Goal: Task Accomplishment & Management: Use online tool/utility

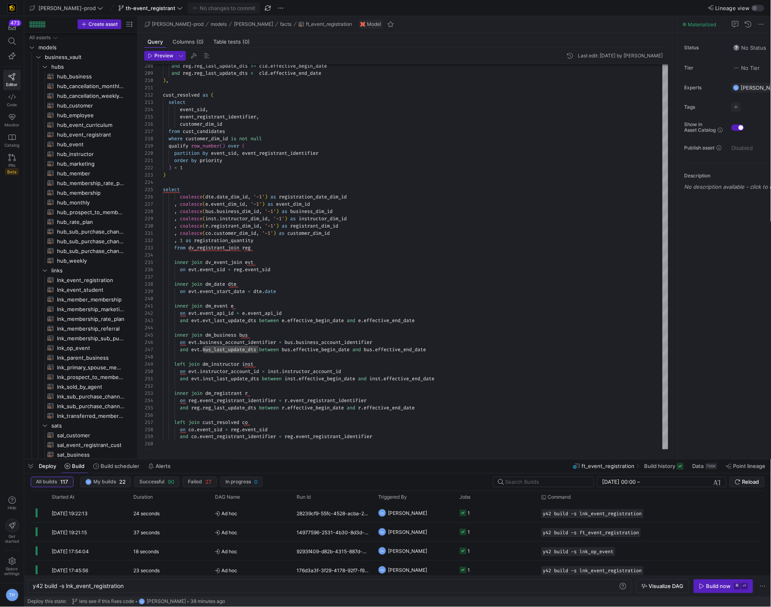
scroll to position [0, 91]
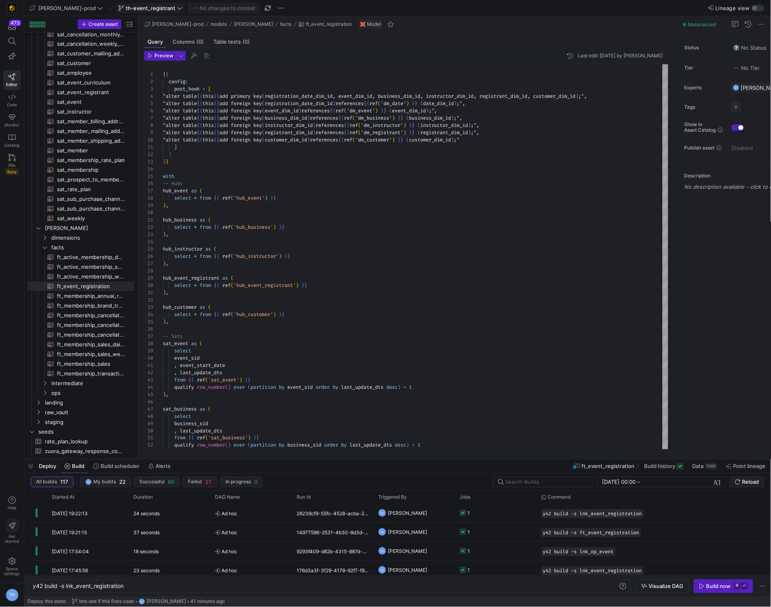
click at [146, 9] on span "th-event_registrant" at bounding box center [151, 8] width 50 height 6
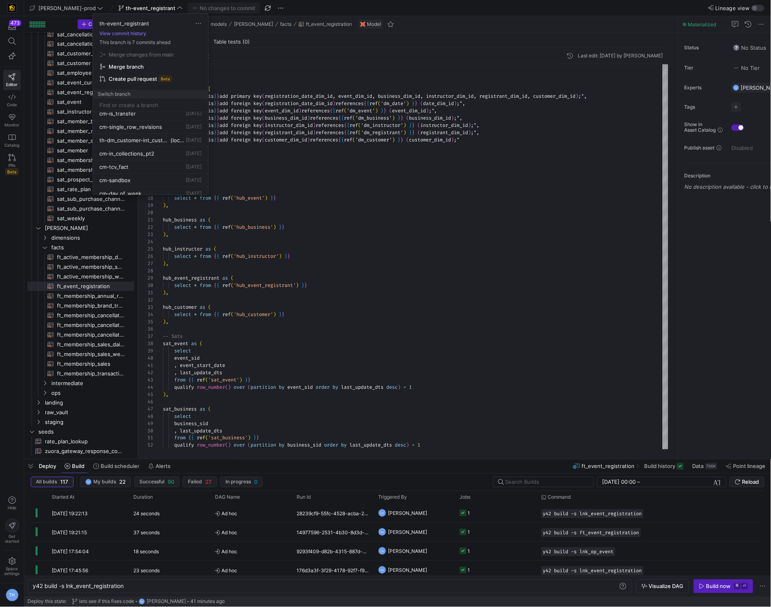
scroll to position [0, 0]
click at [141, 117] on div "main default about 21 hours ago" at bounding box center [150, 118] width 102 height 6
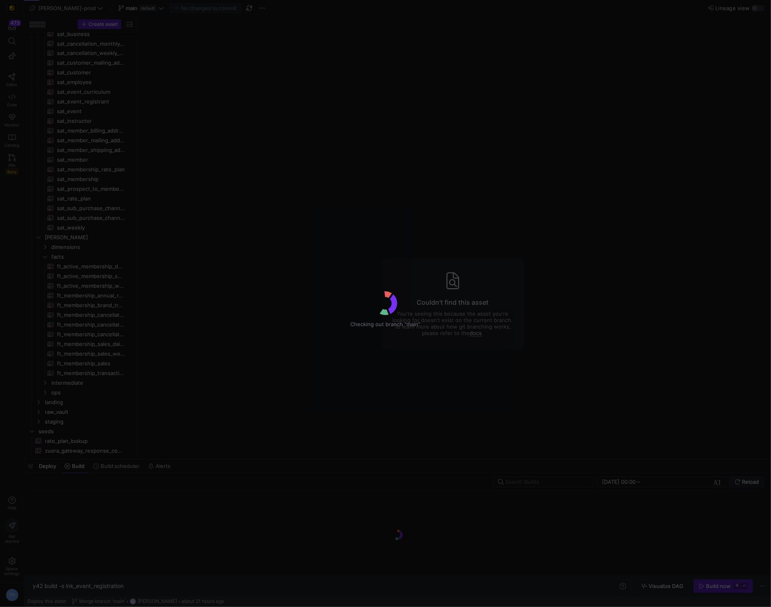
scroll to position [418, 0]
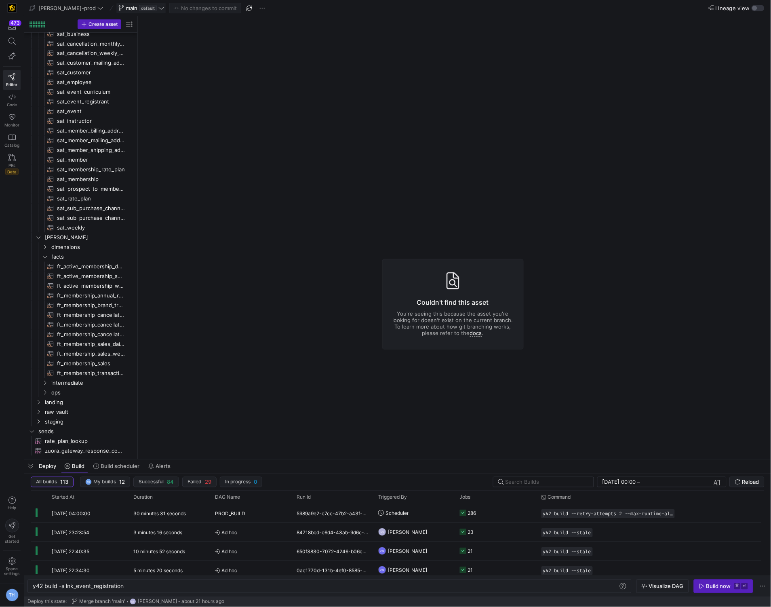
click at [158, 8] on icon at bounding box center [161, 8] width 6 height 6
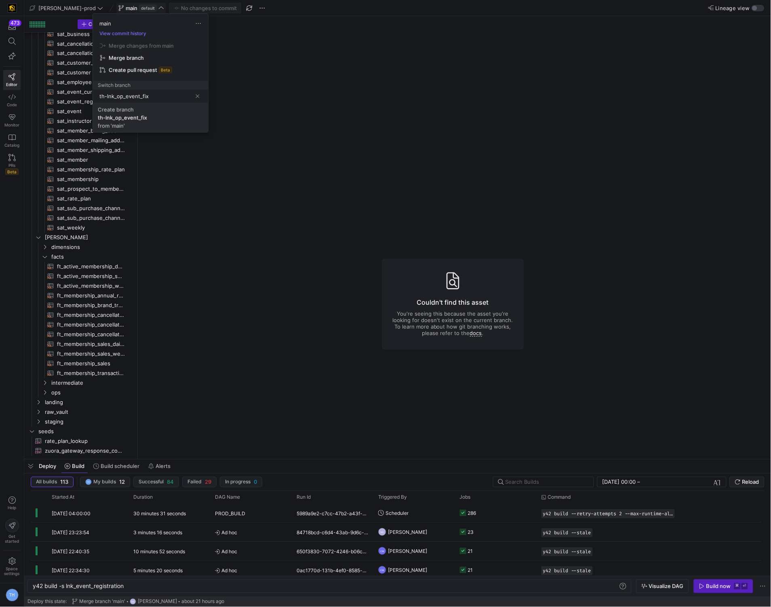
type input "th-lnk_op_event_fix"
click at [146, 123] on span "Create branch th-lnk_op_event_fix from 'main'" at bounding box center [151, 117] width 106 height 23
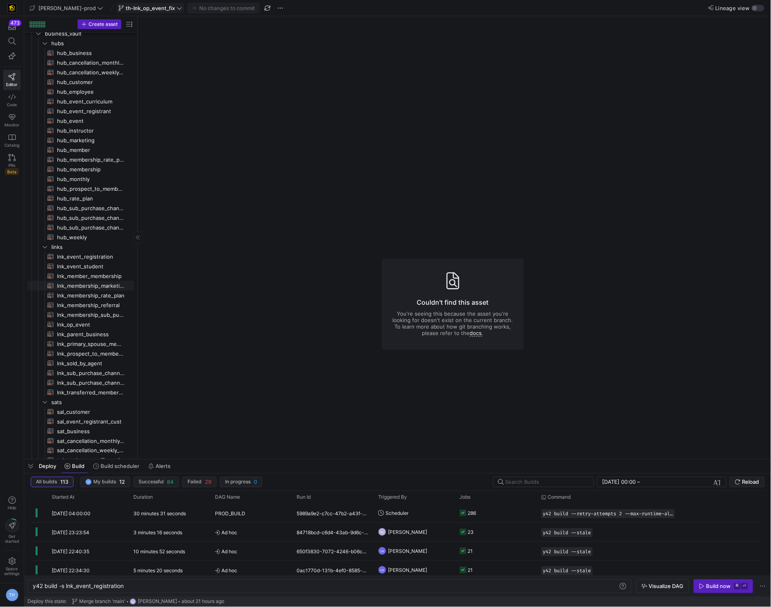
scroll to position [25, 0]
click at [85, 322] on span "lnk_op_event​​​​​​​​​​" at bounding box center [91, 323] width 68 height 9
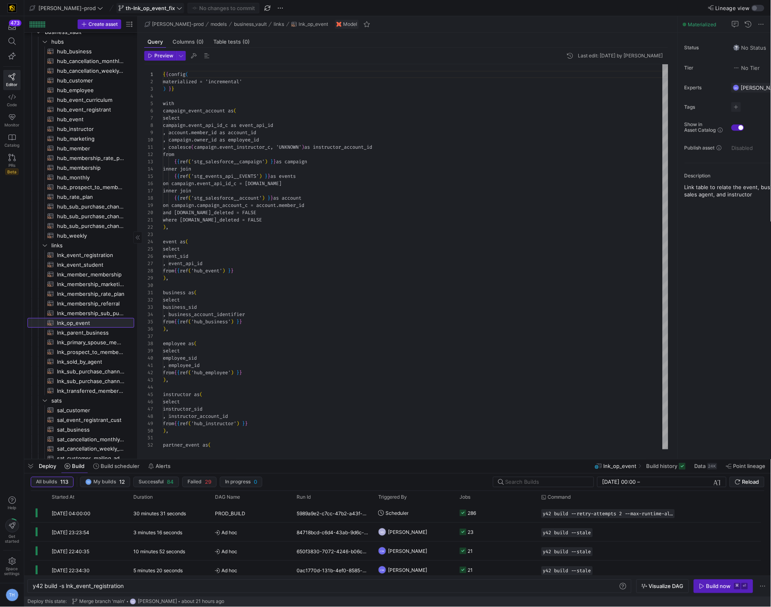
scroll to position [73, 0]
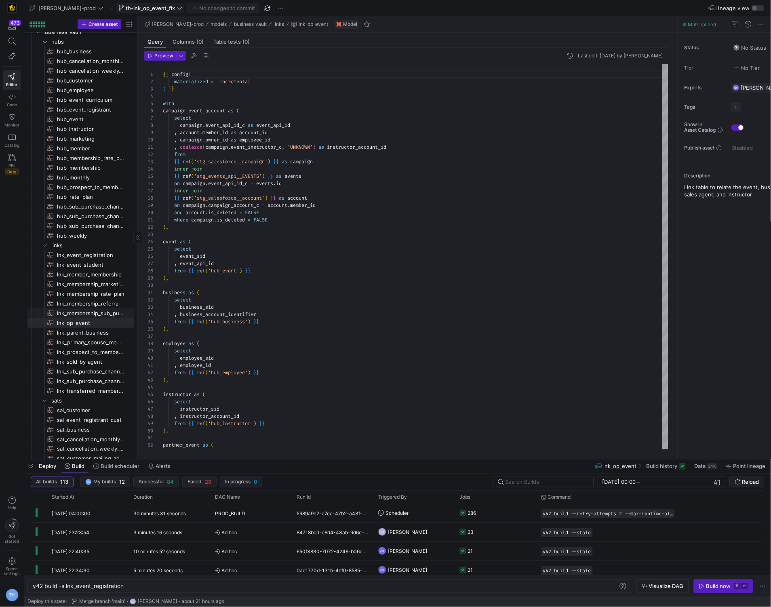
click at [86, 313] on span "lnk_membership_sub_purchase_channel​​​​​​​​​​" at bounding box center [91, 313] width 68 height 9
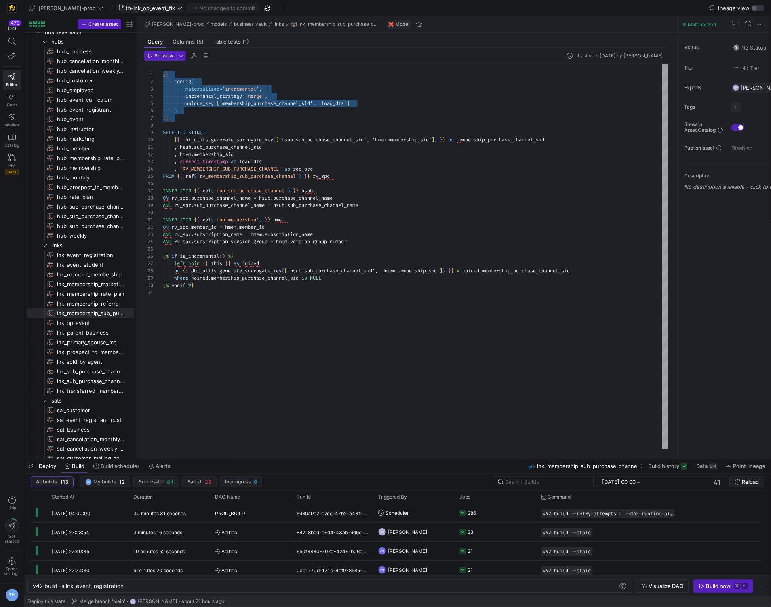
drag, startPoint x: 187, startPoint y: 124, endPoint x: 125, endPoint y: 70, distance: 82.6
click at [163, 70] on div "{ { config ( materialized = 'incremental' , incremental_strategy = 'merge' , un…" at bounding box center [416, 256] width 506 height 385
click at [90, 326] on span "lnk_op_event​​​​​​​​​​" at bounding box center [91, 323] width 68 height 9
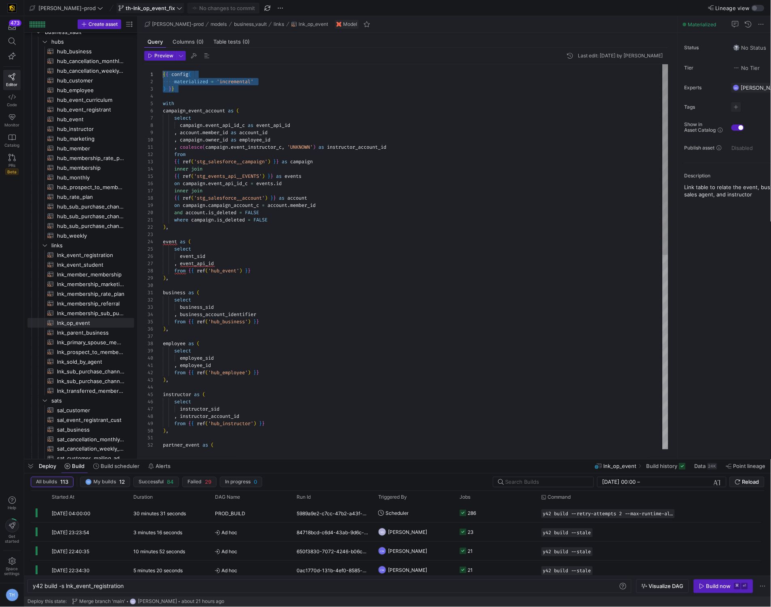
drag, startPoint x: 190, startPoint y: 93, endPoint x: 155, endPoint y: 61, distance: 46.6
click at [163, 64] on div "{ { config ( materialized = 'incremental' ) } } with campaign_event_account as …" at bounding box center [416, 453] width 506 height 778
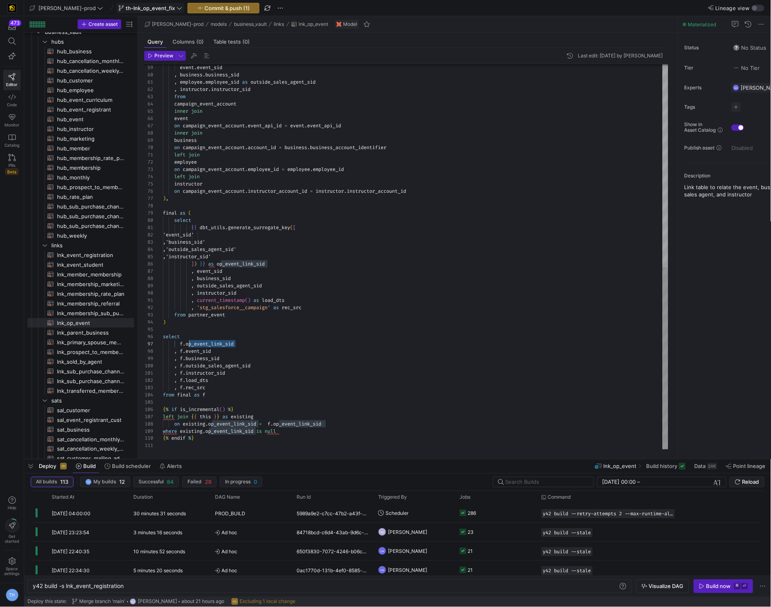
scroll to position [43, 23]
drag, startPoint x: 248, startPoint y: 342, endPoint x: 186, endPoint y: 342, distance: 61.9
click at [186, 342] on div "event . event_sid , business . business_sid , employee . employee_sid as outsid…" at bounding box center [416, 42] width 506 height 814
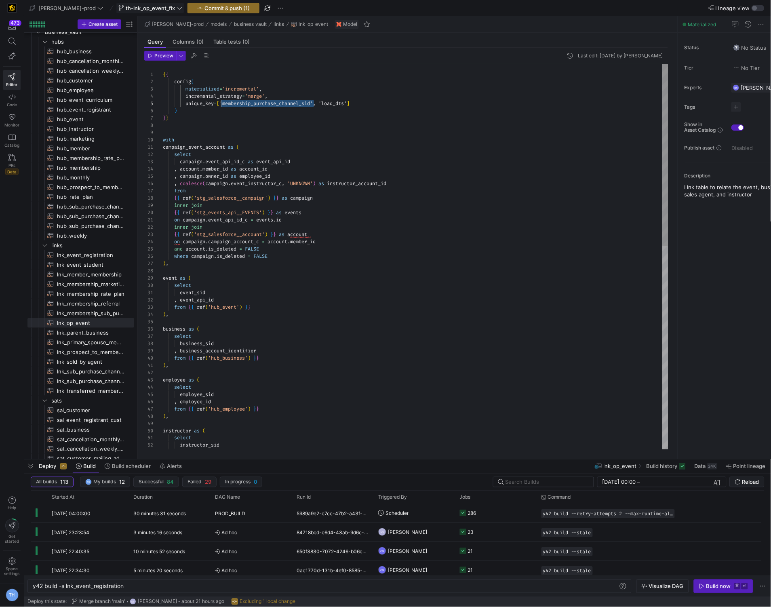
scroll to position [29, 61]
drag, startPoint x: 315, startPoint y: 106, endPoint x: 224, endPoint y: 107, distance: 90.6
click at [224, 107] on div "from { { ref ( 'hub_employee' ) } } ) , instructor as ( select instructor_sid ,…" at bounding box center [416, 471] width 506 height 814
type textarea "{{ config( materialized='incremental', incremental_strategy='merge', unique_key…"
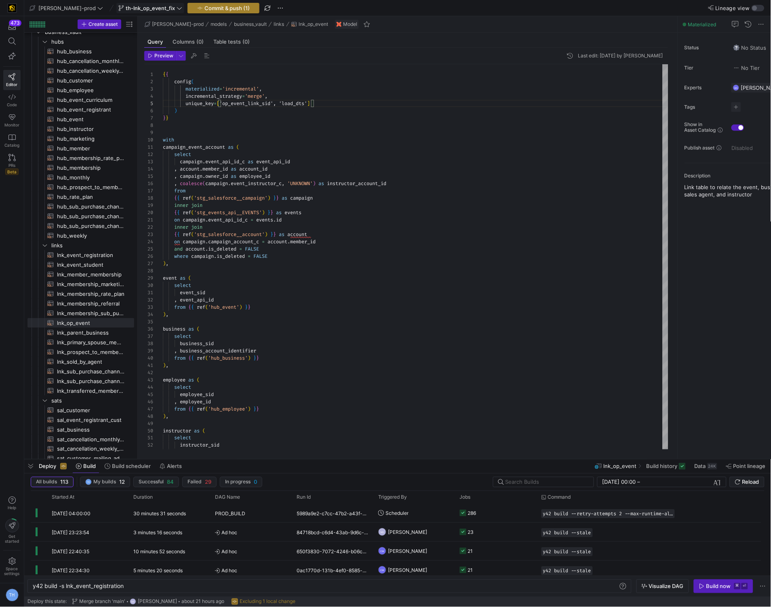
click at [214, 6] on span "Commit & push (1)" at bounding box center [227, 8] width 45 height 6
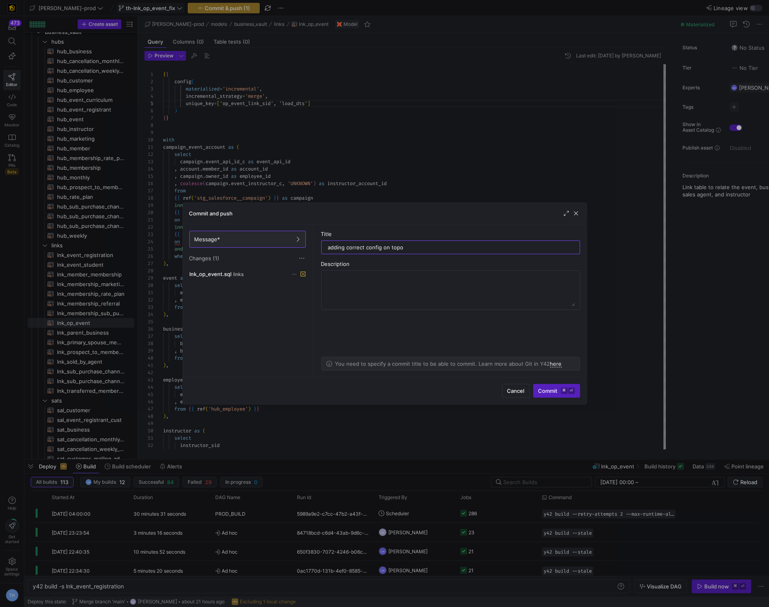
type input "adding correct config on top"
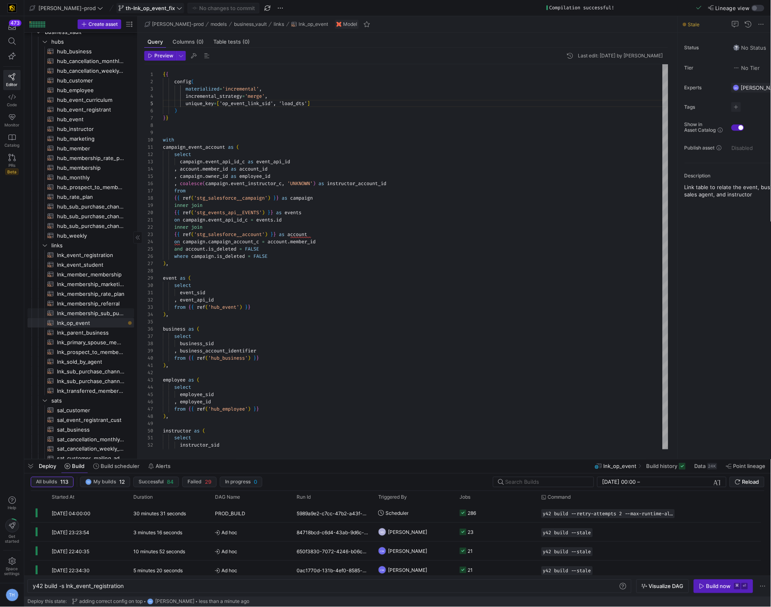
scroll to position [0, 0]
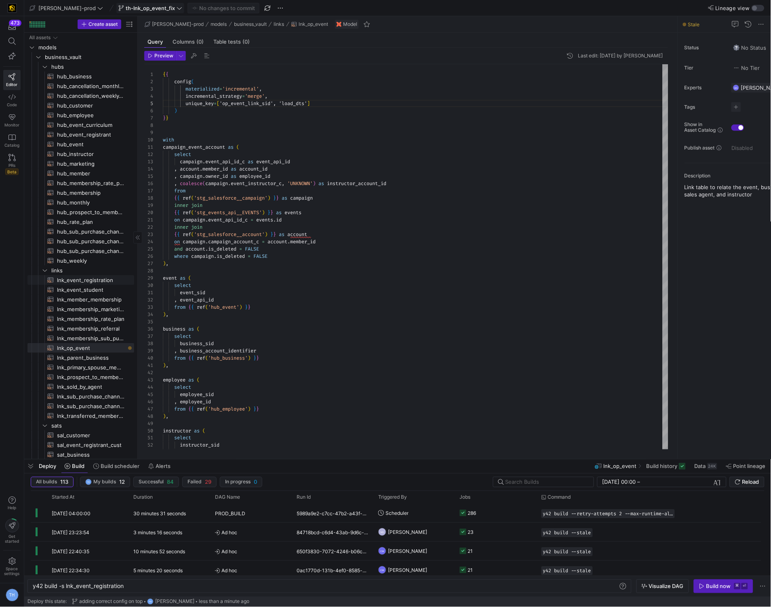
click at [95, 280] on span "lnk_event_registration​​​​​​​​​​" at bounding box center [91, 280] width 68 height 9
type textarea "{{ config( materialized='incremental', incremental_strategy='merge', unique_key…"
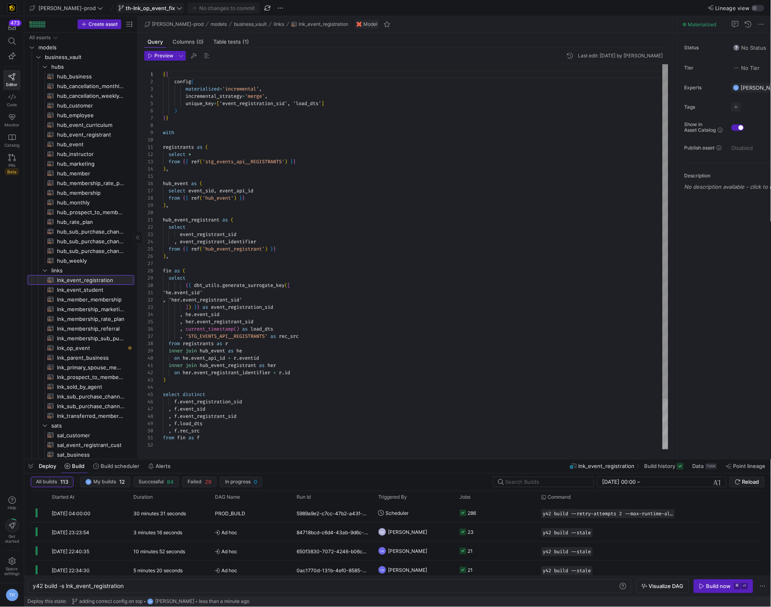
scroll to position [73, 0]
click at [95, 347] on span "lnk_op_event​​​​​​​​​​" at bounding box center [91, 348] width 68 height 9
type textarea "y42 build -s lnk_op_event"
type textarea "{{ config( materialized='incremental', incremental_strategy='merge', unique_key…"
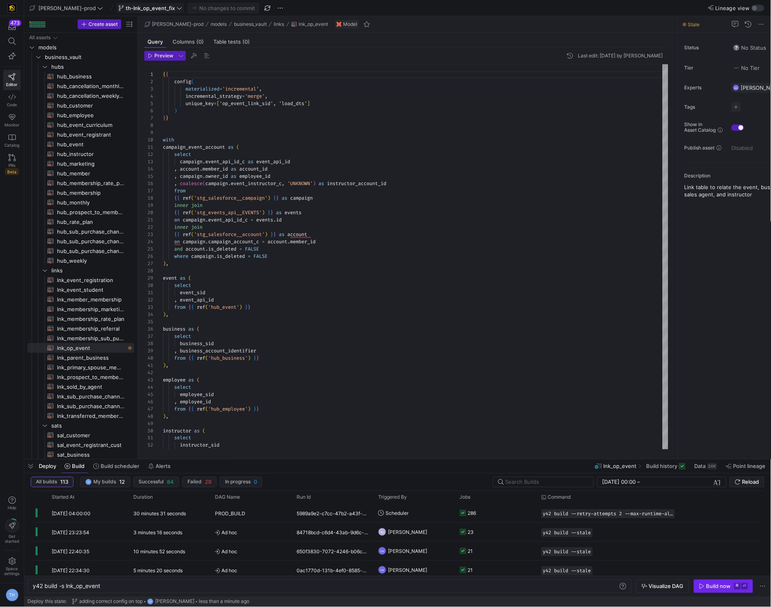
click at [709, 585] on div "Build now" at bounding box center [719, 586] width 25 height 6
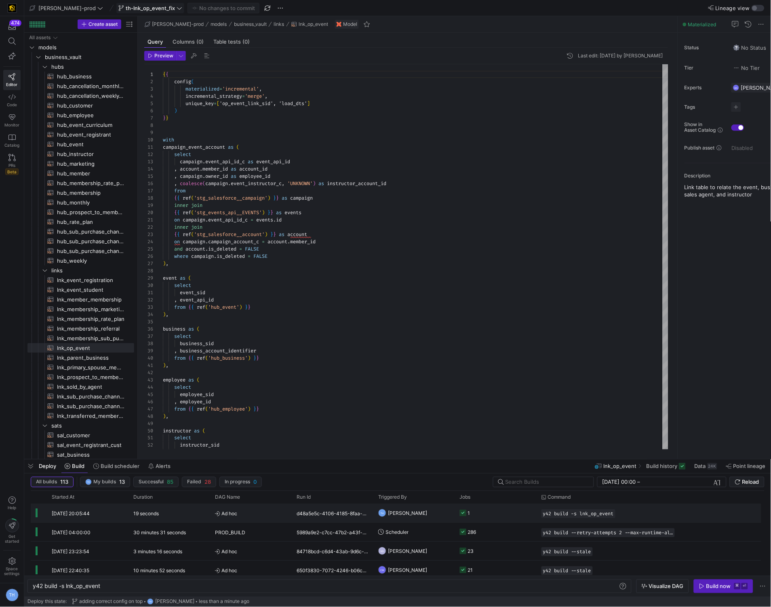
click at [491, 509] on y42-job-status-cell-renderer "1" at bounding box center [496, 514] width 72 height 18
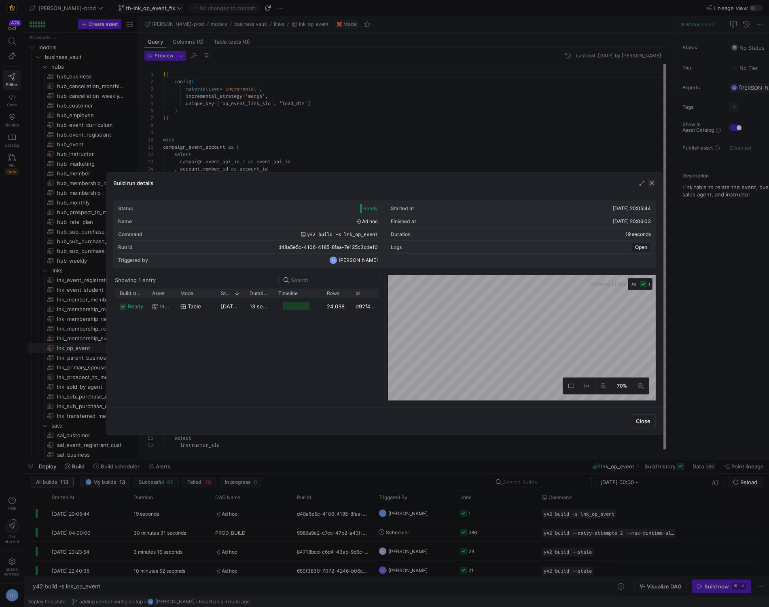
click at [652, 185] on span "button" at bounding box center [651, 183] width 8 height 8
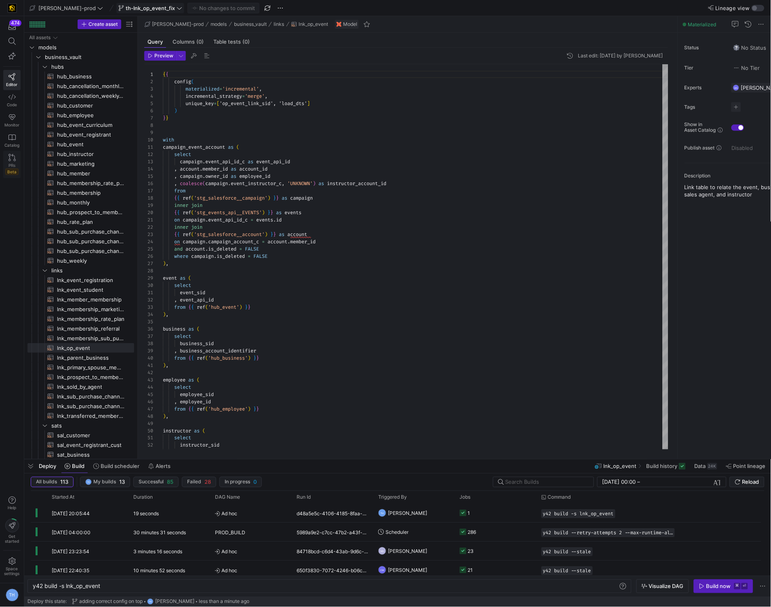
click at [8, 163] on span "PRs" at bounding box center [11, 165] width 7 height 5
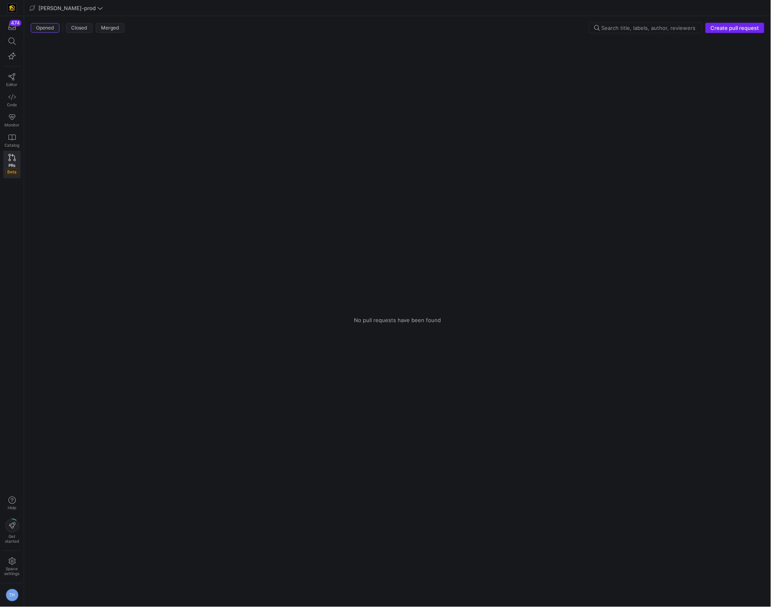
click at [733, 23] on span "button" at bounding box center [735, 28] width 58 height 10
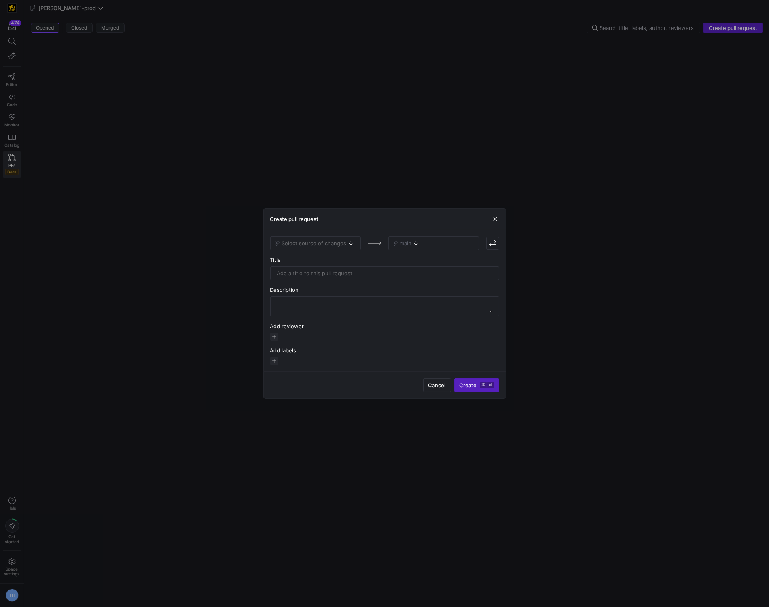
click at [321, 241] on div "Select source of changes" at bounding box center [315, 244] width 91 height 14
click at [319, 241] on div "Select source of changes" at bounding box center [315, 244] width 91 height 14
click at [310, 243] on div "Select source of changes" at bounding box center [315, 244] width 91 height 14
click at [310, 243] on span "Select source of changes" at bounding box center [314, 243] width 65 height 6
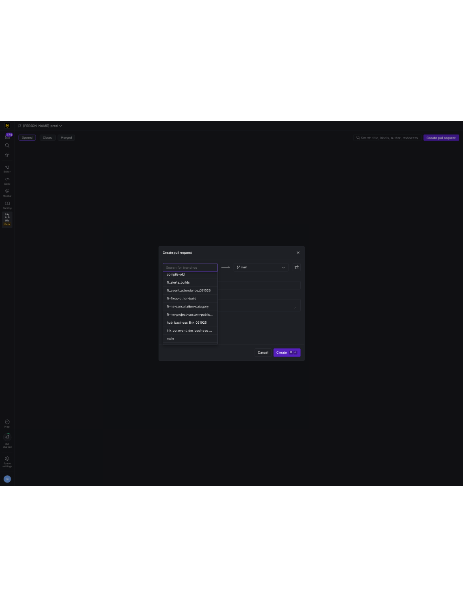
scroll to position [414, 0]
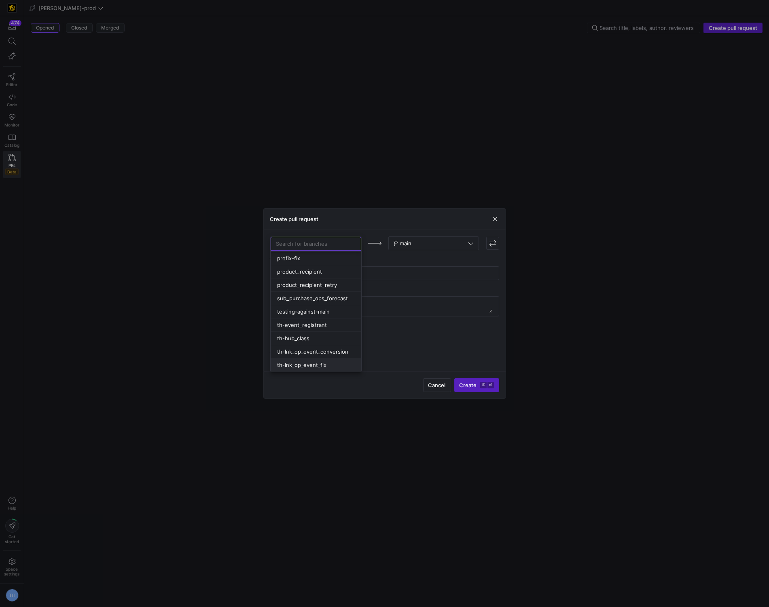
click at [307, 362] on span "th-lnk_op_event_fix" at bounding box center [301, 365] width 49 height 6
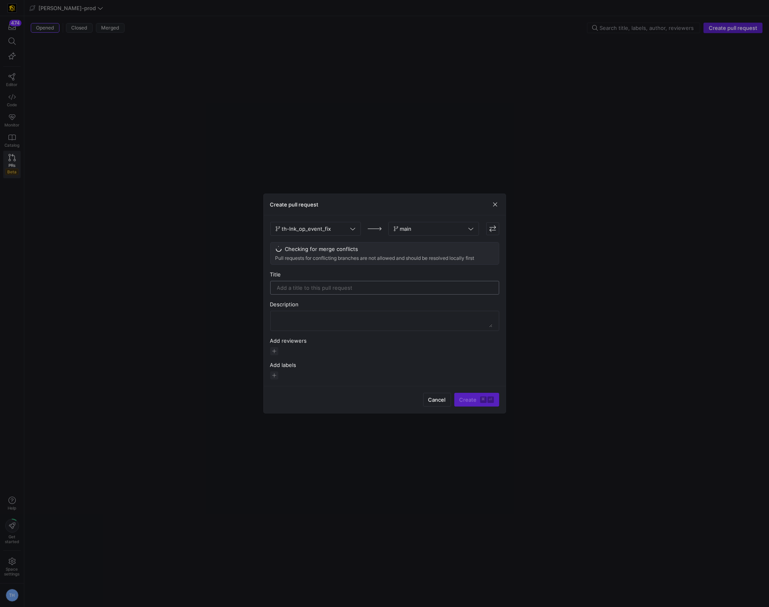
click at [349, 289] on input "text" at bounding box center [384, 288] width 215 height 6
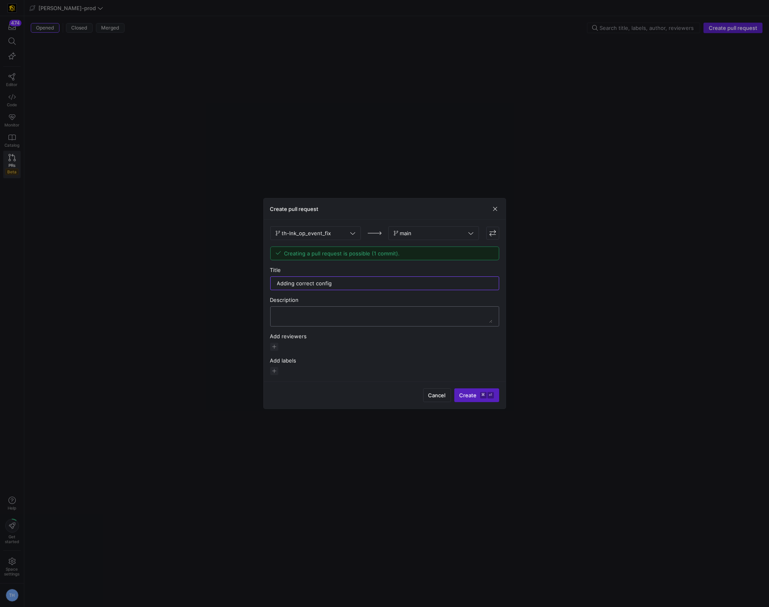
type input "Adding correct config"
click at [340, 319] on textarea at bounding box center [384, 316] width 215 height 13
type textarea "Adding correct config"
click at [275, 349] on span "button" at bounding box center [274, 347] width 8 height 8
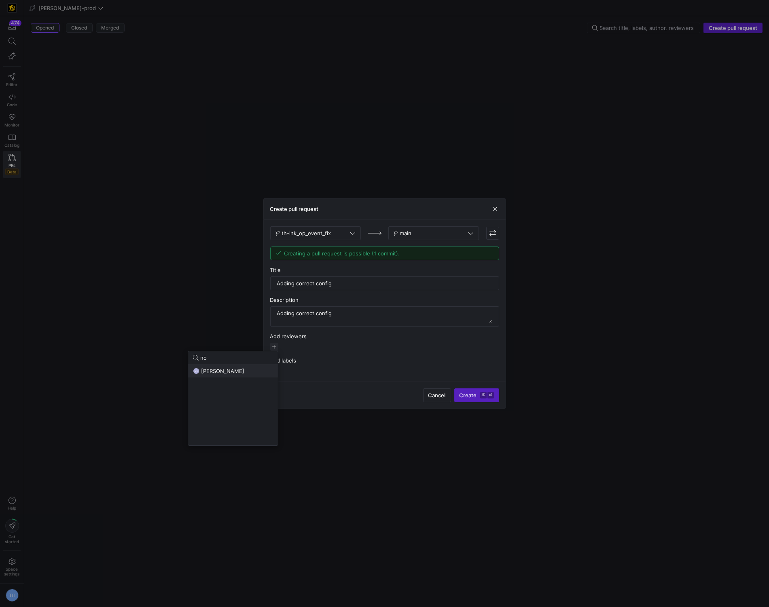
type input "no"
click at [240, 374] on div "NS Noah Streveler" at bounding box center [233, 371] width 80 height 6
click at [325, 352] on div at bounding box center [384, 303] width 769 height 607
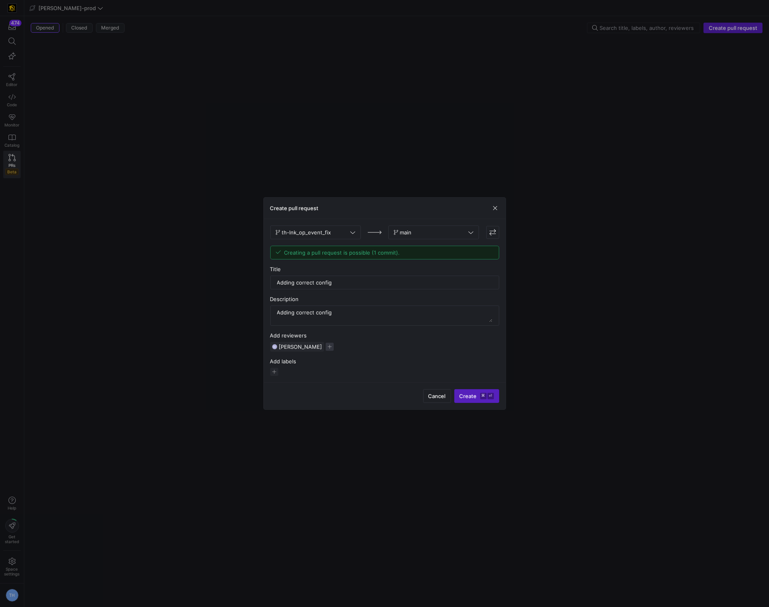
click at [325, 348] on span "button" at bounding box center [329, 347] width 8 height 8
type input "moh"
click at [293, 370] on span "[PERSON_NAME]" at bounding box center [271, 371] width 43 height 6
click at [476, 396] on div at bounding box center [384, 303] width 769 height 607
click at [480, 396] on kbd "⌘" at bounding box center [483, 396] width 6 height 6
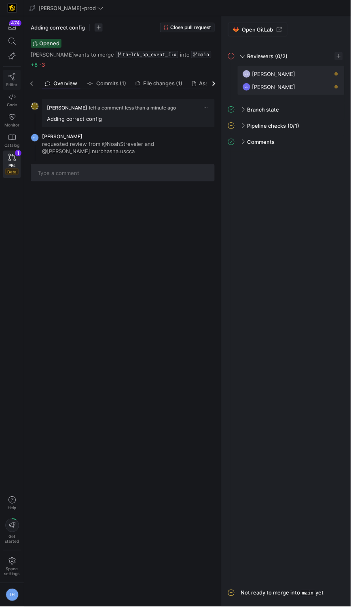
click at [7, 75] on link "Editor" at bounding box center [11, 80] width 17 height 20
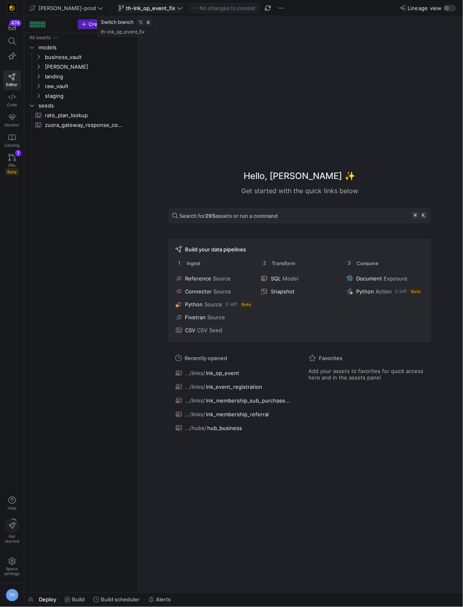
click at [177, 8] on icon at bounding box center [180, 8] width 6 height 6
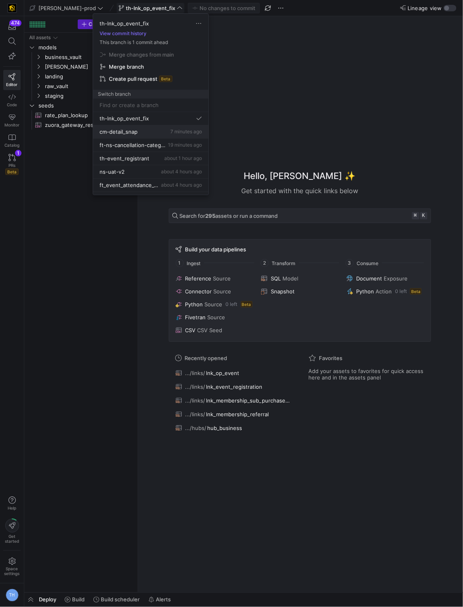
scroll to position [15, 0]
click at [142, 157] on span "th-event_registrant" at bounding box center [124, 157] width 50 height 6
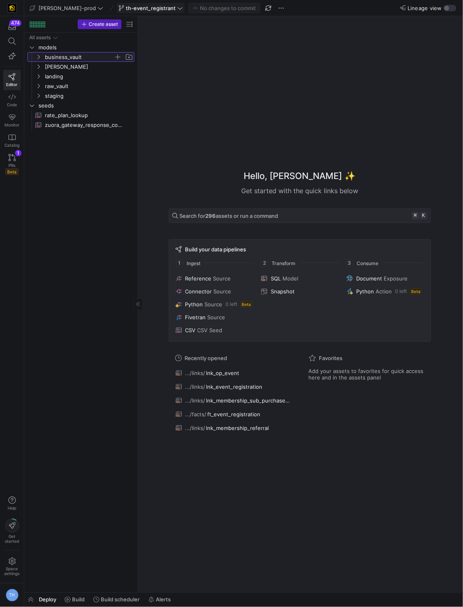
click at [74, 59] on span "business_vault" at bounding box center [79, 57] width 69 height 9
click at [75, 58] on span "business_vault" at bounding box center [79, 57] width 69 height 9
click at [79, 597] on span "Build" at bounding box center [78, 600] width 13 height 6
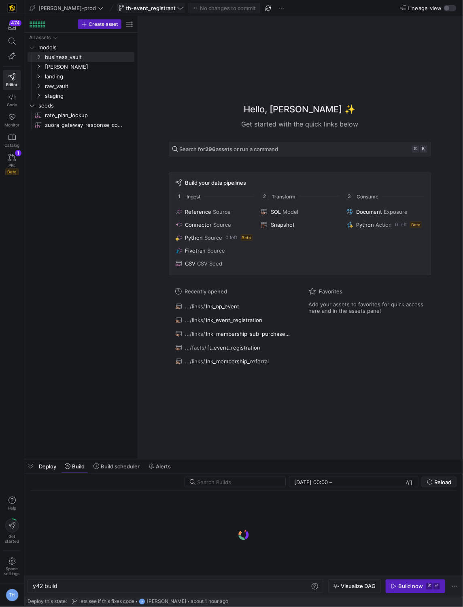
scroll to position [0, 24]
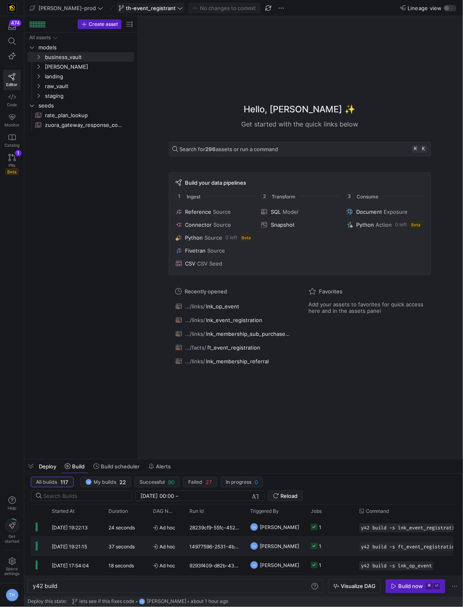
click at [225, 546] on div "14977596-2531-4b30-8d3d-3144001d0cdd" at bounding box center [214, 546] width 61 height 19
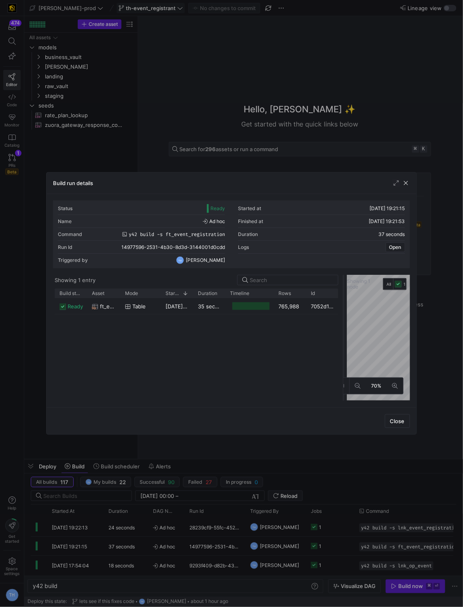
drag, startPoint x: 232, startPoint y: 319, endPoint x: 344, endPoint y: 317, distance: 112.0
click at [344, 317] on div at bounding box center [343, 338] width 3 height 126
click at [294, 306] on div "765,988" at bounding box center [290, 306] width 32 height 16
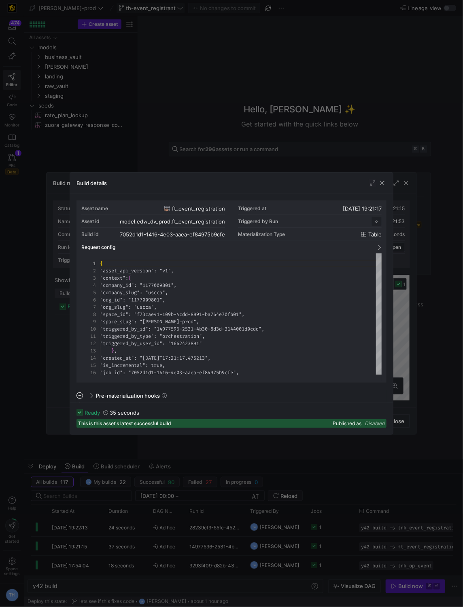
scroll to position [73, 0]
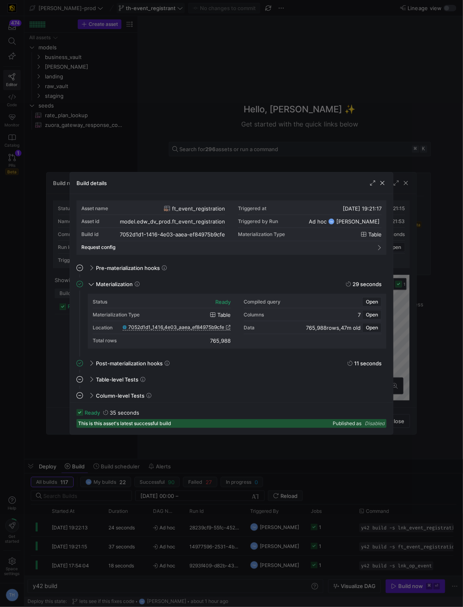
click at [199, 327] on span "7052d1d1_1416_4e03_aaea_ef84975b9cfe" at bounding box center [176, 328] width 96 height 6
click at [184, 71] on div at bounding box center [231, 303] width 463 height 607
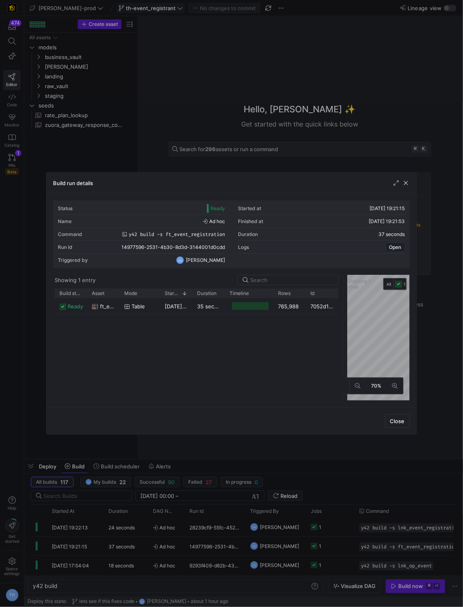
click at [184, 71] on div at bounding box center [231, 303] width 463 height 607
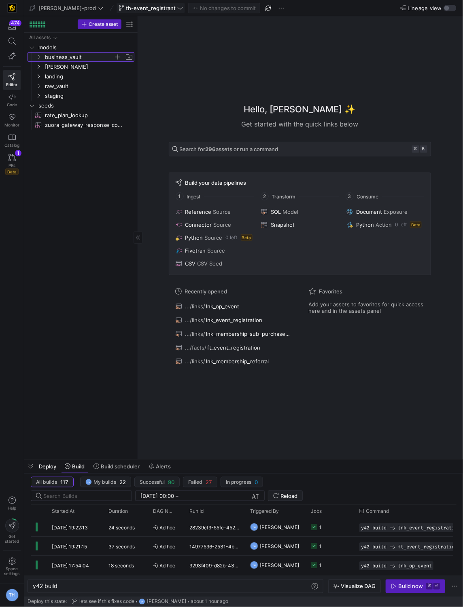
click at [82, 53] on span "business_vault" at bounding box center [79, 57] width 69 height 9
click at [71, 96] on span "[PERSON_NAME]" at bounding box center [79, 95] width 69 height 9
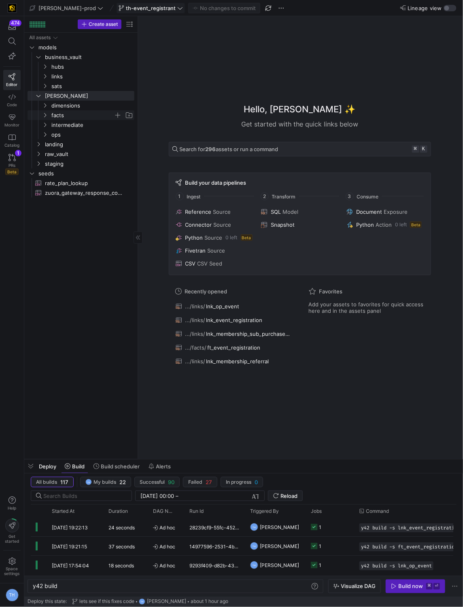
click at [77, 115] on span "facts" at bounding box center [82, 115] width 62 height 9
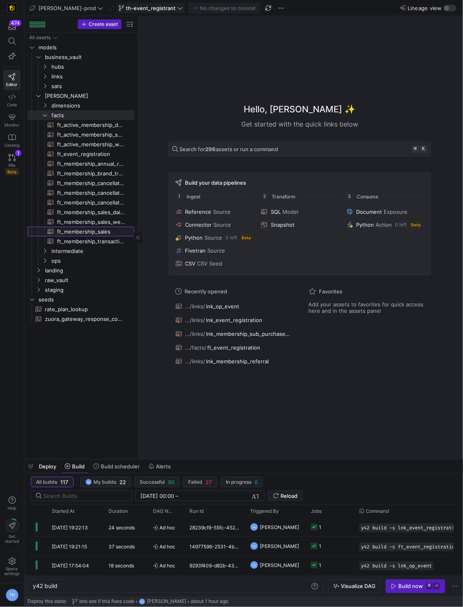
click at [96, 232] on span "ft_membership_sales​​​​​​​​​​" at bounding box center [91, 231] width 68 height 9
type textarea "y42 build -s ft_membership_sales"
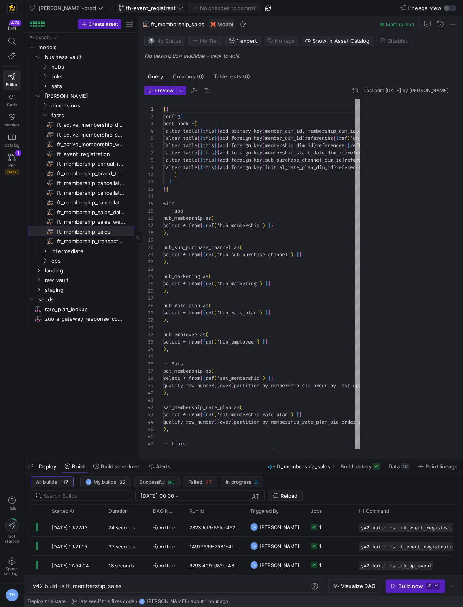
scroll to position [43, 0]
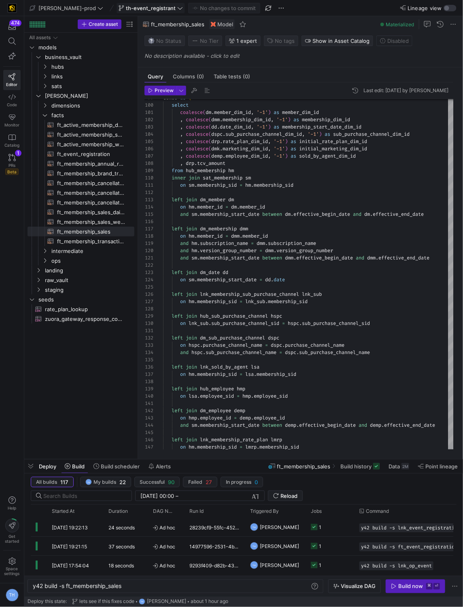
click at [135, 5] on span "th-event_registrant" at bounding box center [151, 8] width 50 height 6
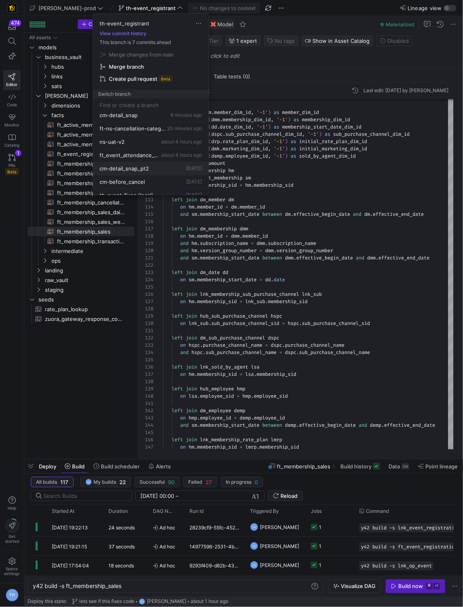
scroll to position [44, 0]
click at [182, 154] on span "about 4 hours ago" at bounding box center [181, 154] width 41 height 6
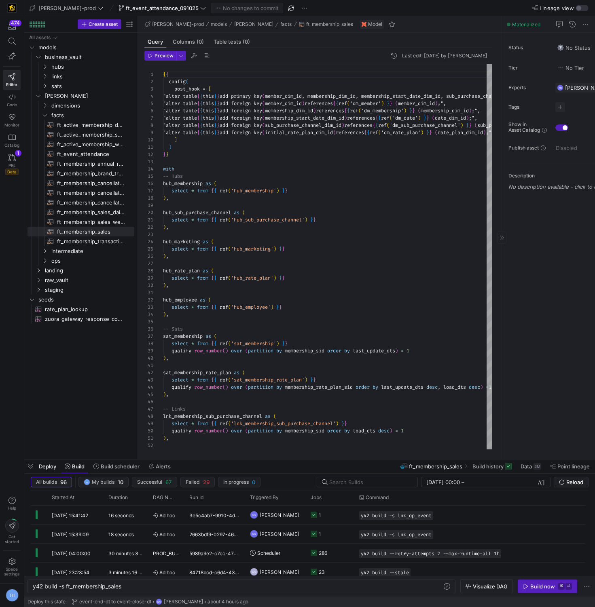
scroll to position [47, 0]
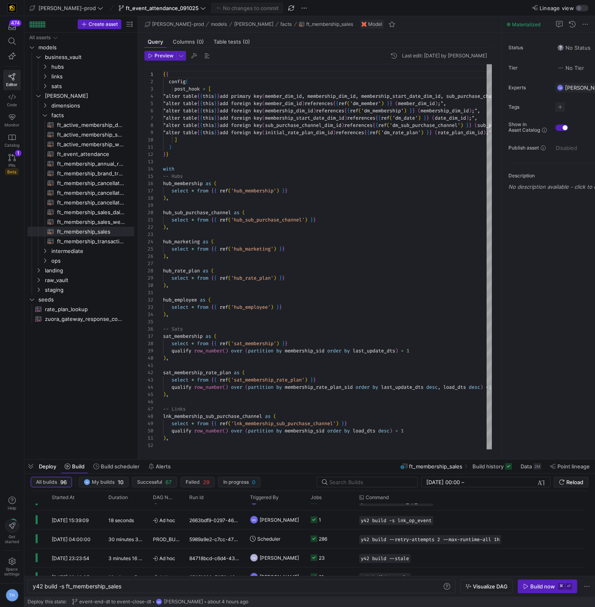
type textarea "hub_employee as ( select * from {{ ref('hub_employee') }} ), -- Sats sat_member…"
click at [85, 105] on span "dimensions" at bounding box center [82, 105] width 62 height 9
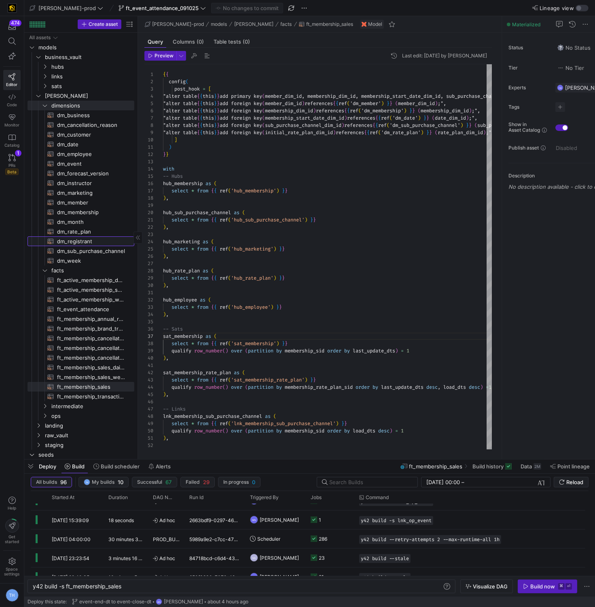
click at [96, 239] on span "dm_registrant​​​​​​​​​​" at bounding box center [91, 241] width 68 height 9
type textarea "y42 build -s dm_registrant"
type textarea "{{ config( materialized = 'table' , post_hook = "alter table {{ this }} add pri…"
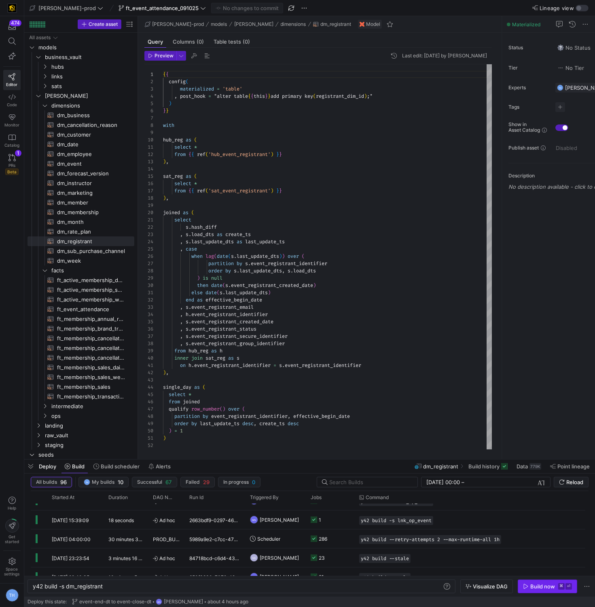
click at [547, 586] on div "Build now" at bounding box center [542, 586] width 25 height 6
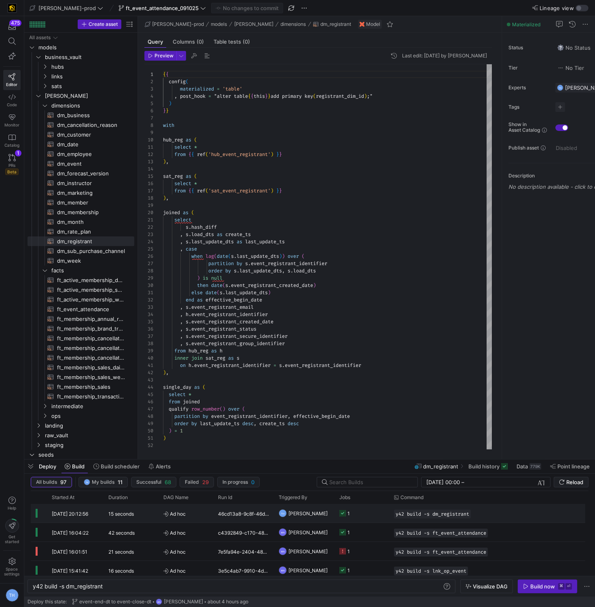
click at [369, 515] on y42-job-status-cell-renderer "1" at bounding box center [361, 514] width 45 height 18
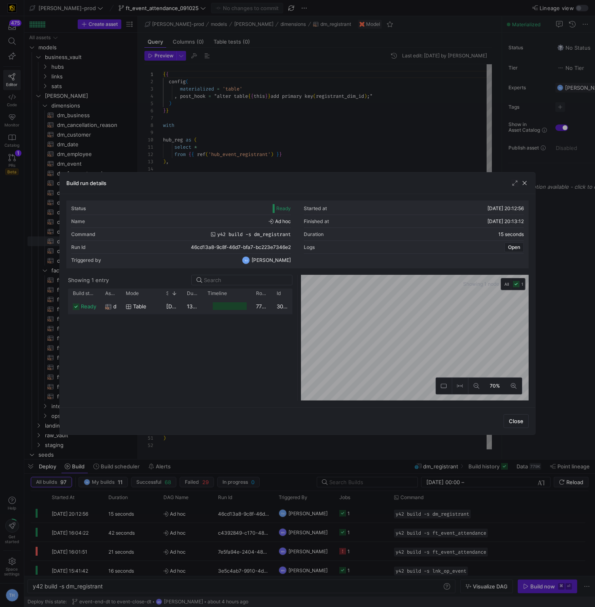
click at [233, 306] on div "Press SPACE to select this row." at bounding box center [230, 306] width 34 height 8
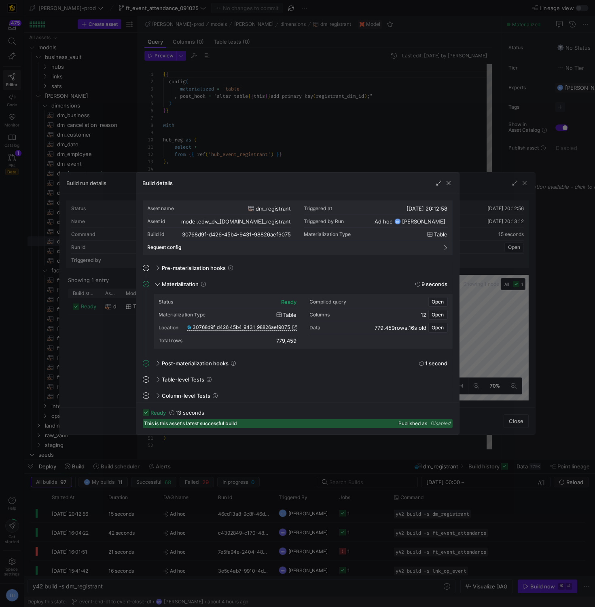
click at [264, 324] on div "Location 30768d9f_d426_45b4_9431_98826aef9075" at bounding box center [228, 327] width 138 height 13
click at [264, 326] on span "30768d9f_d426_45b4_9431_98826aef9075" at bounding box center [241, 328] width 97 height 6
click at [337, 130] on div at bounding box center [297, 303] width 595 height 607
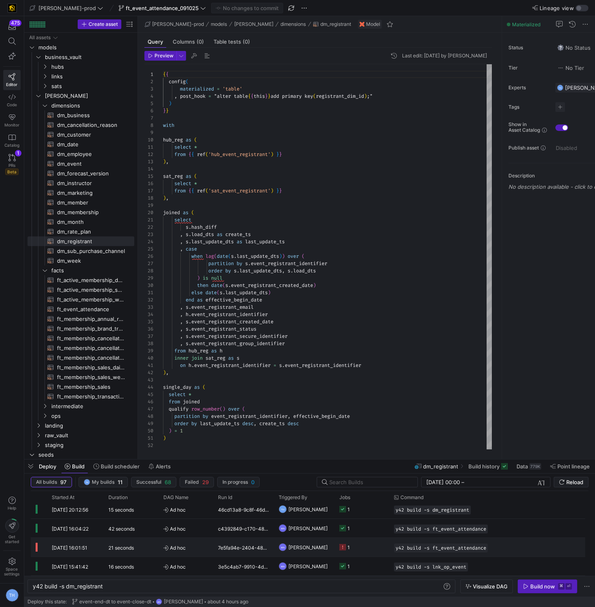
scroll to position [4, 0]
click at [369, 525] on y42-job-status-cell-renderer "1" at bounding box center [361, 528] width 45 height 18
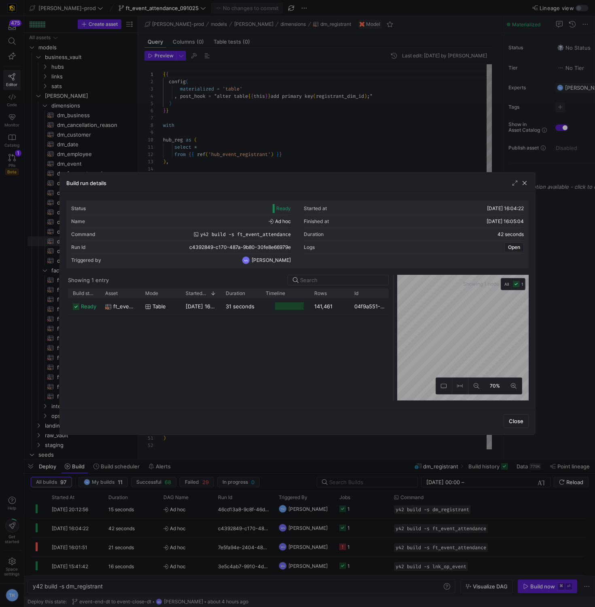
drag, startPoint x: 296, startPoint y: 294, endPoint x: 392, endPoint y: 295, distance: 96.2
click at [392, 295] on div at bounding box center [393, 338] width 3 height 126
click at [371, 148] on div at bounding box center [297, 303] width 595 height 607
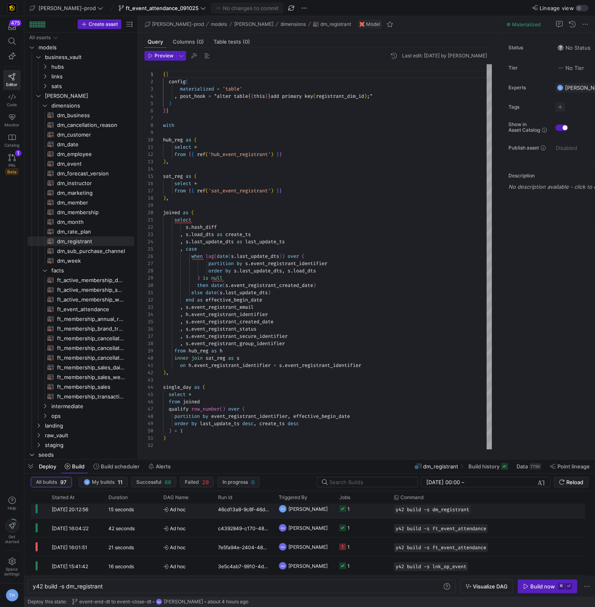
scroll to position [0, 0]
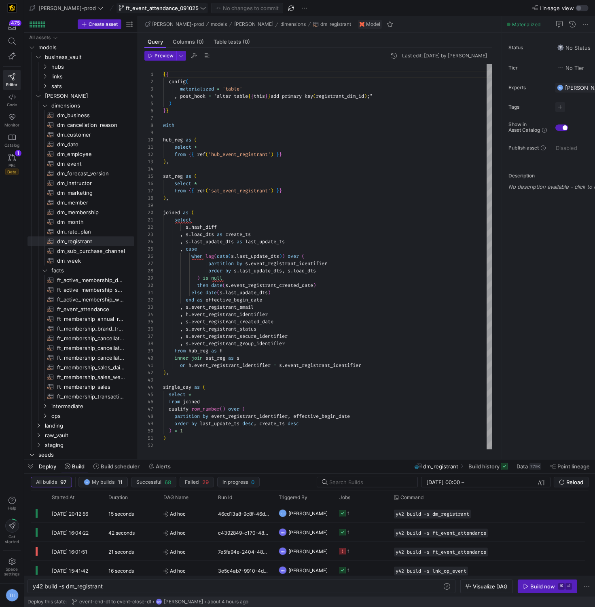
click at [156, 6] on span "ft_event_attendance_091025" at bounding box center [162, 8] width 73 height 6
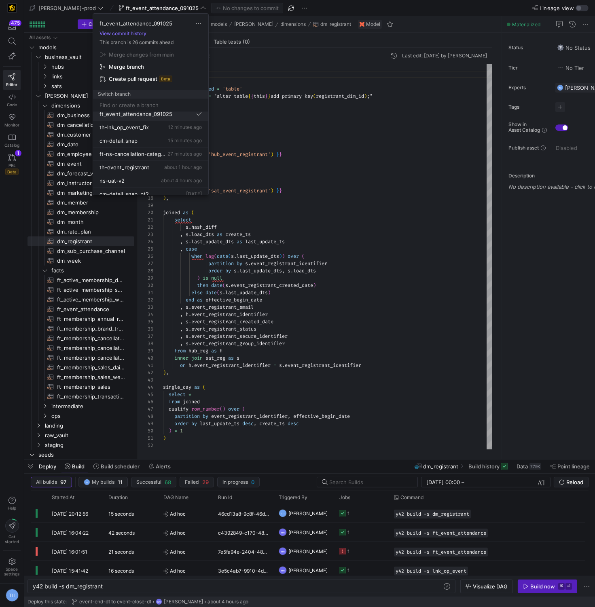
scroll to position [21, 0]
click at [164, 163] on span "about 1 hour ago" at bounding box center [183, 164] width 38 height 6
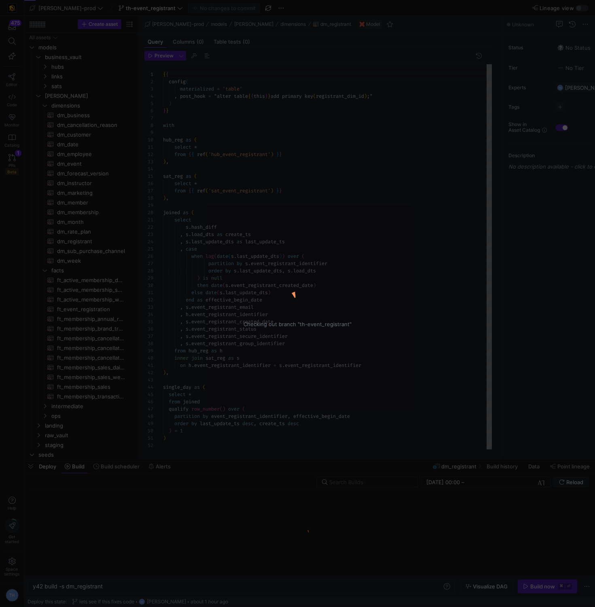
scroll to position [73, 0]
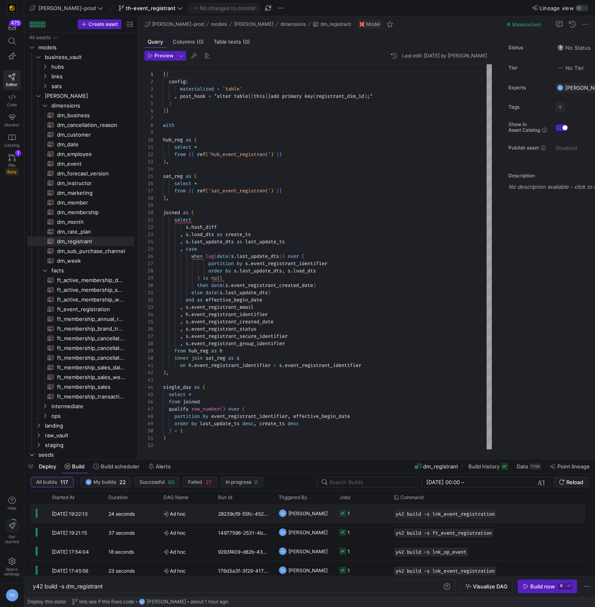
click at [501, 509] on div "y42 build -s lnk_event_registration" at bounding box center [460, 513] width 142 height 19
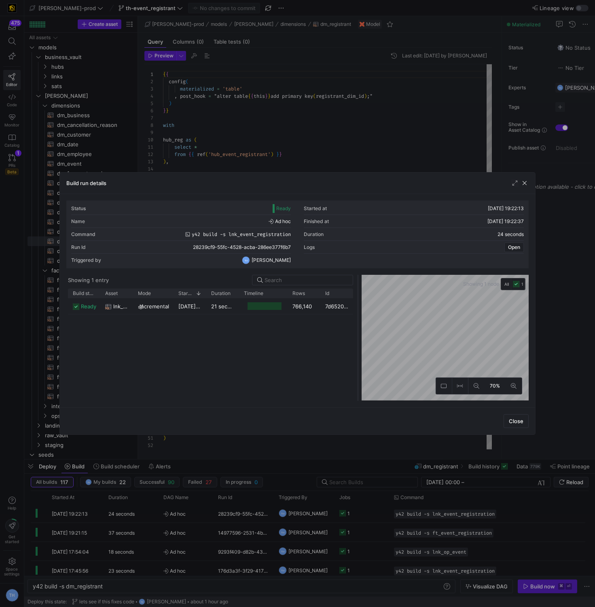
drag, startPoint x: 298, startPoint y: 313, endPoint x: 358, endPoint y: 313, distance: 60.2
click at [358, 313] on div at bounding box center [357, 338] width 3 height 126
click at [393, 141] on div at bounding box center [297, 303] width 595 height 607
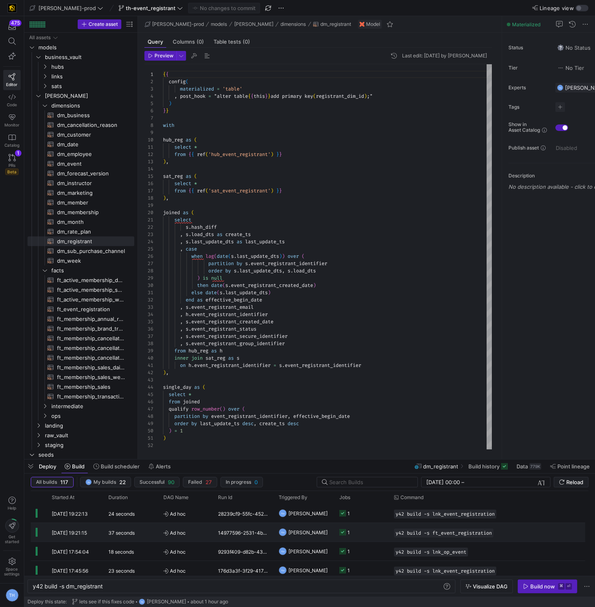
click at [385, 531] on div "1" at bounding box center [361, 532] width 55 height 19
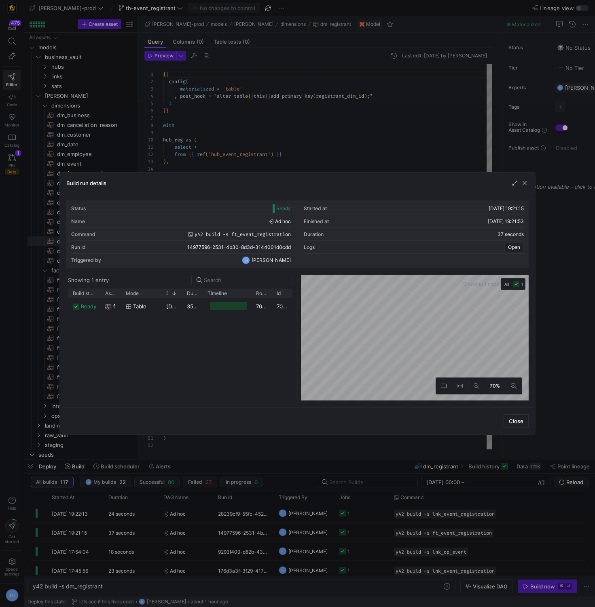
click at [339, 313] on div "Showing 1 node All 1 70%" at bounding box center [413, 338] width 231 height 126
click at [408, 309] on div "Showing 1 node All 1 70%" at bounding box center [413, 338] width 231 height 126
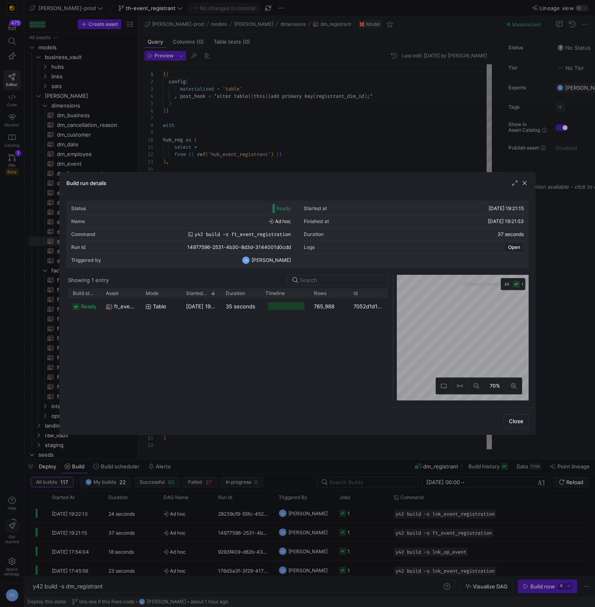
drag, startPoint x: 298, startPoint y: 308, endPoint x: 393, endPoint y: 308, distance: 95.0
click at [393, 309] on div at bounding box center [392, 338] width 3 height 126
click at [370, 117] on div at bounding box center [297, 303] width 595 height 607
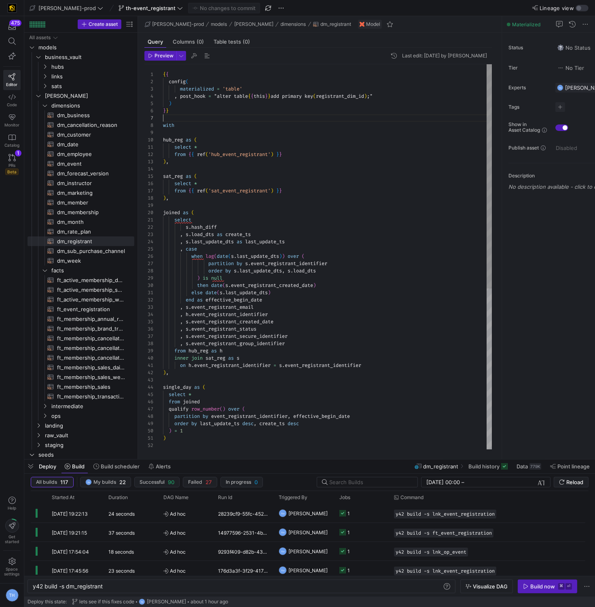
click at [370, 117] on div "{ { config ( materialized = 'table' , post_hook = "alter table { { this } } add…" at bounding box center [327, 394] width 329 height 661
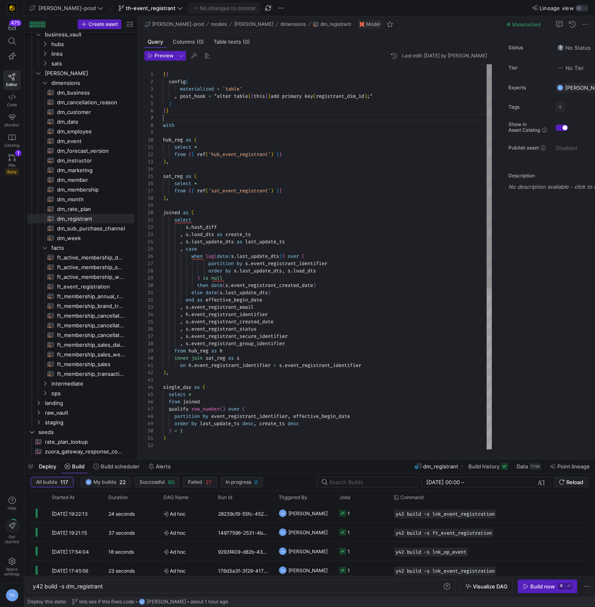
type textarea "on h.event_registrant_identifier = s.event_registrant_identifier ), single_day …"
click at [254, 379] on div "{ { config ( materialized = 'table' , post_hook = "alter table { { this } } add…" at bounding box center [327, 394] width 329 height 661
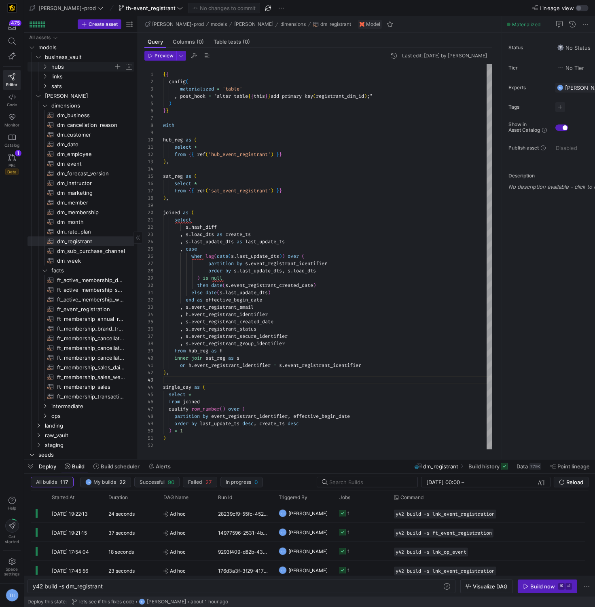
click at [67, 64] on span "hubs" at bounding box center [82, 66] width 62 height 9
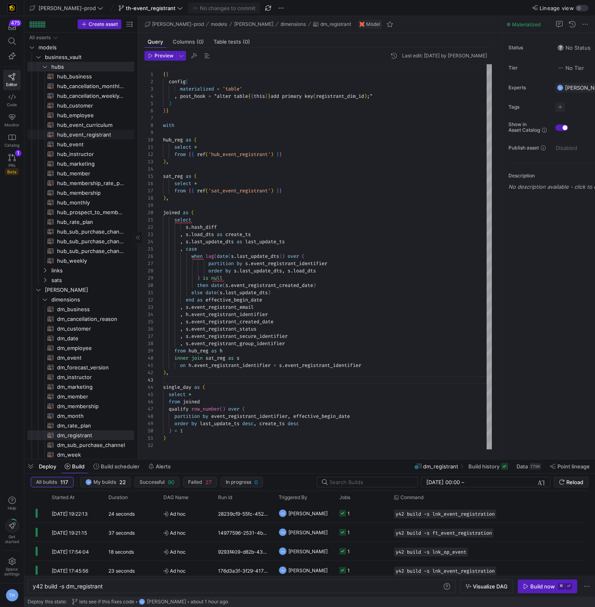
click at [100, 131] on span "hub_event_registrant​​​​​​​​​​" at bounding box center [91, 134] width 68 height 9
type textarea "y42 build -s hub_event_registrant"
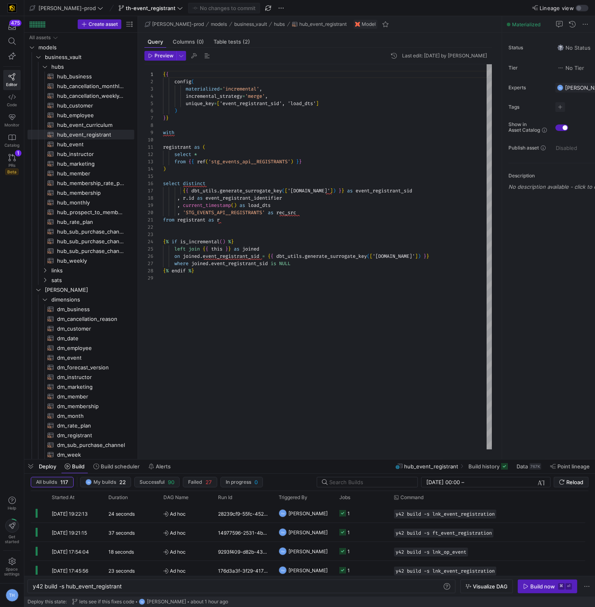
type textarea "from registrant as r {% if is_incremental() %} left join {{ this }} as joined o…"
click at [267, 283] on div "{ { config ( materialized = 'incremental' , incremental_strategy = 'merge' , un…" at bounding box center [327, 256] width 329 height 385
click at [532, 585] on div "Build now" at bounding box center [542, 586] width 25 height 6
click at [497, 519] on div "y42 build -s hub_event_registrant" at bounding box center [460, 513] width 142 height 19
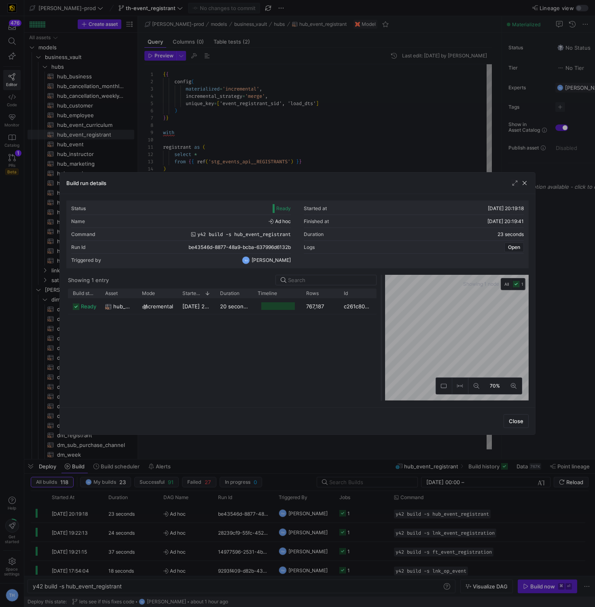
drag, startPoint x: 297, startPoint y: 306, endPoint x: 380, endPoint y: 302, distance: 83.4
click at [381, 302] on div at bounding box center [381, 338] width 3 height 126
click at [285, 91] on div at bounding box center [297, 303] width 595 height 607
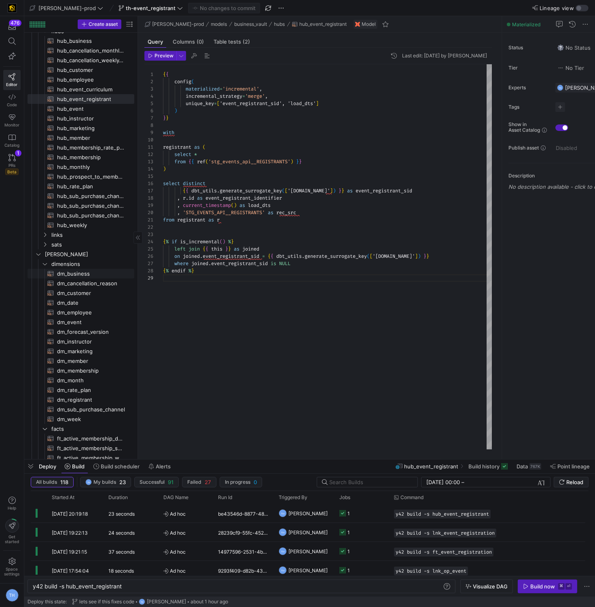
scroll to position [0, 0]
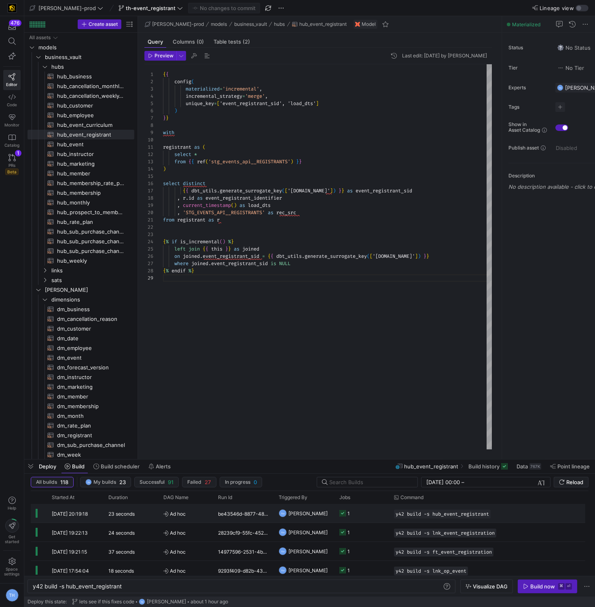
click at [369, 516] on y42-job-status-cell-renderer "1" at bounding box center [361, 514] width 45 height 18
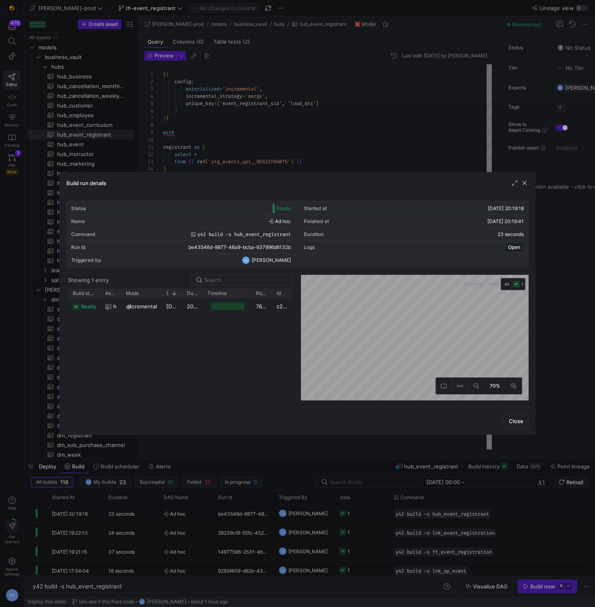
click at [269, 104] on div at bounding box center [297, 303] width 595 height 607
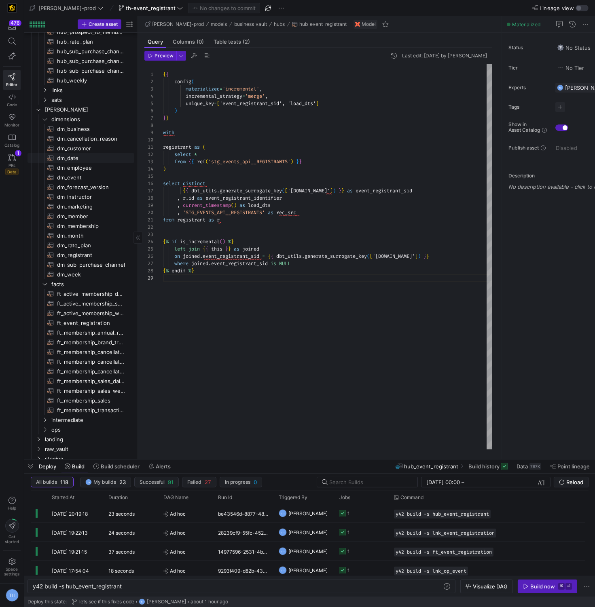
scroll to position [184, 0]
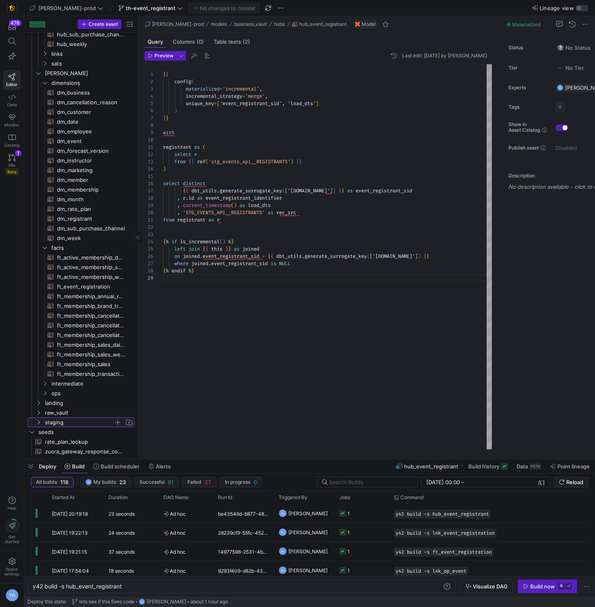
click at [74, 420] on span "staging" at bounding box center [79, 422] width 69 height 9
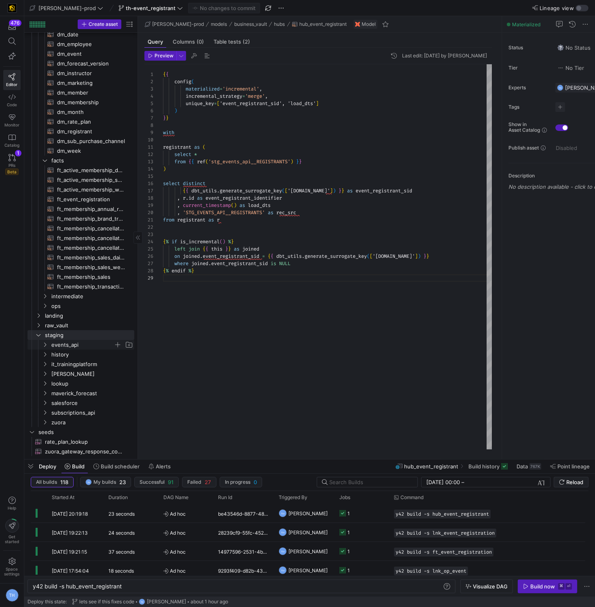
click at [84, 347] on span "events_api" at bounding box center [82, 344] width 62 height 9
click at [84, 365] on span "stg_events_api__REGISTRANTS​​​​​​​​​​" at bounding box center [91, 364] width 68 height 9
type textarea "y42 build -s stg_events_api__REGISTRANTS"
type textarea "-- File Name: stg_events__REGISTRANTS.sql -- Materialization: table WITH source…"
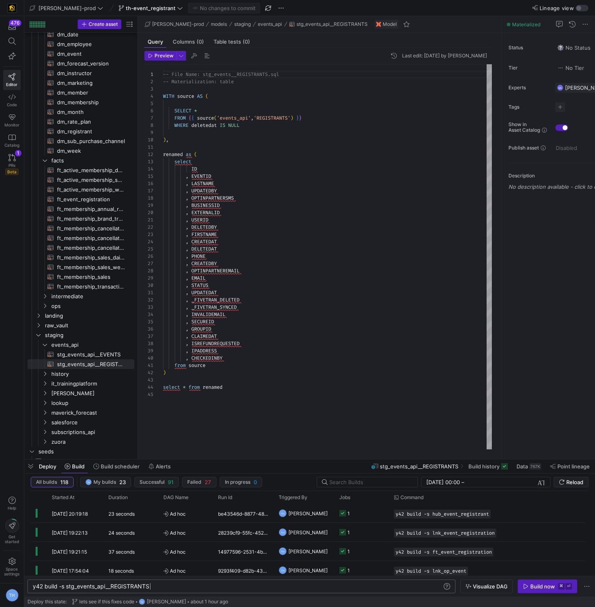
click at [177, 588] on div "y42 build -s stg_events_api__REGISTRANTS" at bounding box center [237, 586] width 409 height 6
type textarea "y42 build -s stg_events_api__REGISTRANTS+"
click at [546, 588] on div "Build now" at bounding box center [542, 586] width 25 height 6
click at [370, 517] on y42-job-status-cell-renderer "1 1" at bounding box center [361, 514] width 45 height 18
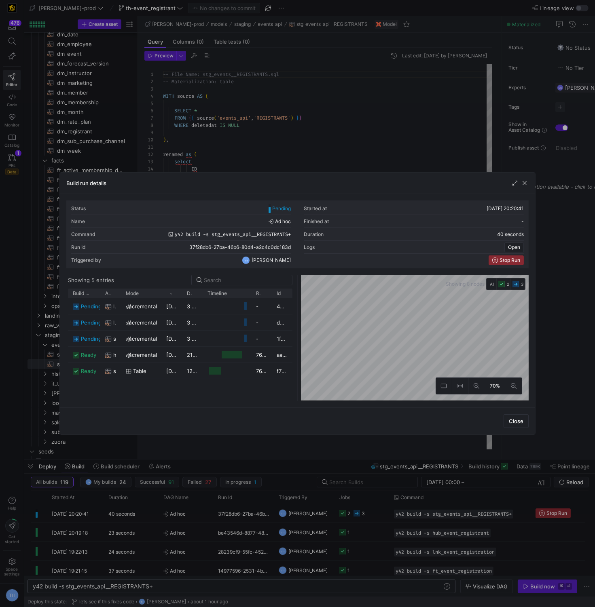
click at [294, 315] on div "Showing 5 entries Drag here to set row groups Drag here to set column labels Bu…" at bounding box center [181, 338] width 231 height 126
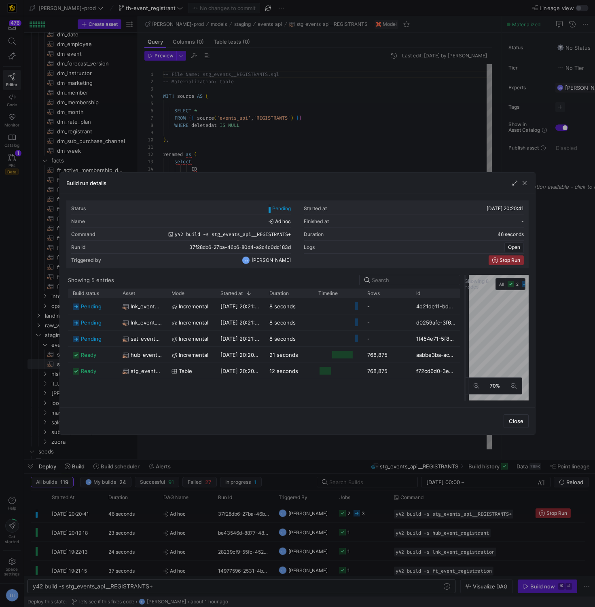
drag, startPoint x: 296, startPoint y: 315, endPoint x: 464, endPoint y: 309, distance: 167.9
click at [464, 309] on div at bounding box center [464, 338] width 3 height 126
click at [342, 136] on div at bounding box center [297, 303] width 595 height 607
click at [342, 136] on div "-- File Name: stg_events__REGISTRANTS.sql -- Materialization: table WITH source…" at bounding box center [327, 256] width 329 height 385
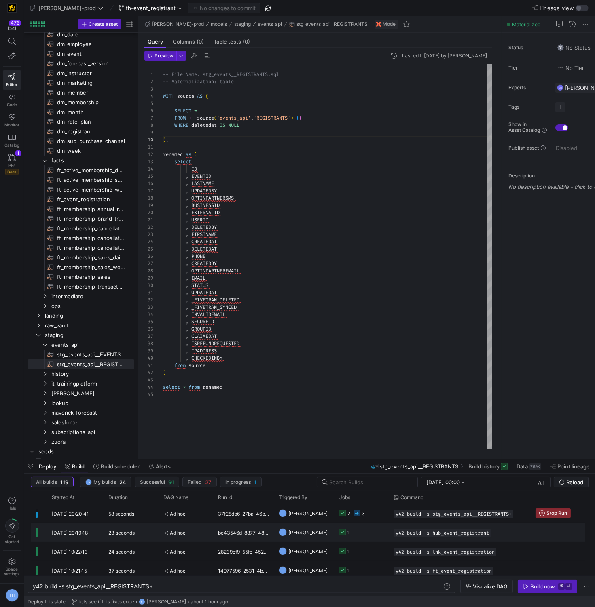
click at [372, 529] on y42-job-status-cell-renderer "1" at bounding box center [361, 533] width 45 height 18
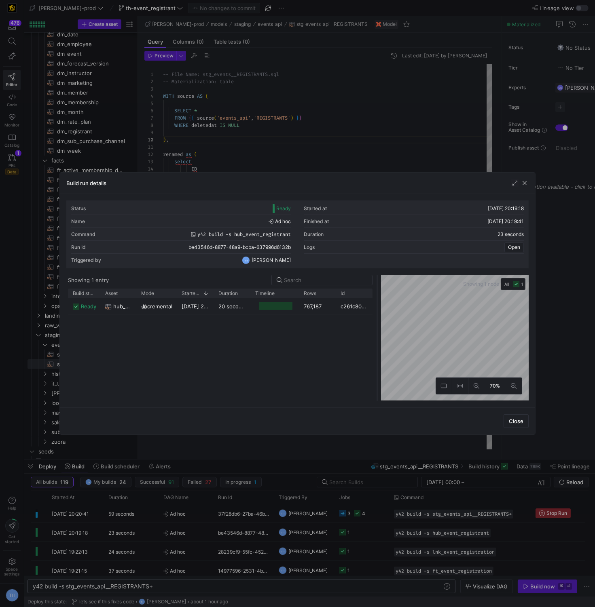
drag, startPoint x: 296, startPoint y: 289, endPoint x: 379, endPoint y: 289, distance: 82.5
click at [379, 289] on div at bounding box center [377, 338] width 3 height 126
click at [353, 137] on div at bounding box center [297, 303] width 595 height 607
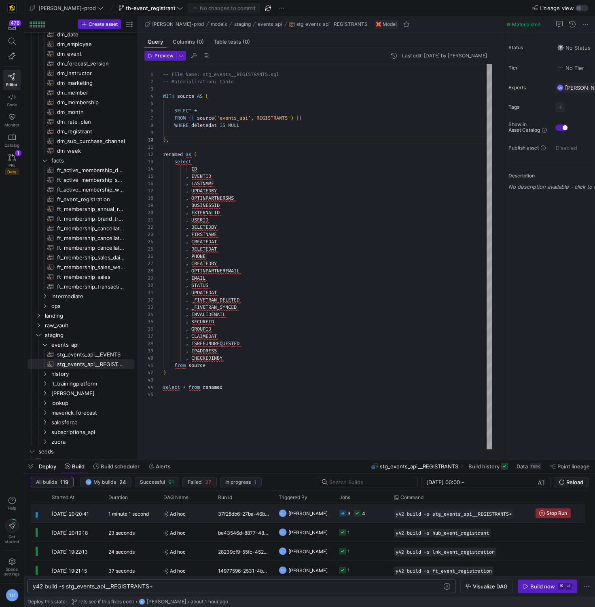
click at [368, 509] on y42-job-status-cell-renderer "3 4" at bounding box center [361, 514] width 45 height 18
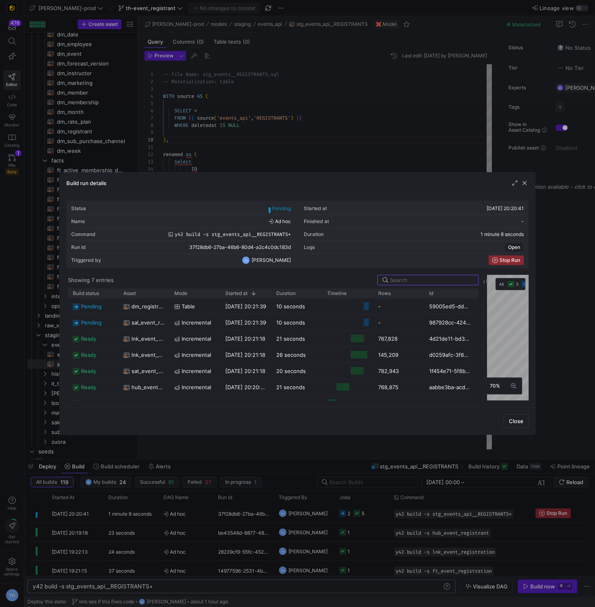
drag, startPoint x: 296, startPoint y: 302, endPoint x: 471, endPoint y: 304, distance: 174.7
click at [482, 306] on div at bounding box center [483, 338] width 3 height 126
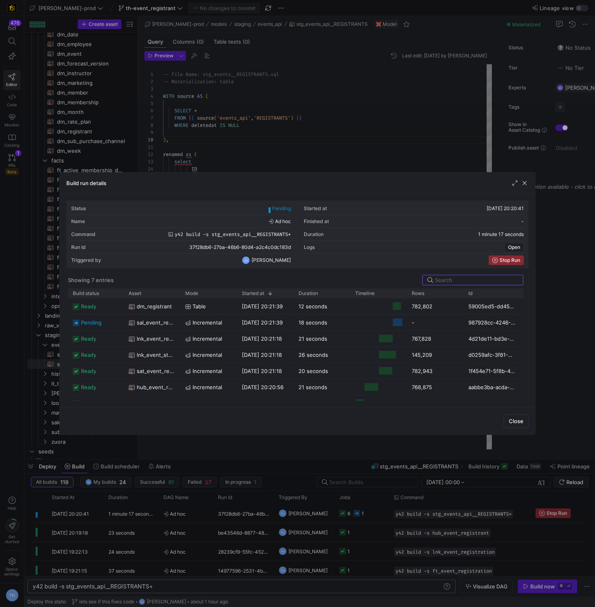
drag, startPoint x: 483, startPoint y: 301, endPoint x: 572, endPoint y: 301, distance: 88.9
click at [572, 301] on div "Build run details Status Pending Started at 16/09/25, 20:20:41 Name Ad hoc Fini…" at bounding box center [297, 303] width 595 height 607
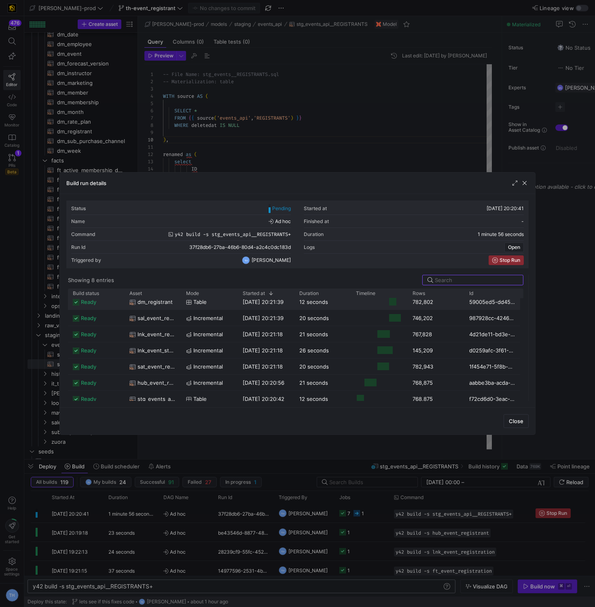
scroll to position [0, 0]
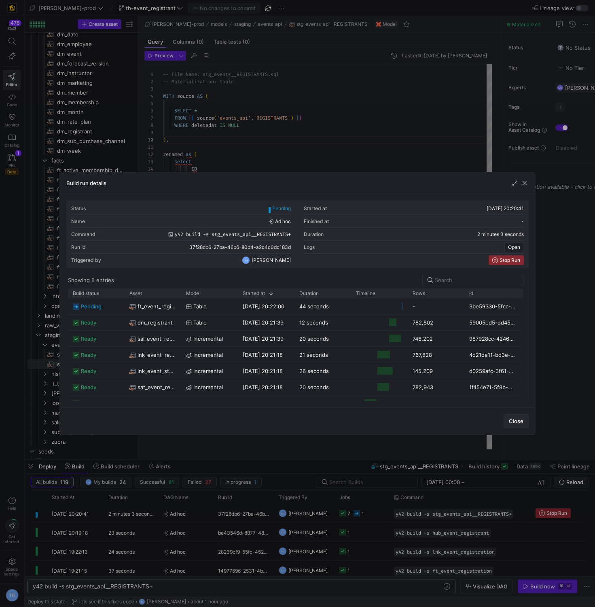
click at [516, 423] on span "Close" at bounding box center [516, 421] width 15 height 6
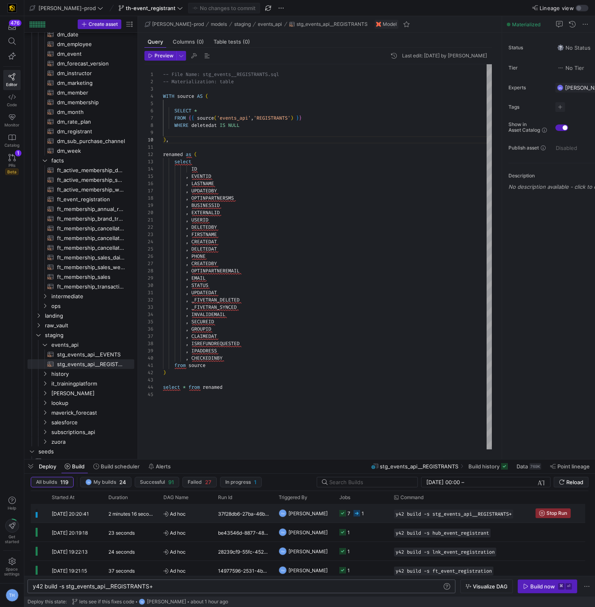
click at [382, 513] on y42-job-status-cell-renderer "7 1" at bounding box center [361, 514] width 45 height 18
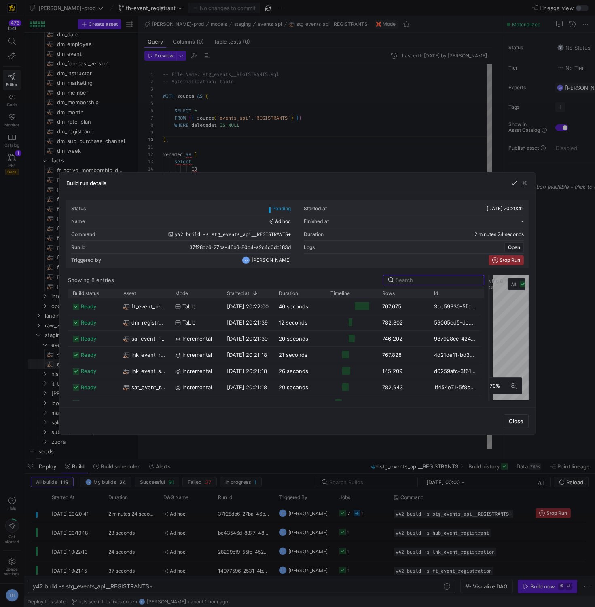
drag, startPoint x: 296, startPoint y: 283, endPoint x: 488, endPoint y: 287, distance: 191.7
click at [488, 287] on div at bounding box center [488, 338] width 3 height 126
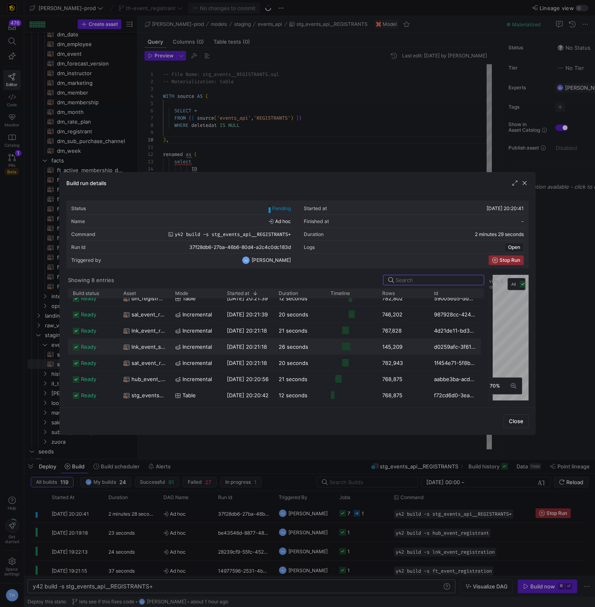
scroll to position [27, 0]
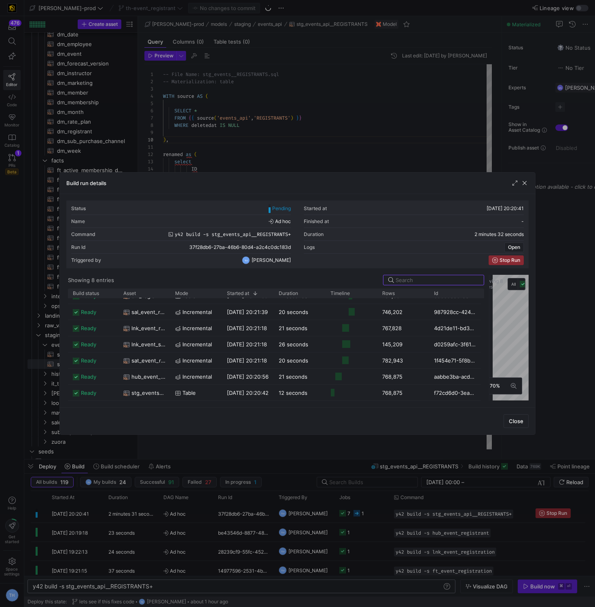
click at [535, 264] on div "Build run details Status Pending Started at 16/09/25, 20:20:41 Name Ad hoc Fini…" at bounding box center [297, 303] width 476 height 263
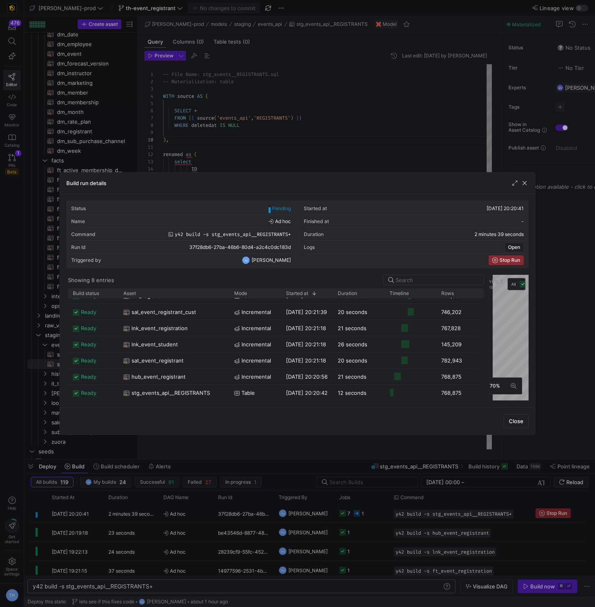
drag, startPoint x: 169, startPoint y: 295, endPoint x: 226, endPoint y: 306, distance: 57.8
click at [226, 306] on div "Build status Asset Mode 1" at bounding box center [276, 345] width 416 height 112
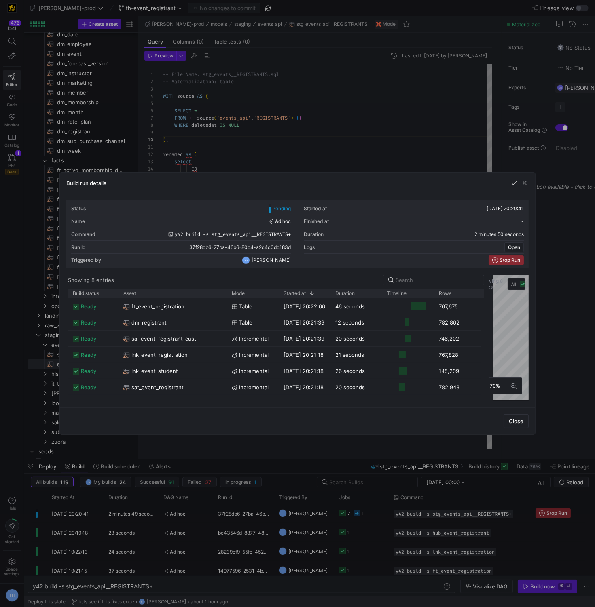
click at [238, 151] on div at bounding box center [297, 303] width 595 height 607
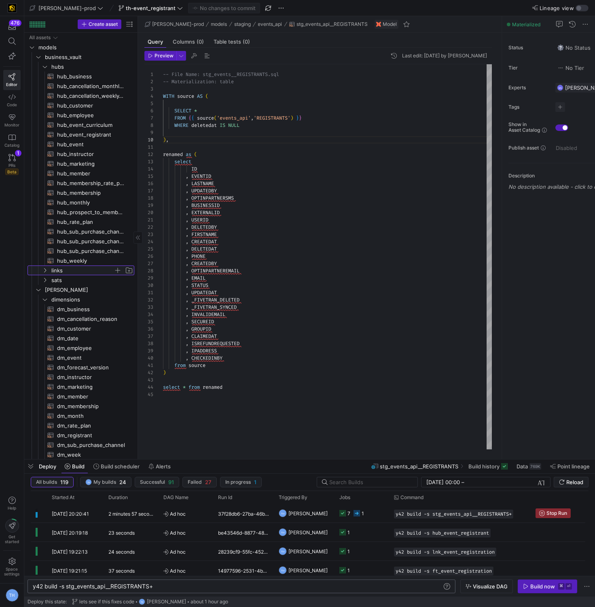
click at [75, 271] on span "links" at bounding box center [82, 270] width 62 height 9
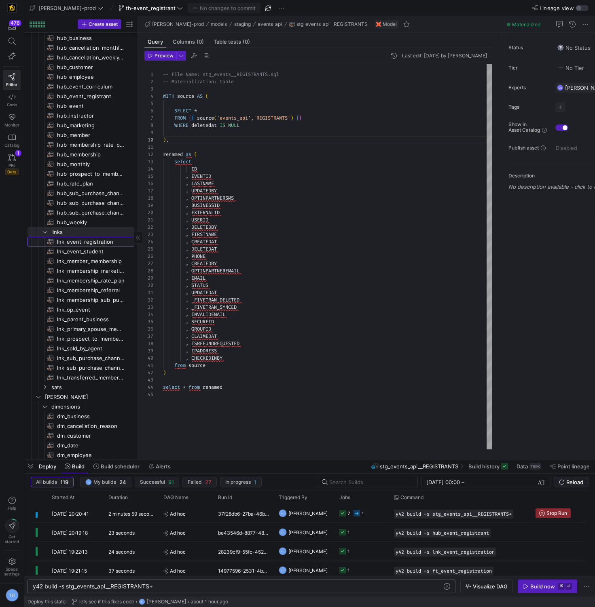
click at [102, 242] on span "lnk_event_registration​​​​​​​​​​" at bounding box center [91, 241] width 68 height 9
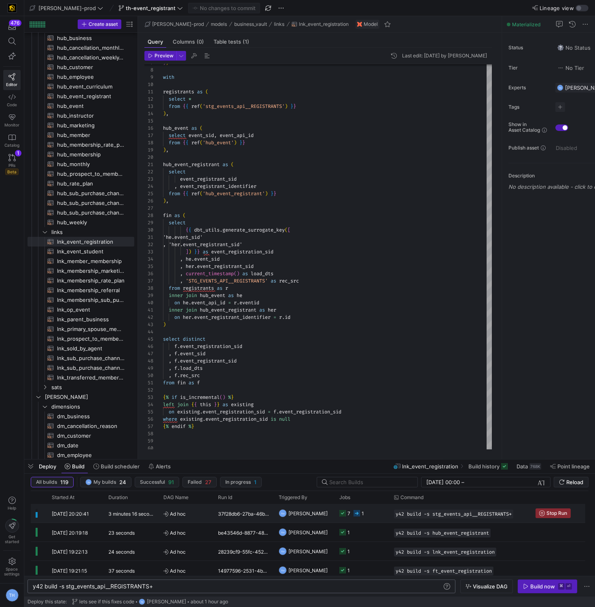
click at [187, 512] on span "Ad hoc" at bounding box center [185, 514] width 45 height 19
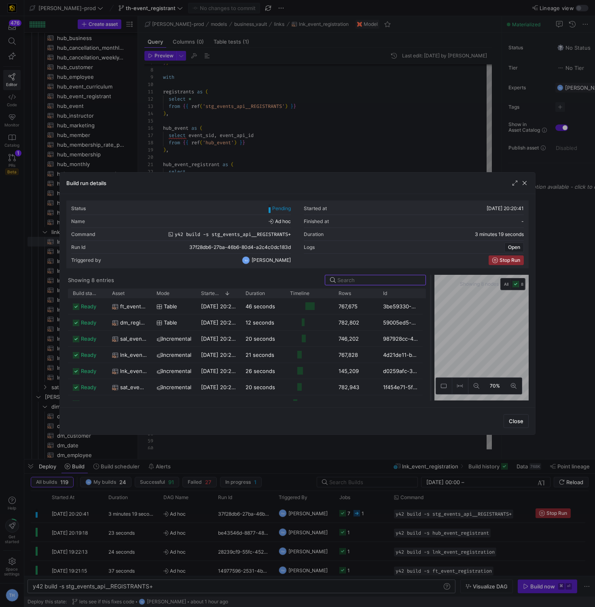
drag, startPoint x: 297, startPoint y: 320, endPoint x: 441, endPoint y: 320, distance: 143.9
click at [432, 320] on div at bounding box center [430, 338] width 3 height 126
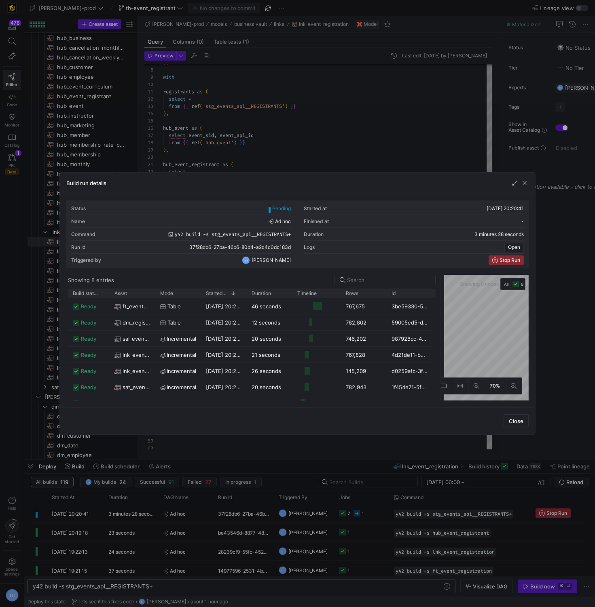
click at [353, 176] on div "Build run details" at bounding box center [297, 183] width 475 height 21
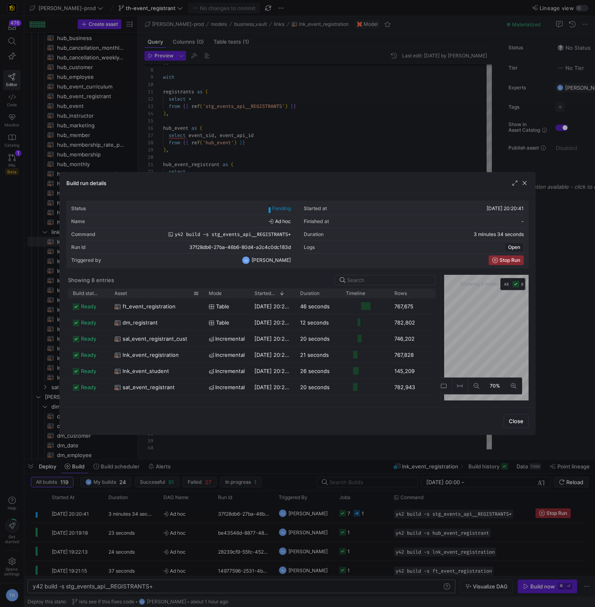
drag, startPoint x: 154, startPoint y: 293, endPoint x: 202, endPoint y: 296, distance: 48.7
click at [202, 296] on div at bounding box center [203, 293] width 3 height 9
click at [503, 316] on as-split "Showing 8 entries Drag here to set row groups Drag here to set column labels Bu…" at bounding box center [297, 338] width 462 height 126
click at [302, 116] on div at bounding box center [297, 303] width 595 height 607
click at [302, 116] on div "with registrants as ( select * from { { ref ( 'stg_events_api__REGISTRANTS' ) }…" at bounding box center [327, 230] width 329 height 443
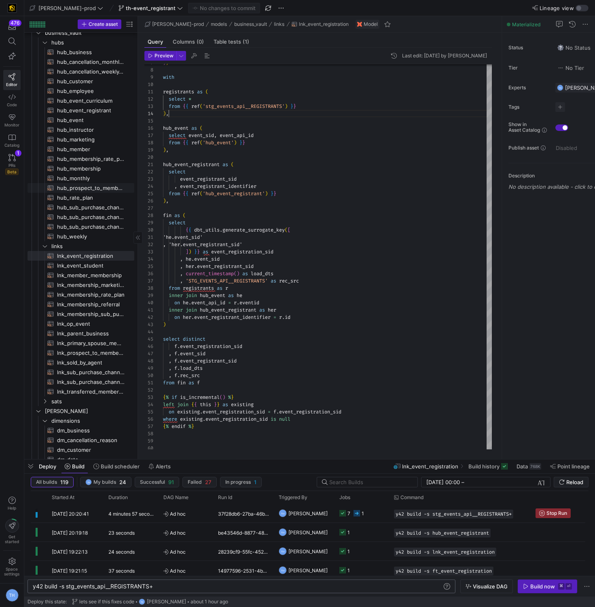
scroll to position [23, 0]
click at [96, 108] on span "hub_event_registrant​​​​​​​​​​" at bounding box center [91, 111] width 68 height 9
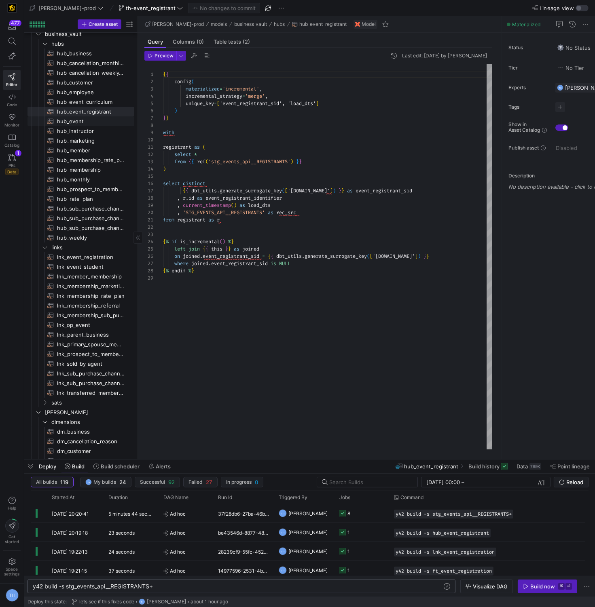
click at [81, 125] on span "hub_event​​​​​​​​​​" at bounding box center [91, 121] width 68 height 9
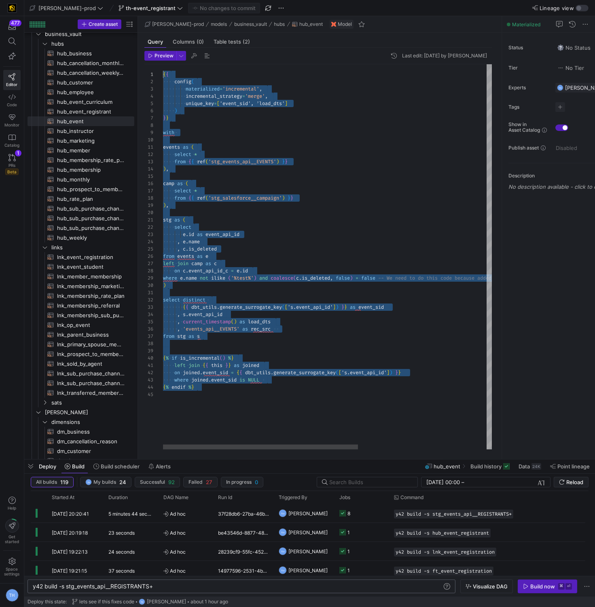
drag, startPoint x: 204, startPoint y: 391, endPoint x: 100, endPoint y: -23, distance: 427.3
click at [163, 64] on div "{ { config ( materialized = 'incremental' , incremental_strategy = 'merge' , un…" at bounding box center [436, 256] width 546 height 385
click at [297, 371] on div "{ { config ( materialized = 'incremental' , incremental_strategy = 'merge' , un…" at bounding box center [436, 256] width 546 height 385
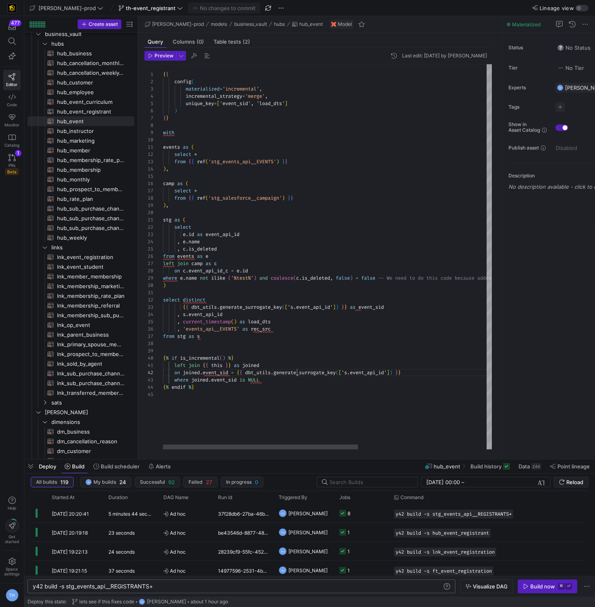
scroll to position [7, 134]
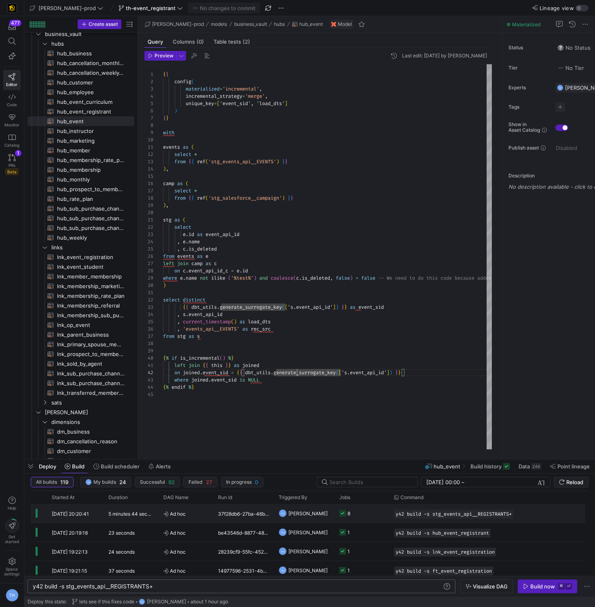
click at [355, 513] on y42-job-status-cell-renderer "8" at bounding box center [361, 514] width 45 height 18
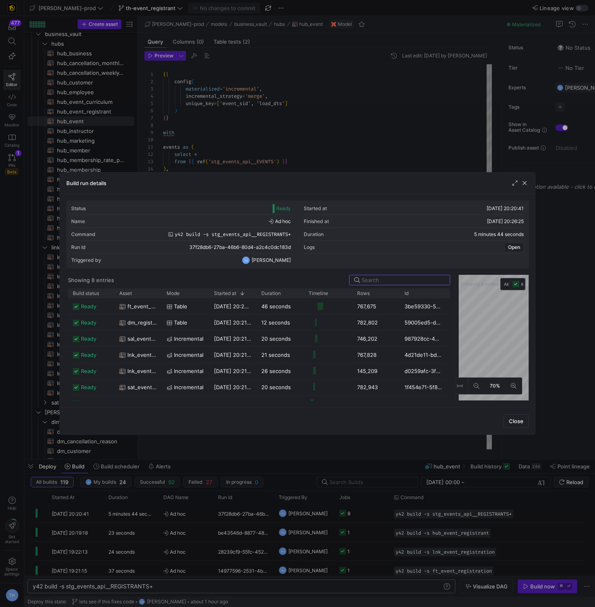
drag, startPoint x: 296, startPoint y: 296, endPoint x: 453, endPoint y: 302, distance: 157.4
click at [454, 303] on div at bounding box center [454, 338] width 3 height 126
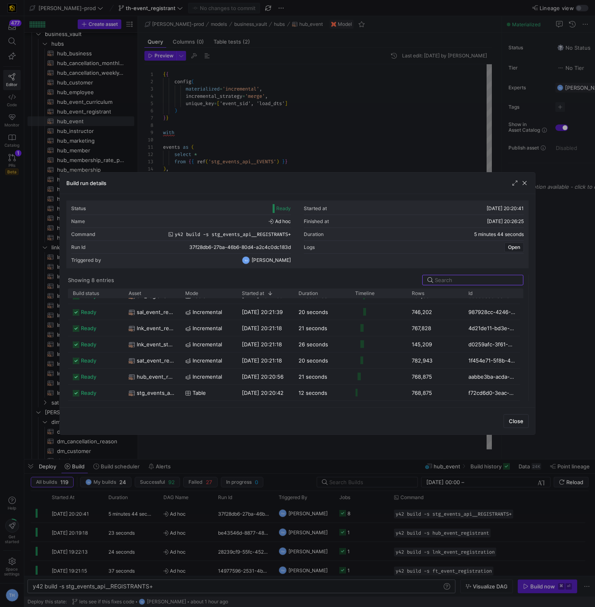
drag, startPoint x: 454, startPoint y: 312, endPoint x: 571, endPoint y: 312, distance: 117.2
click at [571, 312] on div "Build run details Status Ready Started at 16/09/25, 20:20:41 Name Ad hoc Finish…" at bounding box center [297, 303] width 595 height 607
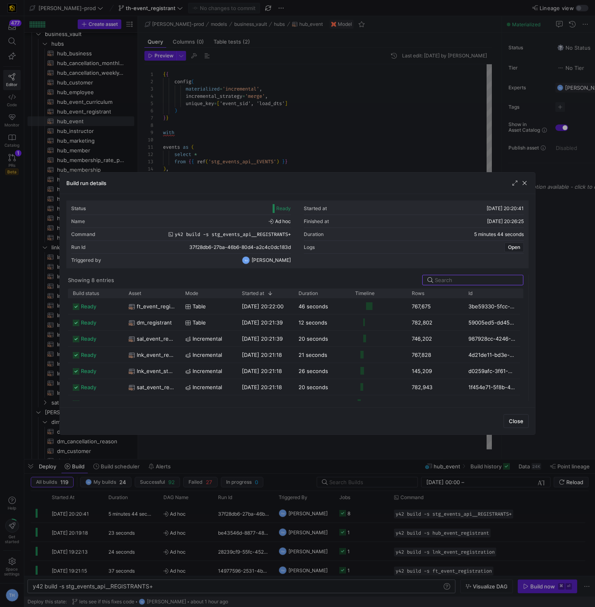
click at [200, 108] on div at bounding box center [297, 303] width 595 height 607
type textarea "{{ config( materialized='incremental', incremental_strategy='merge', unique_key…"
click at [200, 108] on div "{ { config ( materialized = 'incremental' , incremental_strategy = 'merge' , un…" at bounding box center [436, 256] width 546 height 385
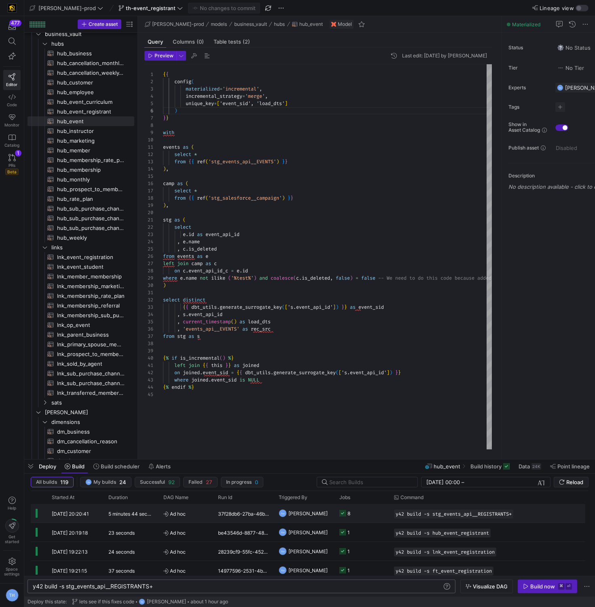
click at [368, 508] on y42-job-status-cell-renderer "8" at bounding box center [361, 514] width 45 height 18
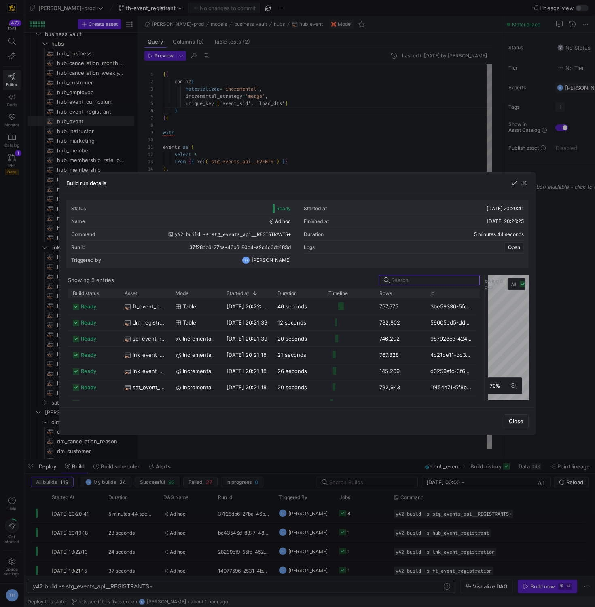
drag, startPoint x: 297, startPoint y: 303, endPoint x: 483, endPoint y: 299, distance: 186.4
click at [484, 299] on div at bounding box center [484, 338] width 3 height 126
click at [171, 308] on div "table" at bounding box center [195, 306] width 51 height 16
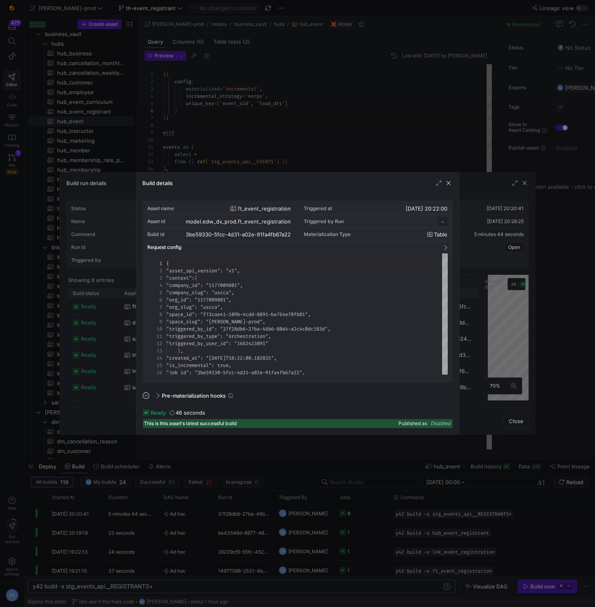
scroll to position [73, 0]
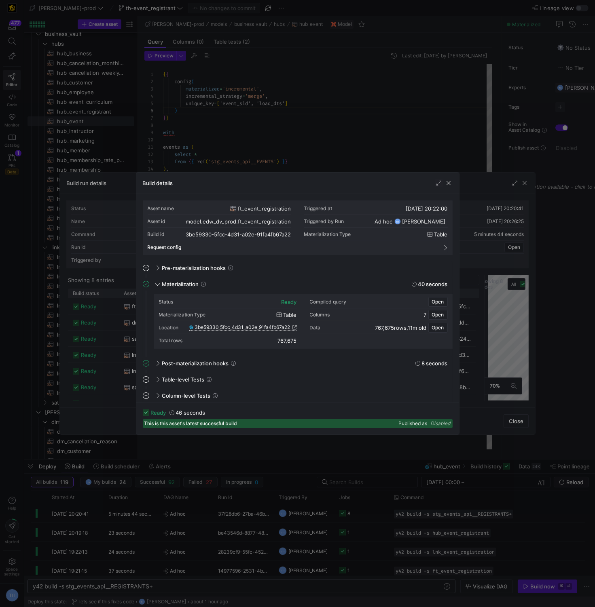
click at [229, 326] on span "3be59330_5fcc_4d31_a02e_91fa4fb67a22" at bounding box center [242, 328] width 95 height 6
click at [371, 165] on div at bounding box center [297, 303] width 595 height 607
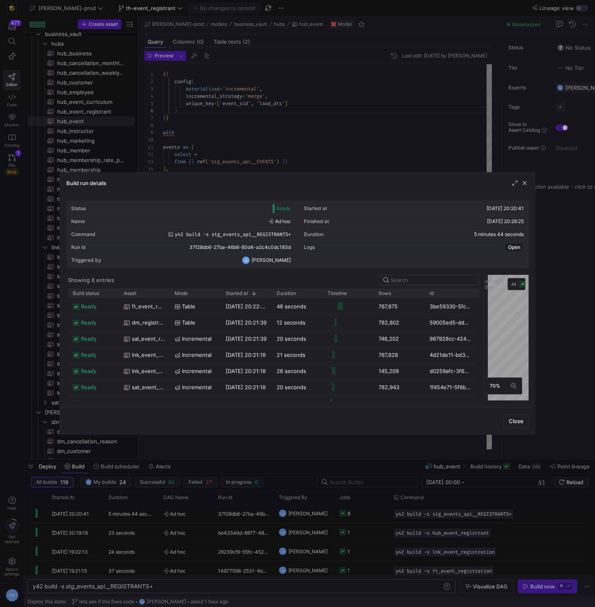
click at [371, 165] on div at bounding box center [297, 303] width 595 height 607
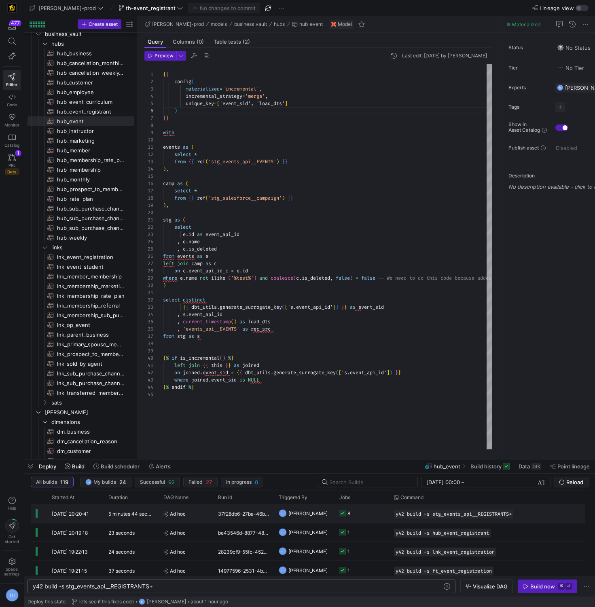
click at [353, 512] on y42-job-status-cell-renderer "8" at bounding box center [361, 514] width 45 height 18
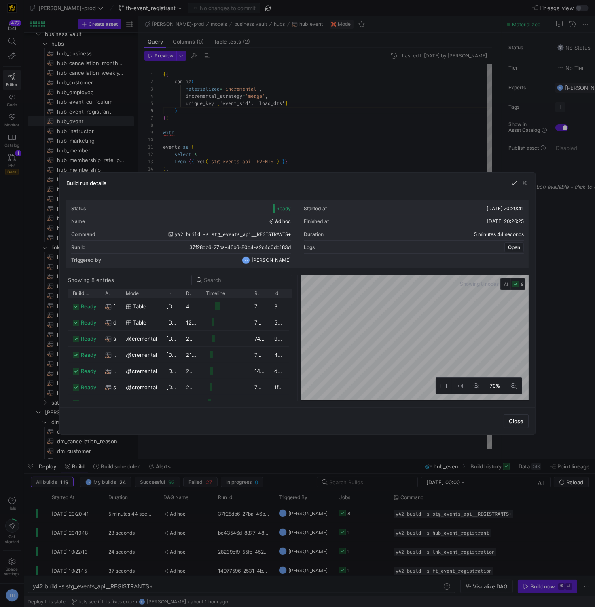
click at [300, 311] on div "Showing 8 nodes All 8 70%" at bounding box center [413, 338] width 231 height 126
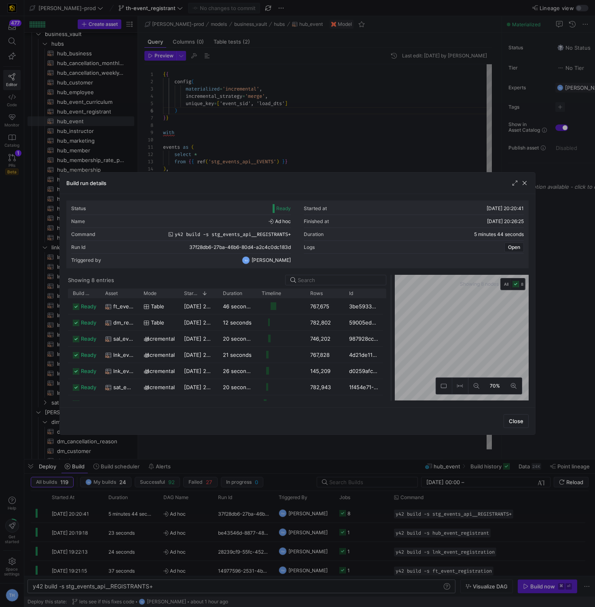
drag, startPoint x: 298, startPoint y: 312, endPoint x: 409, endPoint y: 310, distance: 111.2
click at [393, 310] on div at bounding box center [390, 338] width 3 height 126
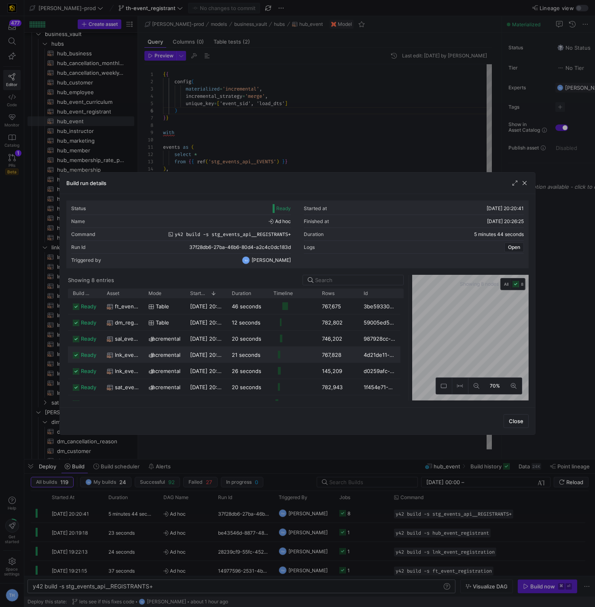
click at [353, 356] on div "767,828" at bounding box center [338, 355] width 42 height 16
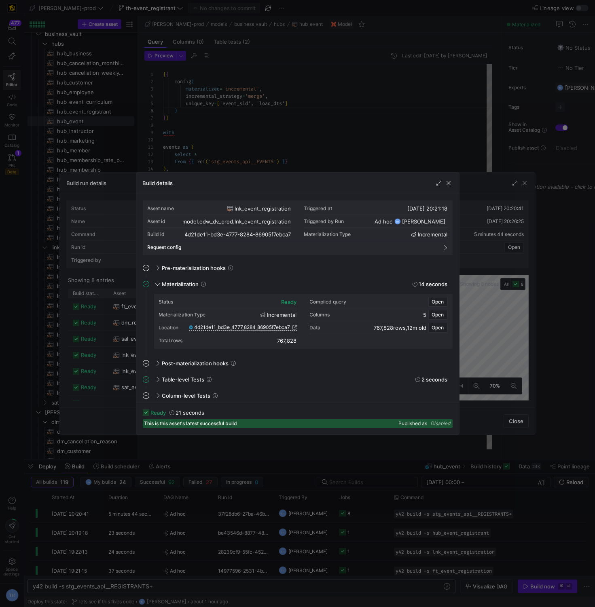
click at [278, 327] on span "4d21de11_bd3e_4777_8284_86905f7ebca7" at bounding box center [242, 328] width 96 height 6
click at [319, 131] on div at bounding box center [297, 303] width 595 height 607
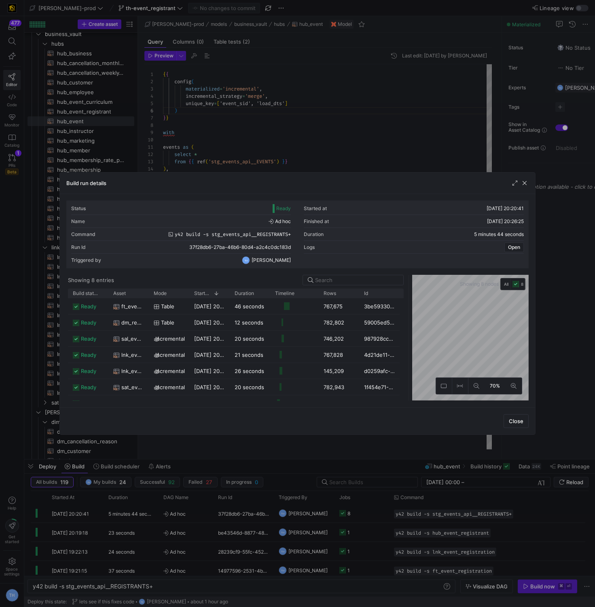
click at [319, 131] on div at bounding box center [297, 303] width 595 height 607
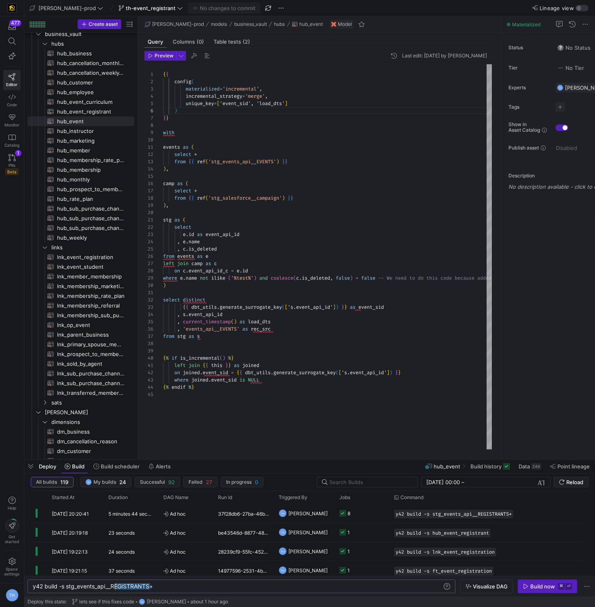
drag, startPoint x: 150, startPoint y: 586, endPoint x: 114, endPoint y: 585, distance: 36.0
click at [114, 585] on div "y42 build -s stg_events_api__REGISTRANTS+" at bounding box center [237, 586] width 409 height 6
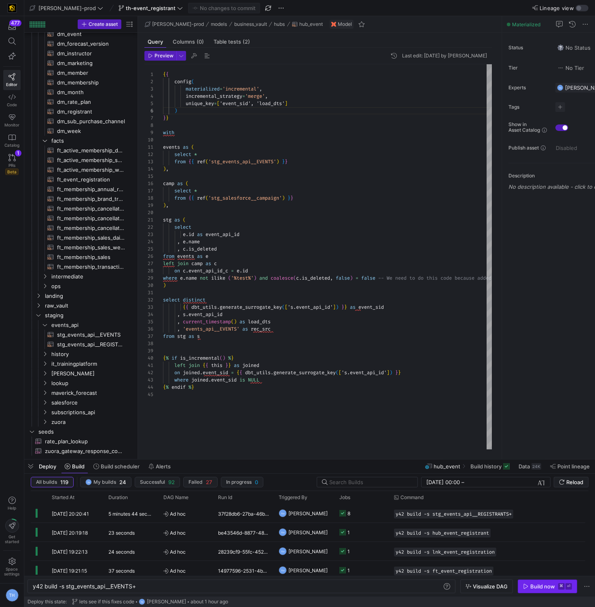
click at [536, 585] on div "Build now" at bounding box center [542, 586] width 25 height 6
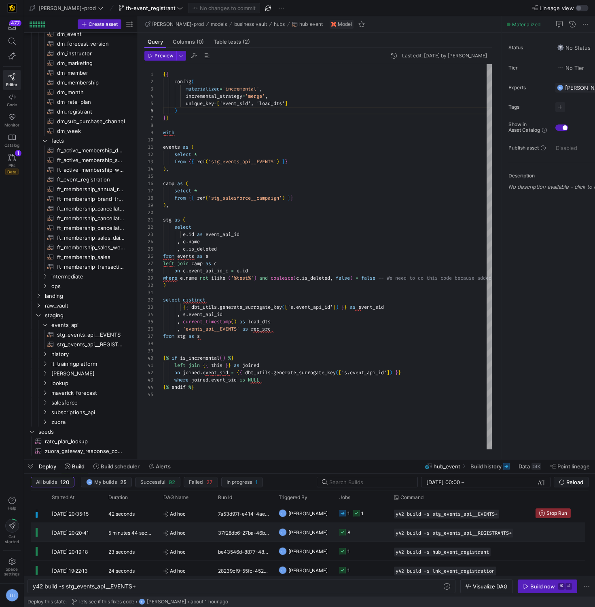
click at [285, 529] on div "TH" at bounding box center [283, 532] width 8 height 8
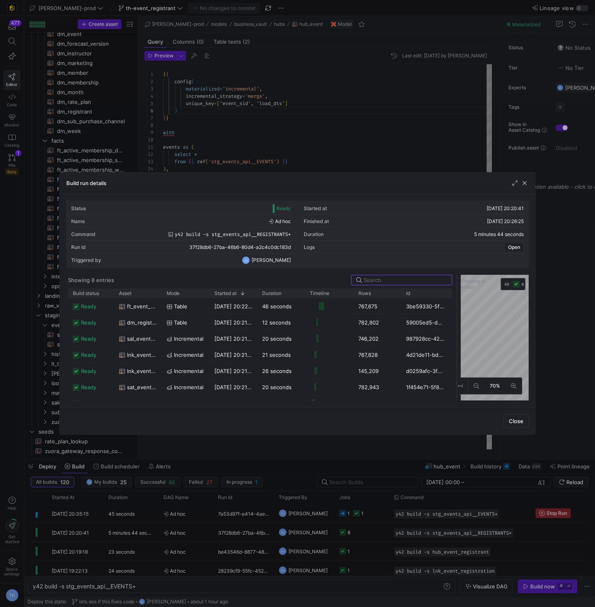
drag, startPoint x: 298, startPoint y: 306, endPoint x: 484, endPoint y: 308, distance: 186.4
click at [458, 308] on div at bounding box center [456, 338] width 3 height 126
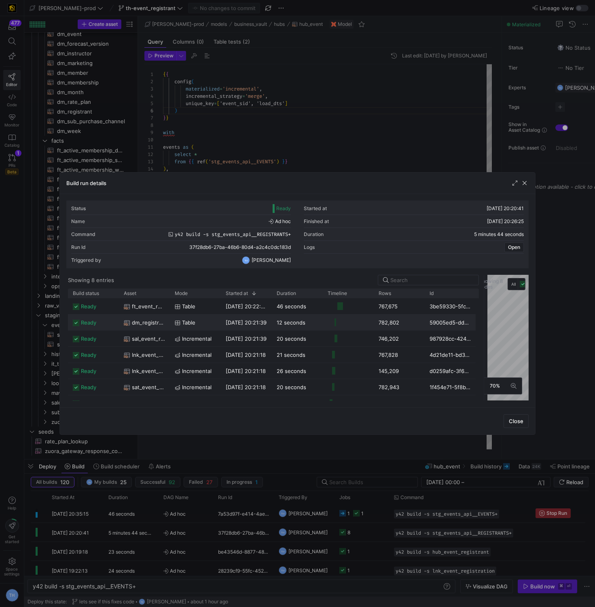
click at [355, 316] on y42-job-duration-timeline-cell-renderer at bounding box center [347, 322] width 41 height 15
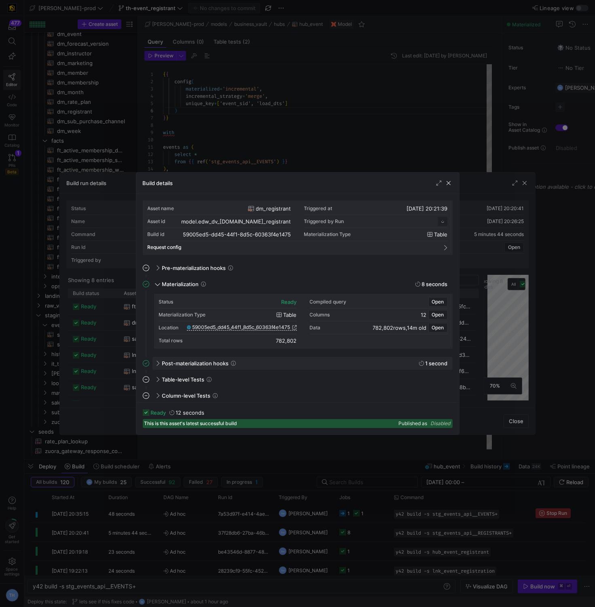
scroll to position [73, 0]
click at [283, 325] on span "59005ed5_dd45_44f1_8d5c_60363f4e1475" at bounding box center [241, 328] width 98 height 6
click at [448, 187] on span "button" at bounding box center [448, 183] width 8 height 8
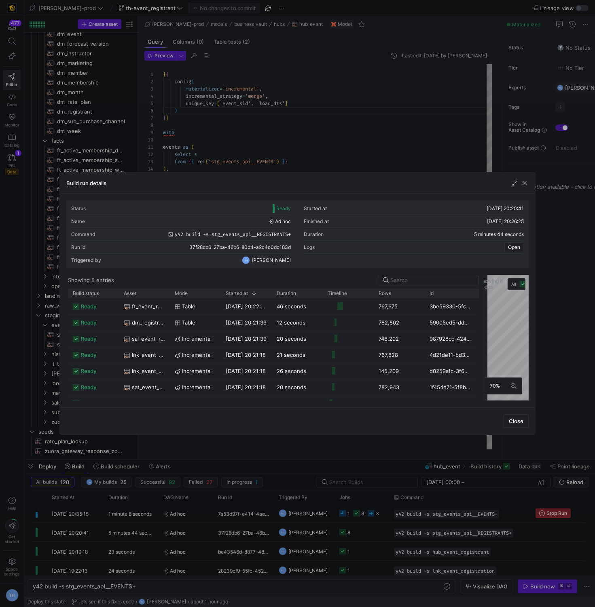
click at [524, 188] on div "Build run details" at bounding box center [297, 183] width 475 height 21
click at [524, 184] on span "button" at bounding box center [524, 183] width 8 height 8
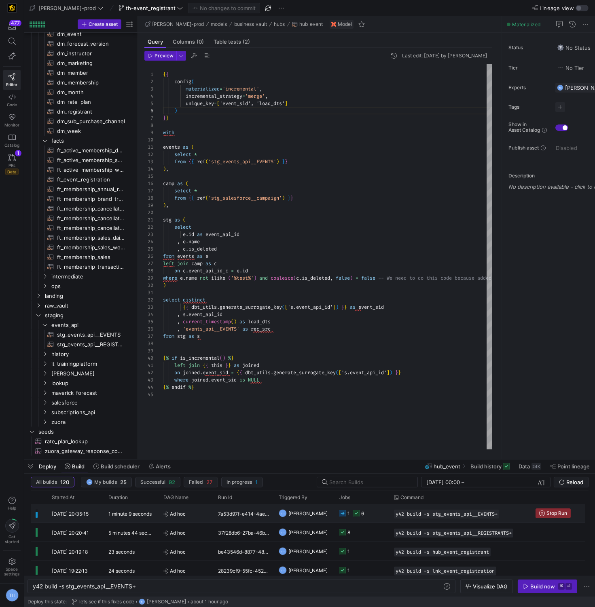
click at [373, 515] on y42-job-status-cell-renderer "1 6" at bounding box center [361, 514] width 45 height 18
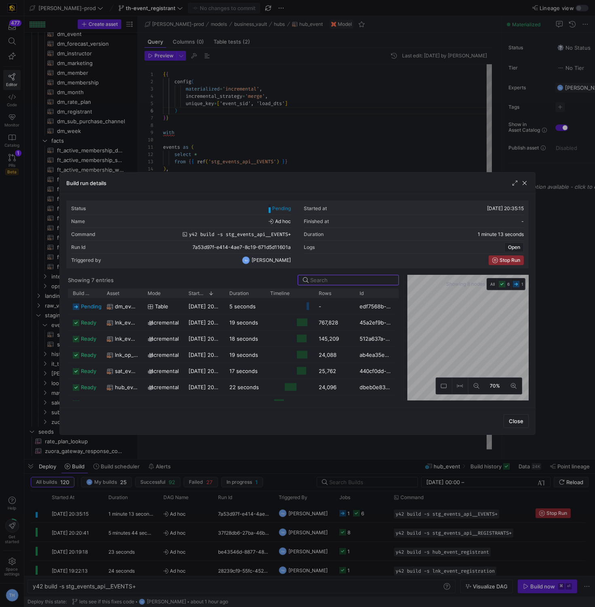
drag, startPoint x: 296, startPoint y: 328, endPoint x: 408, endPoint y: 343, distance: 112.9
click at [405, 345] on div at bounding box center [403, 338] width 3 height 126
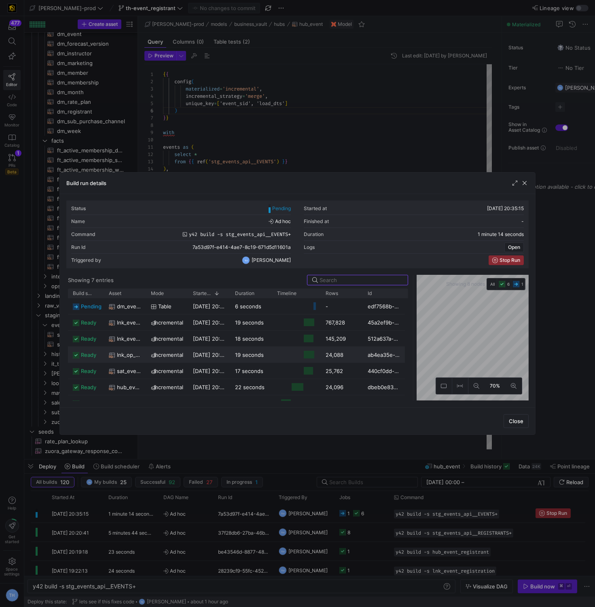
scroll to position [11, 0]
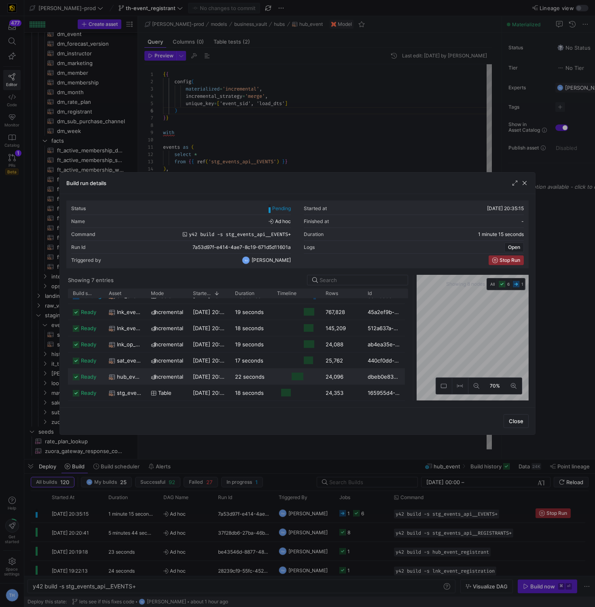
click at [277, 376] on div "Press SPACE to select this row." at bounding box center [296, 377] width 49 height 16
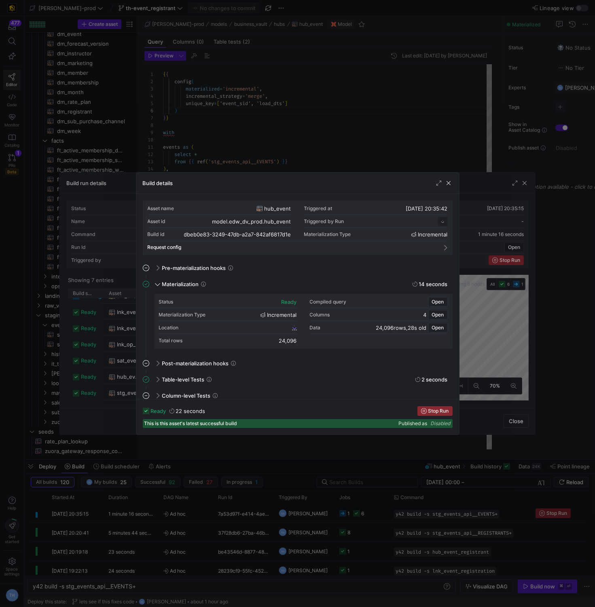
scroll to position [73, 0]
click at [273, 327] on span "dbeb0e83_3249_47db_a2a7_842af6817d1e" at bounding box center [242, 328] width 96 height 6
click at [298, 142] on div at bounding box center [297, 303] width 595 height 607
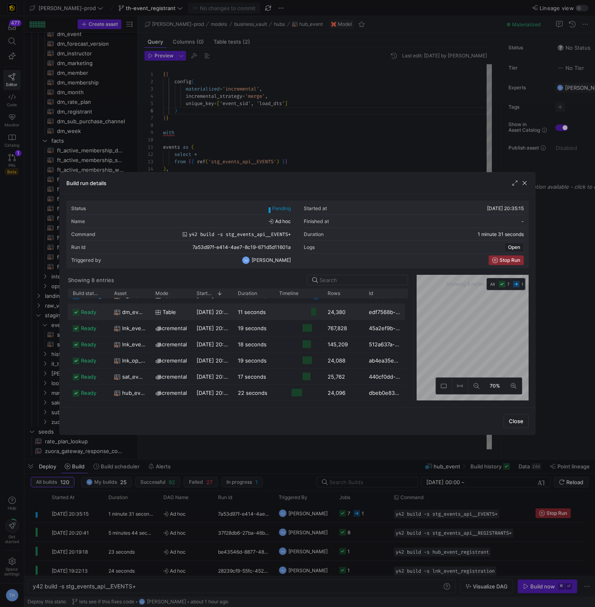
click at [289, 310] on y42-job-duration-timeline-cell-renderer "Press SPACE to select this row." at bounding box center [298, 311] width 39 height 15
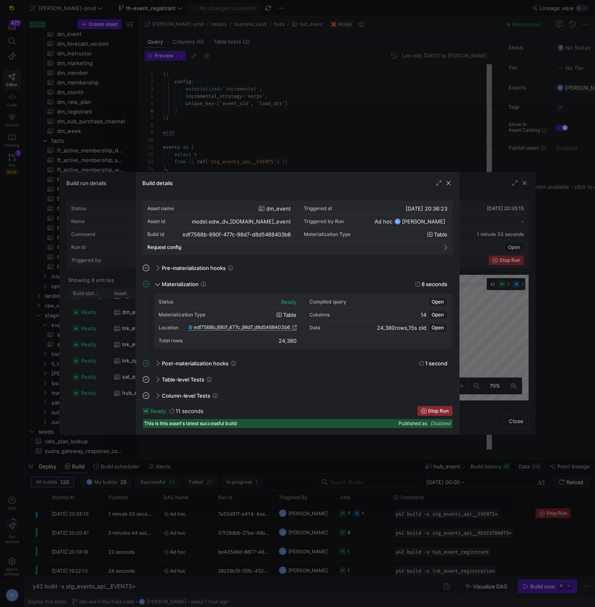
click at [262, 327] on span "edf7568b_890f_477c_98d7_d8d5468403b6" at bounding box center [242, 328] width 96 height 6
click at [309, 120] on div at bounding box center [297, 303] width 595 height 607
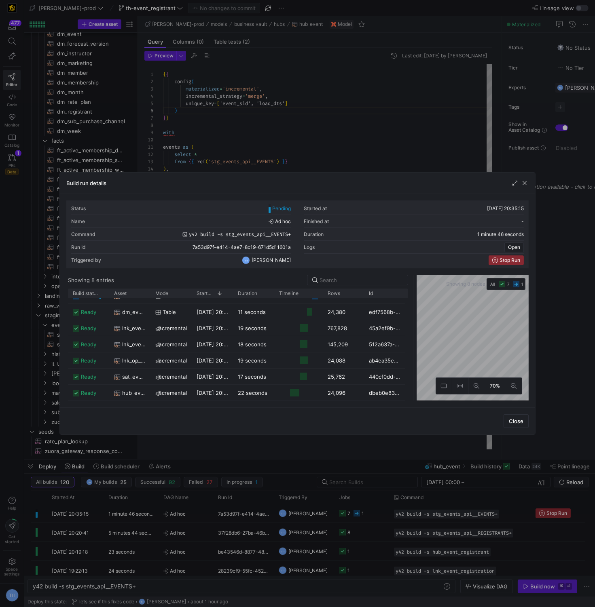
click at [309, 120] on div at bounding box center [297, 303] width 595 height 607
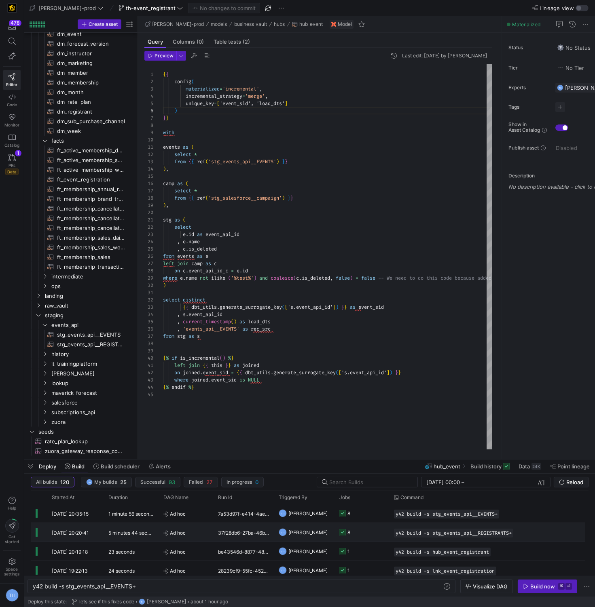
click at [363, 527] on y42-job-status-cell-renderer "8" at bounding box center [361, 533] width 45 height 18
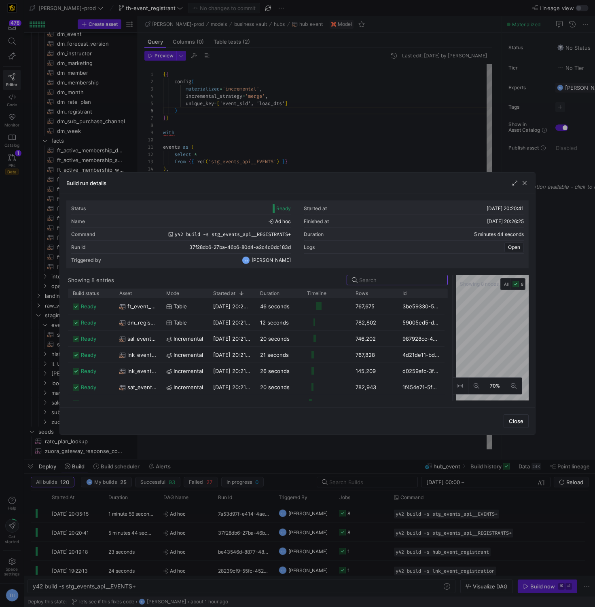
drag, startPoint x: 297, startPoint y: 313, endPoint x: 454, endPoint y: 313, distance: 156.5
click at [454, 313] on div at bounding box center [452, 338] width 3 height 126
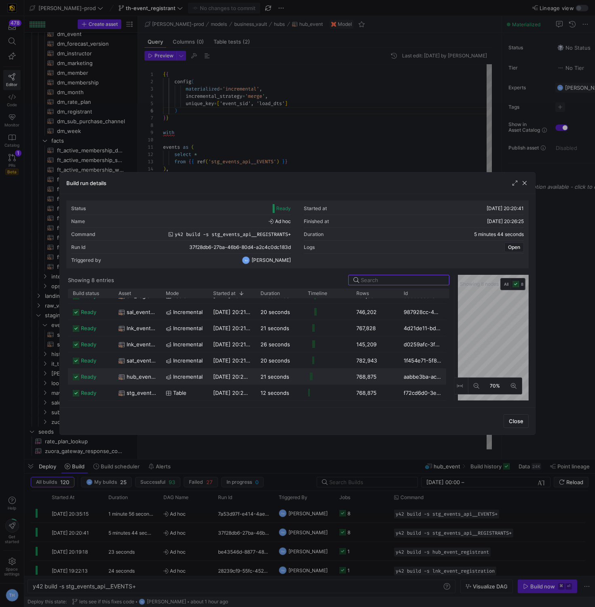
click at [140, 378] on span "hub_event_registrant" at bounding box center [142, 377] width 30 height 16
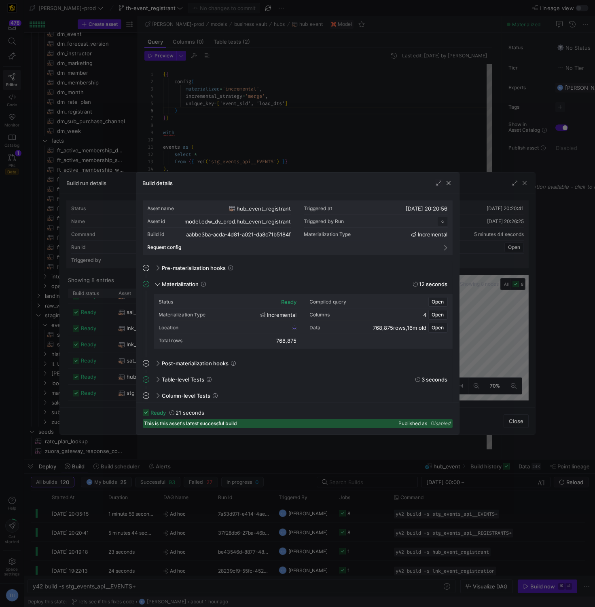
scroll to position [73, 0]
click at [251, 327] on span "aabbe3ba_acda_4d81_a021_da8c71b5184f" at bounding box center [241, 328] width 97 height 6
click at [286, 121] on div at bounding box center [297, 303] width 595 height 607
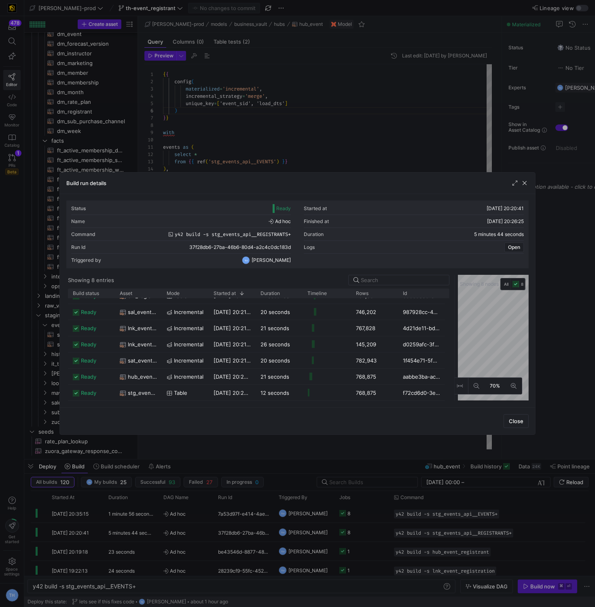
click at [286, 121] on div at bounding box center [297, 303] width 595 height 607
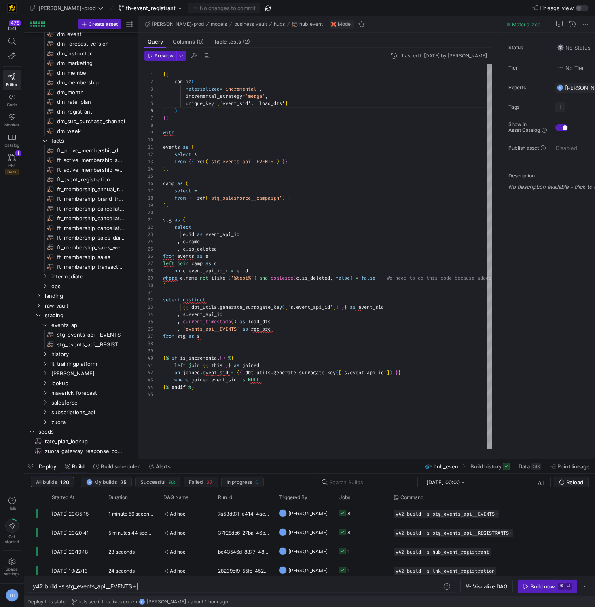
click at [144, 588] on div "y42 build -s stg_events_api__EVENTS+" at bounding box center [237, 586] width 409 height 6
type textarea "y42 build -s stg_events_api__EVENTS"
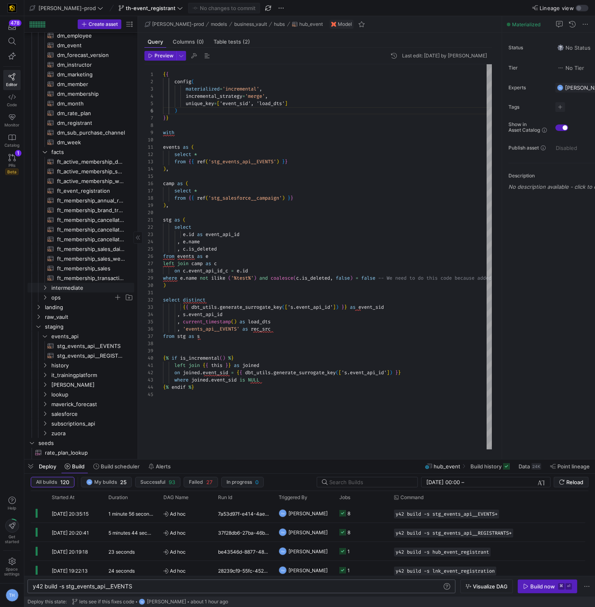
scroll to position [466, 0]
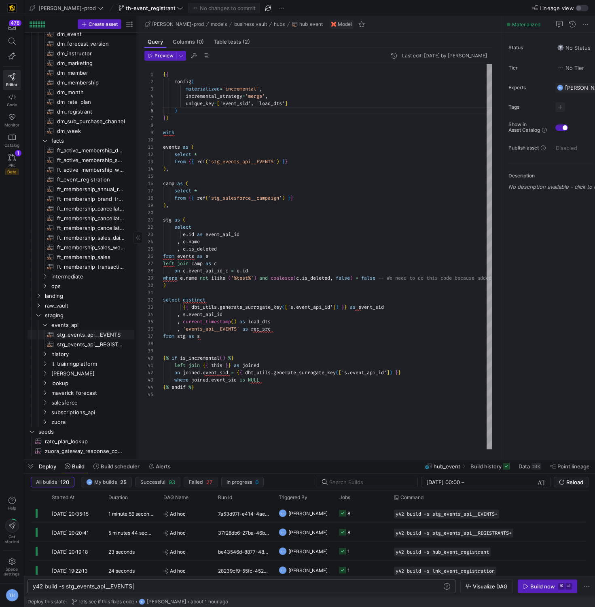
click at [84, 337] on span "stg_events_api__EVENTS​​​​​​​​​​" at bounding box center [91, 334] width 68 height 9
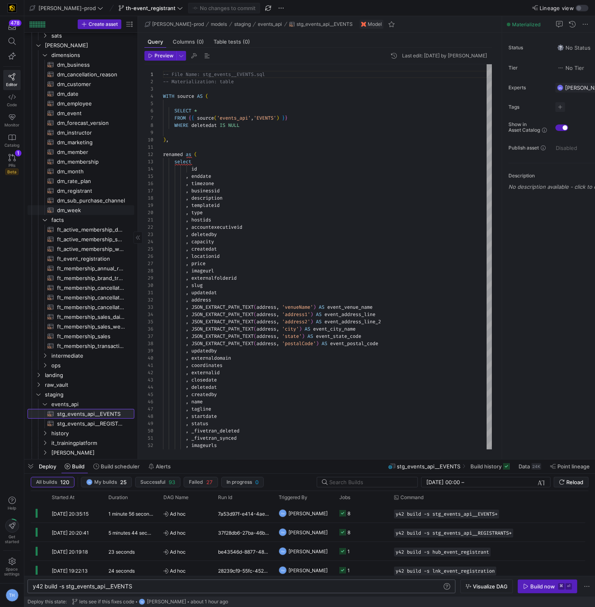
scroll to position [389, 0]
click at [91, 259] on span "ft_event_registration​​​​​​​​​​" at bounding box center [91, 259] width 68 height 9
type textarea "{{ config( post_hook = [ "alter table {{ this }} add primary key (registration_…"
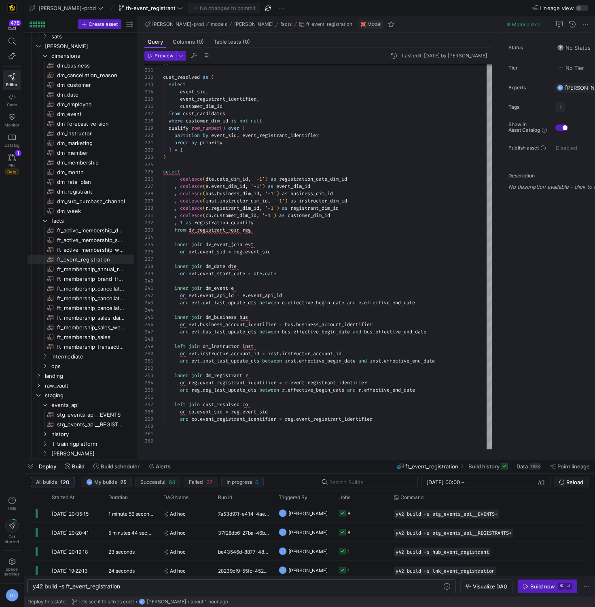
click at [66, 586] on div "y42 build -s ft_event_registration" at bounding box center [237, 586] width 409 height 6
type textarea "y42 build -s +ft_event_registration"
click at [555, 585] on span "Build now ⌘ ⏎" at bounding box center [547, 586] width 49 height 6
click at [196, 509] on span "Ad hoc" at bounding box center [185, 514] width 45 height 19
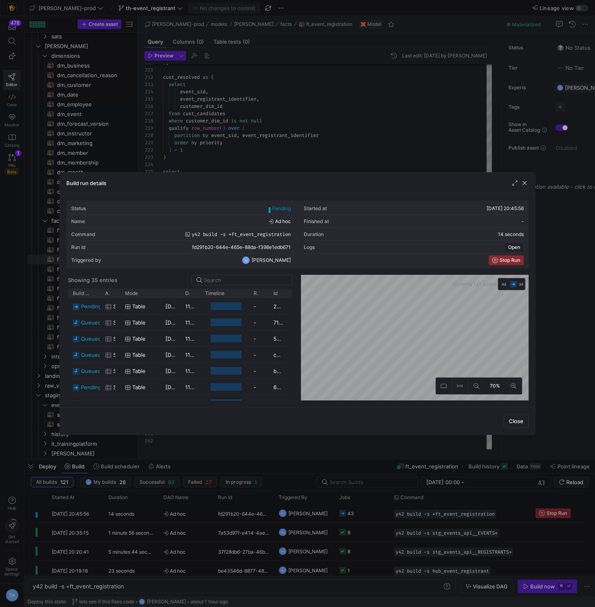
click at [407, 142] on div "Build run details Status Pending Started at 16/09/25, 20:45:56 Name Ad hoc Fini…" at bounding box center [297, 303] width 595 height 607
click at [401, 157] on div "Build run details Status Pending Started at 16/09/25, 20:45:56 Name Ad hoc Fini…" at bounding box center [297, 303] width 595 height 607
click at [403, 201] on div "Status Pending Started at 16/09/25, 20:45:56 Name Ad hoc Finished at - Command …" at bounding box center [297, 301] width 462 height 201
click at [394, 111] on div "Build run details Status Pending Started at 16/09/25, 20:45:56 Name Ad hoc Fini…" at bounding box center [297, 303] width 595 height 607
click at [395, 450] on div "Build run details Status Pending Started at 16/09/25, 20:45:56 Name Ad hoc Fini…" at bounding box center [297, 303] width 595 height 607
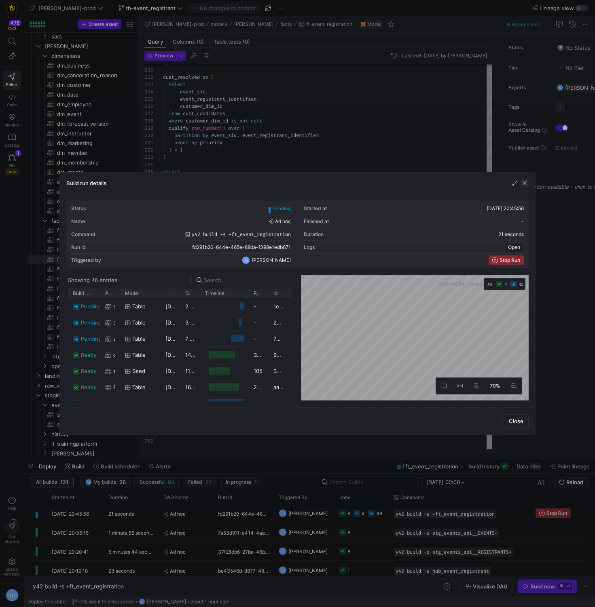
click at [524, 185] on span "button" at bounding box center [524, 183] width 8 height 8
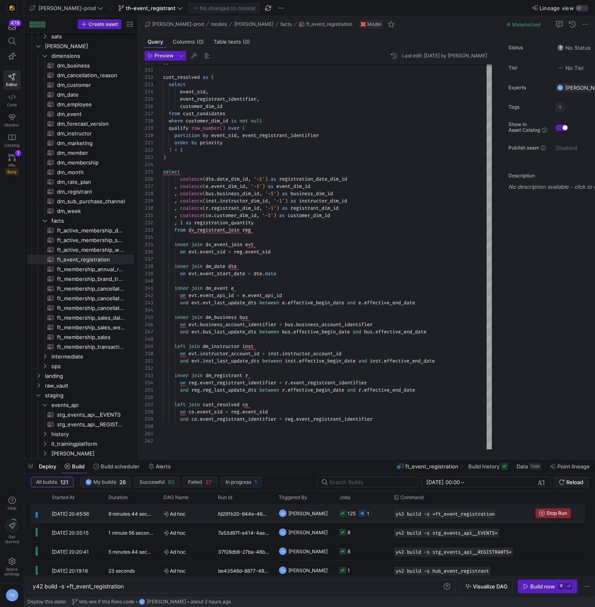
click at [378, 513] on y42-job-status-cell-renderer "125 1" at bounding box center [361, 514] width 45 height 18
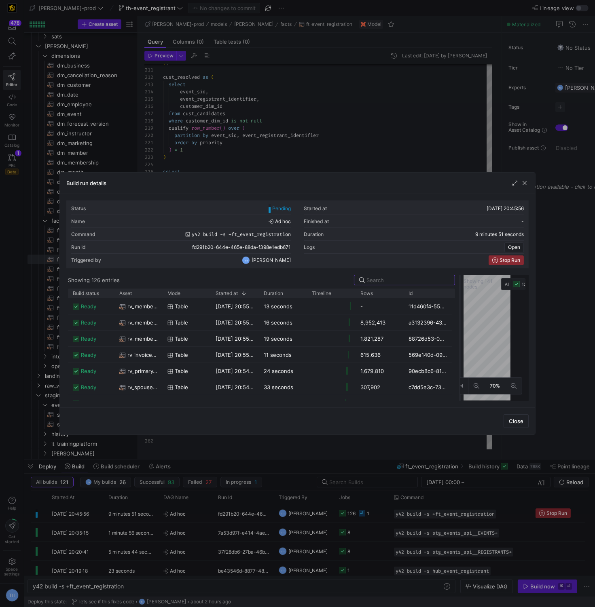
drag, startPoint x: 297, startPoint y: 308, endPoint x: 459, endPoint y: 304, distance: 162.6
click at [459, 304] on div at bounding box center [459, 338] width 3 height 126
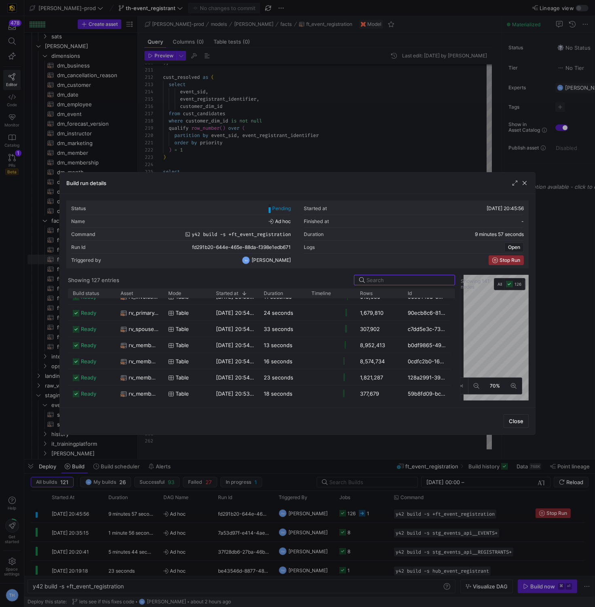
scroll to position [116, 0]
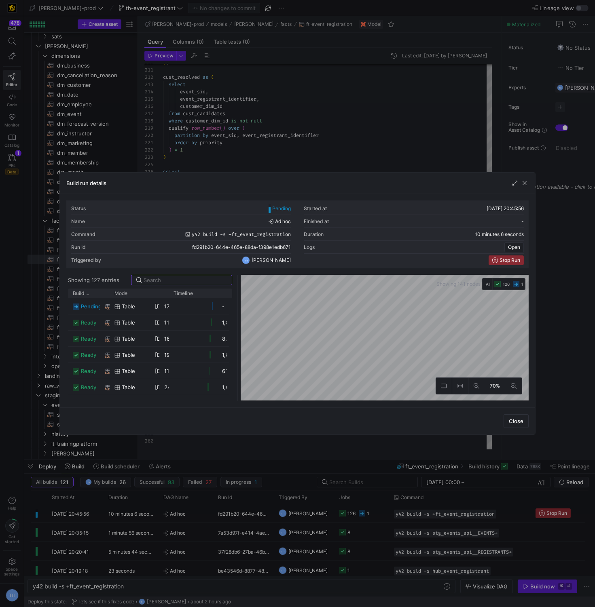
drag, startPoint x: 457, startPoint y: 324, endPoint x: 236, endPoint y: 310, distance: 221.6
click at [236, 310] on div at bounding box center [237, 338] width 3 height 126
click at [168, 259] on div "Status Pending Started at 16/09/25, 20:45:56 Name Ad hoc Finished at - Command …" at bounding box center [297, 301] width 462 height 201
click at [192, 271] on div "Status Pending Started at 16/09/25, 20:45:56 Name Ad hoc Finished at - Command …" at bounding box center [297, 301] width 462 height 201
click at [302, 250] on div "Status Pending Started at 16/09/25, 20:45:56 Name Ad hoc Finished at - Command …" at bounding box center [297, 301] width 462 height 201
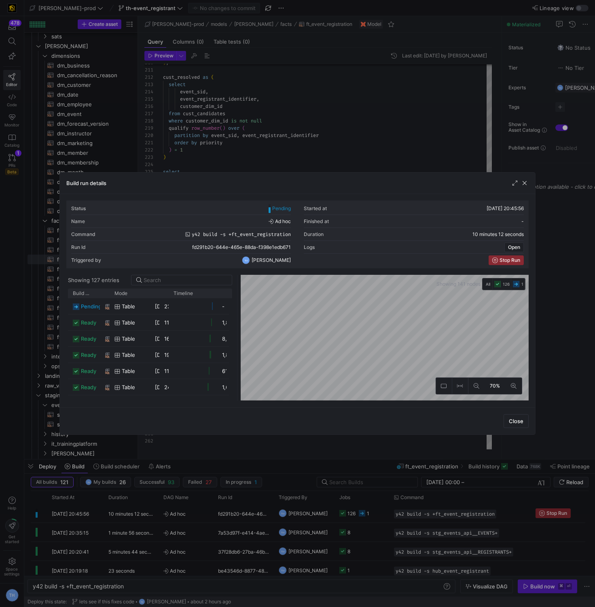
click at [382, 260] on div "Status Pending Started at 16/09/25, 20:45:56 Name Ad hoc Finished at - Command …" at bounding box center [297, 301] width 462 height 201
click at [259, 199] on div "Status Pending Started at 16/09/25, 20:45:56 Name Ad hoc Finished at - Command …" at bounding box center [297, 300] width 475 height 213
click at [477, 390] on button at bounding box center [476, 386] width 16 height 16
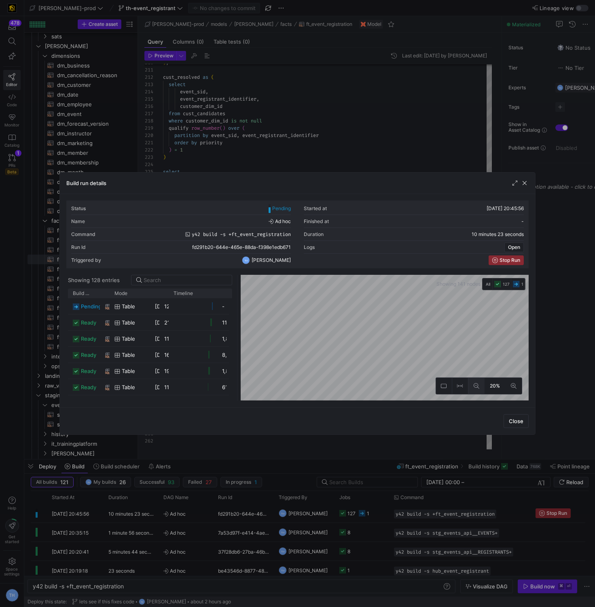
click at [477, 388] on icon at bounding box center [476, 386] width 6 height 6
click at [478, 389] on icon at bounding box center [476, 386] width 6 height 6
click at [479, 389] on button at bounding box center [476, 386] width 16 height 16
click at [224, 336] on as-split "Showing 128 entries Drag here to set row groups Drag here to set column labels …" at bounding box center [297, 338] width 462 height 126
click at [555, 315] on div "Build run details Status Pending Started at 16/09/25, 20:45:56 Name Ad hoc Fini…" at bounding box center [297, 303] width 595 height 607
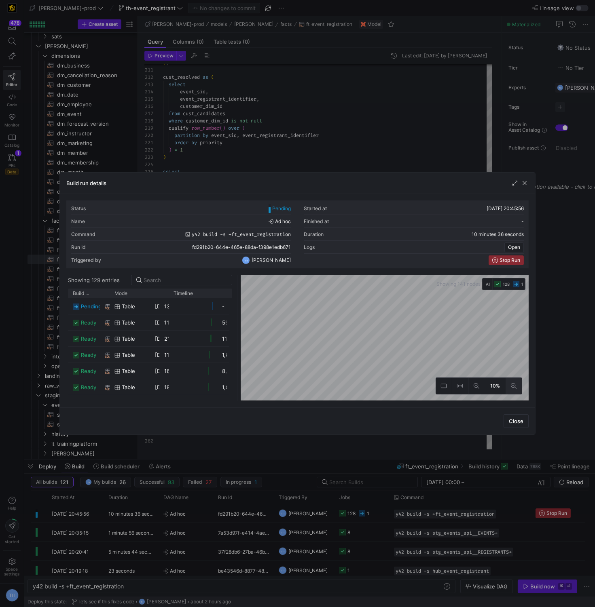
click at [506, 384] on button at bounding box center [513, 386] width 16 height 16
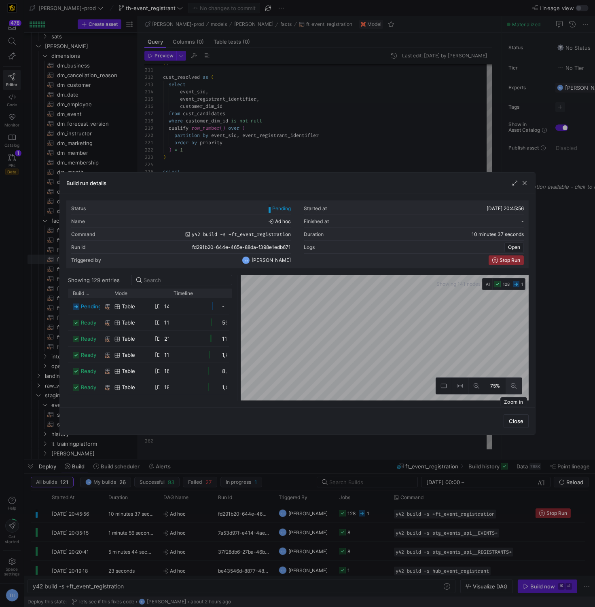
click at [506, 384] on button at bounding box center [513, 386] width 16 height 16
click at [477, 384] on icon at bounding box center [476, 386] width 6 height 6
drag, startPoint x: 477, startPoint y: 384, endPoint x: 471, endPoint y: 378, distance: 9.1
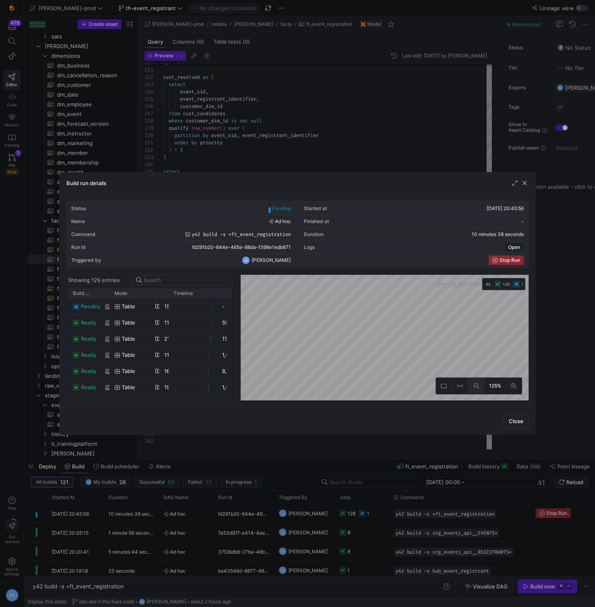
click at [477, 384] on icon at bounding box center [476, 386] width 6 height 6
click at [158, 282] on input at bounding box center [185, 280] width 83 height 6
type input "f"
click at [522, 184] on span "button" at bounding box center [524, 183] width 8 height 8
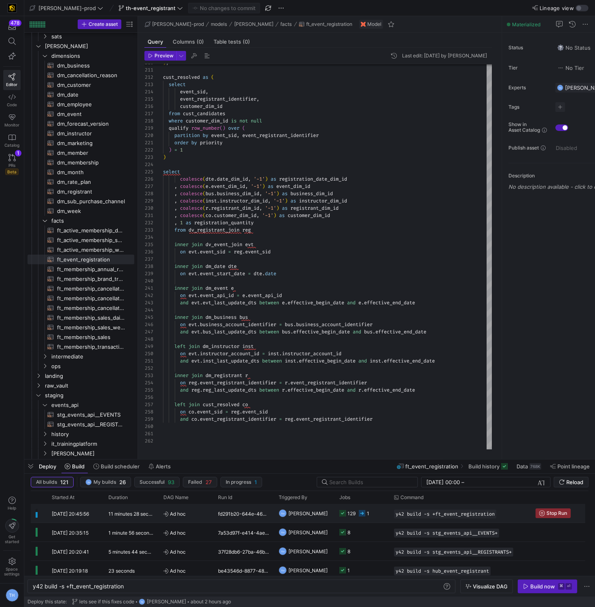
click at [381, 516] on y42-job-status-cell-renderer "129 1" at bounding box center [361, 514] width 45 height 18
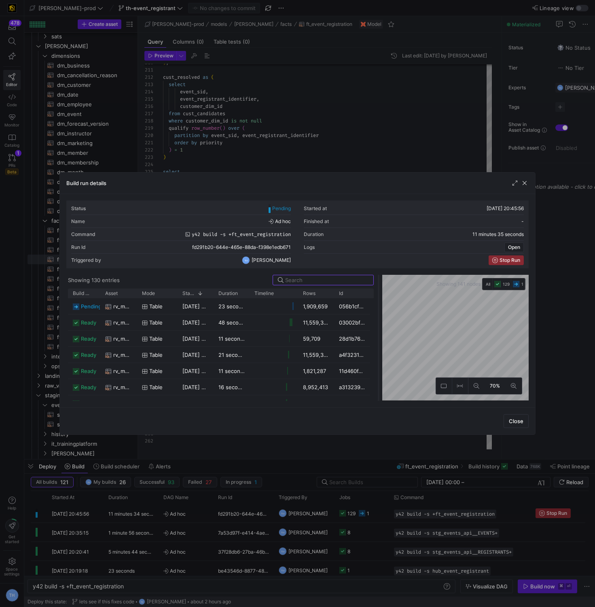
drag, startPoint x: 296, startPoint y: 307, endPoint x: 385, endPoint y: 322, distance: 90.7
click at [380, 322] on div at bounding box center [378, 338] width 3 height 126
click at [331, 149] on div at bounding box center [297, 303] width 595 height 607
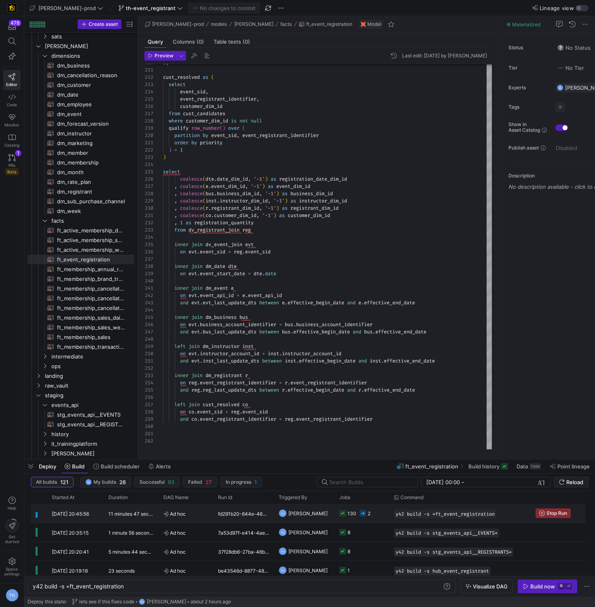
click at [194, 516] on span "Ad hoc" at bounding box center [185, 514] width 45 height 19
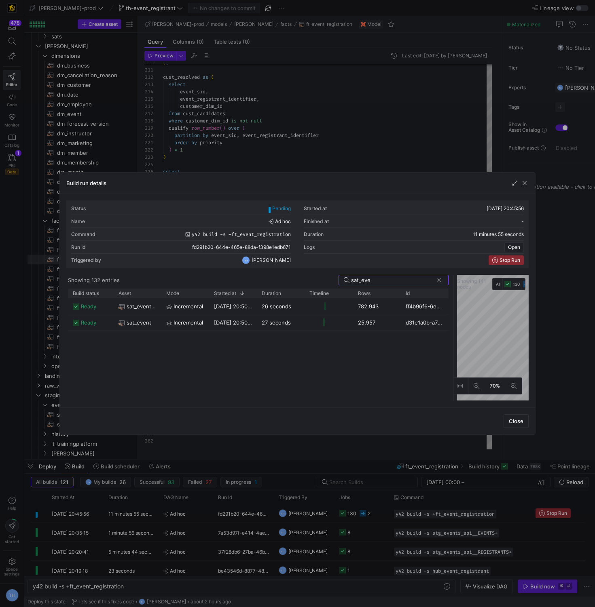
drag, startPoint x: 298, startPoint y: 331, endPoint x: 452, endPoint y: 331, distance: 154.8
click at [453, 331] on div at bounding box center [453, 338] width 3 height 126
type input "sat_eve"
click at [309, 306] on y42-job-duration-timeline-cell-renderer at bounding box center [328, 306] width 39 height 15
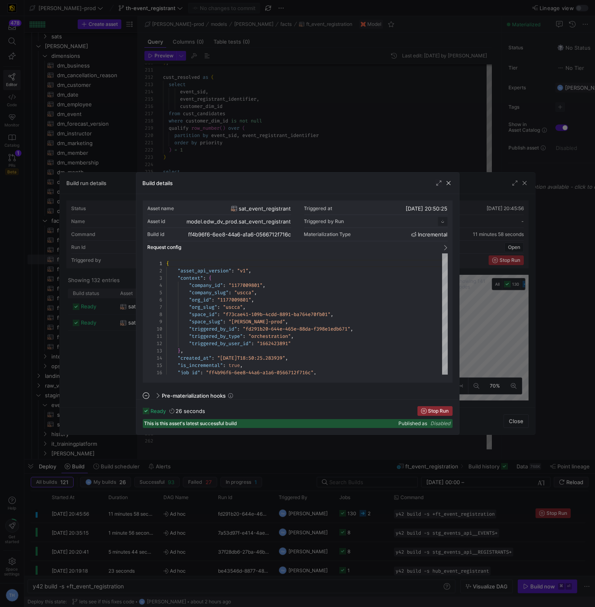
scroll to position [73, 0]
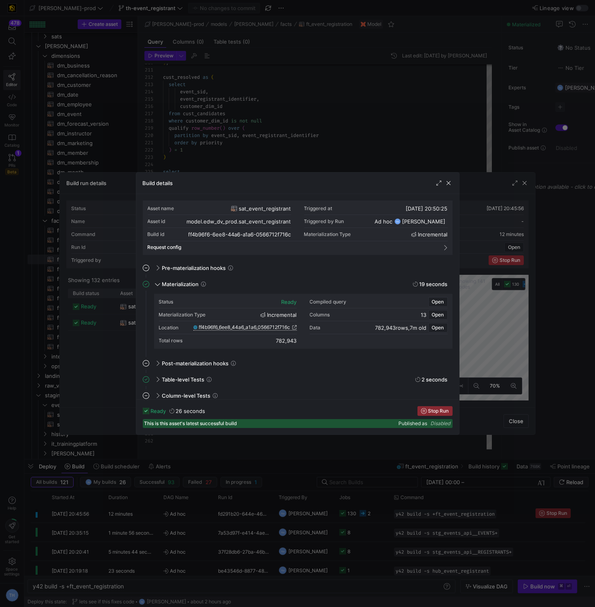
click at [270, 329] on span "ff4b96f6_6ee8_44a6_a1a6_0566712f716c" at bounding box center [244, 328] width 91 height 6
click at [448, 184] on span "button" at bounding box center [448, 183] width 8 height 8
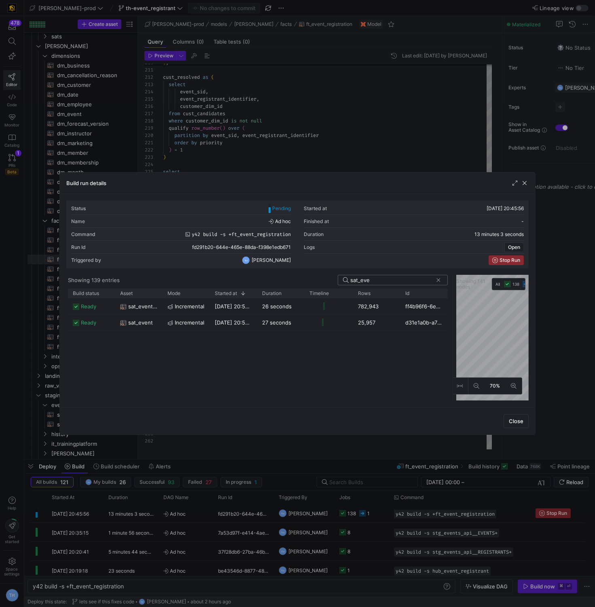
click at [395, 278] on input "sat_eve" at bounding box center [391, 280] width 82 height 6
type input "lnk_op"
click at [352, 311] on div at bounding box center [328, 306] width 49 height 16
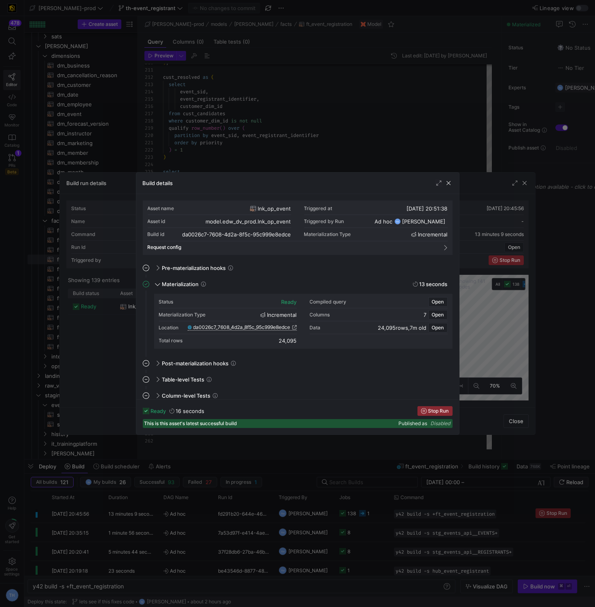
click at [278, 326] on span "da0026c7_7608_4d2a_8f5c_95c999e8edce" at bounding box center [241, 328] width 97 height 6
click at [320, 120] on div at bounding box center [297, 303] width 595 height 607
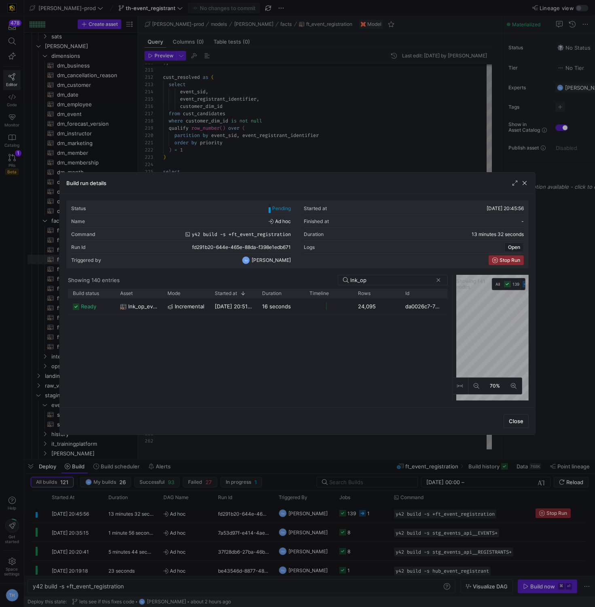
click at [320, 120] on div at bounding box center [297, 303] width 595 height 607
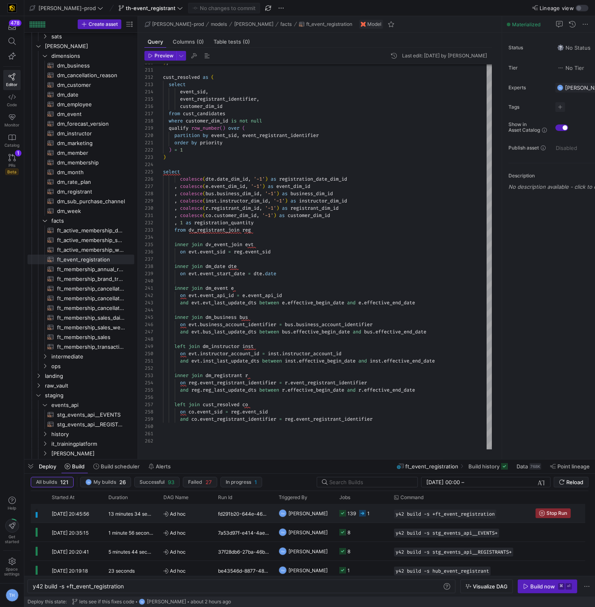
click at [323, 511] on span "[PERSON_NAME]" at bounding box center [307, 513] width 39 height 19
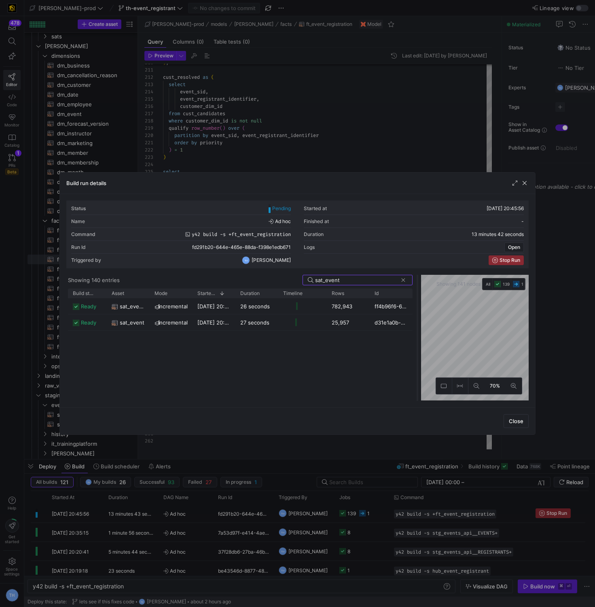
drag, startPoint x: 298, startPoint y: 311, endPoint x: 420, endPoint y: 315, distance: 122.2
click at [419, 317] on div at bounding box center [417, 338] width 3 height 126
type input "sat_event"
click at [132, 322] on span "sat_event" at bounding box center [131, 323] width 25 height 16
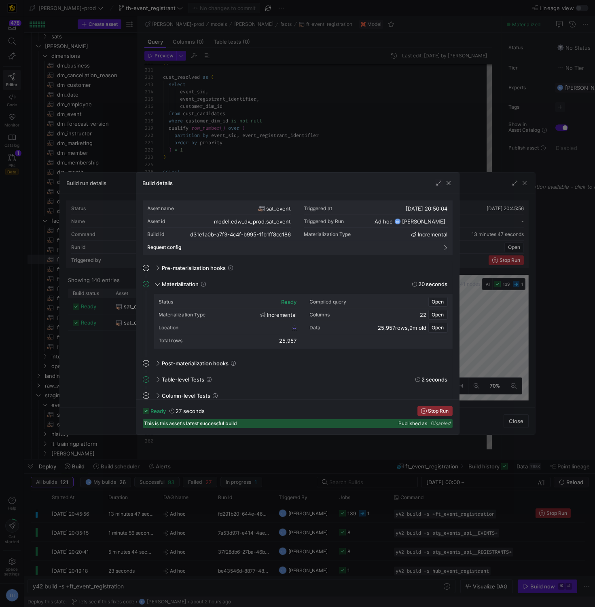
click at [273, 325] on div "Location" at bounding box center [228, 327] width 138 height 13
click at [266, 325] on span "d31e1a0b_a7f3_4c4f_b995_1fb1ff8cc186" at bounding box center [245, 328] width 92 height 6
click at [448, 185] on span "button" at bounding box center [448, 183] width 8 height 8
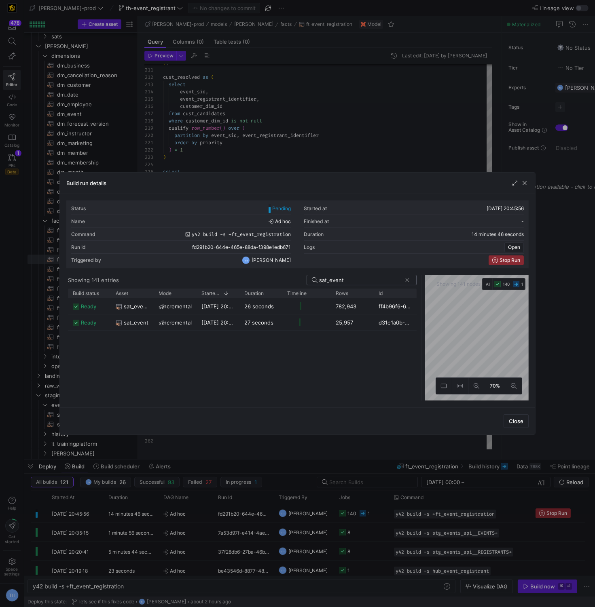
click at [359, 279] on input "sat_event" at bounding box center [360, 280] width 82 height 6
click at [303, 310] on y42-job-duration-timeline-cell-renderer at bounding box center [306, 306] width 39 height 15
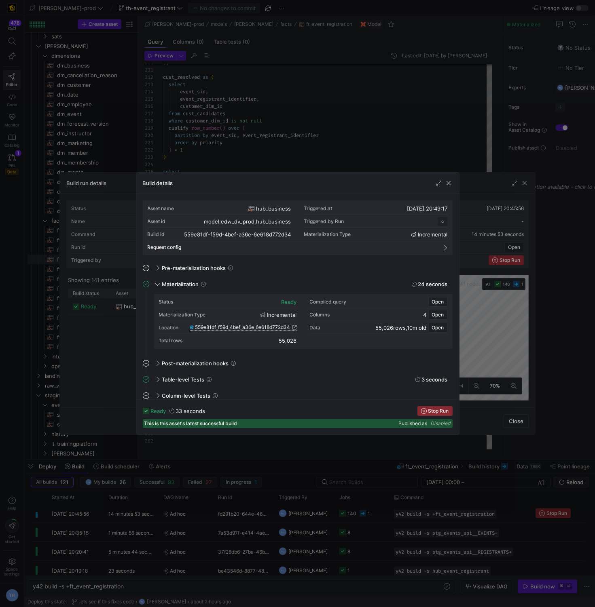
click at [279, 325] on span "559e81df_f59d_4bef_a36e_6e618d772d34" at bounding box center [242, 328] width 95 height 6
click at [446, 181] on span "button" at bounding box center [448, 183] width 8 height 8
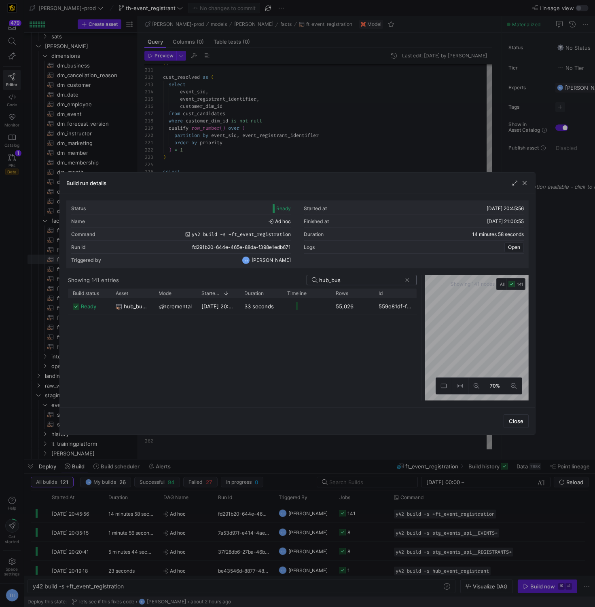
click at [370, 279] on input "hub_bus" at bounding box center [360, 280] width 82 height 6
type input "sat_bus"
click at [323, 306] on y42-job-duration-timeline-cell-renderer at bounding box center [306, 306] width 39 height 15
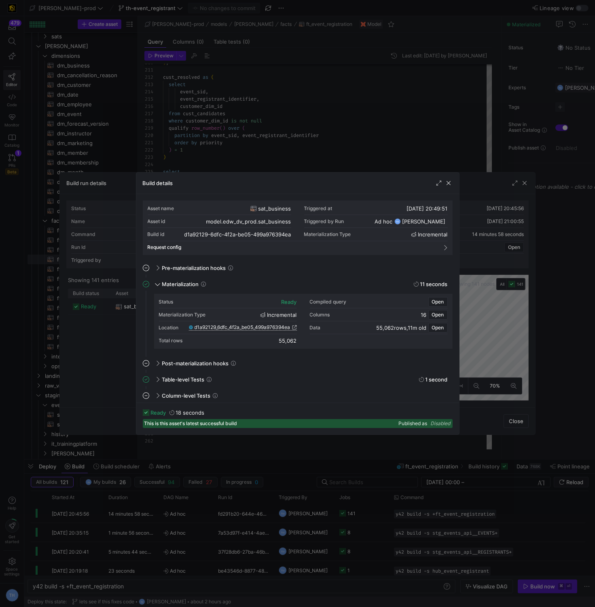
click at [277, 325] on span "d1a92129_6dfc_4f2a_be05_499a976394ea" at bounding box center [242, 328] width 96 height 6
click at [293, 148] on div at bounding box center [297, 303] width 595 height 607
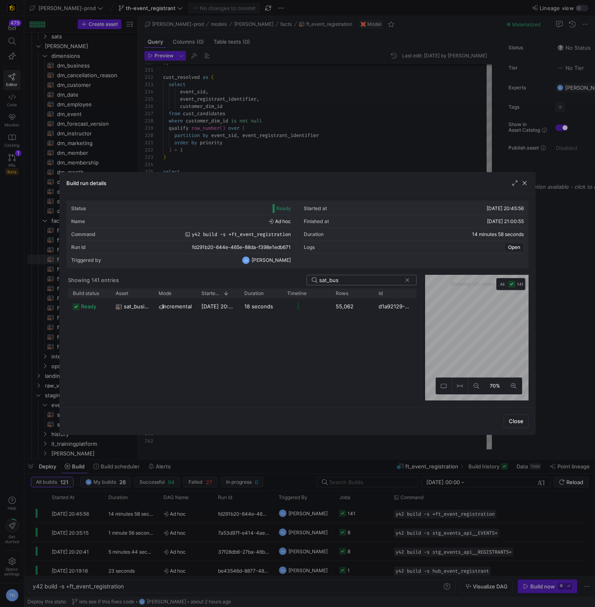
click at [351, 280] on input "sat_bus" at bounding box center [360, 280] width 82 height 6
click at [306, 303] on y42-job-duration-timeline-cell-renderer at bounding box center [306, 306] width 39 height 15
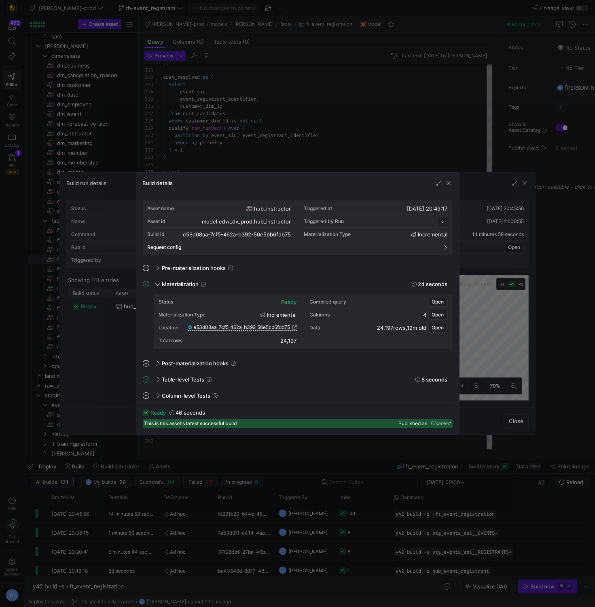
click at [253, 323] on div "Location e53d08aa_7cf5_462a_b392_56e5bb6fdb75" at bounding box center [228, 327] width 138 height 13
click at [249, 328] on div "Location e53d08aa_7cf5_462a_b392_56e5bb6fdb75" at bounding box center [228, 327] width 138 height 13
click at [249, 327] on span "e53d08aa_7cf5_462a_b392_56e5bb6fdb75" at bounding box center [242, 328] width 97 height 6
click at [448, 183] on span "button" at bounding box center [448, 183] width 8 height 8
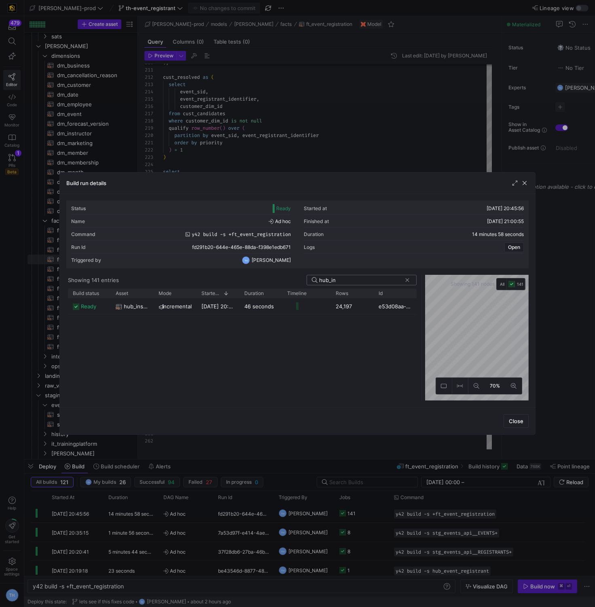
click at [367, 281] on input "hub_in" at bounding box center [360, 280] width 82 height 6
type input "sat_ins"
click at [296, 308] on y42-job-duration-timeline-cell-renderer at bounding box center [306, 306] width 39 height 15
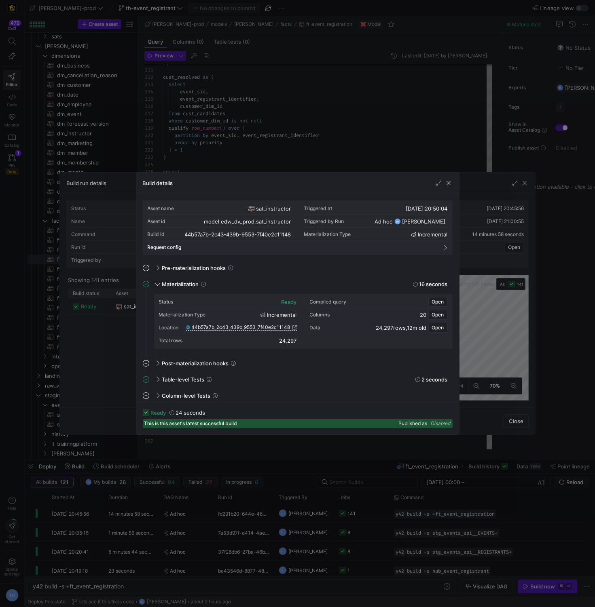
click at [235, 324] on div "Location 44b57a7b_2c43_439b_9553_7f40e2c11148" at bounding box center [228, 327] width 138 height 13
click at [234, 330] on span "44b57a7b_2c43_439b_9553_7f40e2c11148" at bounding box center [241, 328] width 99 height 6
click at [313, 174] on div "Build details" at bounding box center [297, 183] width 323 height 21
click at [312, 165] on div at bounding box center [297, 303] width 595 height 607
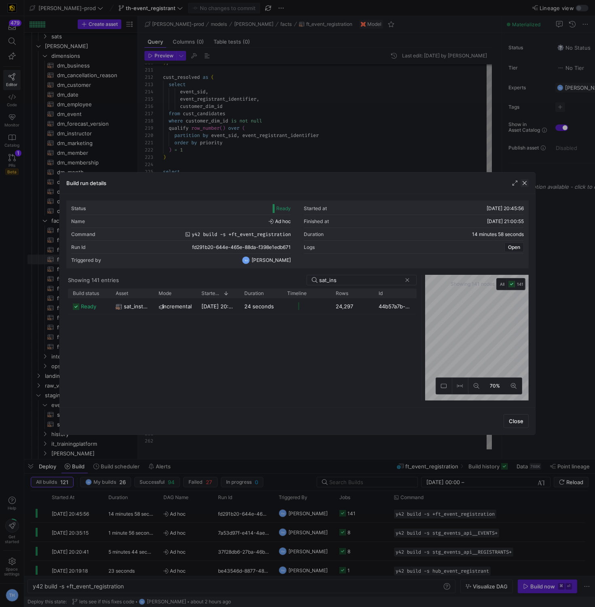
click at [524, 184] on span "button" at bounding box center [524, 183] width 8 height 8
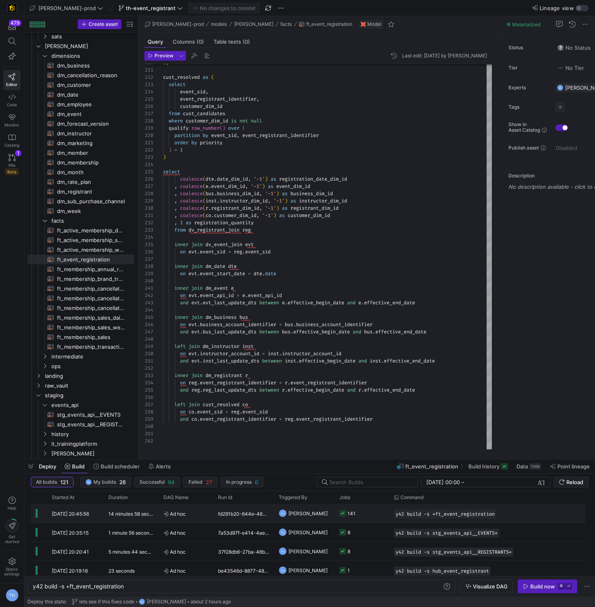
click at [325, 513] on span "[PERSON_NAME]" at bounding box center [307, 513] width 39 height 19
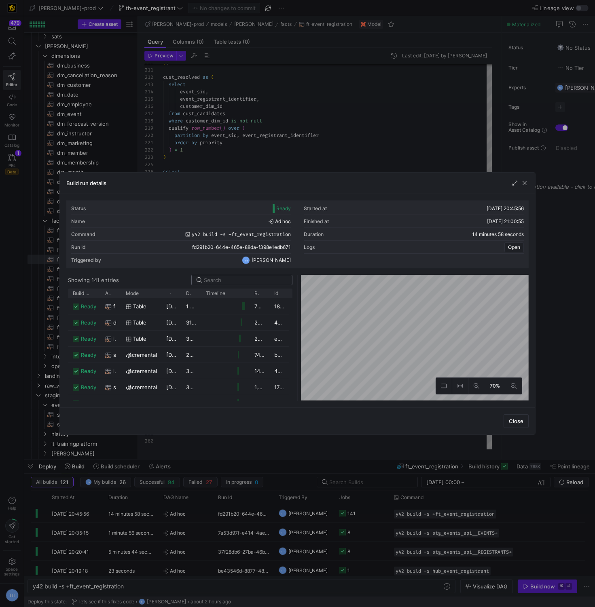
click at [253, 283] on div at bounding box center [245, 280] width 83 height 10
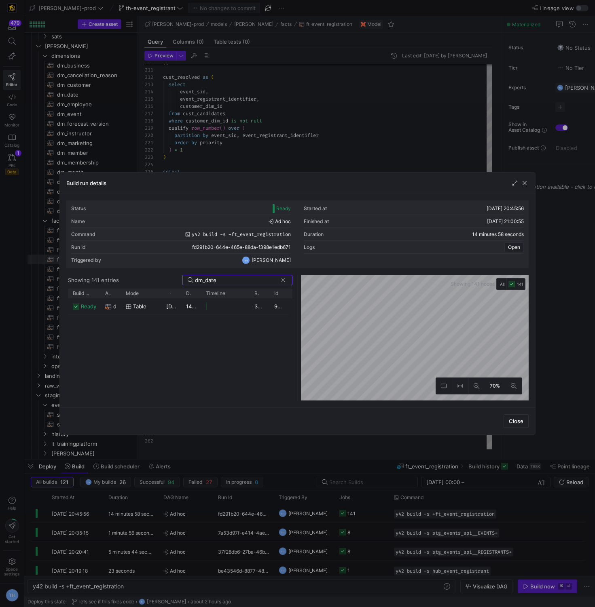
type input "dm_date"
click at [300, 309] on div "Showing 141 nodes All 141 70%" at bounding box center [413, 338] width 231 height 126
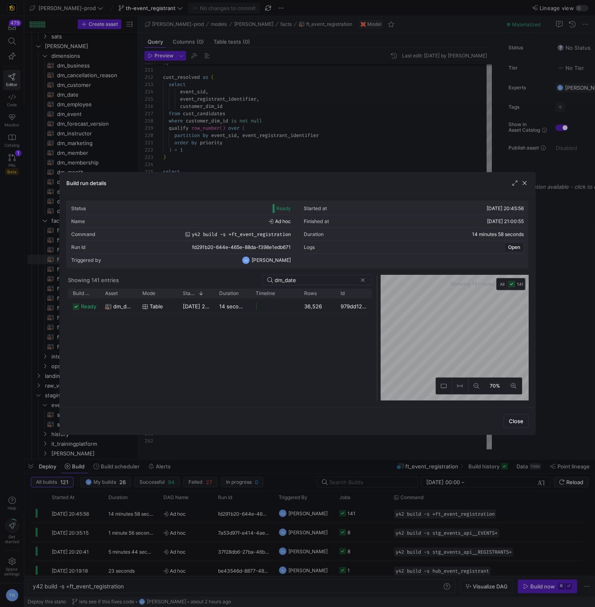
drag, startPoint x: 298, startPoint y: 309, endPoint x: 380, endPoint y: 309, distance: 81.7
click at [378, 309] on div at bounding box center [376, 338] width 3 height 126
click at [317, 304] on div "36,526" at bounding box center [318, 306] width 37 height 16
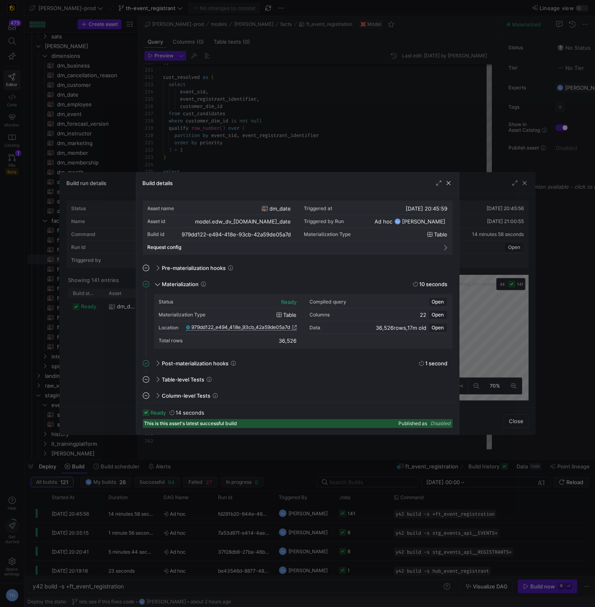
click at [260, 325] on span "979dd122_e494_418e_93cb_42a59de05a7d" at bounding box center [241, 328] width 99 height 6
click at [448, 182] on span "button" at bounding box center [448, 183] width 8 height 8
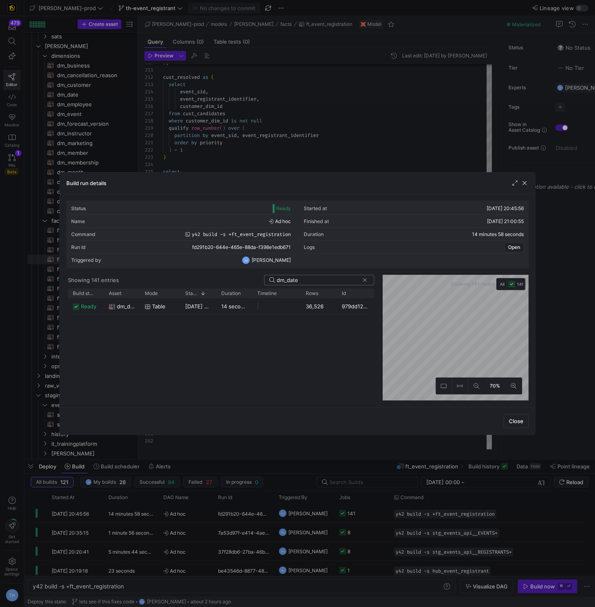
click at [337, 279] on input "dm_date" at bounding box center [318, 280] width 82 height 6
click at [273, 307] on y42-job-duration-timeline-cell-renderer at bounding box center [276, 306] width 39 height 15
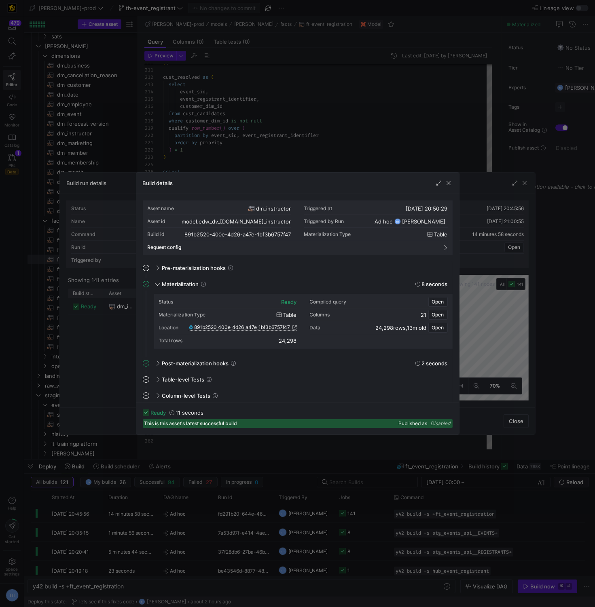
click at [256, 329] on span "891b2520_400e_4d26_a47e_1bf3b6757f47" at bounding box center [242, 328] width 96 height 6
click at [448, 181] on span "button" at bounding box center [448, 183] width 8 height 8
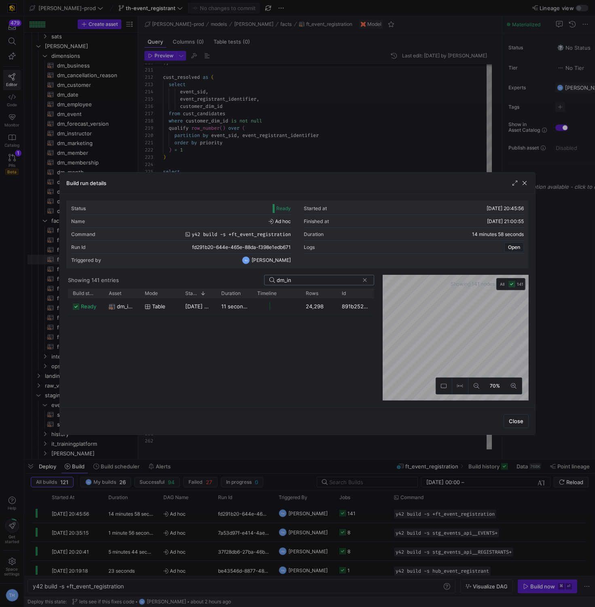
click at [325, 281] on input "dm_in" at bounding box center [318, 280] width 82 height 6
type input "dm_bu"
click at [264, 308] on y42-job-duration-timeline-cell-renderer at bounding box center [276, 306] width 39 height 15
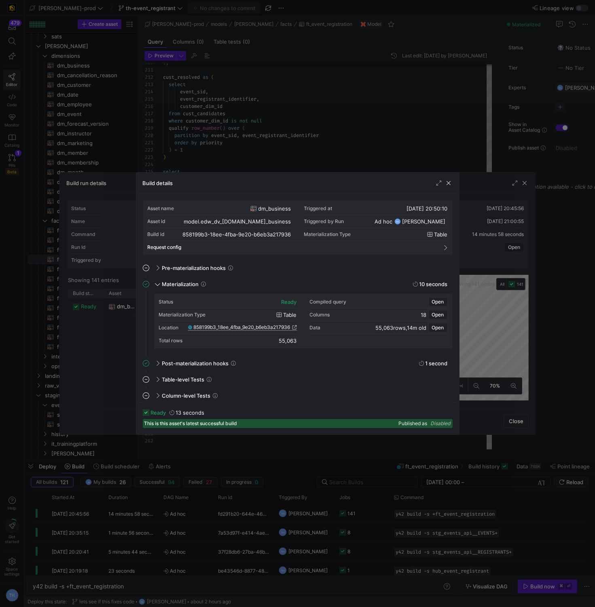
click at [261, 325] on span "858199b3_18ee_4fba_9e20_b6eb3a217936" at bounding box center [242, 328] width 97 height 6
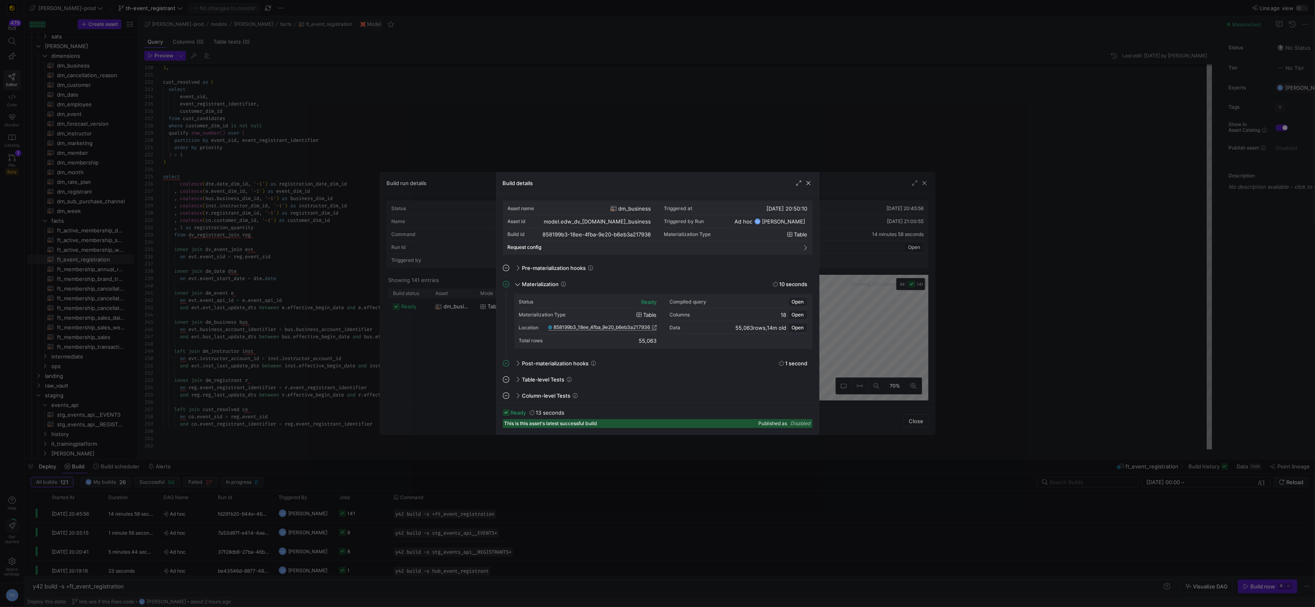
click at [246, 222] on div at bounding box center [657, 303] width 1315 height 607
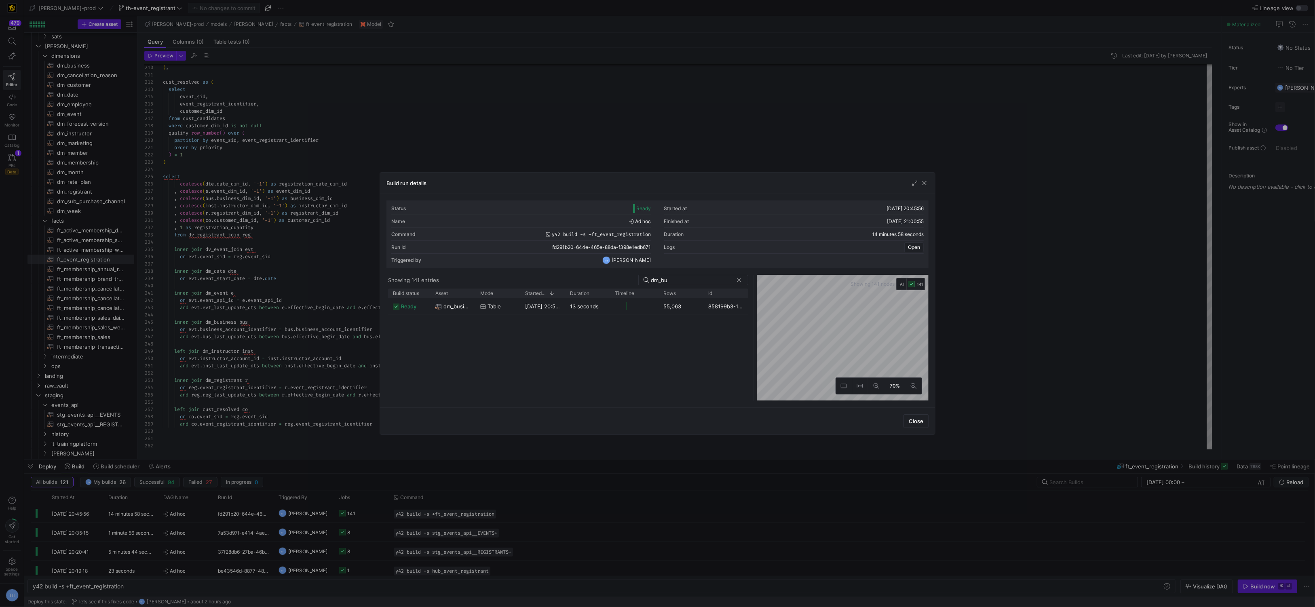
click at [246, 222] on div at bounding box center [657, 303] width 1315 height 607
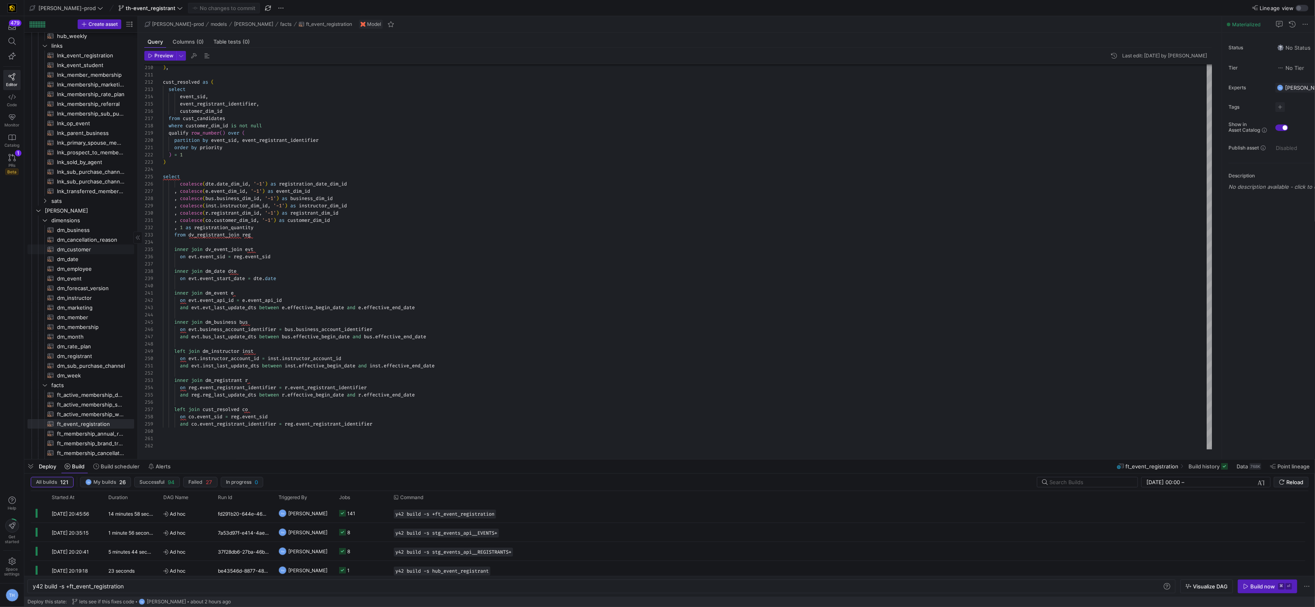
scroll to position [207, 0]
click at [84, 138] on span "lnk_op_event​​​​​​​​​​" at bounding box center [91, 141] width 68 height 9
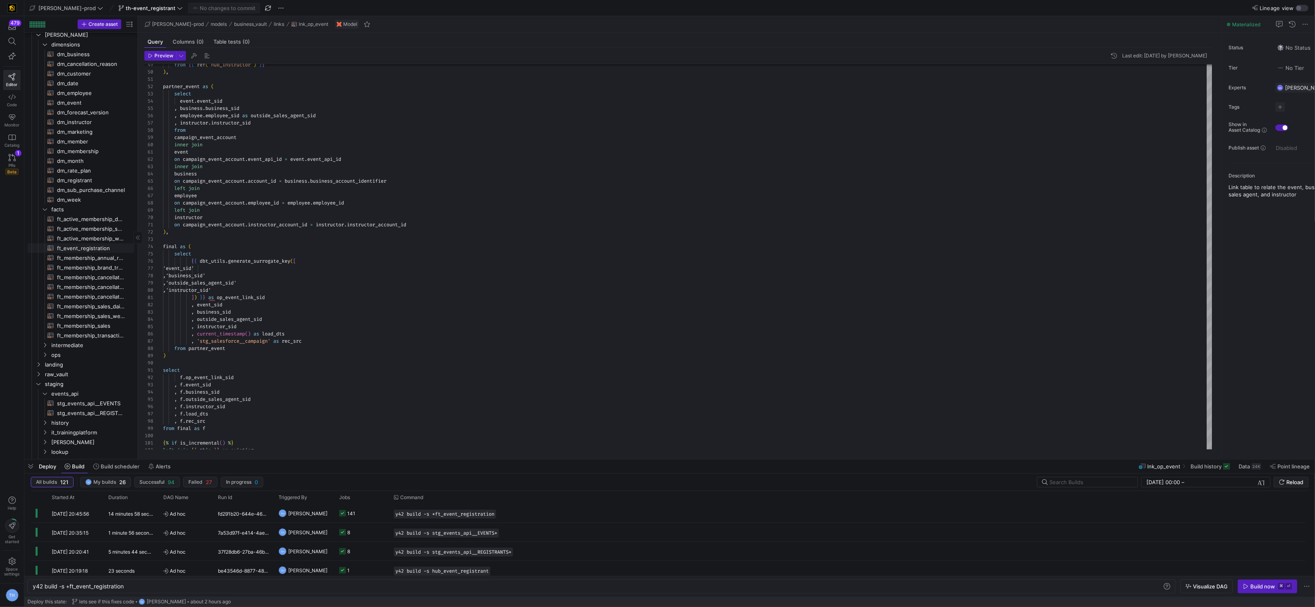
click at [86, 247] on span "ft_event_registration​​​​​​​​​​" at bounding box center [91, 248] width 68 height 9
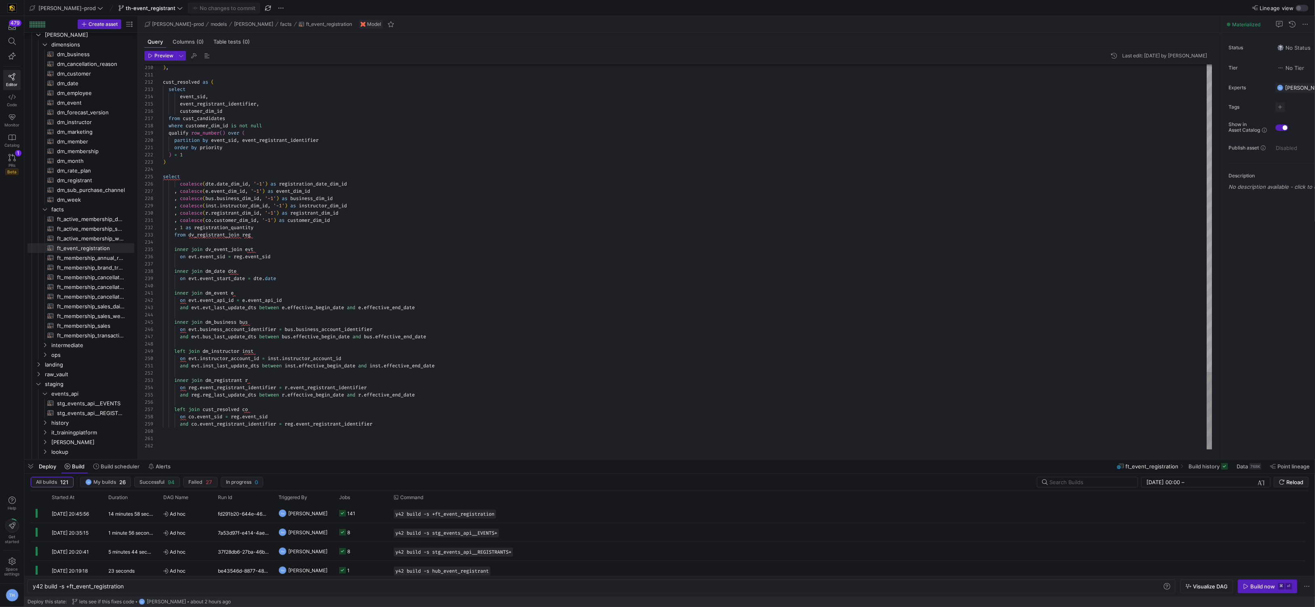
type textarea "inner join dm_event e on evt.event_api_id = e.event_api_id and evt.evt_last_upd…"
click at [205, 8] on span "Commit & push (1)" at bounding box center [227, 8] width 45 height 6
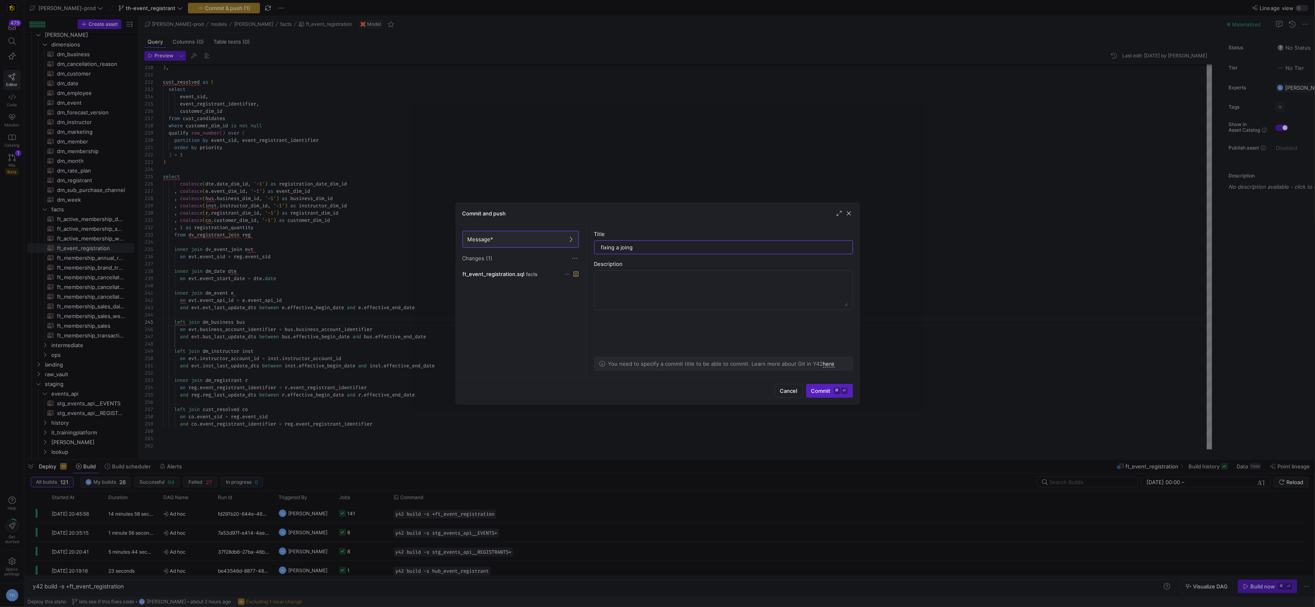
type input "fixing a join"
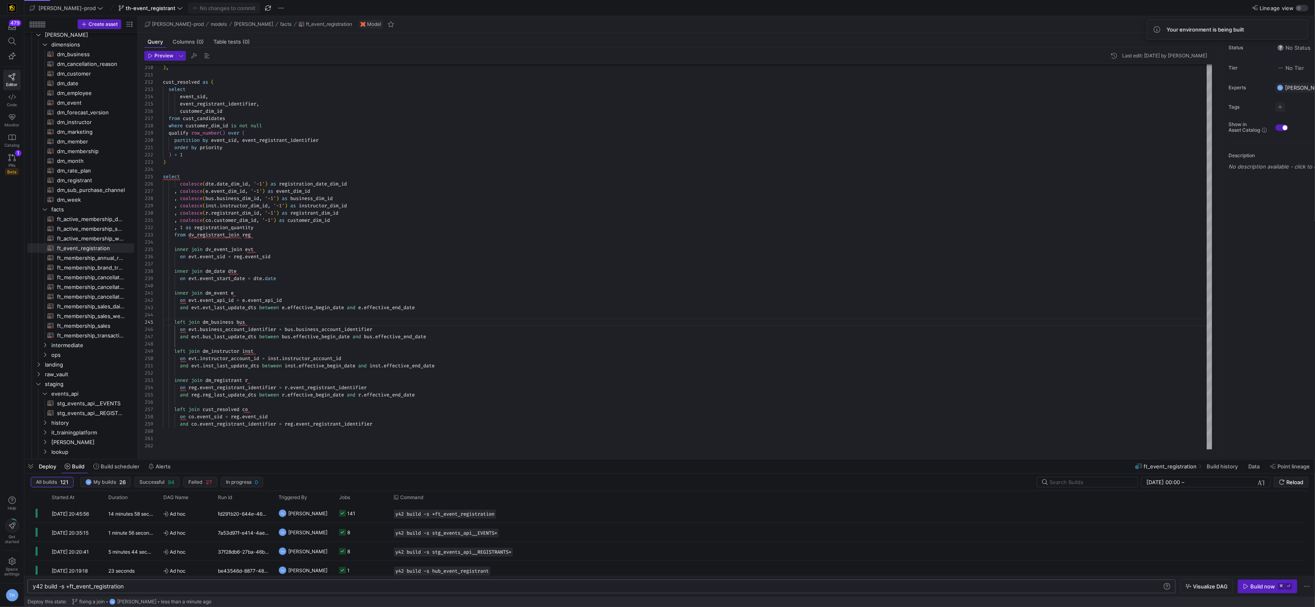
click at [69, 587] on div "y42 build -s +ft_event_registration" at bounding box center [598, 586] width 1130 height 6
type textarea "y42 build -s ft_event_registration"
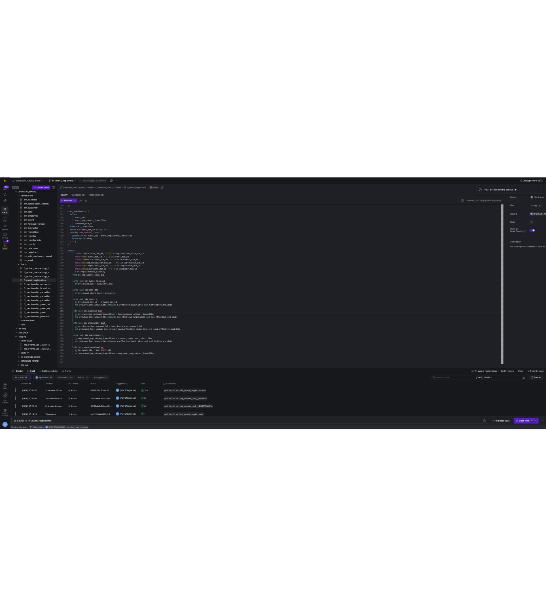
scroll to position [0, 34]
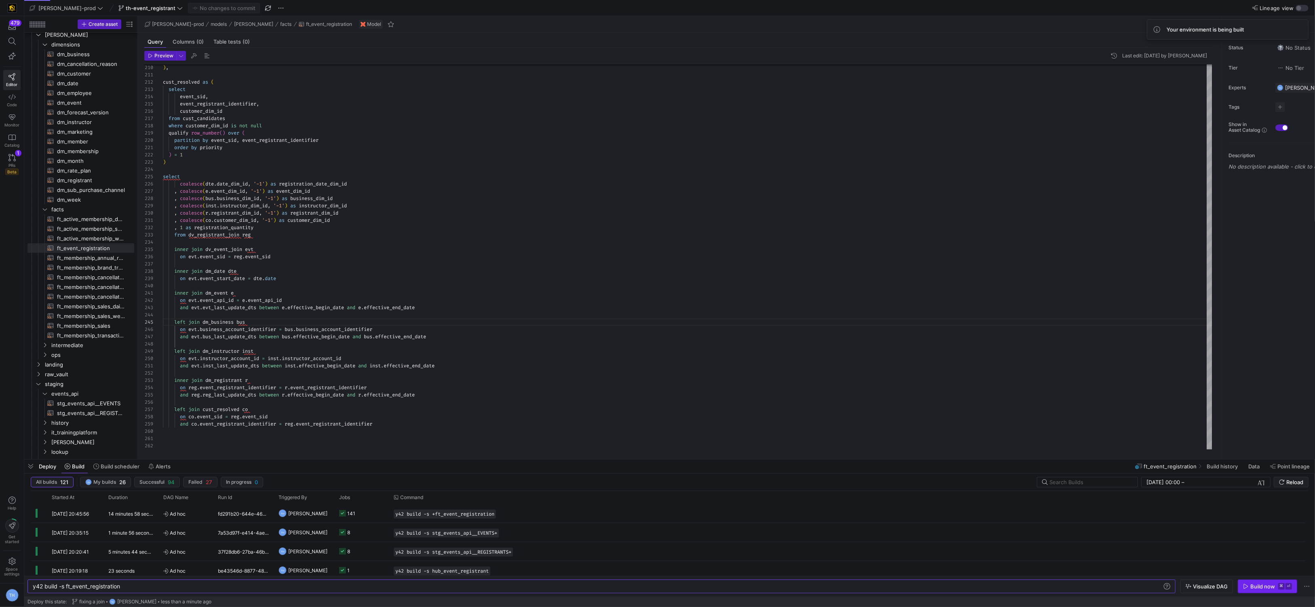
click at [594, 583] on span "Build now ⌘ ⏎" at bounding box center [1267, 586] width 49 height 6
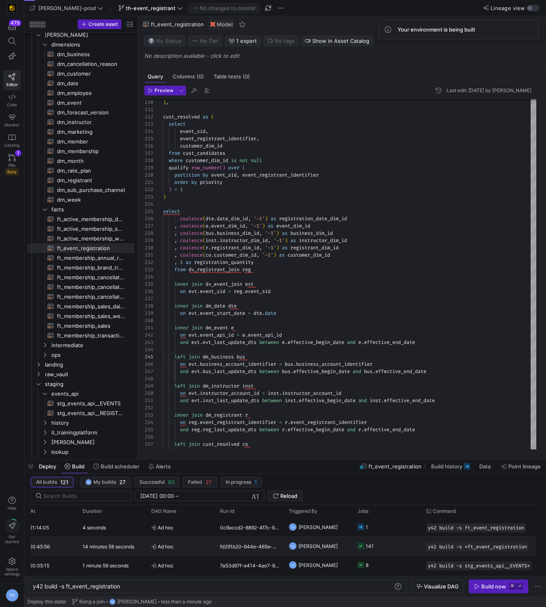
scroll to position [0, 61]
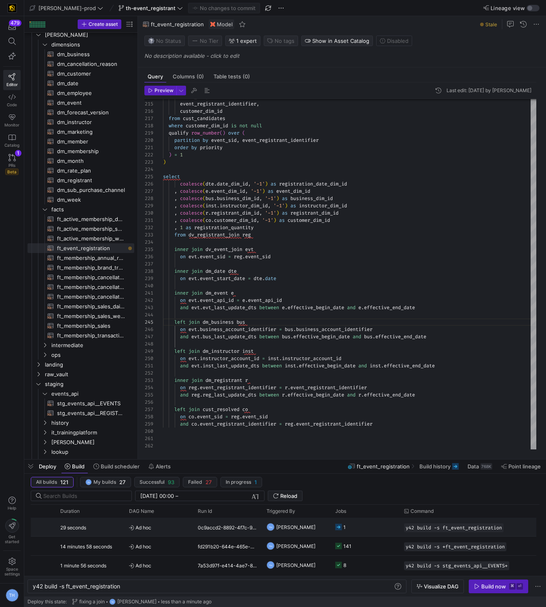
click at [367, 529] on y42-job-status-cell-renderer "1" at bounding box center [364, 527] width 59 height 18
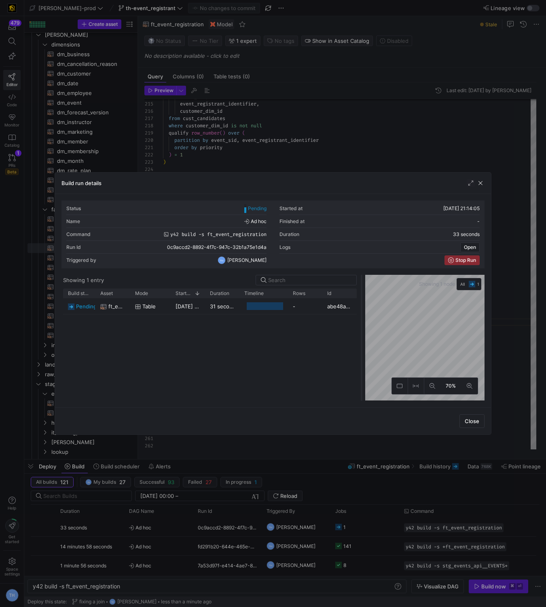
drag, startPoint x: 273, startPoint y: 317, endPoint x: 361, endPoint y: 319, distance: 88.6
click at [361, 319] on div at bounding box center [361, 338] width 3 height 126
click at [298, 140] on div at bounding box center [273, 303] width 546 height 607
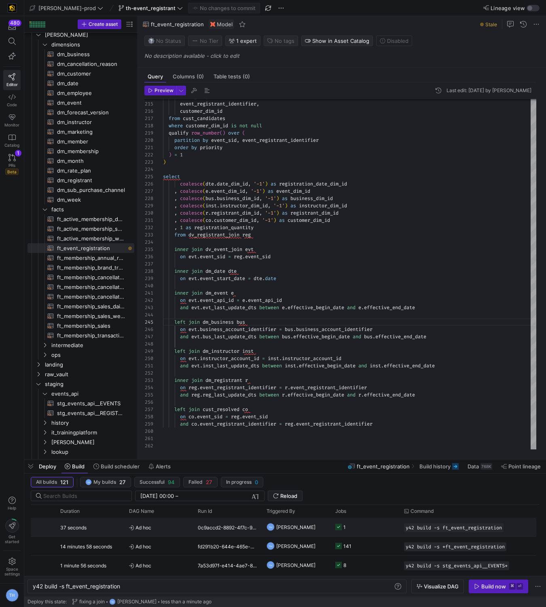
click at [368, 530] on y42-job-status-cell-renderer "1" at bounding box center [364, 527] width 59 height 18
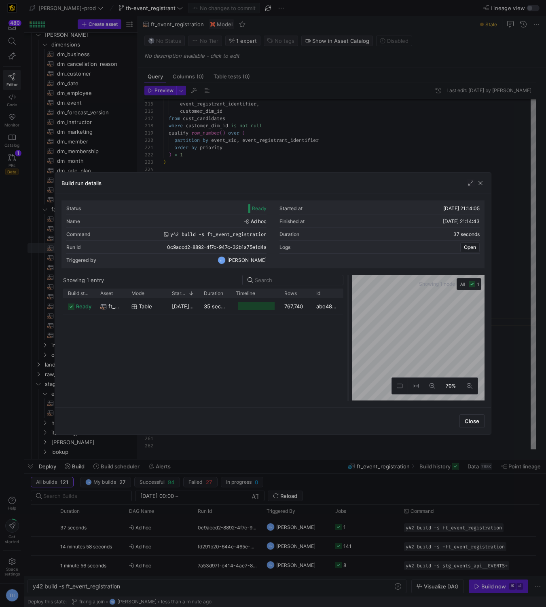
drag, startPoint x: 273, startPoint y: 301, endPoint x: 350, endPoint y: 302, distance: 76.8
click at [350, 302] on div at bounding box center [347, 338] width 3 height 126
click at [288, 308] on div "767,740" at bounding box center [297, 306] width 32 height 16
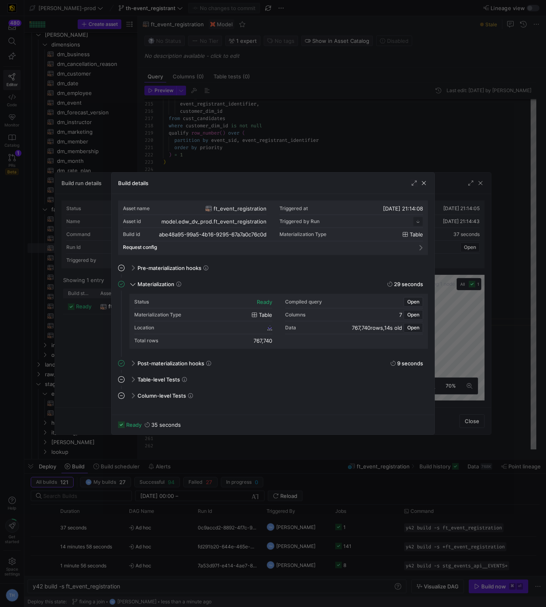
scroll to position [73, 0]
click at [264, 343] on div "767,740" at bounding box center [262, 341] width 19 height 6
copy div "767,740"
click at [228, 323] on div "Location abe48a95_99a5_4b16_9295_67a7a0c76c0d" at bounding box center [203, 327] width 138 height 13
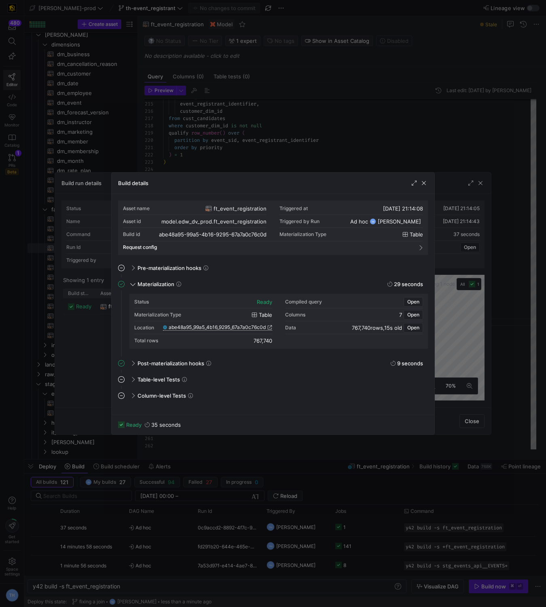
click at [222, 329] on span "abe48a95_99a5_4b16_9295_67a7a0c76c0d" at bounding box center [217, 328] width 97 height 6
click at [284, 108] on div at bounding box center [273, 303] width 546 height 607
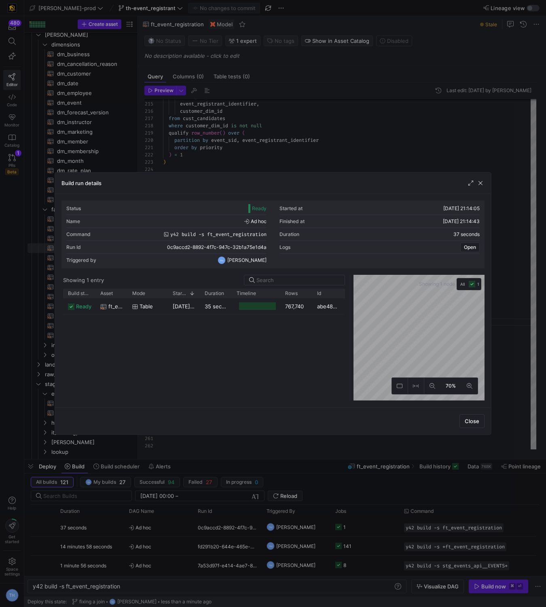
click at [283, 152] on div at bounding box center [273, 303] width 546 height 607
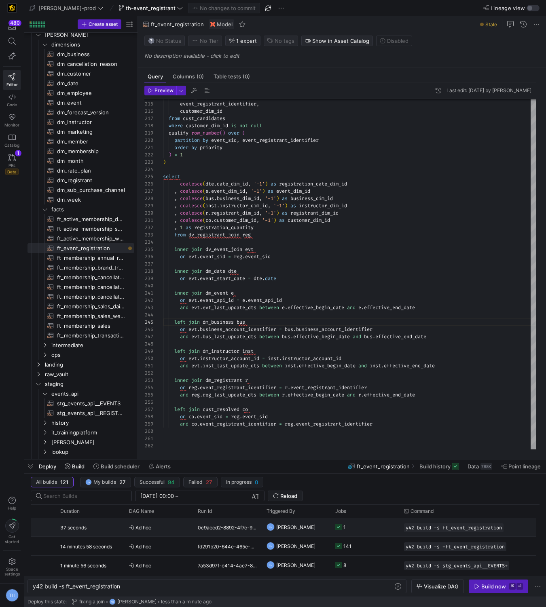
click at [176, 530] on span "Ad hoc" at bounding box center [158, 527] width 59 height 19
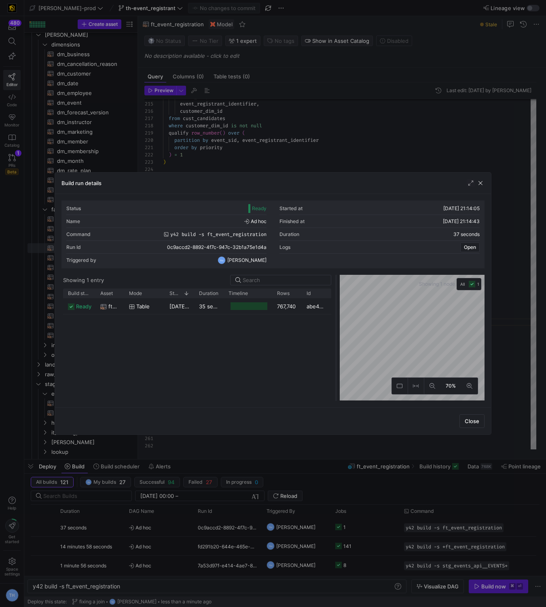
drag, startPoint x: 272, startPoint y: 312, endPoint x: 336, endPoint y: 311, distance: 63.9
click at [336, 311] on div at bounding box center [335, 338] width 3 height 126
click at [296, 310] on div "767,740" at bounding box center [288, 306] width 30 height 16
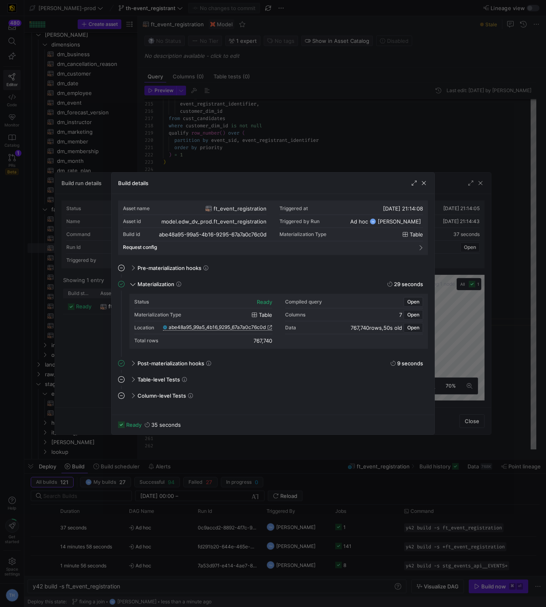
click at [251, 327] on span "abe48a95_99a5_4b16_9295_67a7a0c76c0d" at bounding box center [217, 328] width 97 height 6
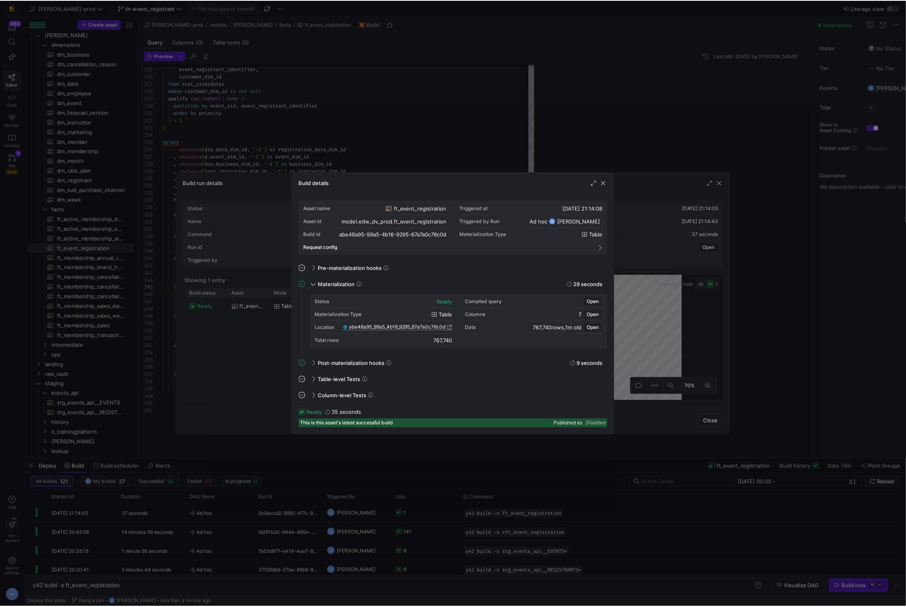
scroll to position [0, 0]
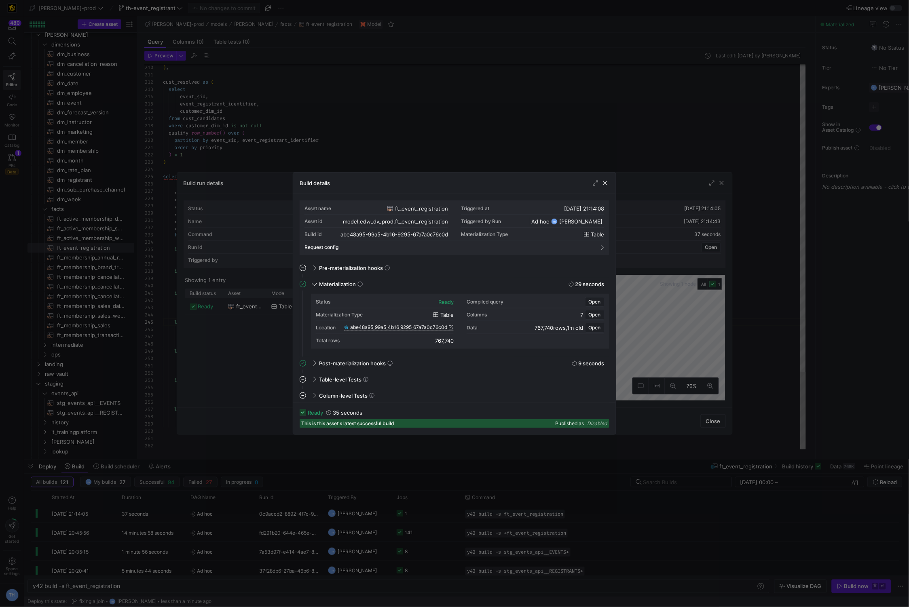
click at [400, 131] on div at bounding box center [454, 303] width 909 height 607
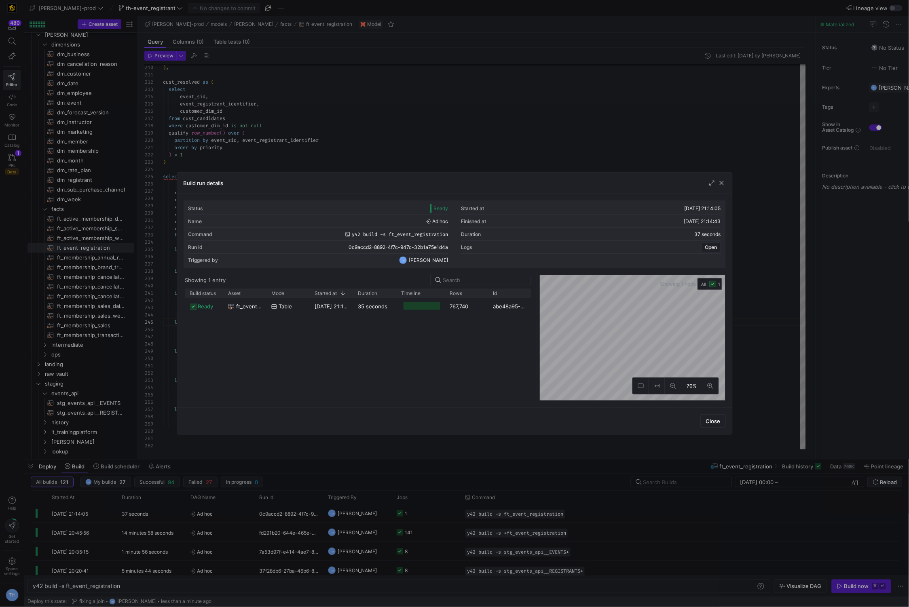
click at [400, 131] on div at bounding box center [454, 303] width 909 height 607
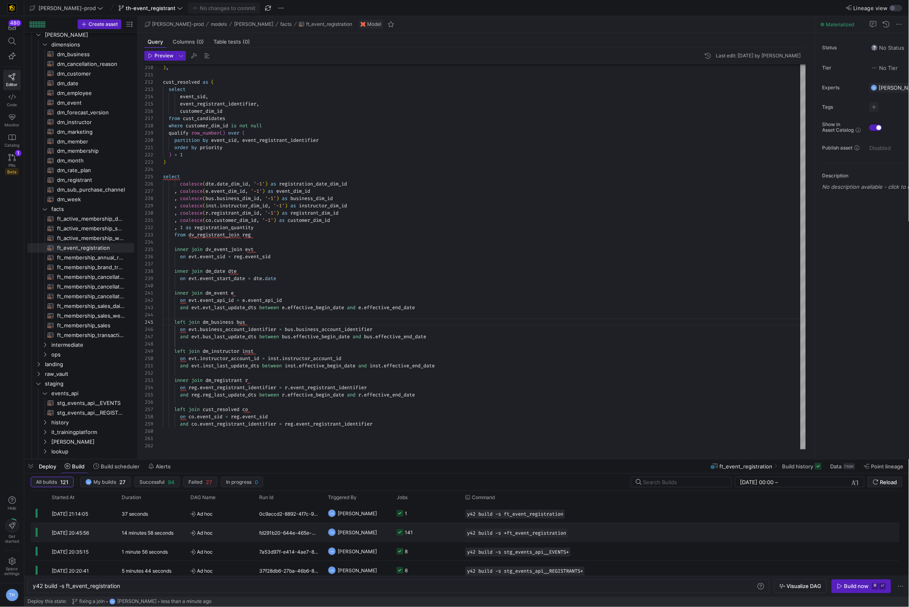
click at [426, 533] on y42-job-status-cell-renderer "141" at bounding box center [426, 533] width 59 height 18
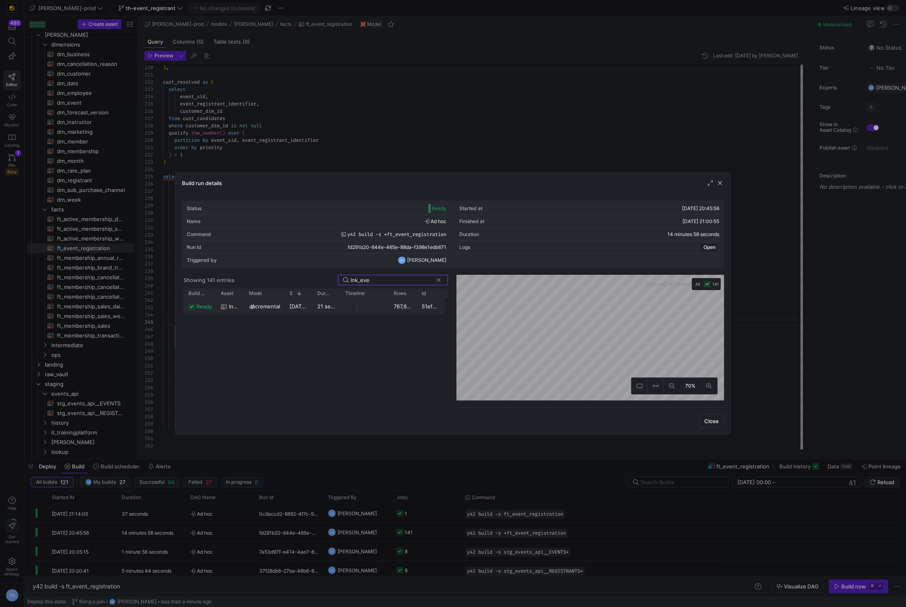
type input "lnk_eve"
click at [365, 306] on y42-job-duration-timeline-cell-renderer at bounding box center [364, 306] width 39 height 15
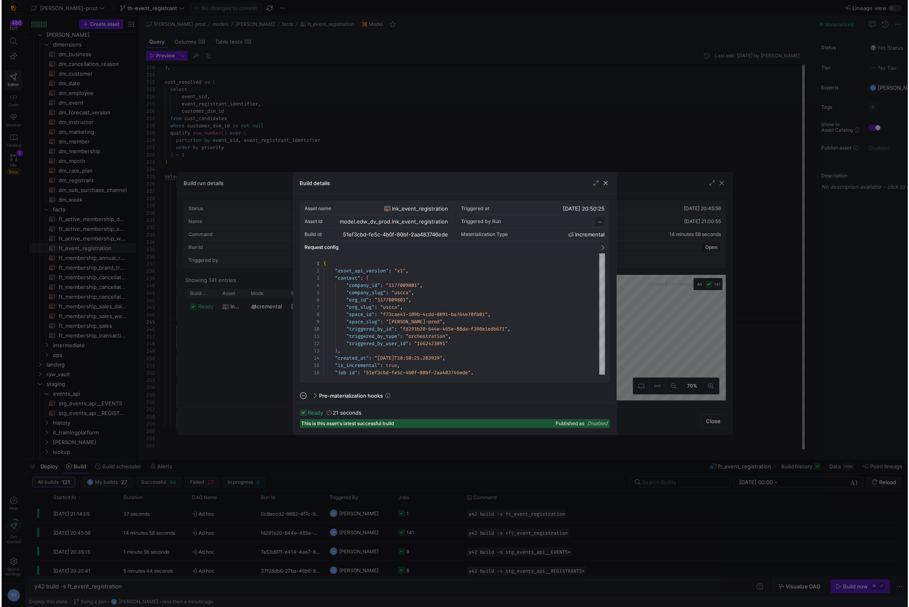
scroll to position [73, 0]
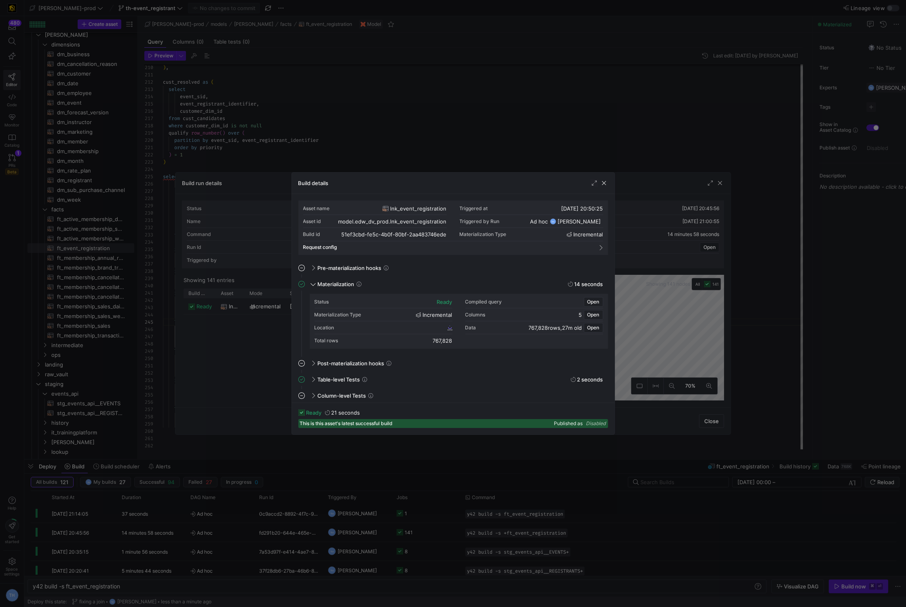
click at [425, 327] on div "Location" at bounding box center [384, 327] width 138 height 13
click at [421, 327] on span "51ef3cbd_fe5c_4b0f_80bf_2aa483746ede" at bounding box center [398, 328] width 95 height 6
click at [303, 125] on div at bounding box center [453, 303] width 906 height 607
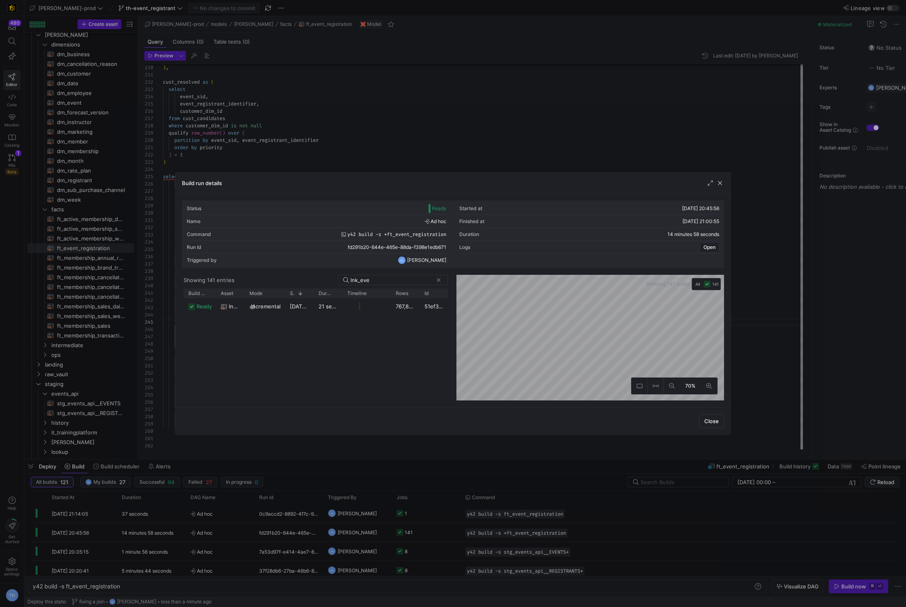
click at [303, 125] on div at bounding box center [453, 303] width 906 height 607
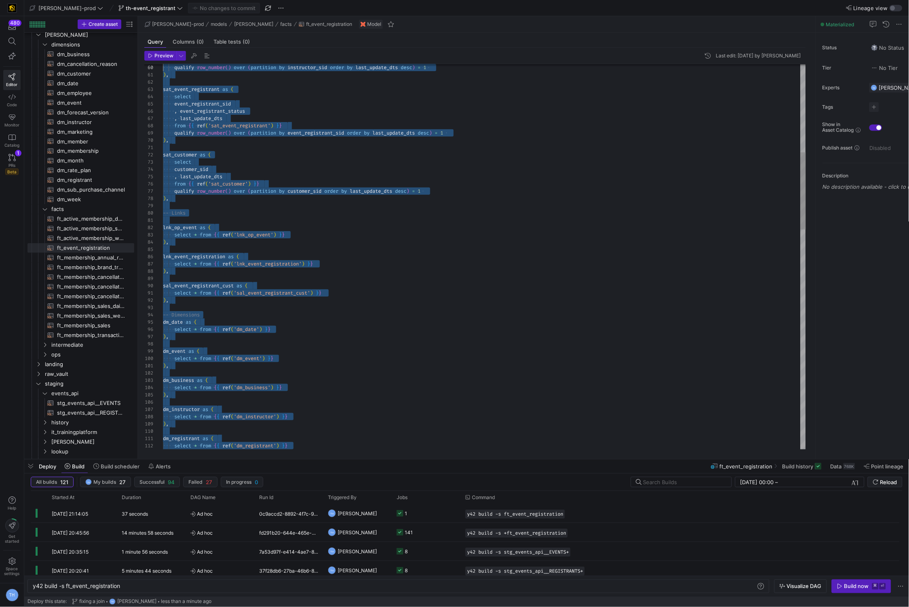
scroll to position [0, 0]
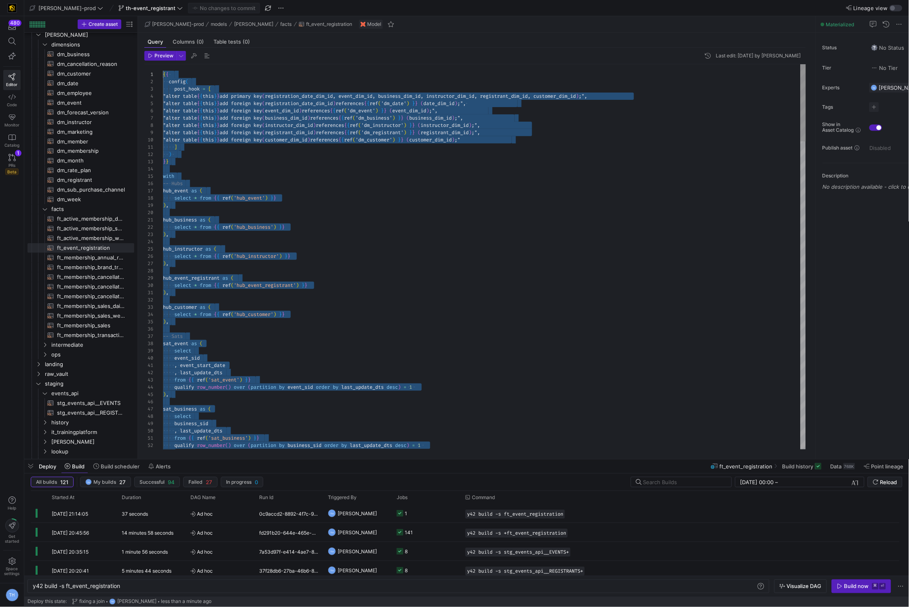
drag, startPoint x: 401, startPoint y: 423, endPoint x: 177, endPoint y: -40, distance: 514.4
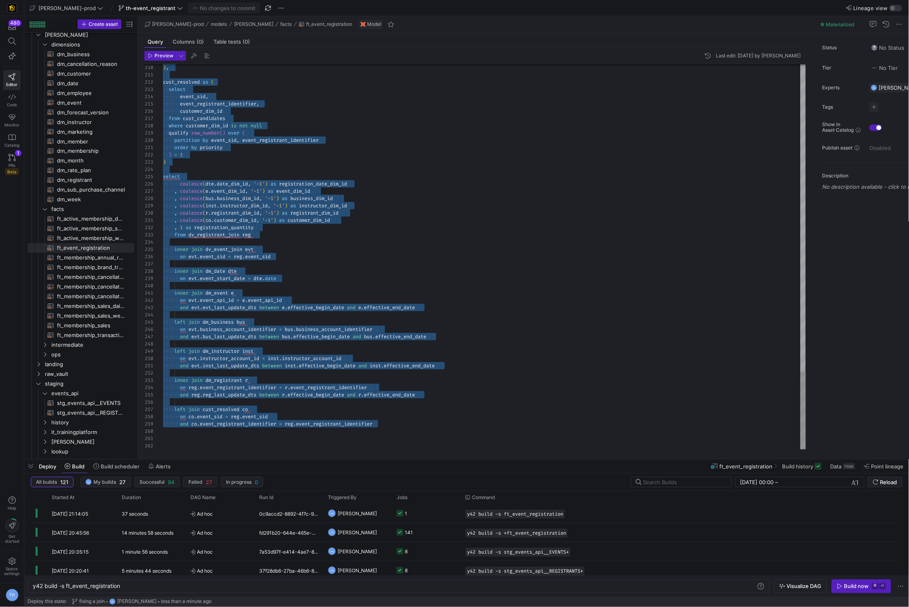
type textarea ", coalesce(co.customer_dim_id, '-1') as customer_dim_id , 1 as registration_qua…"
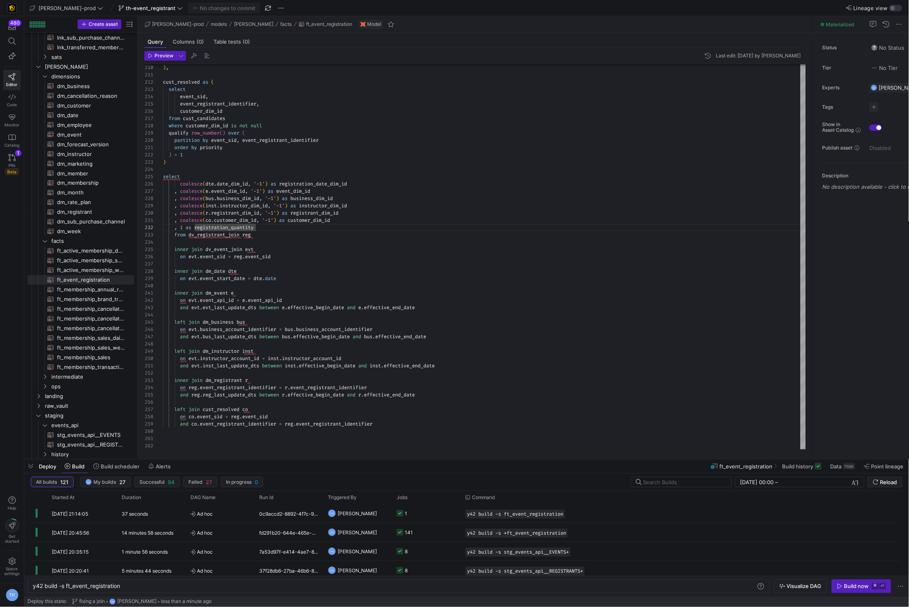
scroll to position [325, 0]
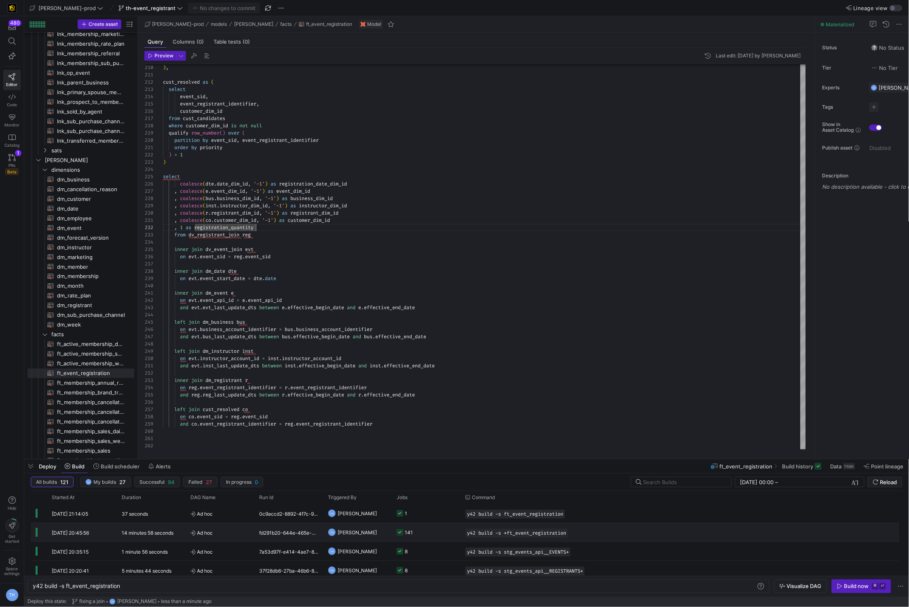
click at [438, 534] on y42-job-status-cell-renderer "141" at bounding box center [426, 533] width 59 height 18
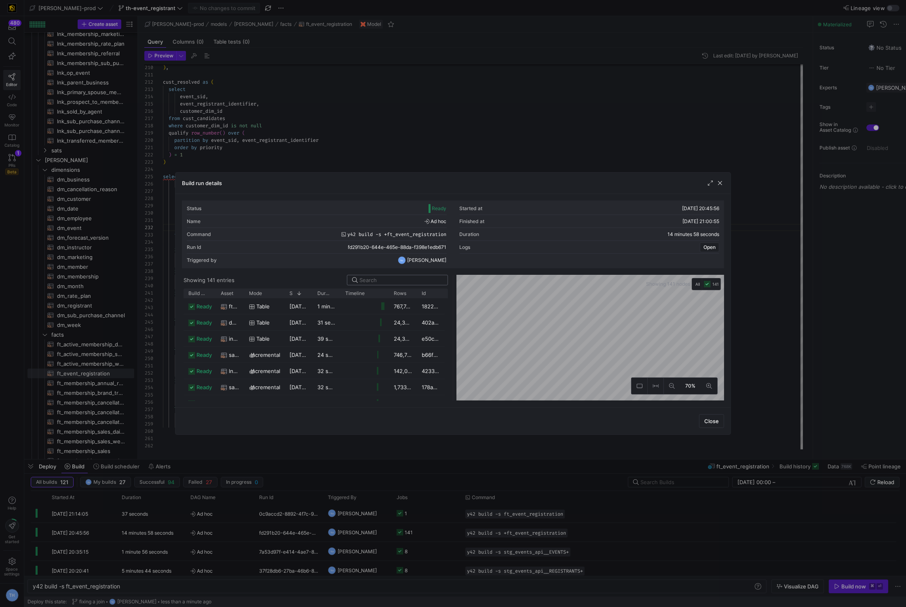
click at [413, 283] on input at bounding box center [400, 280] width 83 height 6
type input "l"
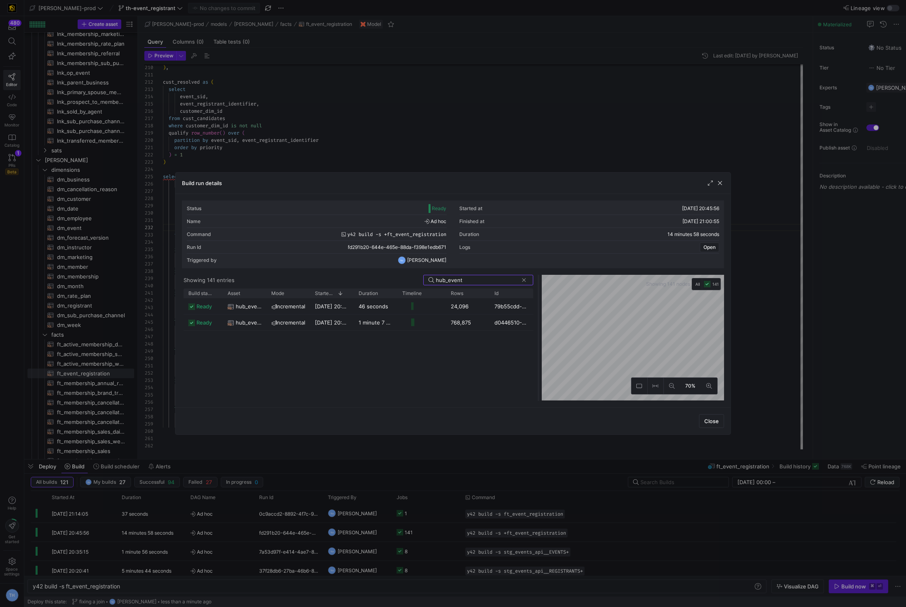
drag, startPoint x: 454, startPoint y: 319, endPoint x: 537, endPoint y: 319, distance: 83.7
click at [538, 319] on div at bounding box center [538, 338] width 3 height 126
type input "hub_event"
click at [594, 188] on div "Build run details" at bounding box center [452, 183] width 555 height 21
click at [594, 183] on span "button" at bounding box center [720, 183] width 8 height 8
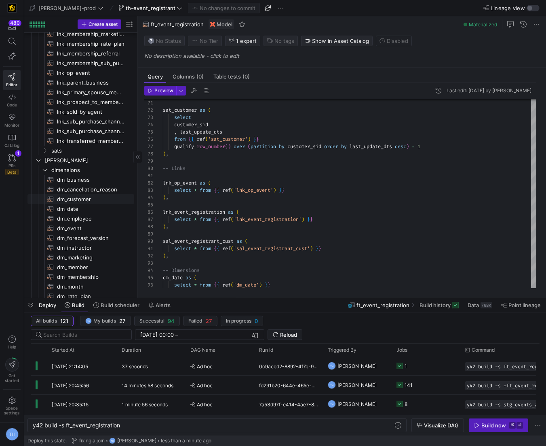
scroll to position [0, 0]
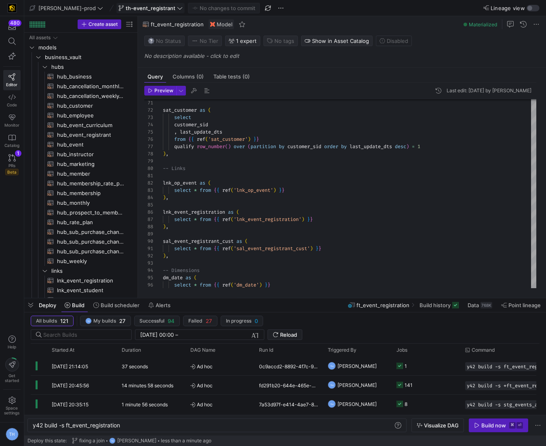
click at [140, 6] on span "th-event_registrant" at bounding box center [151, 8] width 50 height 6
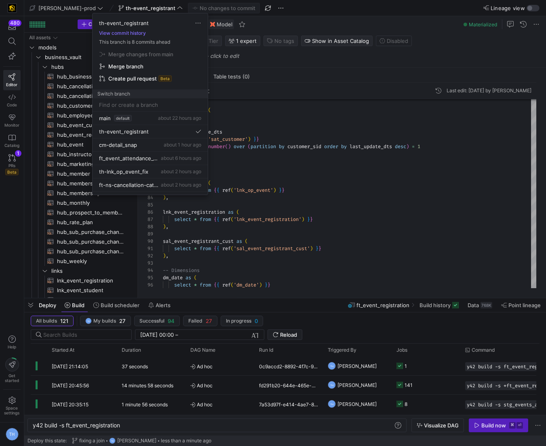
click at [329, 189] on div at bounding box center [273, 223] width 546 height 446
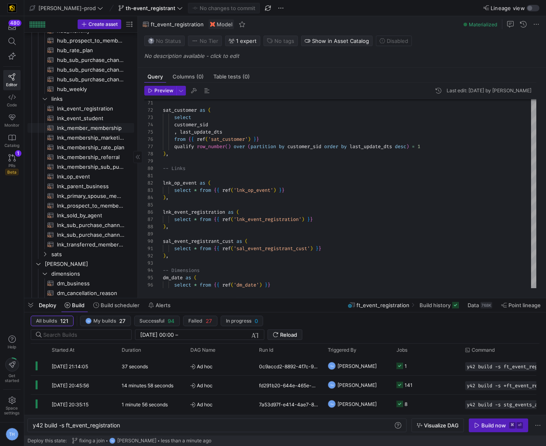
scroll to position [170, 0]
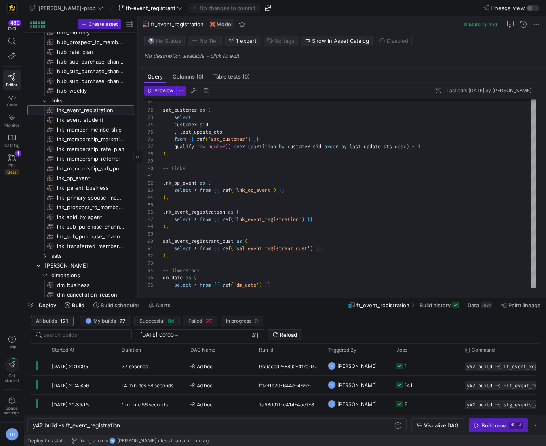
click at [80, 106] on span "lnk_event_registration​​​​​​​​​​" at bounding box center [91, 110] width 68 height 9
type textarea "{{ config( materialized='incremental', incremental_strategy='merge', unique_key…"
type textarea "y42 build -s lnk_event_registration"
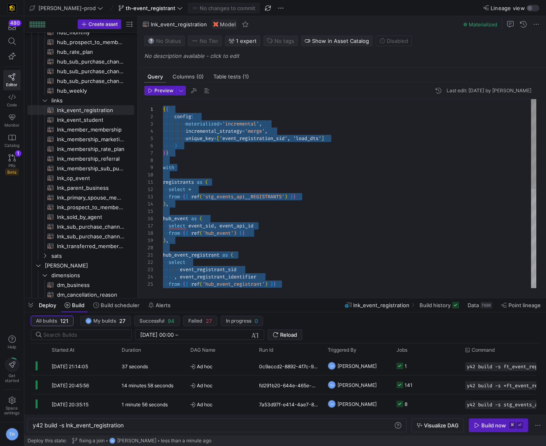
drag, startPoint x: 228, startPoint y: 270, endPoint x: 181, endPoint y: 25, distance: 249.9
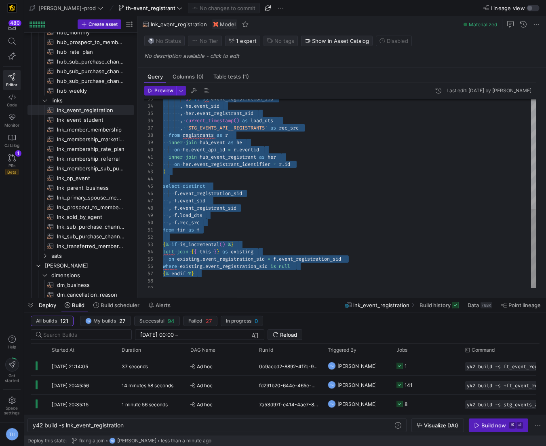
scroll to position [51, 0]
click at [263, 270] on div "] ) } } as event_registration_sid , he . event_sid , her . event_registrant_sid…" at bounding box center [350, 77] width 374 height 443
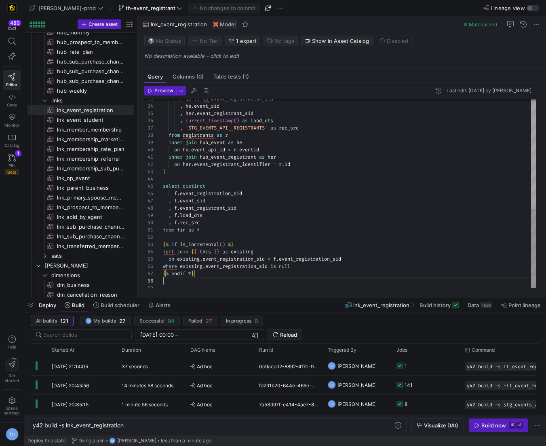
scroll to position [43, 32]
click at [214, 277] on div "] ) } } as event_registration_sid , he . event_sid , her . event_registrant_sid…" at bounding box center [350, 77] width 374 height 443
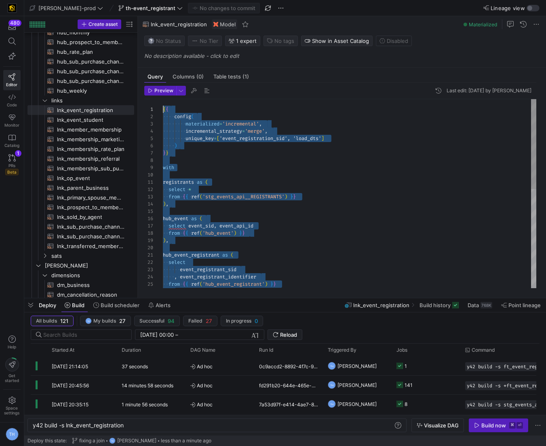
drag, startPoint x: 213, startPoint y: 269, endPoint x: 87, endPoint y: 8, distance: 289.5
click at [236, 214] on div ") , event_registrant_sid , event_registrant_identifier from { { ref ( 'hub_even…" at bounding box center [350, 320] width 374 height 443
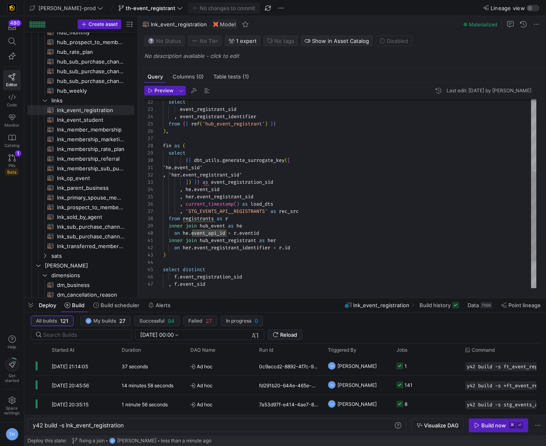
scroll to position [36, 114]
click at [295, 192] on div ") , event_registrant_sid , event_registrant_identifier from { { ref ( 'hub_even…" at bounding box center [350, 160] width 374 height 443
click at [264, 213] on div ") , event_registrant_sid , event_registrant_identifier from { { ref ( 'hub_even…" at bounding box center [350, 160] width 374 height 443
click at [269, 222] on div ") , event_registrant_sid , event_registrant_identifier from { { ref ( 'hub_even…" at bounding box center [350, 160] width 374 height 443
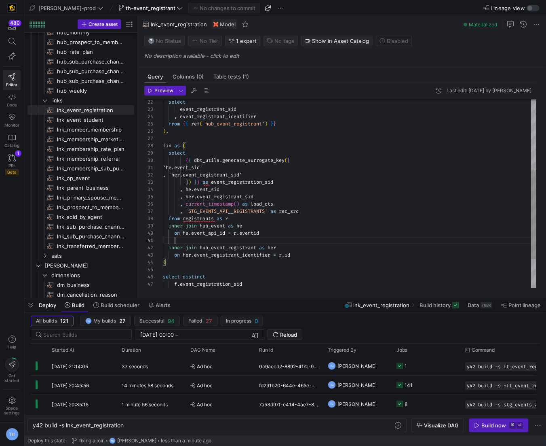
scroll to position [0, 11]
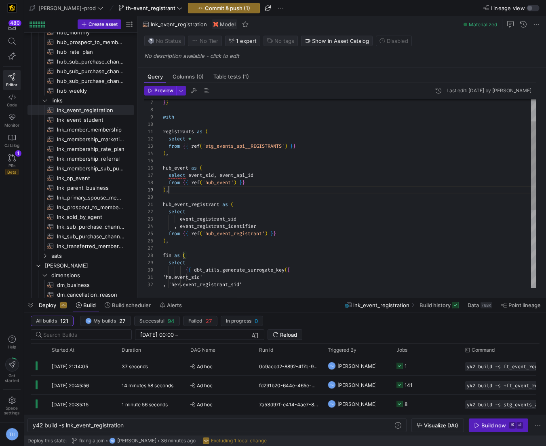
click at [193, 176] on div ") , event_registrant_sid , event_registrant_identifier from { { ref ( 'hub_even…" at bounding box center [350, 274] width 374 height 450
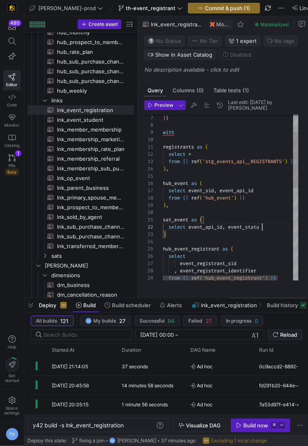
scroll to position [7, 102]
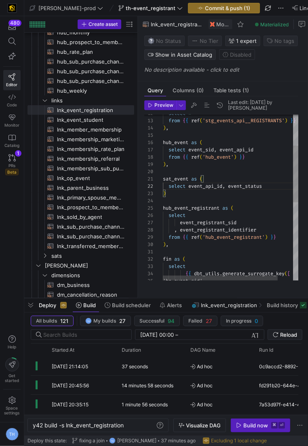
click at [213, 200] on div "event_registrant_sid , event_registrant_identifier from { { ref ( 'hub_event_re…" at bounding box center [240, 265] width 154 height 484
click at [280, 194] on div "event_registrant_sid , event_registrant_identifier from { { ref ( 'hub_event_re…" at bounding box center [240, 265] width 154 height 484
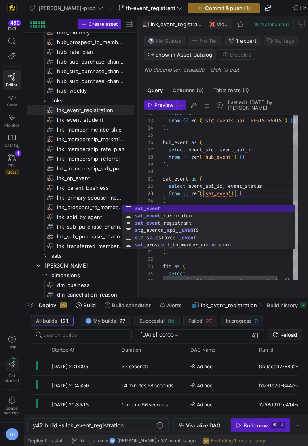
scroll to position [15, 70]
click at [262, 189] on div "event_registrant_sid , event_registrant_identifier from { { ref ( 'hub_event_re…" at bounding box center [240, 269] width 154 height 492
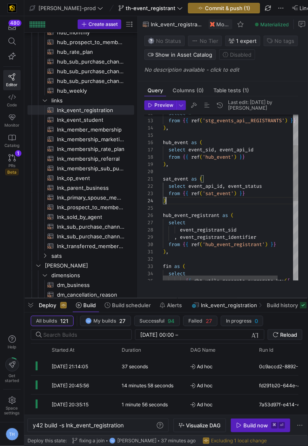
click at [234, 208] on div "event_registrant_sid , event_registrant_identifier from { { ref ( 'hub_event_re…" at bounding box center [240, 269] width 154 height 492
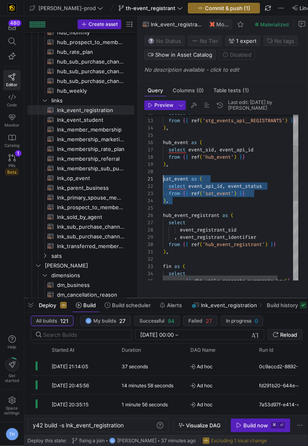
drag, startPoint x: 227, startPoint y: 209, endPoint x: 143, endPoint y: 188, distance: 86.5
click at [163, 188] on div "event_registrant_sid , event_registrant_identifier from { { ref ( 'hub_event_re…" at bounding box center [240, 269] width 154 height 492
click at [254, 207] on div "event_registrant_sid , event_registrant_identifier from { { ref ( 'hub_event_re…" at bounding box center [240, 269] width 154 height 492
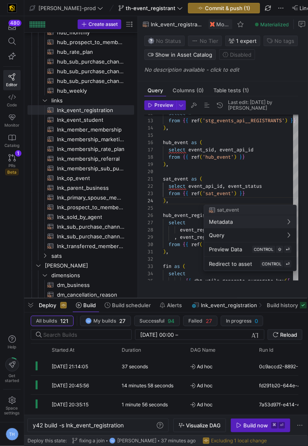
click at [251, 181] on div at bounding box center [154, 223] width 308 height 446
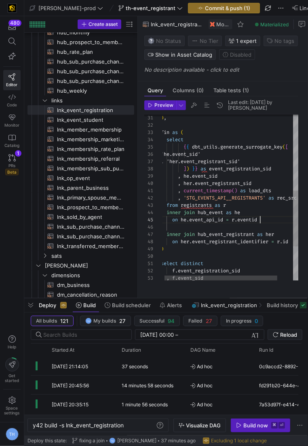
click at [283, 228] on div ") , fin as ( select { { dbt_utils . generate_surrogate_key ( [ 'he.event_sid' ,…" at bounding box center [239, 135] width 156 height 492
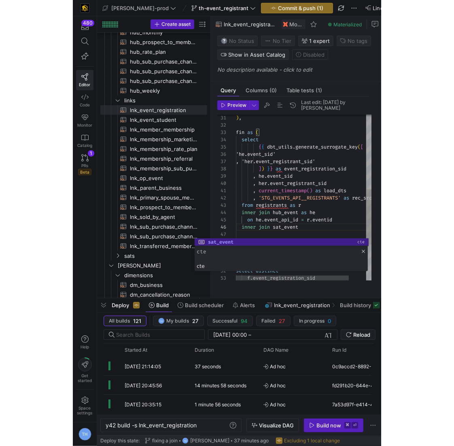
scroll to position [36, 67]
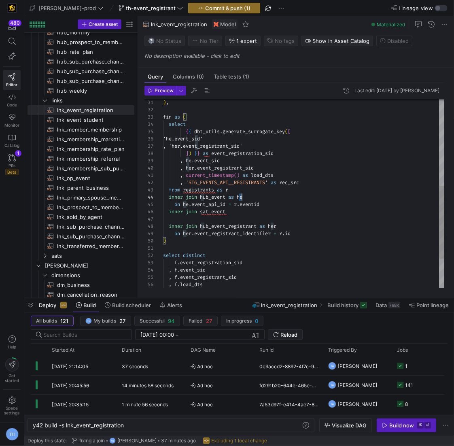
click at [240, 196] on div ") , fin as ( select { { dbt_utils . generate_surrogate_key ( [ 'he.event_sid' ,…" at bounding box center [303, 121] width 281 height 494
click at [240, 209] on div ") , fin as ( select { { dbt_utils . generate_surrogate_key ( [ 'he.event_sid' ,…" at bounding box center [303, 121] width 281 height 494
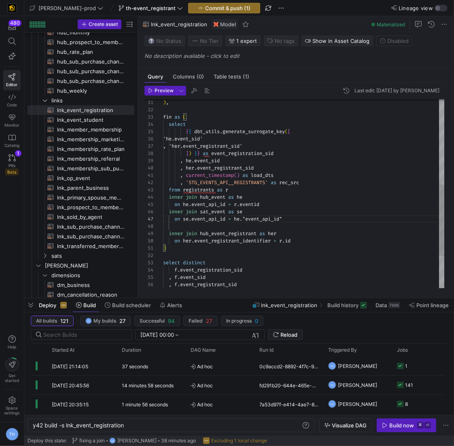
scroll to position [51, 0]
click at [196, 227] on div ") , fin as ( select { { dbt_utils . generate_surrogate_key ( [ 'he.event_sid' ,…" at bounding box center [303, 124] width 281 height 501
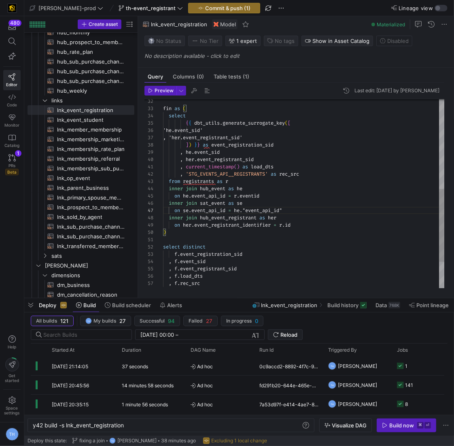
click at [316, 169] on div "] ) } } as event_registration_sid , he . event_sid , her . event_registrant_sid…" at bounding box center [303, 112] width 281 height 494
click at [315, 173] on div "] ) } } as event_registration_sid , he . event_sid , her . event_registrant_sid…" at bounding box center [303, 112] width 281 height 494
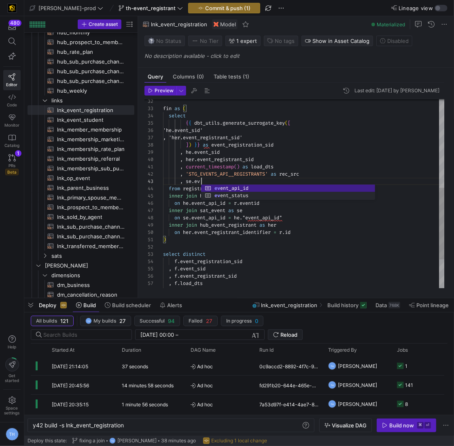
scroll to position [15, 41]
click at [304, 232] on div "] ) } } as event_registration_sid , he . event_sid , her . event_registrant_sid…" at bounding box center [303, 115] width 281 height 501
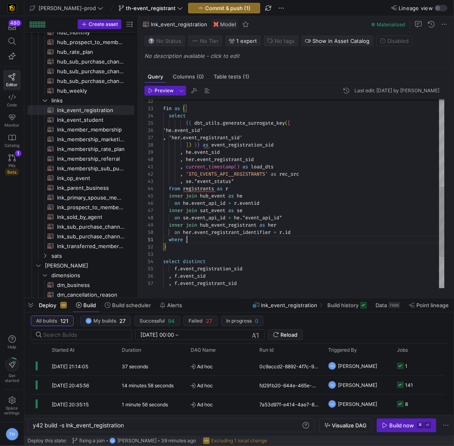
scroll to position [0, 23]
click at [199, 181] on div "] ) } } as event_registration_sid , he . event_sid , her . event_registrant_sid…" at bounding box center [303, 119] width 281 height 509
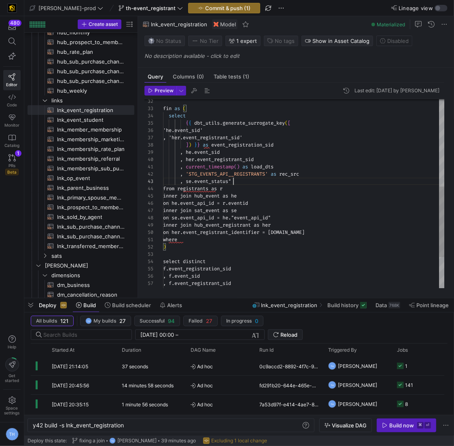
click at [251, 179] on div "] ) } } as event_registration_sid , he . event_sid , her . event_registrant_sid…" at bounding box center [303, 119] width 281 height 509
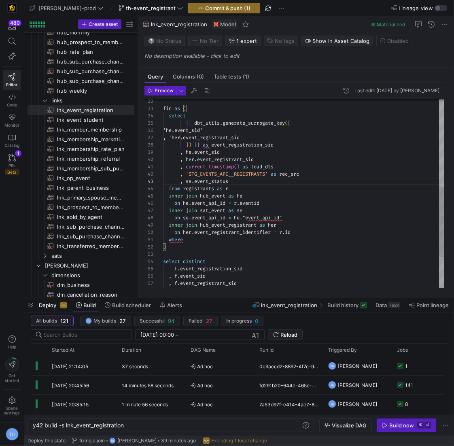
click at [200, 239] on div "] ) } } as event_registration_sid , he . event_sid , her . event_registrant_sid…" at bounding box center [303, 119] width 281 height 509
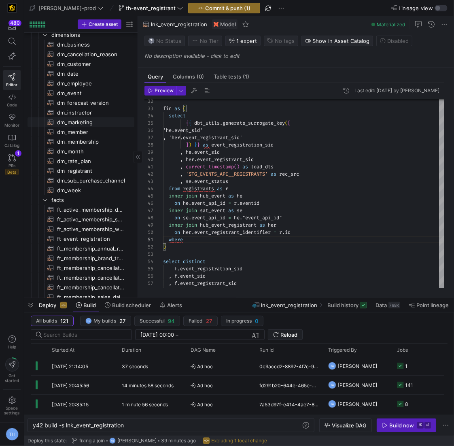
scroll to position [400, 0]
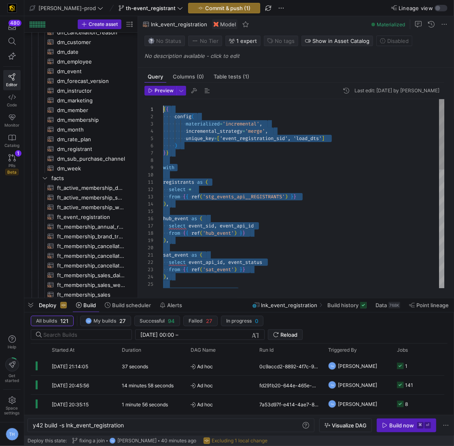
drag, startPoint x: 221, startPoint y: 266, endPoint x: 130, endPoint y: -55, distance: 333.8
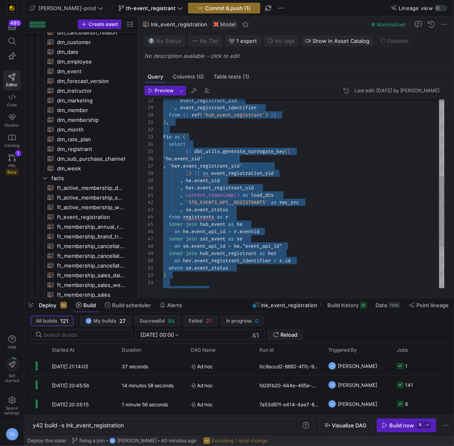
click at [237, 137] on div "event_registrant_sid , event_registrant_identifier from { { ref ( 'hub_event_re…" at bounding box center [303, 148] width 281 height 509
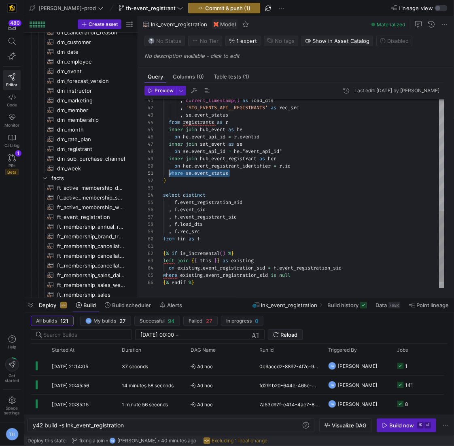
scroll to position [0, 5]
drag, startPoint x: 237, startPoint y: 174, endPoint x: 169, endPoint y: 173, distance: 67.5
click at [169, 173] on div ", current_timestamp ( ) as load_dts , 'STG_EVENTS_API__REGISTRANTS' as rec_src …" at bounding box center [303, 53] width 281 height 509
click at [251, 182] on div ", current_timestamp ( ) as load_dts , 'STG_EVENTS_API__REGISTRANTS' as rec_src …" at bounding box center [303, 53] width 281 height 509
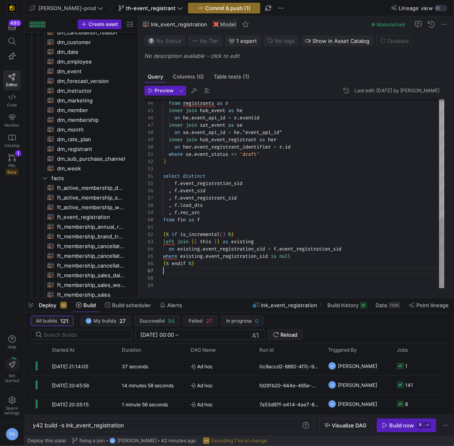
scroll to position [0, 0]
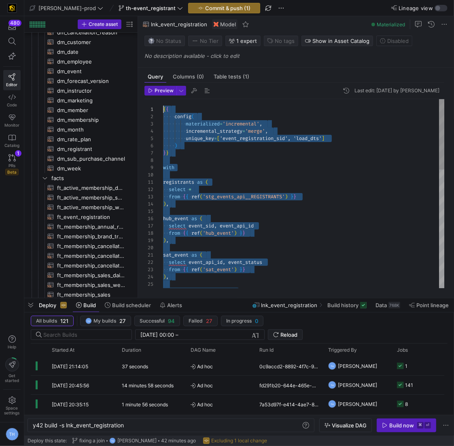
drag, startPoint x: 226, startPoint y: 271, endPoint x: 143, endPoint y: -56, distance: 338.0
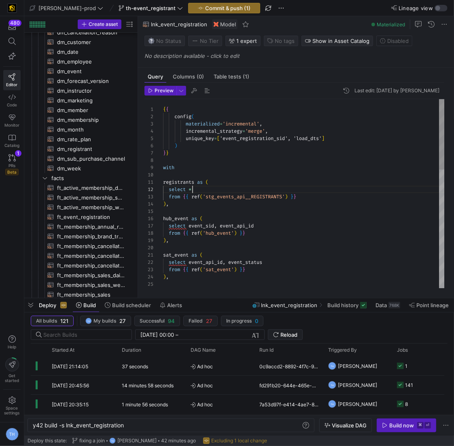
click at [239, 190] on div "from { { ref ( 'sat_event' ) } } ) , hub_event_registrant as ( from { { ref ( '…" at bounding box center [303, 353] width 281 height 509
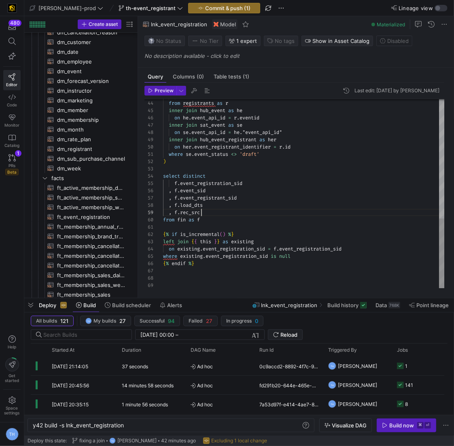
scroll to position [58, 38]
click at [271, 211] on div ", se . event_status from registrants as r inner join hub_event as he on he . ev…" at bounding box center [303, 34] width 281 height 509
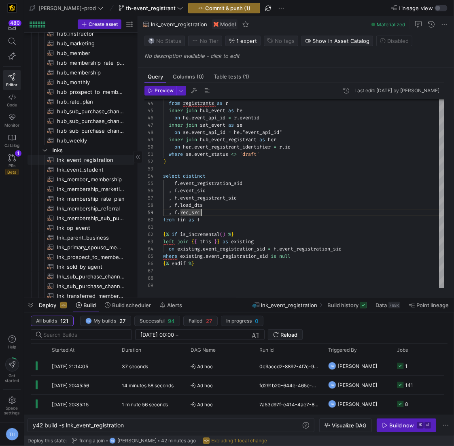
scroll to position [73, 0]
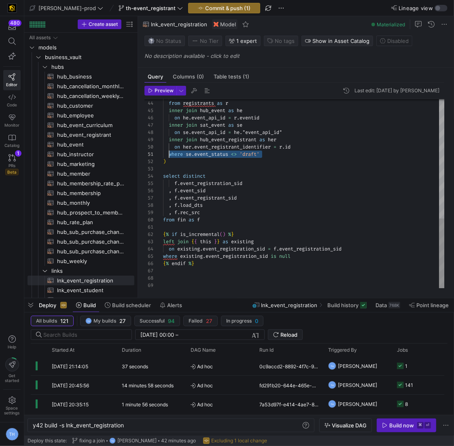
drag, startPoint x: 277, startPoint y: 152, endPoint x: 169, endPoint y: 155, distance: 107.6
click at [169, 155] on div ", se . event_status from registrants as r inner join hub_event as he on he . ev…" at bounding box center [303, 34] width 281 height 509
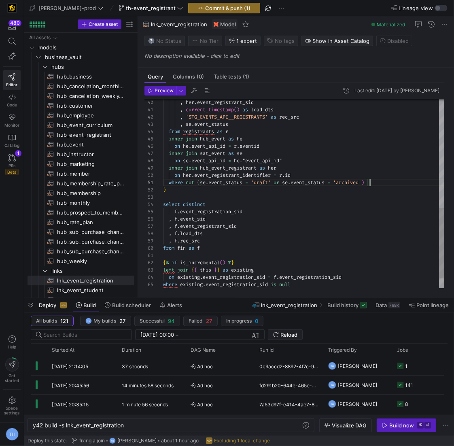
scroll to position [29, 81]
click at [305, 207] on div ", se . event_status from registrants as r inner join hub_event as he on he . ev…" at bounding box center [303, 62] width 281 height 509
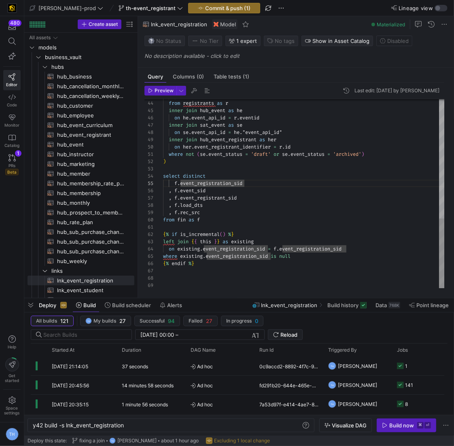
scroll to position [36, 32]
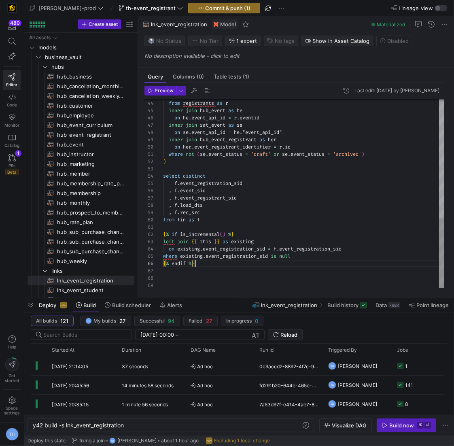
click at [230, 264] on div ", se . event_status from registrants as r inner join hub_event as he on he . ev…" at bounding box center [303, 34] width 281 height 509
click at [217, 280] on div ", se . event_status from registrants as r inner join hub_event as he on he . ev…" at bounding box center [303, 34] width 281 height 509
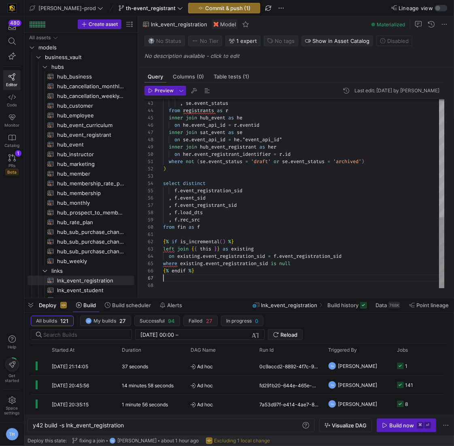
scroll to position [43, 0]
type textarea "{% if is_incremental() %} left join {{ this }} as existing on existing.event_re…"
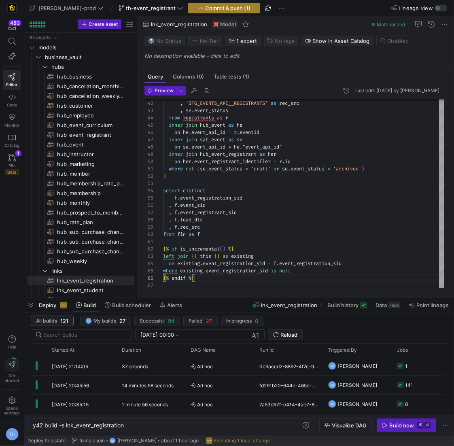
click at [205, 8] on span "Commit & push (1)" at bounding box center [227, 8] width 45 height 6
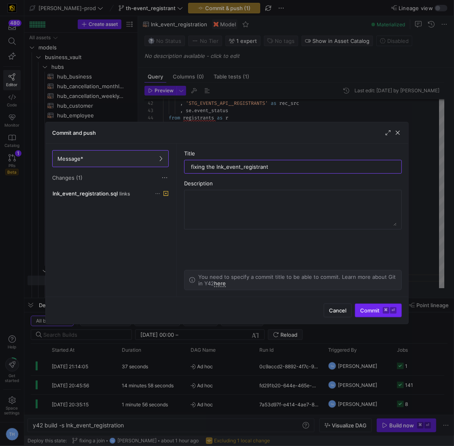
type input "fixing the lnk_event_registrant"
click at [386, 304] on span "submit" at bounding box center [378, 310] width 46 height 13
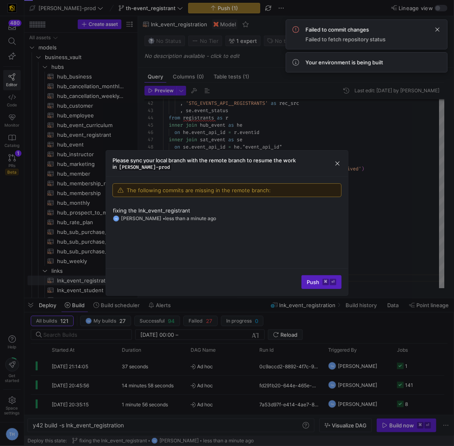
click at [329, 162] on h3 "Please sync your local branch with the remote branch to resume the work in edw-…" at bounding box center [222, 163] width 221 height 13
click at [336, 163] on span "button" at bounding box center [337, 163] width 8 height 8
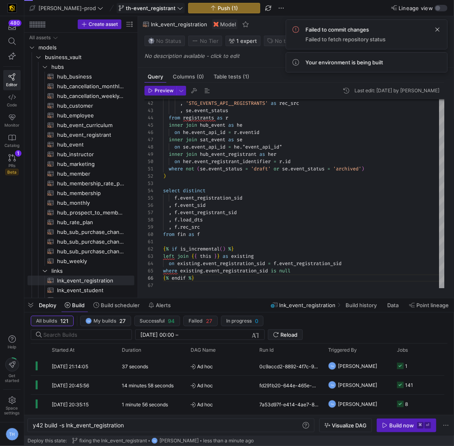
click at [138, 6] on span "th-event_registrant" at bounding box center [151, 8] width 50 height 6
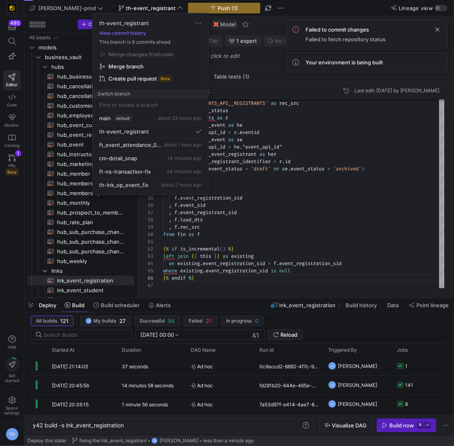
click at [138, 5] on div at bounding box center [227, 223] width 454 height 446
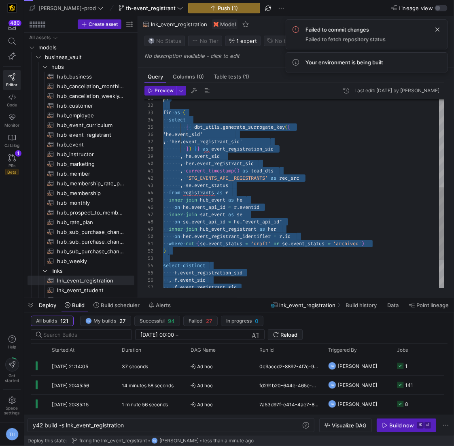
scroll to position [0, 0]
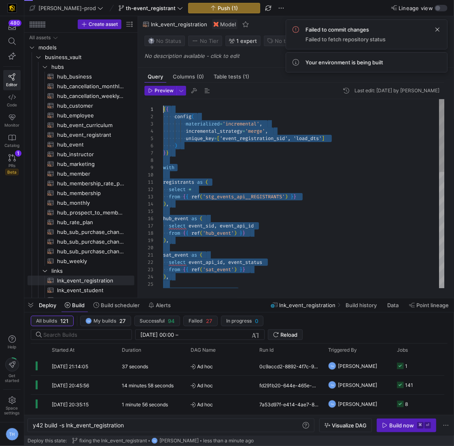
drag, startPoint x: 213, startPoint y: 279, endPoint x: 151, endPoint y: -39, distance: 324.1
click at [233, 196] on div "hub_event_registrant as ( select event_api_id , event_status from { { ref ( 'sa…" at bounding box center [303, 346] width 281 height 494
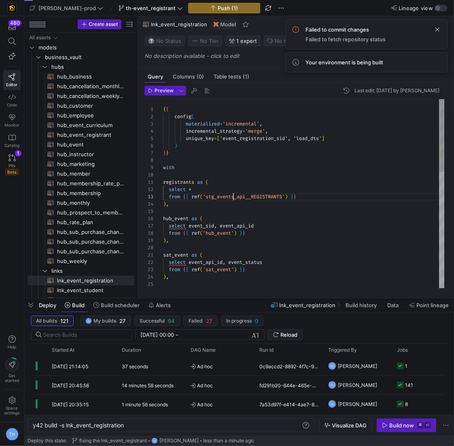
scroll to position [15, 70]
click at [140, 8] on span "th-event_registrant" at bounding box center [151, 8] width 50 height 6
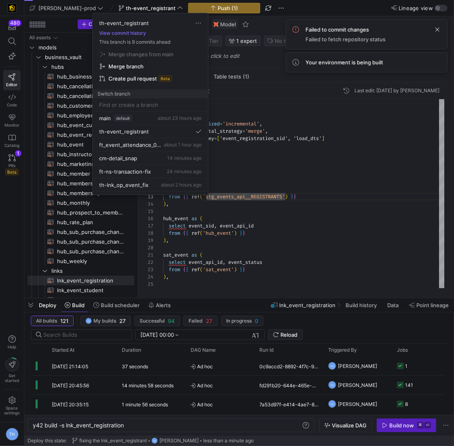
click at [271, 149] on div at bounding box center [227, 223] width 454 height 446
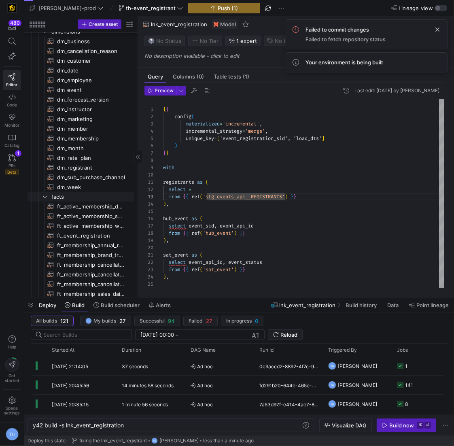
scroll to position [442, 0]
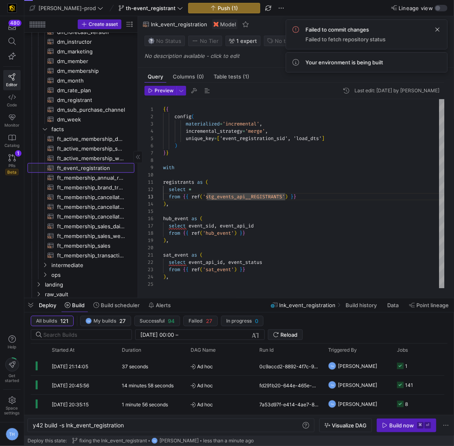
click at [98, 167] on span "ft_event_registration​​​​​​​​​​" at bounding box center [91, 167] width 68 height 9
type textarea "{{ config( post_hook = [ "alter table {{ this }} add primary key (registration_…"
type textarea "y42 build -s ft_event_registration"
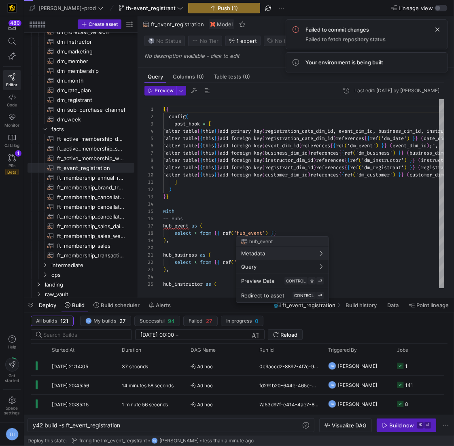
click at [201, 207] on div at bounding box center [227, 223] width 454 height 446
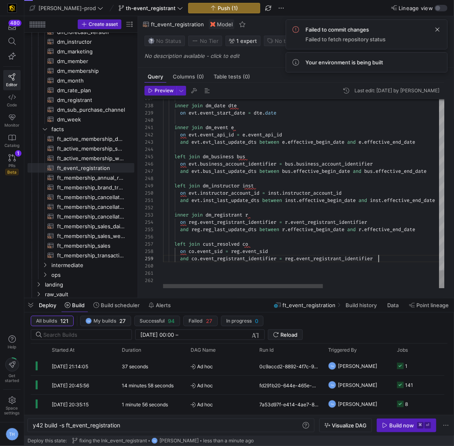
scroll to position [58, 215]
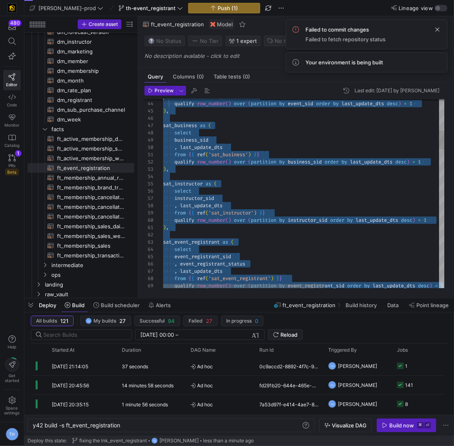
type textarea "{{ config( post_hook = [ "alter table {{ this }} add primary key (registration_…"
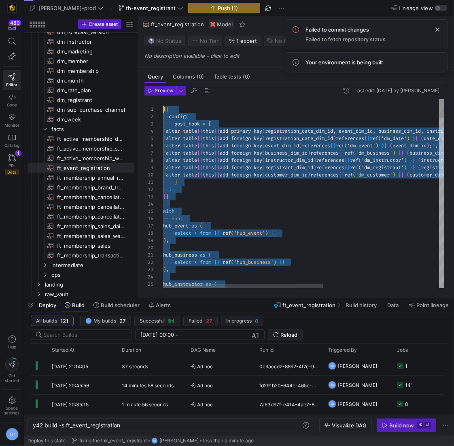
drag, startPoint x: 389, startPoint y: 260, endPoint x: 100, endPoint y: -32, distance: 410.2
click at [142, 8] on span "th-event_registrant" at bounding box center [151, 8] width 50 height 6
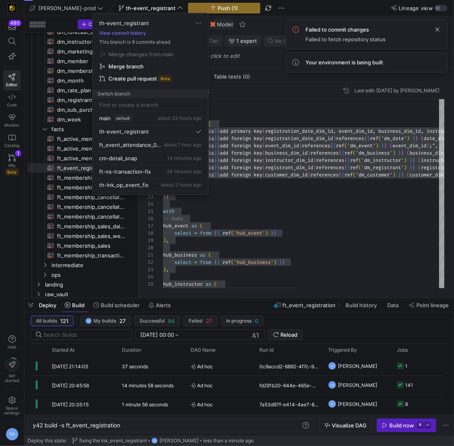
click at [142, 7] on div at bounding box center [227, 223] width 454 height 446
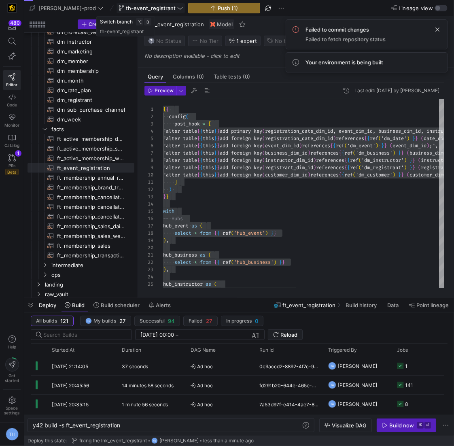
click at [141, 7] on span "th-event_registrant" at bounding box center [151, 8] width 50 height 6
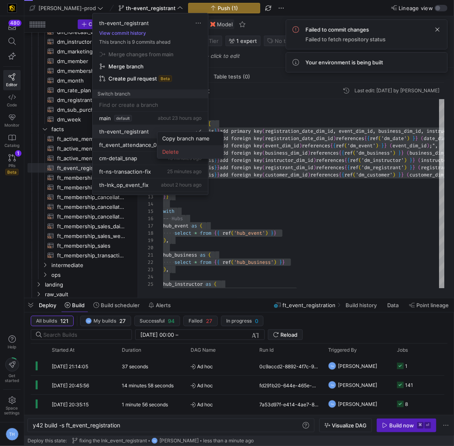
click at [173, 150] on span "Delete" at bounding box center [190, 151] width 56 height 6
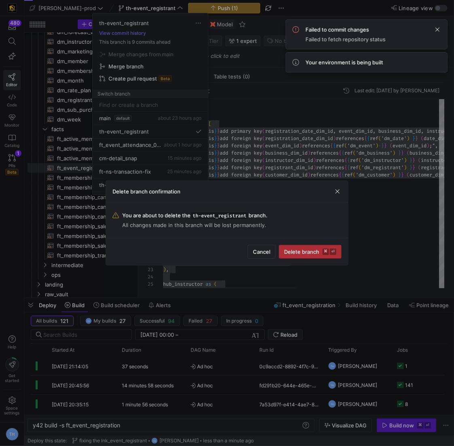
click at [328, 252] on kbd "⌘" at bounding box center [325, 251] width 6 height 6
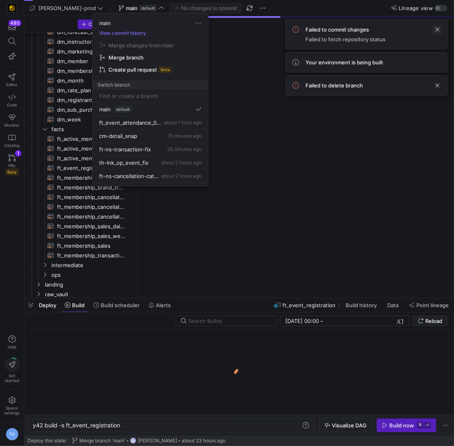
click at [436, 30] on span at bounding box center [437, 30] width 10 height 10
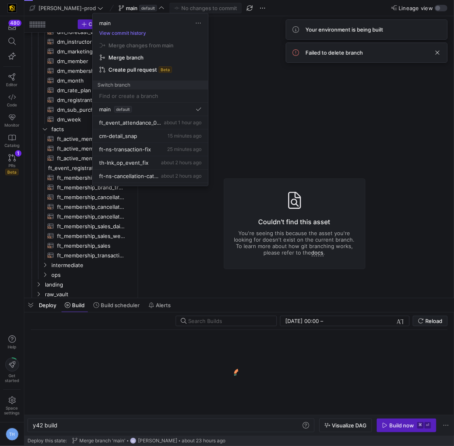
type textarea "y42 build"
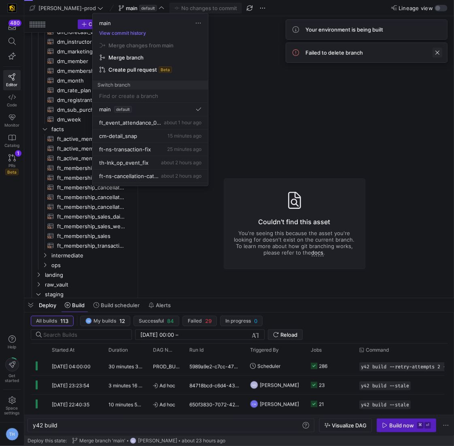
click at [437, 51] on span at bounding box center [437, 53] width 10 height 10
click at [258, 103] on div at bounding box center [227, 223] width 454 height 446
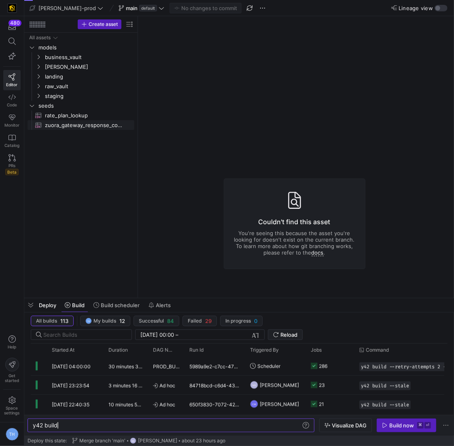
scroll to position [0, 24]
click at [126, 6] on span "main" at bounding box center [132, 8] width 12 height 6
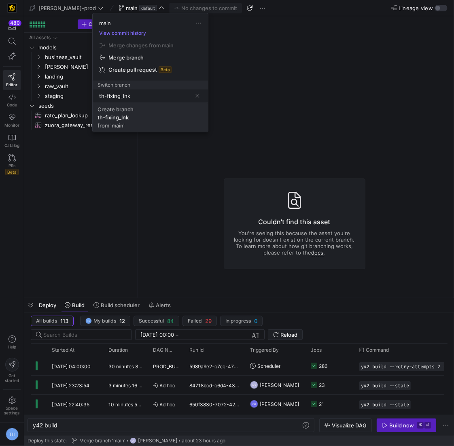
type input "th-fixing_lnk"
click at [137, 116] on span "Create branch th-fixing_lnk from 'main'" at bounding box center [150, 117] width 106 height 23
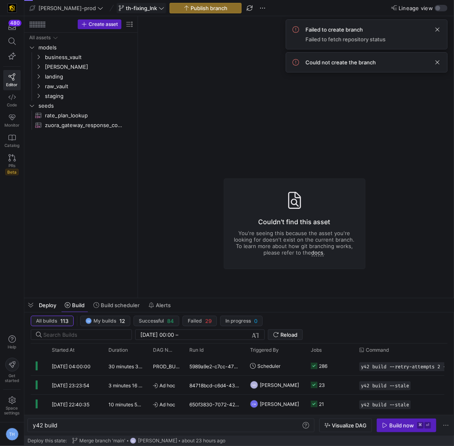
click at [126, 6] on span "th-fixing_lnk" at bounding box center [141, 8] width 31 height 6
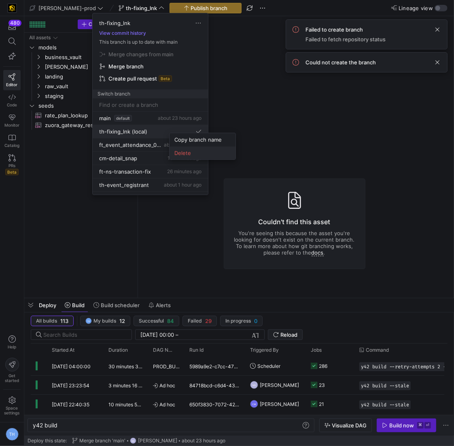
click at [181, 150] on span "Delete" at bounding box center [202, 153] width 56 height 6
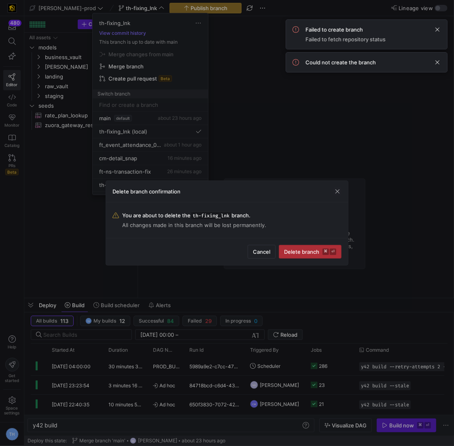
click at [318, 249] on span "Delete branch ⌘ ⏎" at bounding box center [310, 251] width 52 height 6
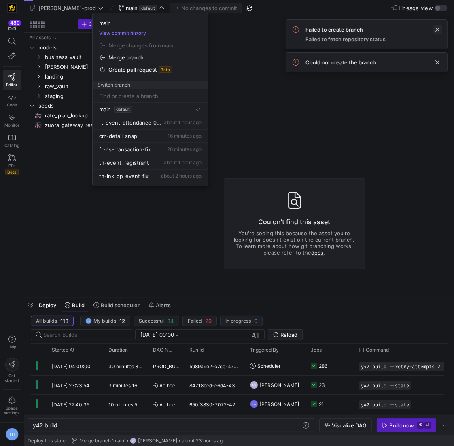
click at [437, 31] on span at bounding box center [437, 30] width 10 height 10
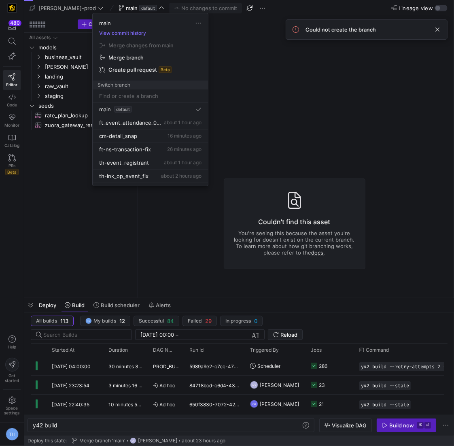
click at [437, 31] on span at bounding box center [437, 30] width 10 height 10
click at [356, 69] on div at bounding box center [227, 223] width 454 height 446
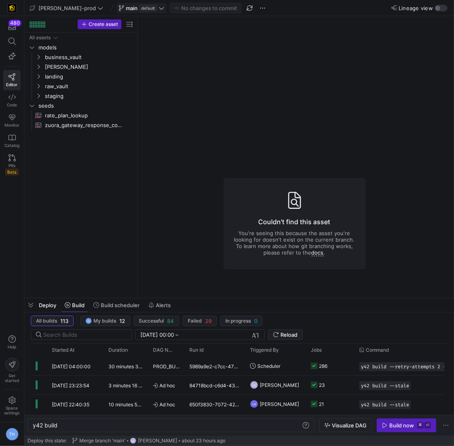
click at [158, 6] on icon at bounding box center [161, 8] width 6 height 6
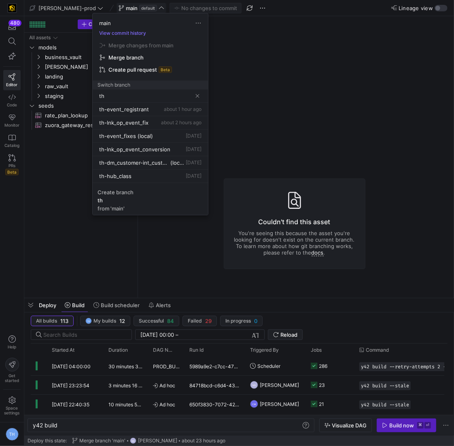
type input "t"
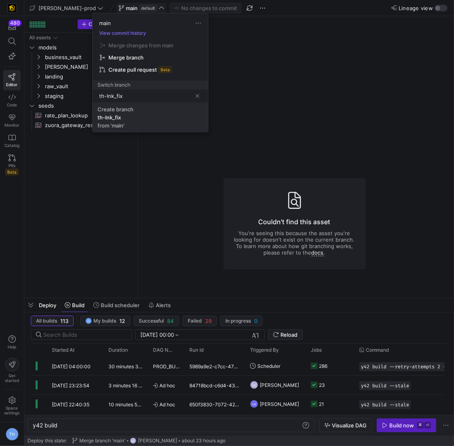
type input "th-lnk_fix"
click at [129, 108] on div "Create branch" at bounding box center [115, 109] width 36 height 6
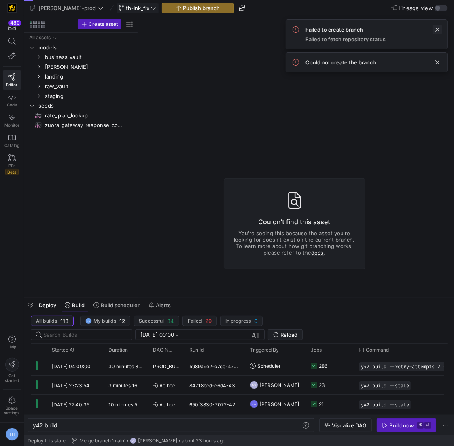
click at [437, 28] on span at bounding box center [437, 30] width 10 height 10
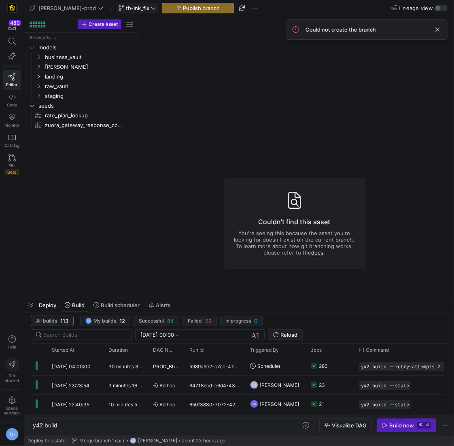
click at [437, 28] on span at bounding box center [437, 30] width 10 height 10
click at [126, 8] on span "th-lnk_fix" at bounding box center [137, 8] width 23 height 6
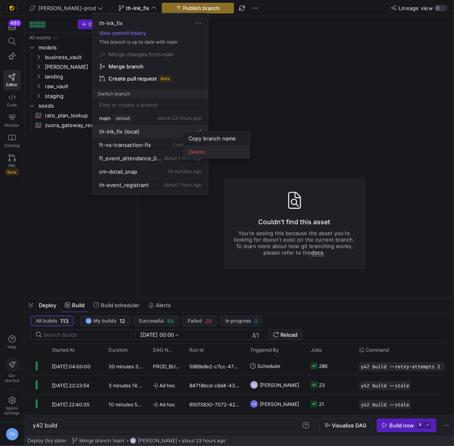
click at [198, 149] on span "Delete" at bounding box center [216, 151] width 56 height 6
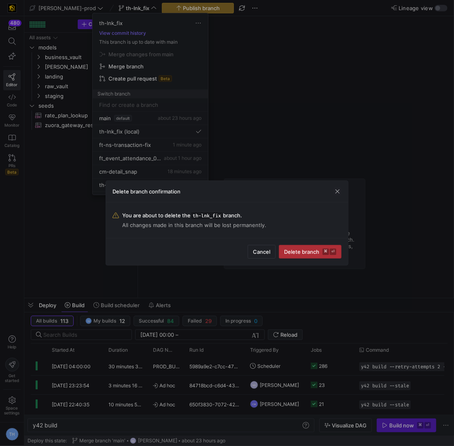
click at [325, 249] on kbd "⌘" at bounding box center [325, 251] width 6 height 6
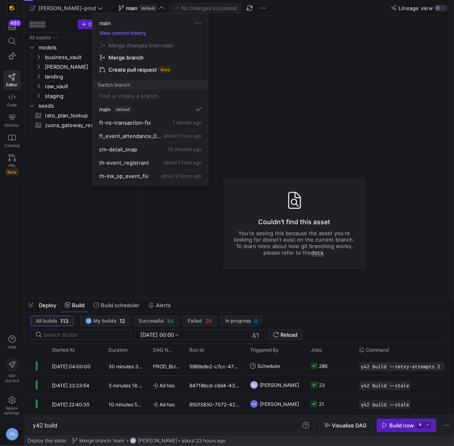
click at [310, 108] on div at bounding box center [227, 223] width 454 height 446
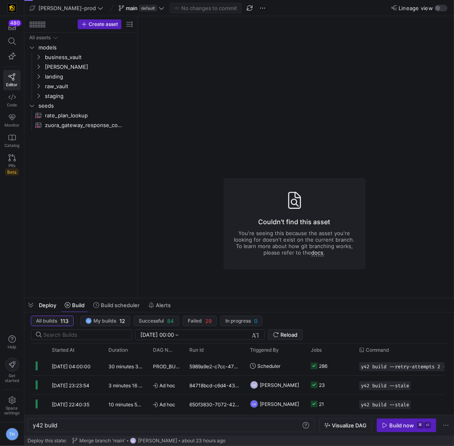
click at [158, 7] on icon at bounding box center [161, 8] width 6 height 6
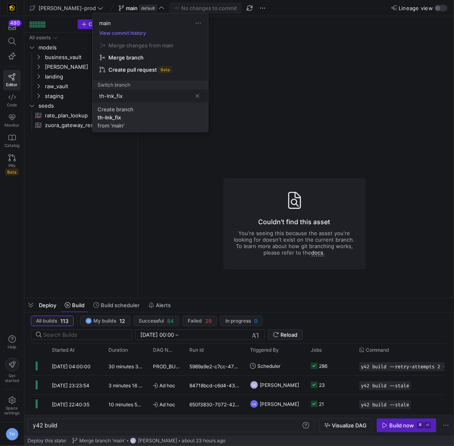
type input "th-lnk_fix"
click at [140, 111] on span "Create branch th-lnk_fix from 'main'" at bounding box center [150, 117] width 106 height 23
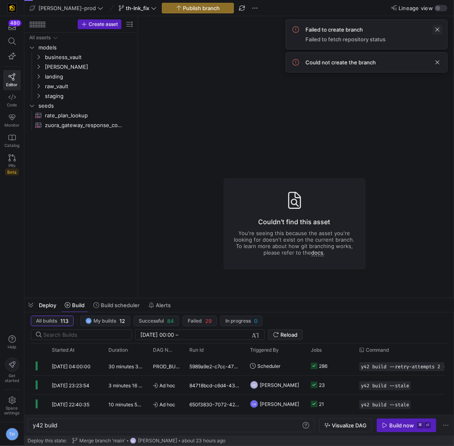
click at [435, 29] on span at bounding box center [437, 30] width 10 height 10
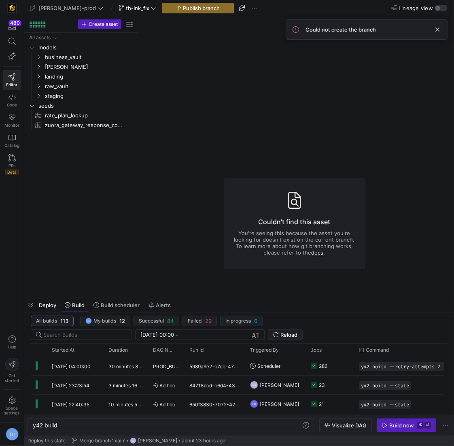
click at [435, 29] on span at bounding box center [437, 30] width 10 height 10
click at [186, 8] on span "Publish branch" at bounding box center [201, 8] width 37 height 6
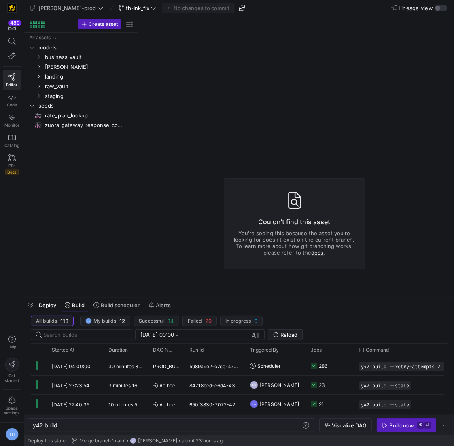
click at [151, 9] on icon at bounding box center [154, 8] width 6 height 6
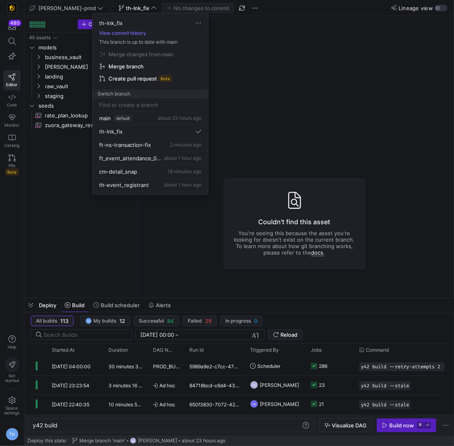
click at [250, 71] on div at bounding box center [227, 223] width 454 height 446
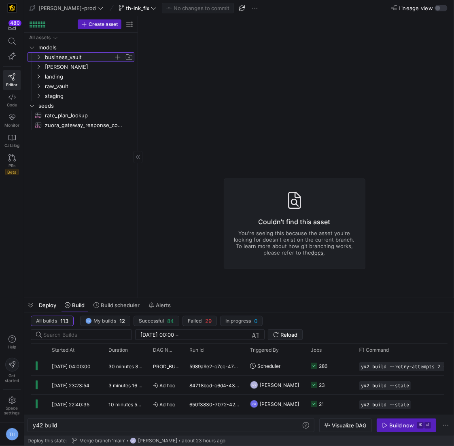
click at [68, 58] on span "business_vault" at bounding box center [79, 57] width 69 height 9
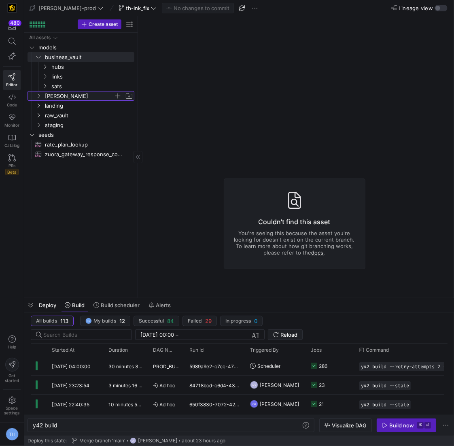
click at [72, 96] on span "[PERSON_NAME]" at bounding box center [79, 95] width 69 height 9
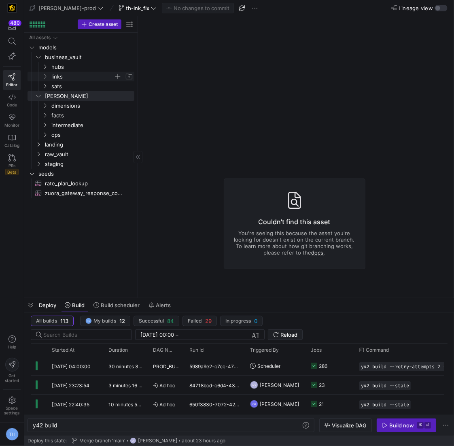
click at [81, 73] on span "links" at bounding box center [82, 76] width 62 height 9
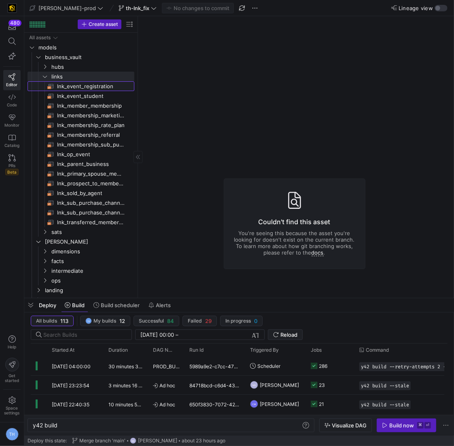
click at [86, 84] on span "lnk_event_registration​​​​​​​​​​" at bounding box center [91, 86] width 68 height 9
type textarea "y42 build -s lnk_event_registration"
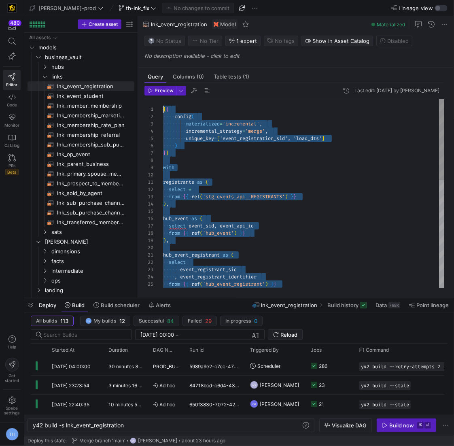
drag, startPoint x: 225, startPoint y: 275, endPoint x: 170, endPoint y: -23, distance: 302.6
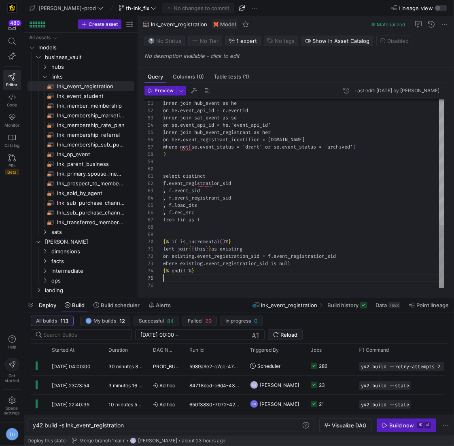
scroll to position [29, 0]
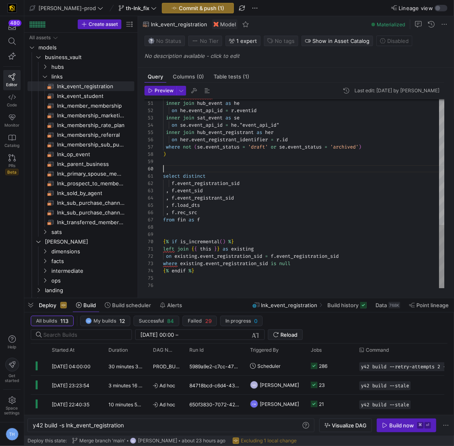
click at [207, 165] on div "from registrants as r inner join hub_event as he on he . event_api_id = r . eve…" at bounding box center [303, 9] width 281 height 560
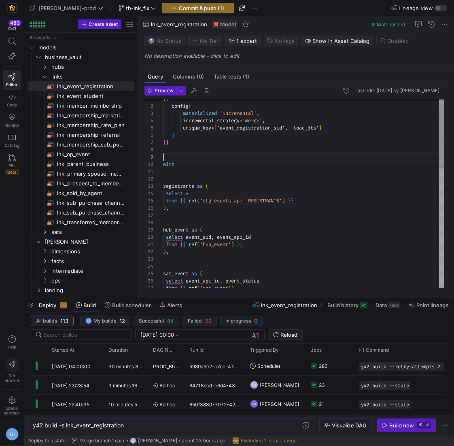
click at [191, 156] on div "select event_api_id , event_status from { { ref ( 'sat_event' ) } } sat_event a…" at bounding box center [303, 365] width 281 height 552
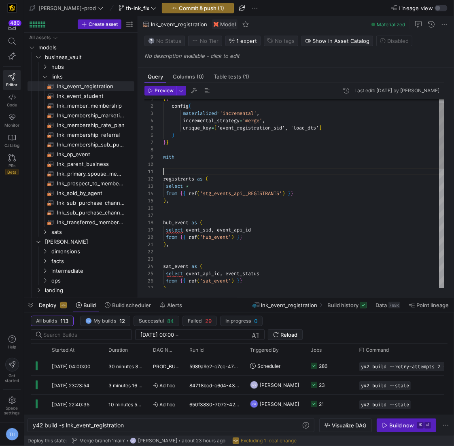
click at [188, 171] on div "select event_api_id , event_status from { { ref ( 'sat_event' ) } } sat_event a…" at bounding box center [303, 361] width 281 height 545
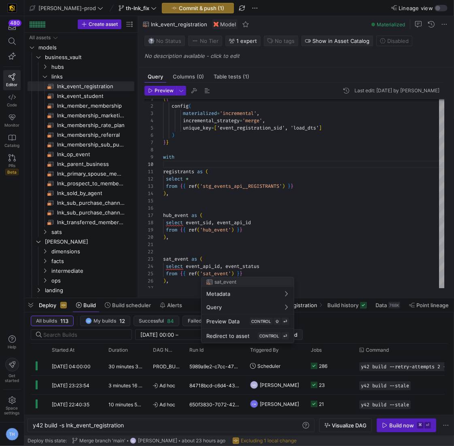
click at [238, 171] on div at bounding box center [227, 223] width 454 height 446
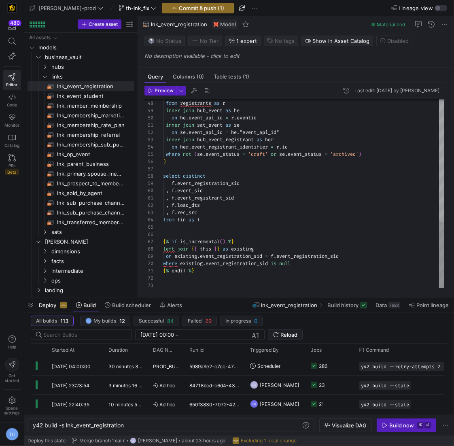
click at [194, 234] on div ", se . event_status from registrants as r inner join hub_event as he on he . ev…" at bounding box center [303, 20] width 281 height 538
type textarea ", f.event_registrant_sid , f.load_dts , f.rec_src from fin as f {% if is_increm…"
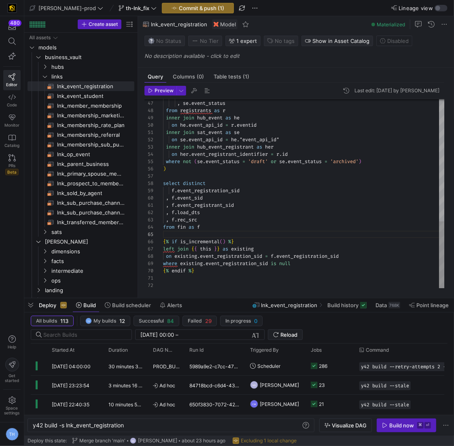
click at [197, 286] on div ", se . event_status from registrants as r inner join hub_event as he on he . ev…" at bounding box center [303, 23] width 281 height 530
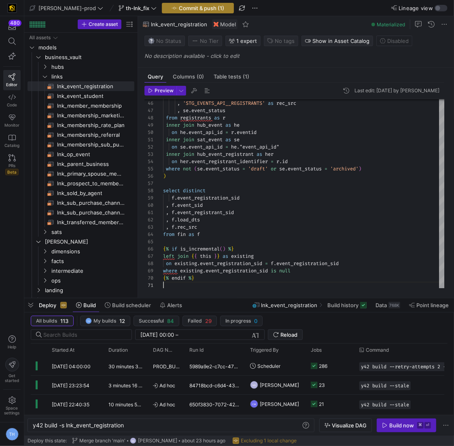
click at [179, 8] on span "Commit & push (1)" at bounding box center [201, 8] width 45 height 6
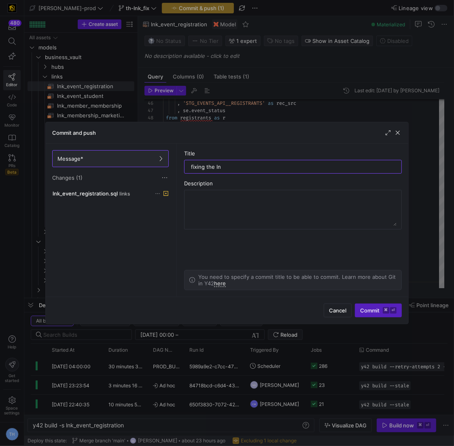
type input "fixing the lnk"
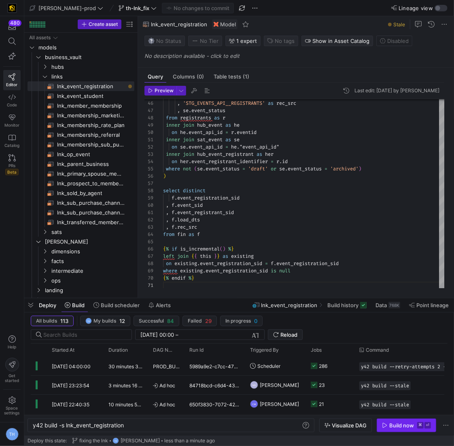
click at [400, 427] on div "Build now" at bounding box center [401, 425] width 25 height 6
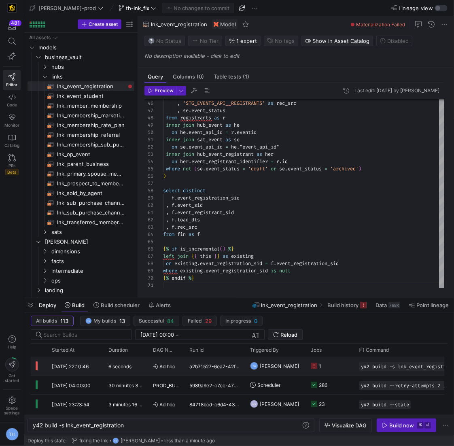
click at [332, 365] on y42-job-status-cell-renderer "1" at bounding box center [330, 366] width 39 height 18
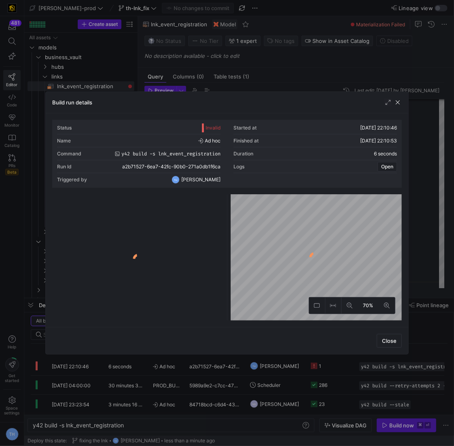
click at [162, 211] on y42-logo-loader at bounding box center [138, 258] width 168 height 123
click at [163, 216] on div "Timeline" at bounding box center [179, 212] width 39 height 9
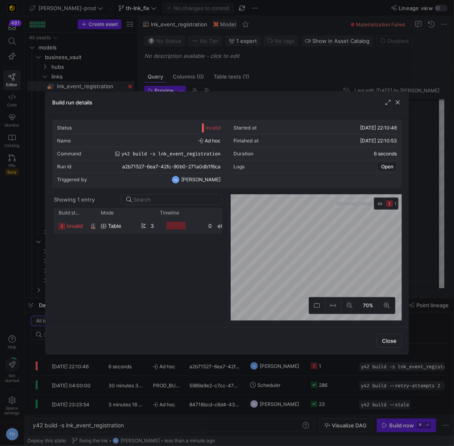
click at [160, 227] on y42-job-duration-timeline-cell-renderer at bounding box center [179, 225] width 39 height 15
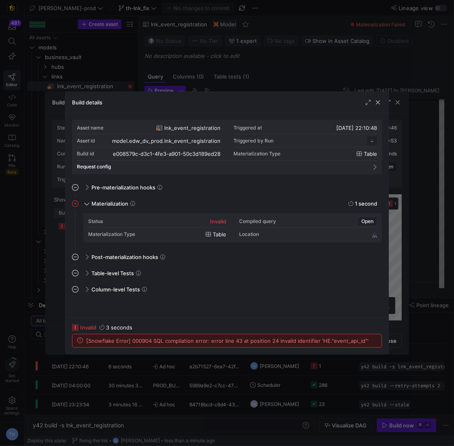
scroll to position [73, 0]
click at [285, 89] on div at bounding box center [227, 223] width 454 height 446
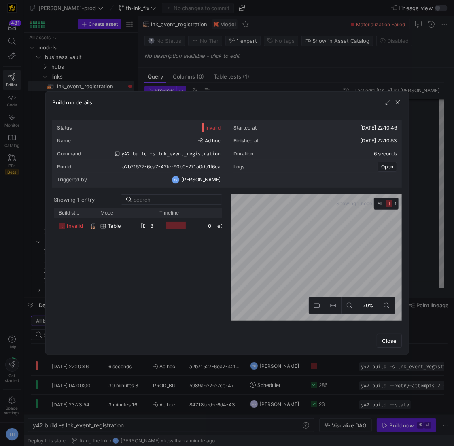
click at [285, 89] on div at bounding box center [227, 223] width 454 height 446
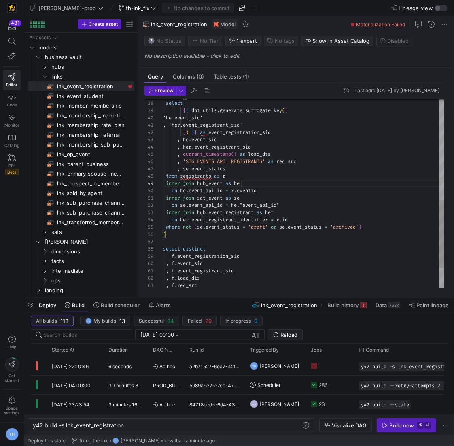
scroll to position [58, 78]
click at [271, 184] on div ", current_timestamp ( ) as load_dts , 'STG_EVENTS_API__REGISTRANTS' as rec_src …" at bounding box center [303, 85] width 281 height 523
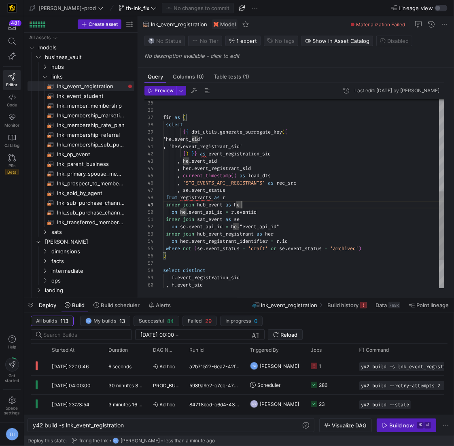
click at [284, 226] on div ", current_timestamp ( ) as load_dts , 'STG_EVENTS_API__REGISTRANTS' as rec_src …" at bounding box center [303, 106] width 281 height 523
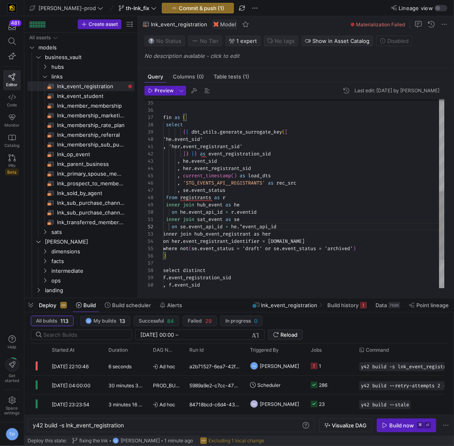
click at [246, 225] on div ", current_timestamp ( ) as load_dts , 'STG_EVENTS_API__REGISTRANTS' as rec_src …" at bounding box center [303, 106] width 281 height 523
click at [244, 225] on div ", current_timestamp ( ) as load_dts , 'STG_EVENTS_API__REGISTRANTS' as rec_src …" at bounding box center [303, 106] width 281 height 523
type textarea "inner join sat_event as se on se.event_api_id = he.event_api_id inner join hub_…"
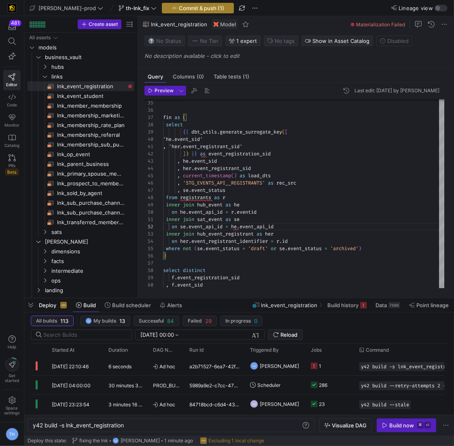
click at [192, 8] on span "Commit & push (1)" at bounding box center [201, 8] width 45 height 6
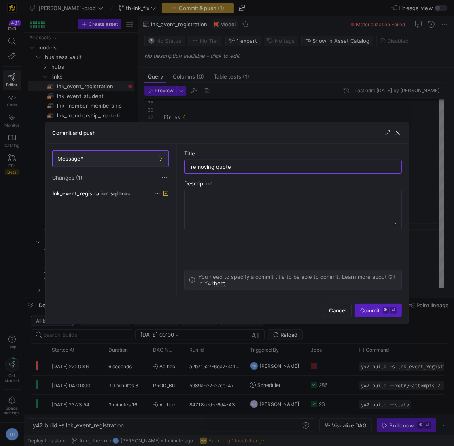
type input "removing quotes"
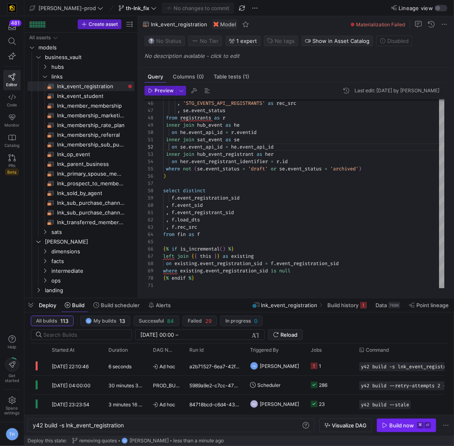
click at [403, 422] on div "Build now" at bounding box center [401, 425] width 25 height 6
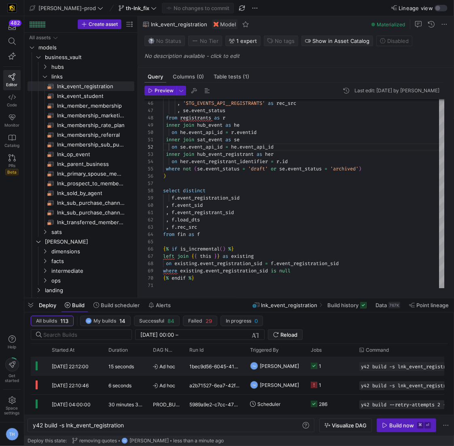
click at [332, 368] on y42-job-status-cell-renderer "1" at bounding box center [330, 366] width 39 height 18
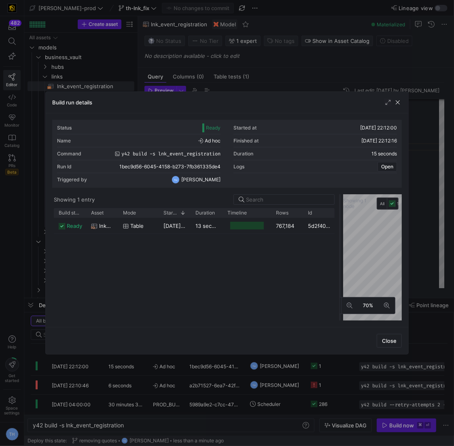
drag, startPoint x: 227, startPoint y: 227, endPoint x: 339, endPoint y: 228, distance: 111.6
click at [340, 230] on div at bounding box center [339, 257] width 3 height 126
click at [295, 74] on div at bounding box center [227, 223] width 454 height 446
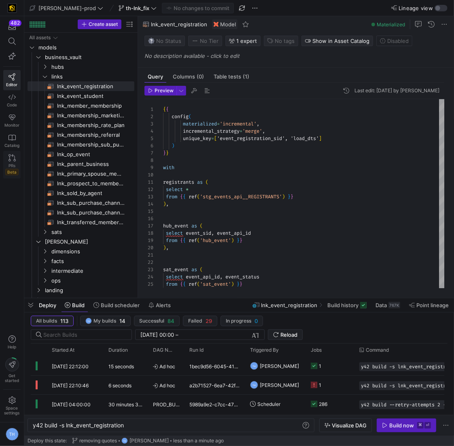
click at [13, 165] on span "PRs" at bounding box center [11, 165] width 7 height 5
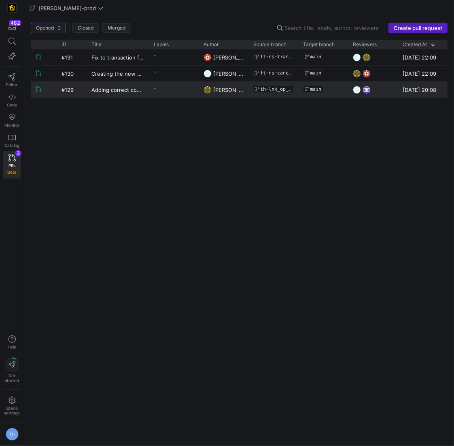
click at [220, 93] on y42-pull-request-user-label "[PERSON_NAME]" at bounding box center [228, 89] width 30 height 15
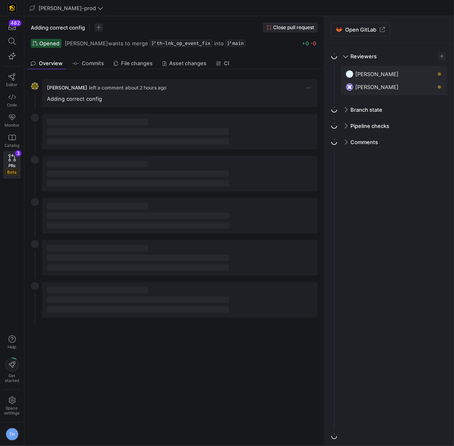
click at [296, 26] on span "Close pull request" at bounding box center [293, 28] width 41 height 6
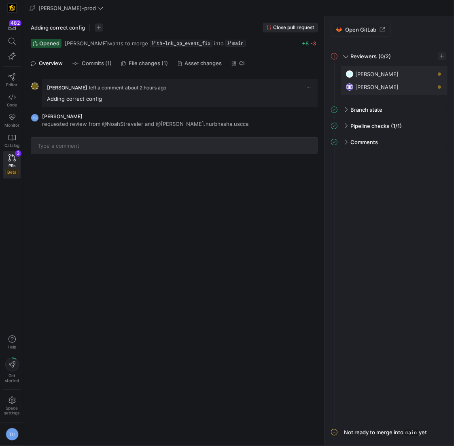
click at [290, 29] on span "Close pull request" at bounding box center [293, 28] width 41 height 6
click at [13, 159] on icon at bounding box center [11, 157] width 7 height 7
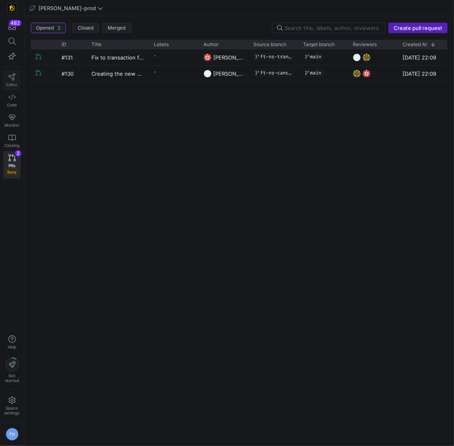
click at [10, 75] on icon at bounding box center [11, 76] width 7 height 7
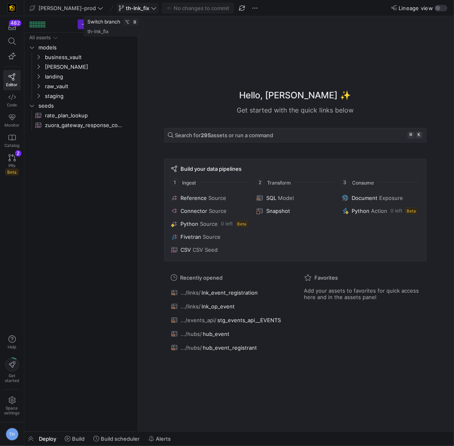
click at [126, 6] on span "th-lnk_fix" at bounding box center [137, 8] width 23 height 6
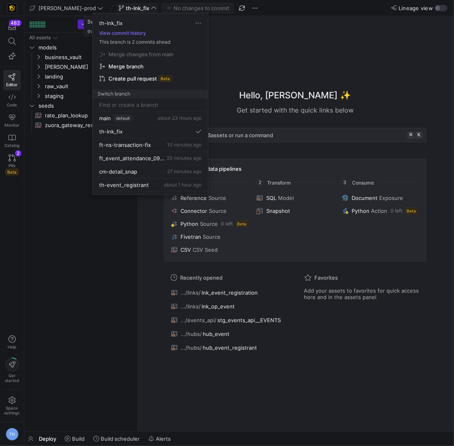
click at [125, 6] on div at bounding box center [227, 223] width 454 height 446
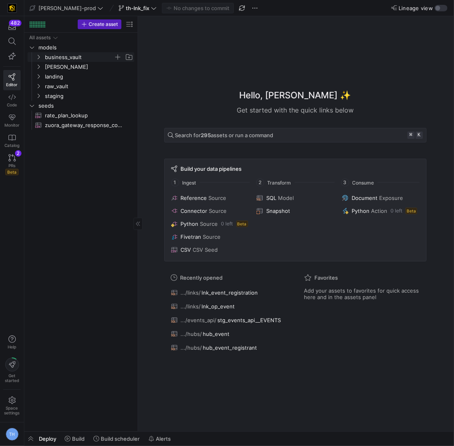
click at [82, 53] on span "business_vault" at bounding box center [79, 57] width 69 height 9
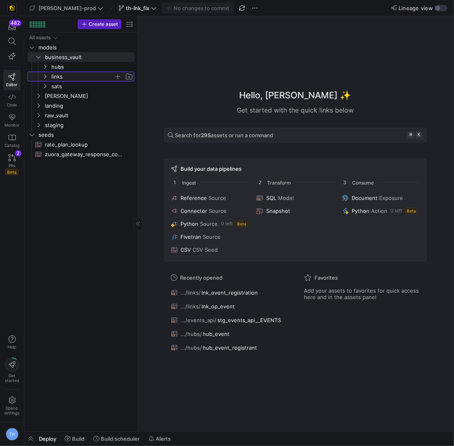
click at [74, 75] on span "links" at bounding box center [82, 76] width 62 height 9
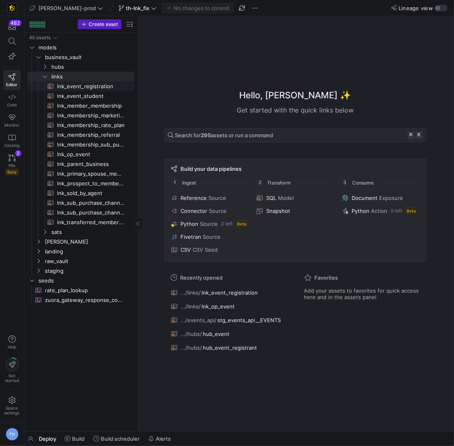
click at [77, 87] on span "lnk_event_registration​​​​​​​​​​" at bounding box center [91, 86] width 68 height 9
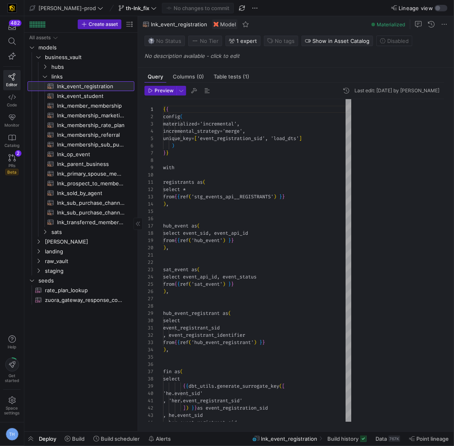
scroll to position [73, 0]
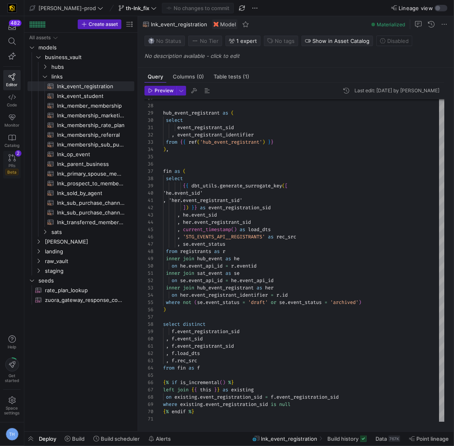
click at [9, 158] on icon at bounding box center [11, 157] width 7 height 7
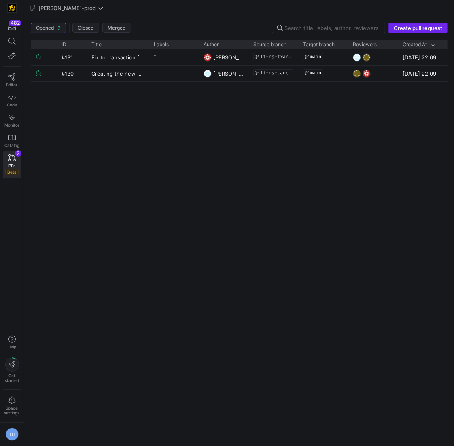
click at [410, 26] on span "Create pull request" at bounding box center [417, 28] width 49 height 6
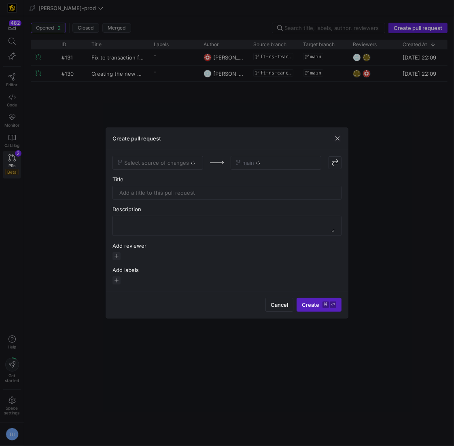
click at [173, 163] on div "Select source of changes" at bounding box center [157, 163] width 91 height 14
click at [161, 166] on span "Select source of changes" at bounding box center [156, 162] width 65 height 6
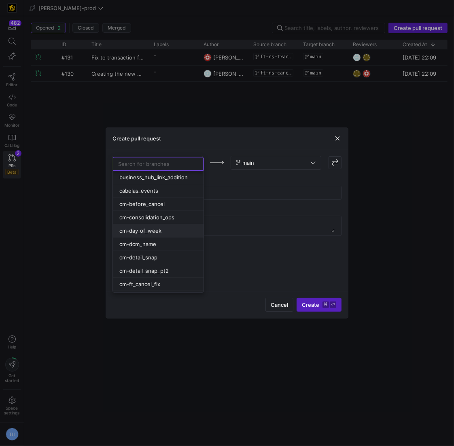
scroll to position [431, 0]
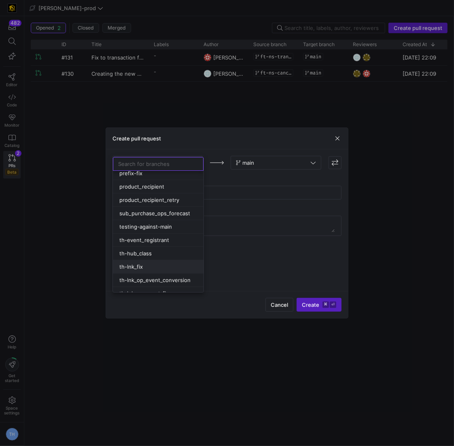
click at [156, 263] on div "th-lnk_fix" at bounding box center [158, 266] width 78 height 6
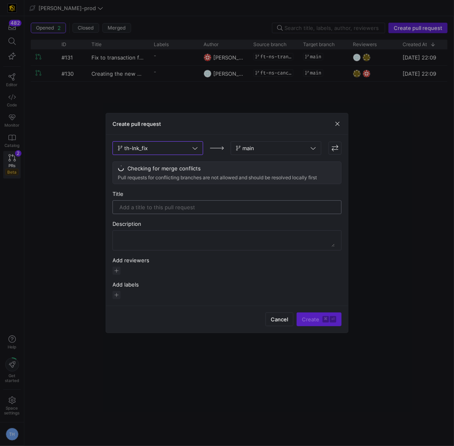
click at [165, 205] on input "text" at bounding box center [226, 207] width 215 height 6
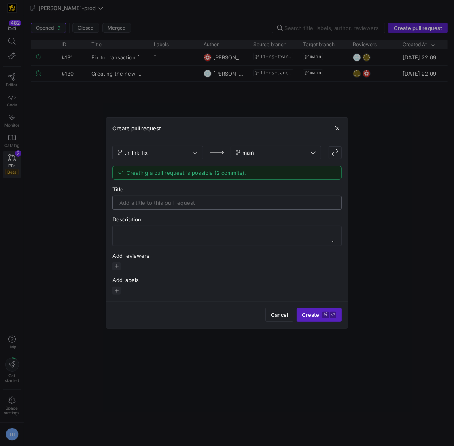
type input "F"
type input "Removing draft and archived data"
click at [117, 265] on span "button" at bounding box center [116, 266] width 8 height 8
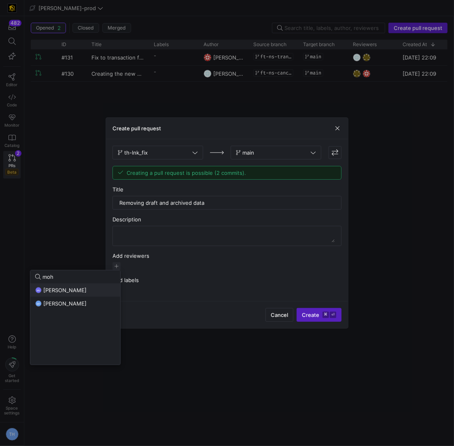
type input "moh"
click at [84, 287] on span "[PERSON_NAME]" at bounding box center [64, 290] width 43 height 6
click at [186, 265] on div at bounding box center [227, 223] width 454 height 446
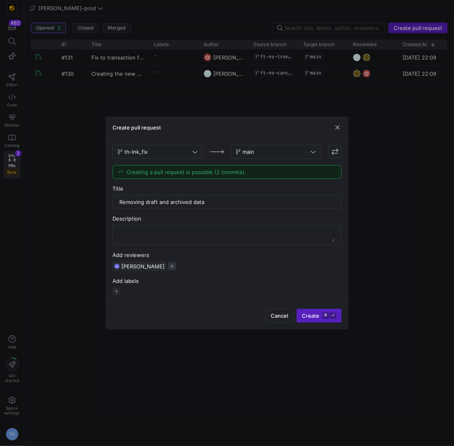
click at [176, 266] on span "button" at bounding box center [172, 266] width 8 height 8
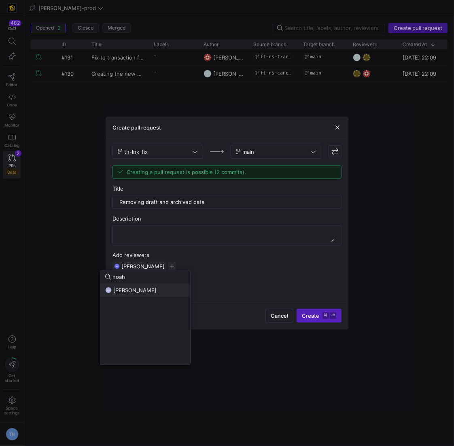
type input "noah"
click at [148, 294] on button "NS Noah Streveler" at bounding box center [145, 289] width 90 height 13
click at [245, 280] on div at bounding box center [227, 223] width 454 height 446
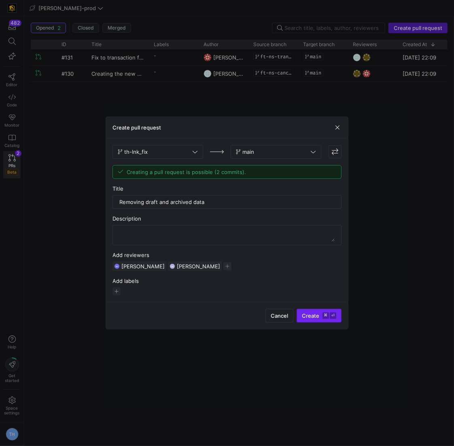
click at [318, 312] on span "Create ⌘ ⏎" at bounding box center [319, 315] width 34 height 6
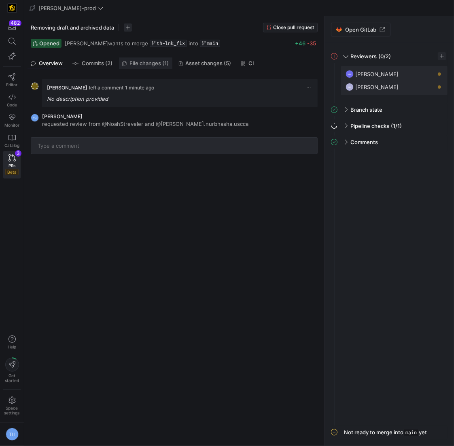
click at [155, 63] on span "File changes (1)" at bounding box center [149, 63] width 39 height 5
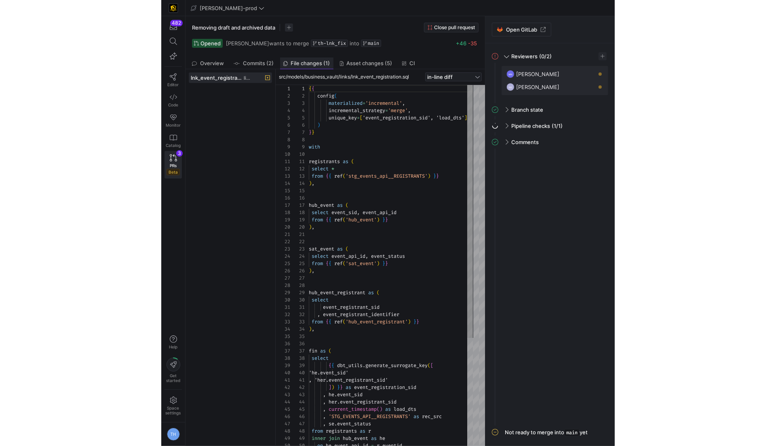
scroll to position [73, 0]
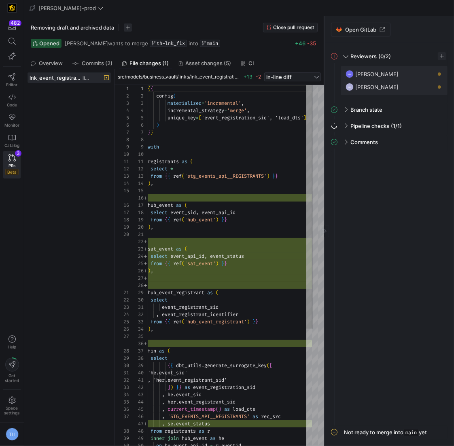
click at [324, 232] on icon at bounding box center [324, 230] width 5 height 5
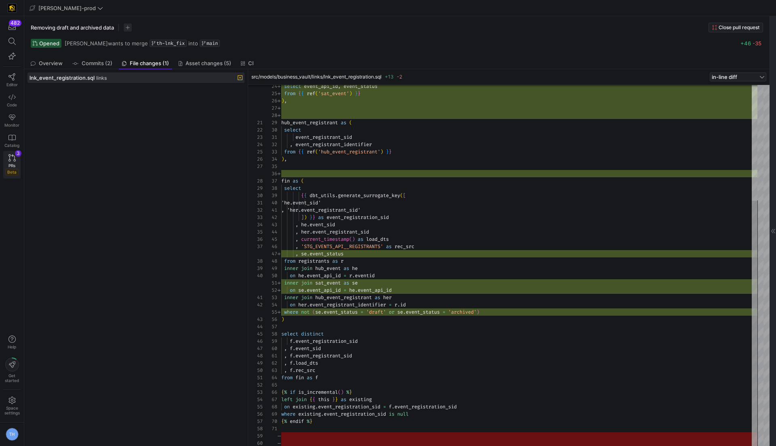
click at [12, 156] on icon at bounding box center [11, 157] width 7 height 7
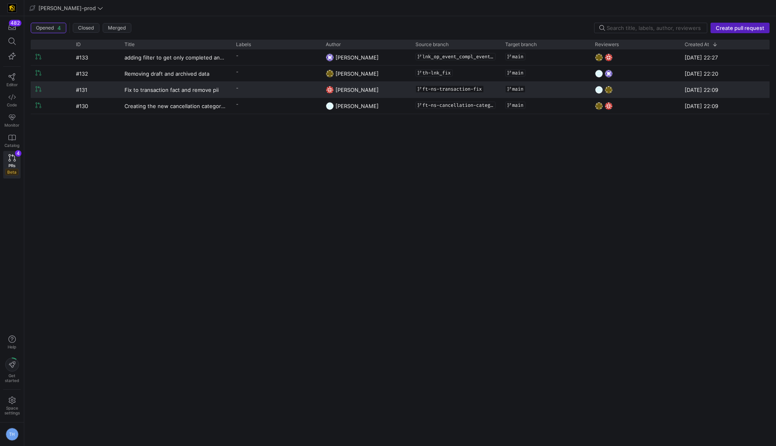
click at [264, 88] on y42-pull-request-list-view-label-cell-renderer "-" at bounding box center [276, 88] width 80 height 12
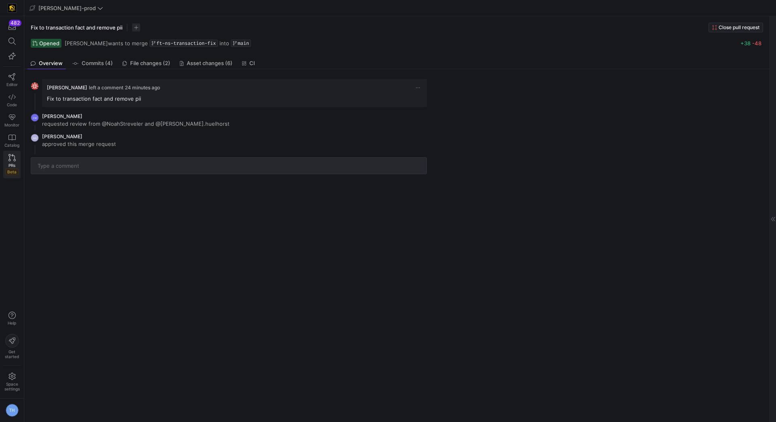
click at [14, 154] on icon at bounding box center [11, 157] width 7 height 7
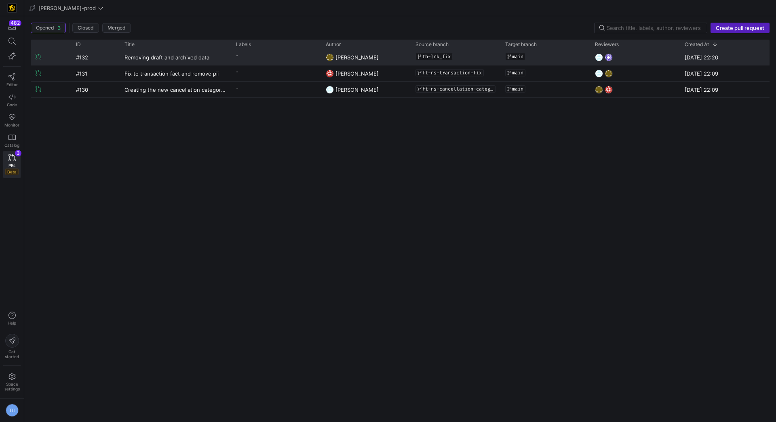
click at [239, 53] on y42-pull-request-list-view-label-cell-renderer "-" at bounding box center [276, 56] width 80 height 12
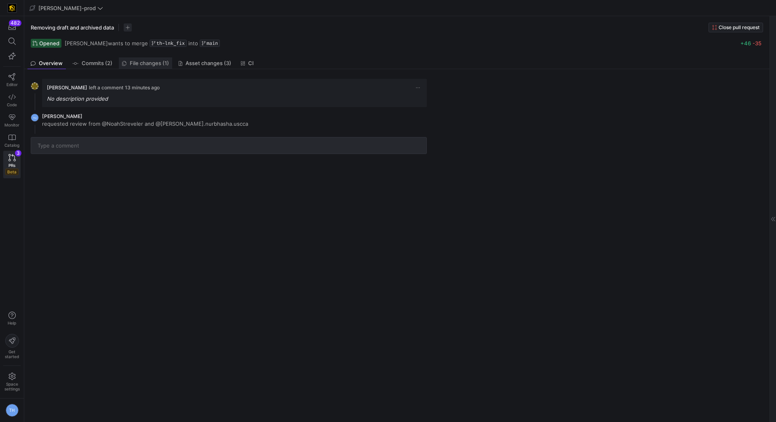
click at [140, 64] on span "File changes (1)" at bounding box center [149, 63] width 39 height 5
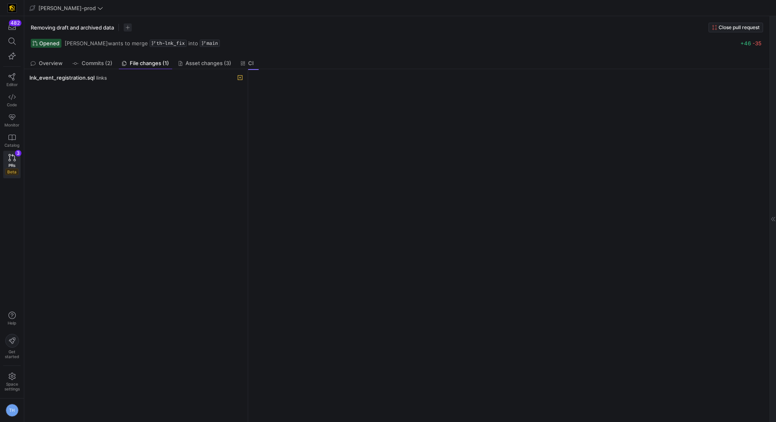
click at [132, 82] on div "lnk_event_registration.sql links" at bounding box center [135, 245] width 217 height 346
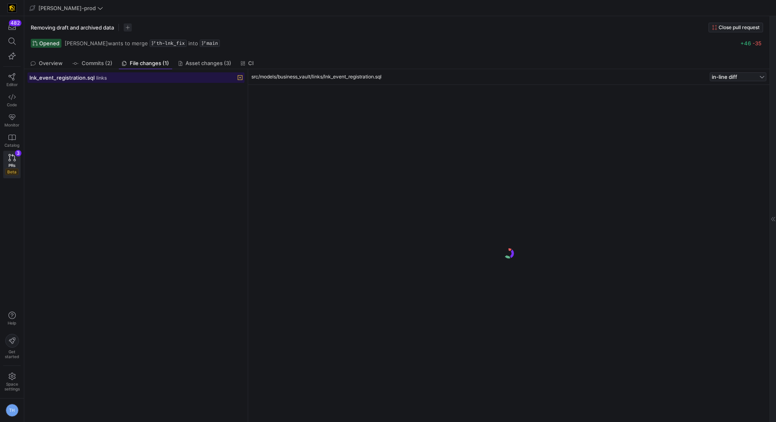
click at [120, 78] on div "lnk_event_registration.sql links" at bounding box center [127, 77] width 195 height 6
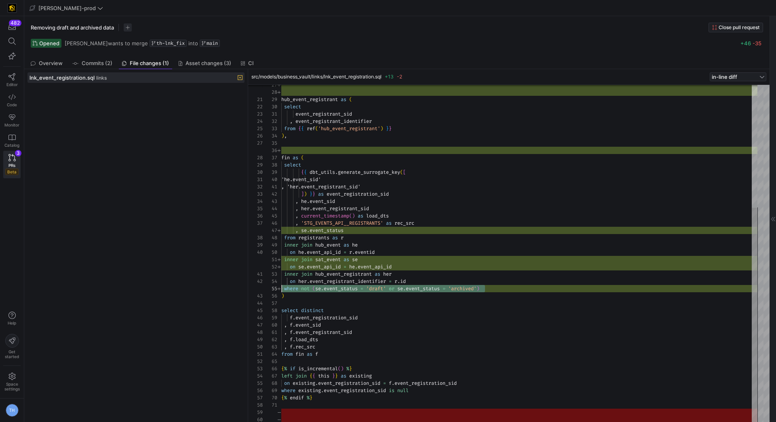
scroll to position [29, 0]
drag, startPoint x: 501, startPoint y: 285, endPoint x: 281, endPoint y: 286, distance: 220.3
click at [281, 286] on div "hub_event_registrant as ( select event_registrant_sid , event_registrant_identi…" at bounding box center [519, 157] width 476 height 531
click at [450, 250] on div "hub_event_registrant as ( select event_registrant_sid , event_registrant_identi…" at bounding box center [519, 157] width 476 height 531
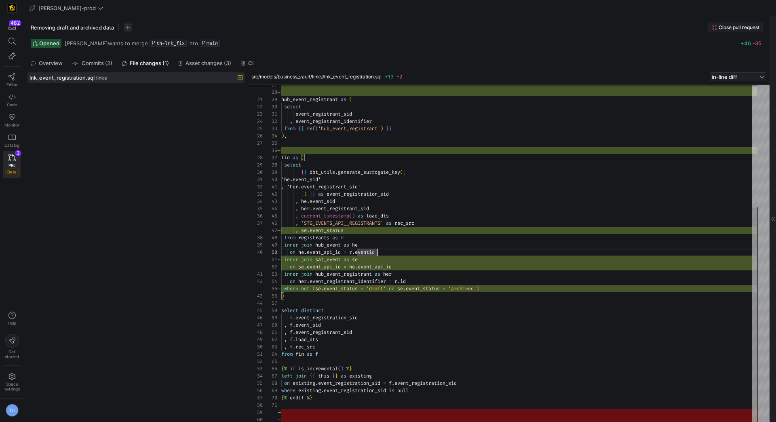
type textarea "inner join sat_event as se on se.event_api_id = he.event_api_id inner join hub_…"
click at [505, 288] on div "hub_event_registrant as ( select event_registrant_sid , event_registrant_identi…" at bounding box center [519, 157] width 476 height 531
drag, startPoint x: 509, startPoint y: 286, endPoint x: 246, endPoint y: 286, distance: 262.8
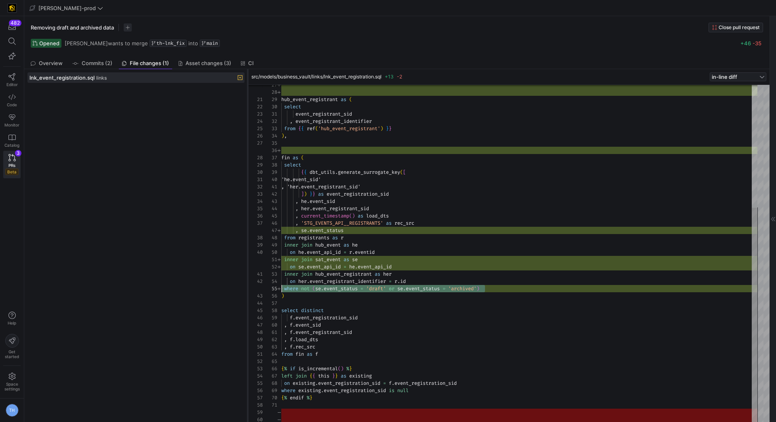
click at [281, 286] on div "hub_event_registrant as ( select event_registrant_sid , event_registrant_identi…" at bounding box center [519, 157] width 476 height 531
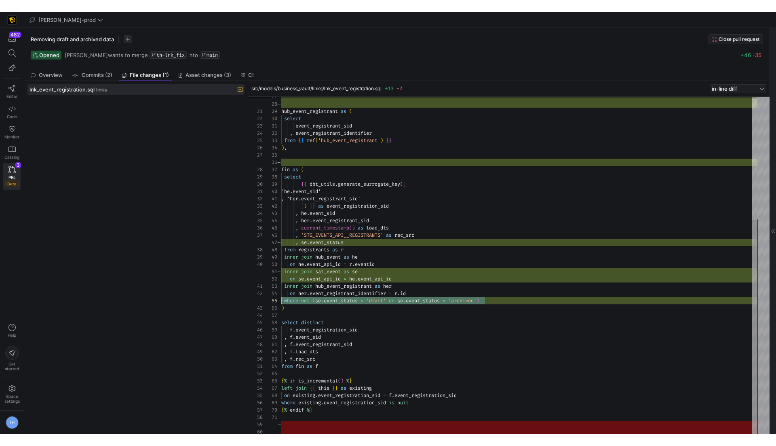
scroll to position [15, 114]
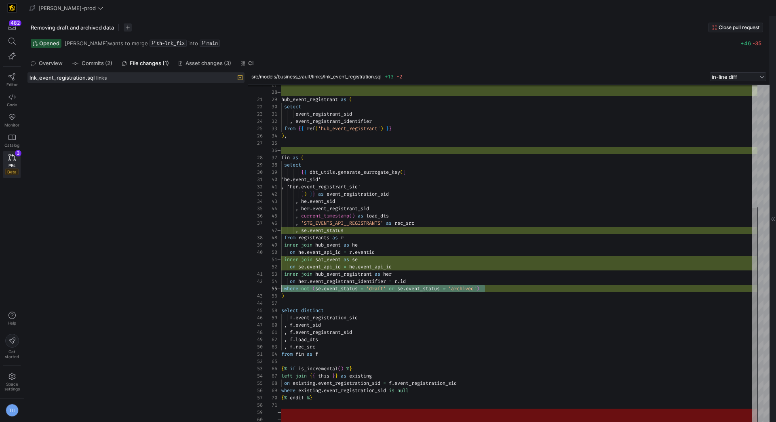
click at [423, 270] on div "hub_event_registrant as ( select event_registrant_sid , event_registrant_identi…" at bounding box center [519, 157] width 476 height 531
click at [11, 159] on icon at bounding box center [11, 157] width 7 height 7
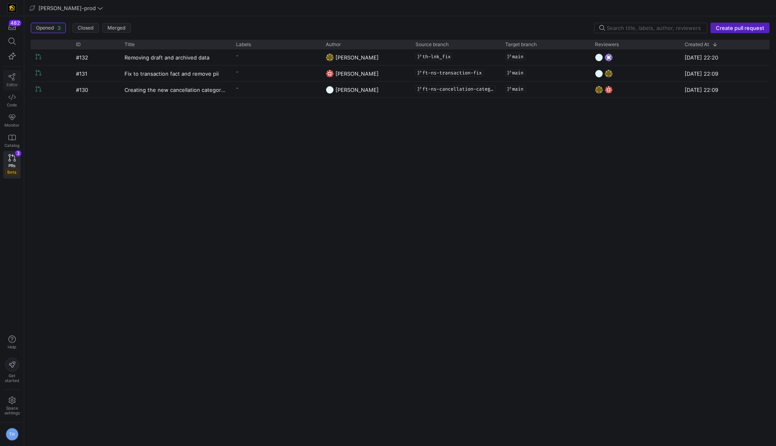
click at [12, 78] on icon at bounding box center [11, 76] width 7 height 7
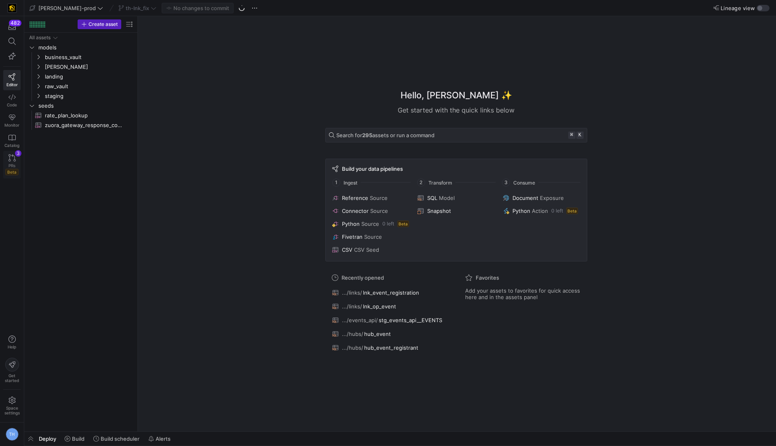
click at [11, 163] on span "PRs" at bounding box center [11, 165] width 7 height 5
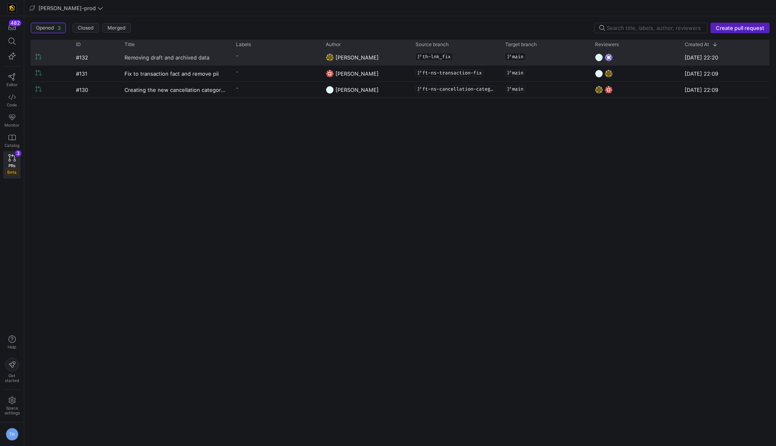
click at [159, 59] on span "Removing draft and archived data" at bounding box center [167, 57] width 85 height 15
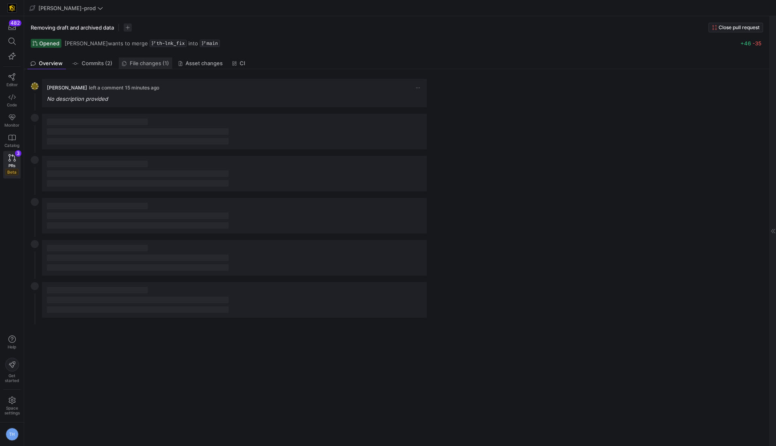
click at [147, 65] on span "File changes (1)" at bounding box center [149, 63] width 39 height 5
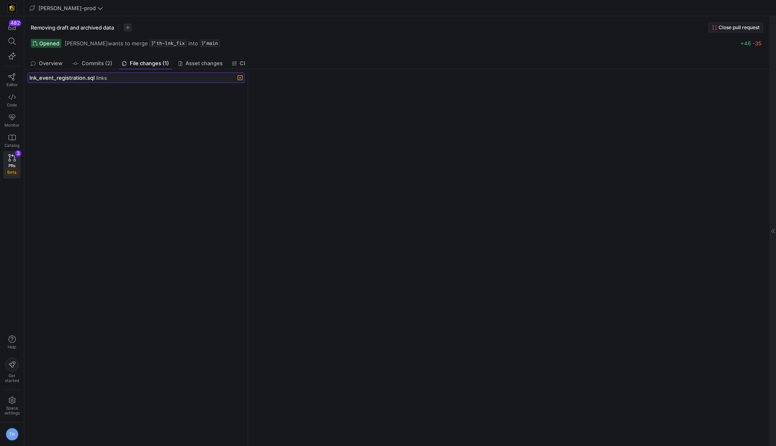
click at [148, 81] on span at bounding box center [136, 78] width 216 height 10
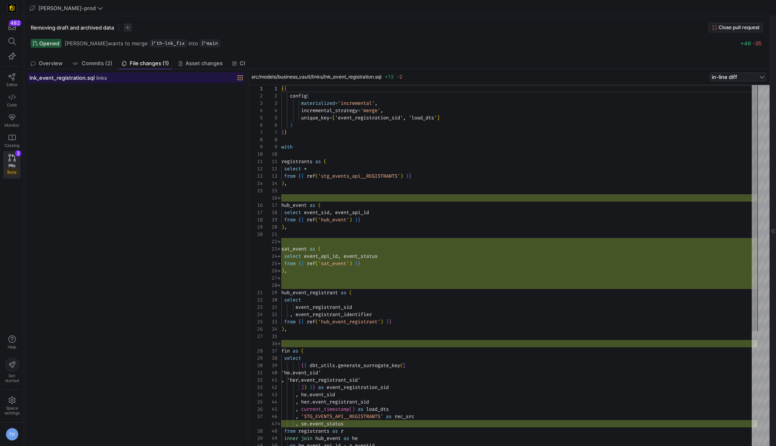
scroll to position [73, 0]
click at [15, 102] on span "Code" at bounding box center [12, 104] width 10 height 5
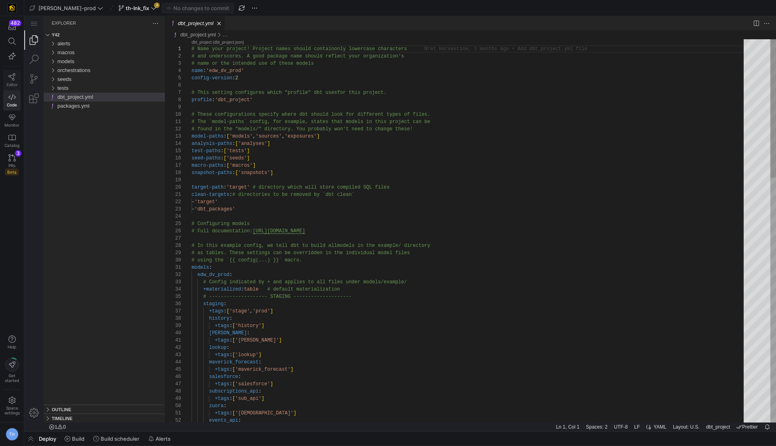
click at [17, 79] on link "Editor" at bounding box center [11, 80] width 17 height 20
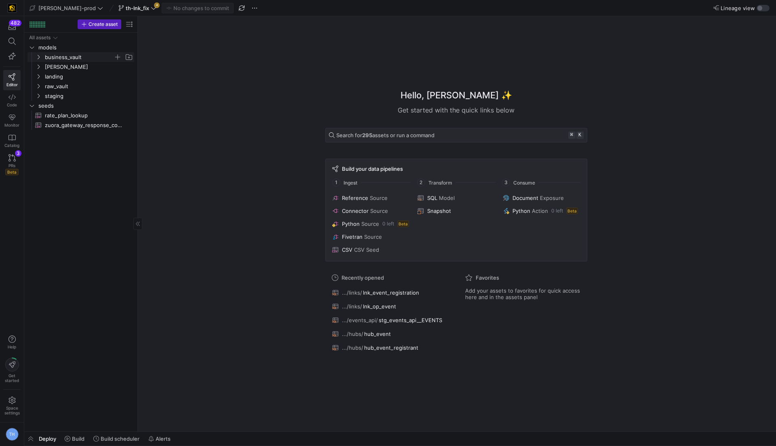
click at [82, 57] on span "business_vault" at bounding box center [79, 57] width 69 height 9
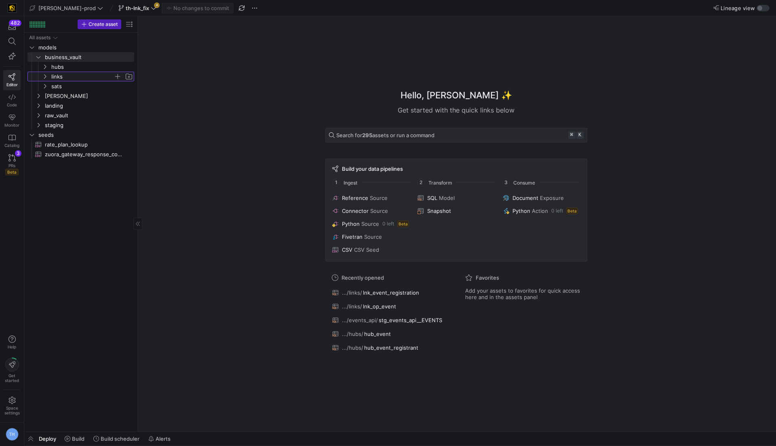
click at [82, 74] on span "links" at bounding box center [82, 76] width 62 height 9
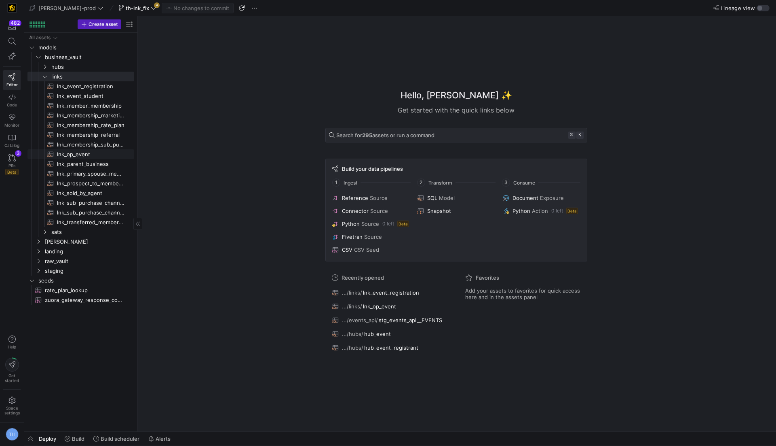
click at [88, 150] on span "lnk_op_event​​​​​​​​​​" at bounding box center [91, 154] width 68 height 9
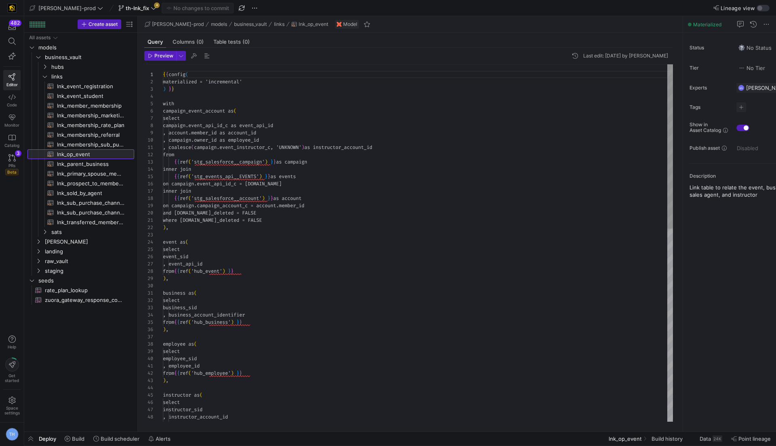
scroll to position [73, 0]
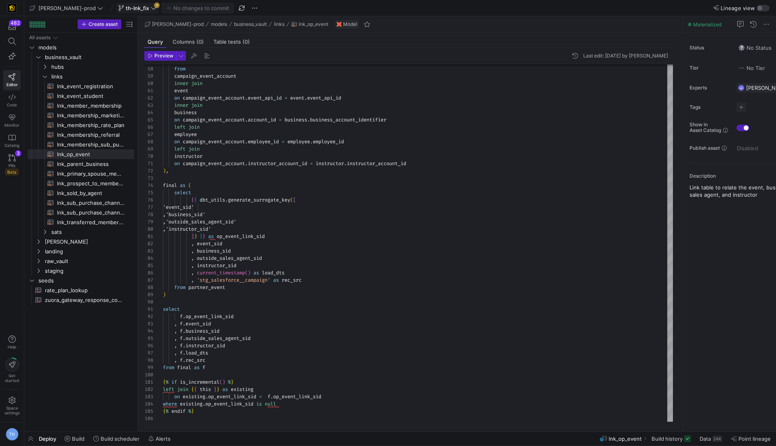
click at [151, 6] on icon at bounding box center [154, 8] width 6 height 6
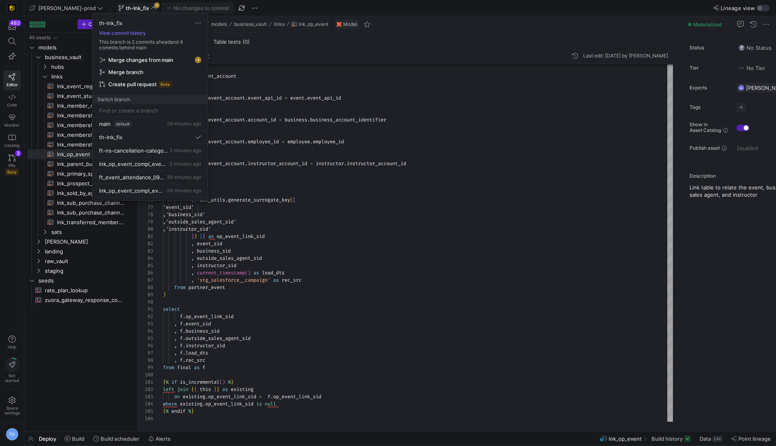
click at [150, 57] on span "Merge changes from main" at bounding box center [140, 60] width 65 height 6
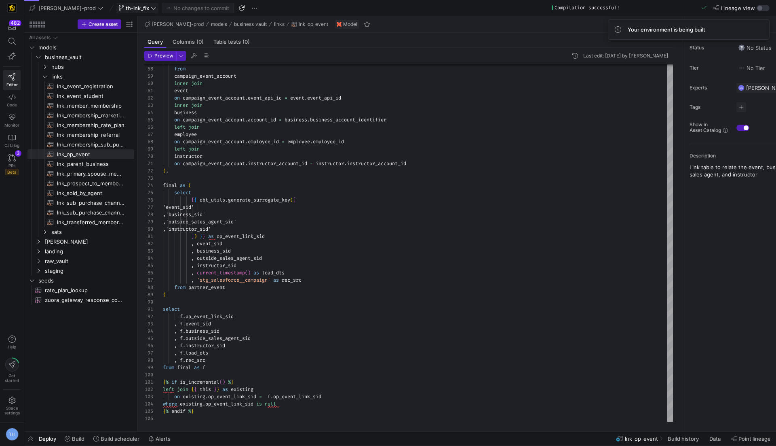
click at [125, 7] on span "th-lnk_fix" at bounding box center [137, 8] width 38 height 6
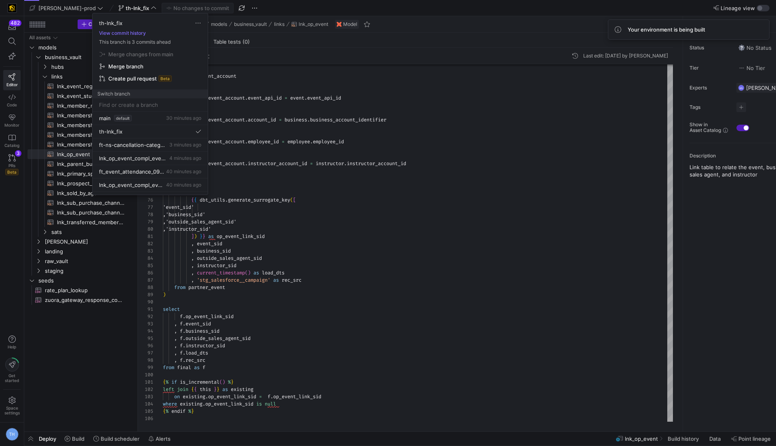
click at [125, 6] on div at bounding box center [388, 223] width 776 height 446
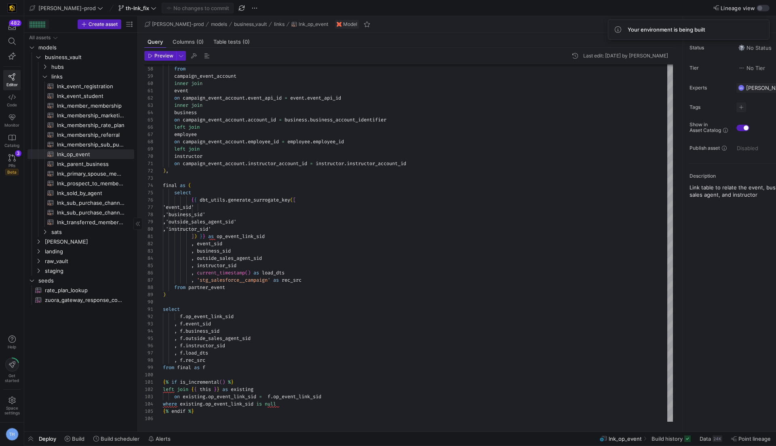
click at [38, 25] on div at bounding box center [38, 25] width 1 height 1
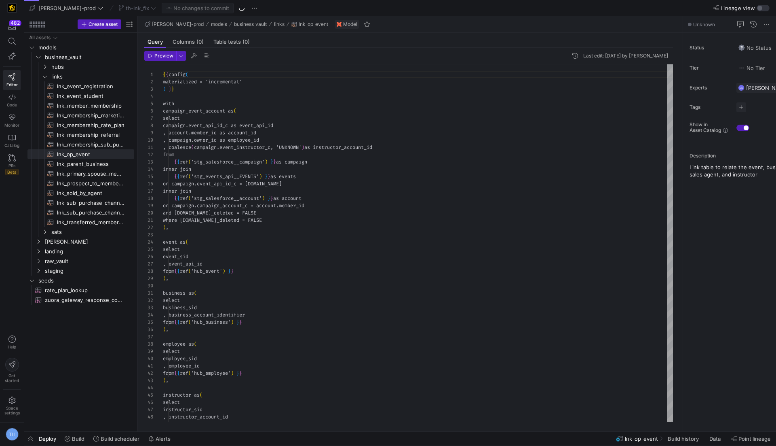
scroll to position [73, 0]
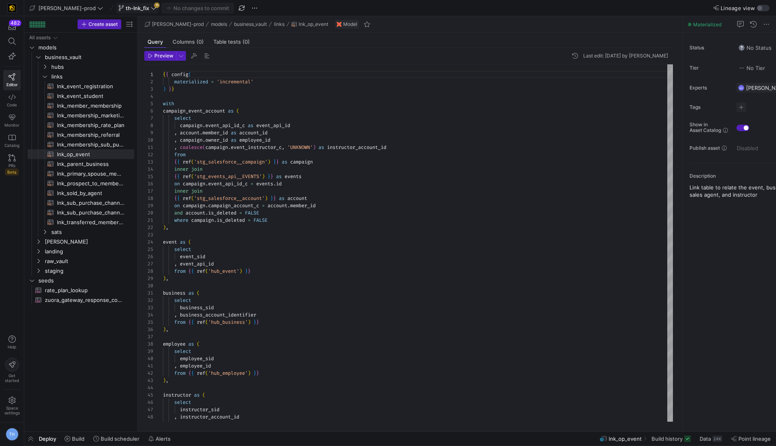
click at [126, 8] on span "th-lnk_fix" at bounding box center [137, 8] width 23 height 6
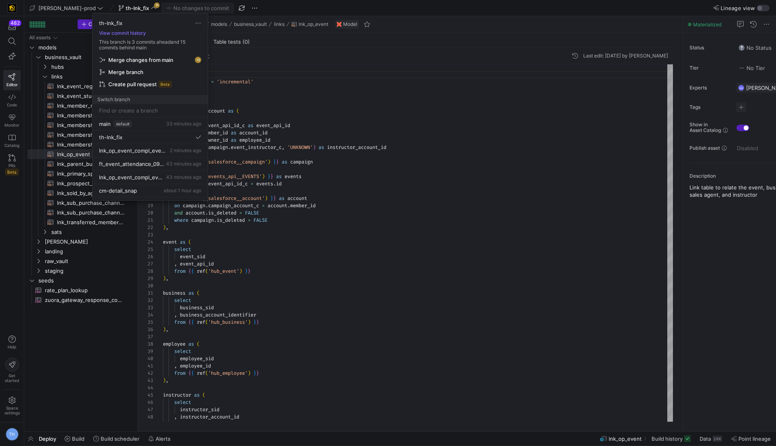
click at [144, 59] on span "Merge changes from main" at bounding box center [140, 60] width 65 height 6
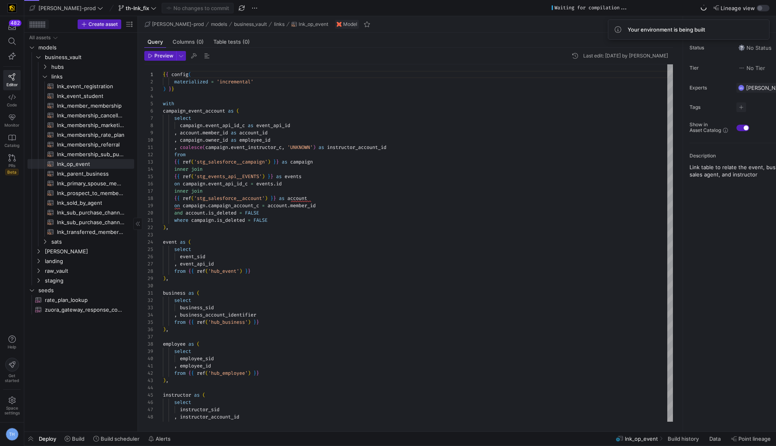
click at [34, 23] on div at bounding box center [38, 24] width 16 height 6
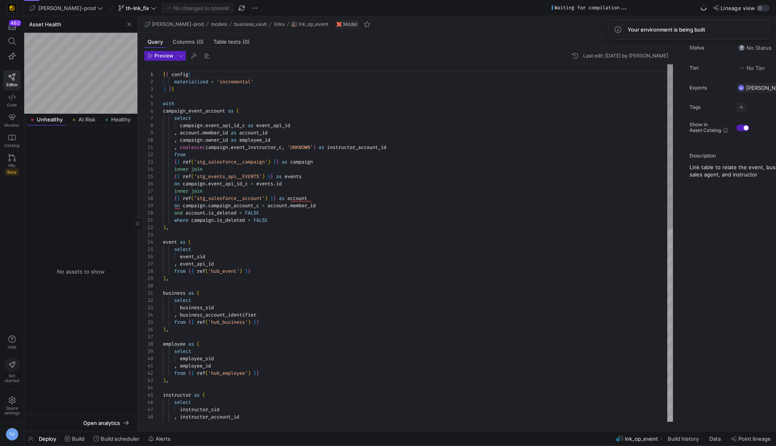
scroll to position [21, 29]
click at [339, 238] on div "{ { config ( materialized = 'incremental' ) } } with campaign_event_account as …" at bounding box center [418, 453] width 510 height 778
click at [132, 25] on span "button" at bounding box center [130, 24] width 10 height 10
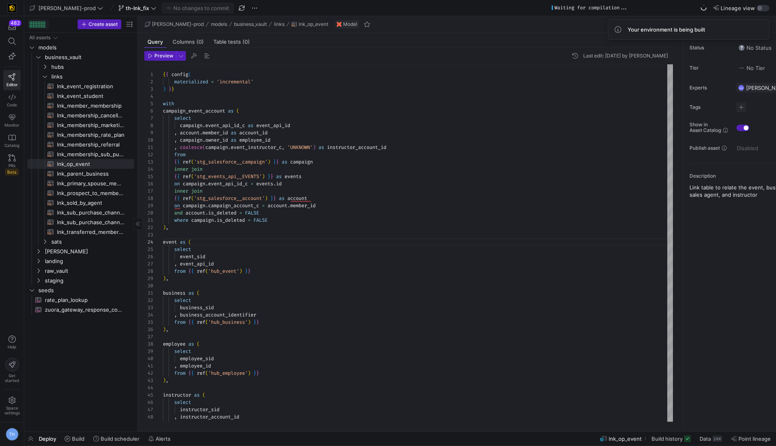
click at [37, 25] on div at bounding box center [36, 25] width 1 height 1
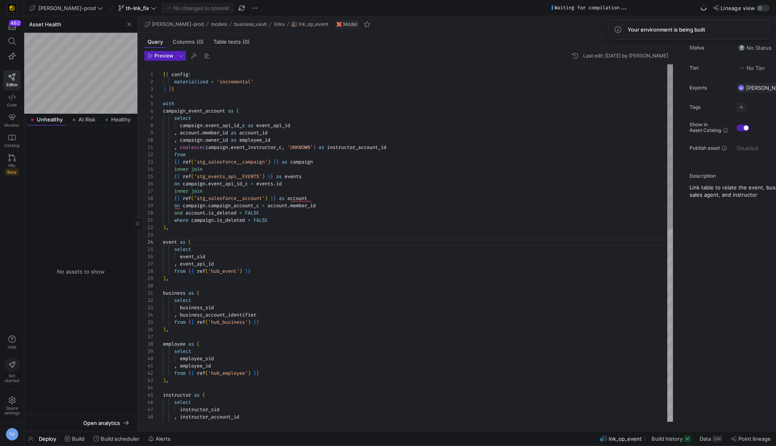
type textarea ", coalesce(campaign.event_instructor_c, 'UNKNOWN') as instructor_account_id fro…"
click at [291, 153] on div "{ { config ( materialized = 'incremental' ) } } with campaign_event_account as …" at bounding box center [418, 453] width 510 height 778
click at [127, 23] on span "button" at bounding box center [130, 24] width 10 height 10
